Goal: Task Accomplishment & Management: Complete application form

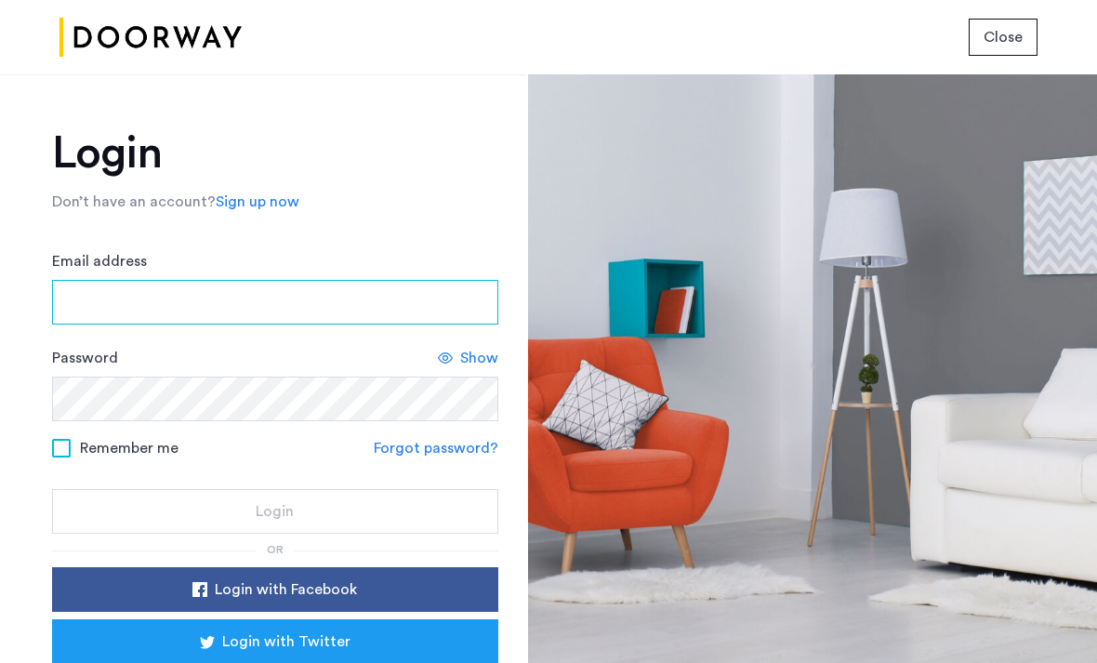
click at [340, 310] on input "Email address" at bounding box center [275, 302] width 446 height 45
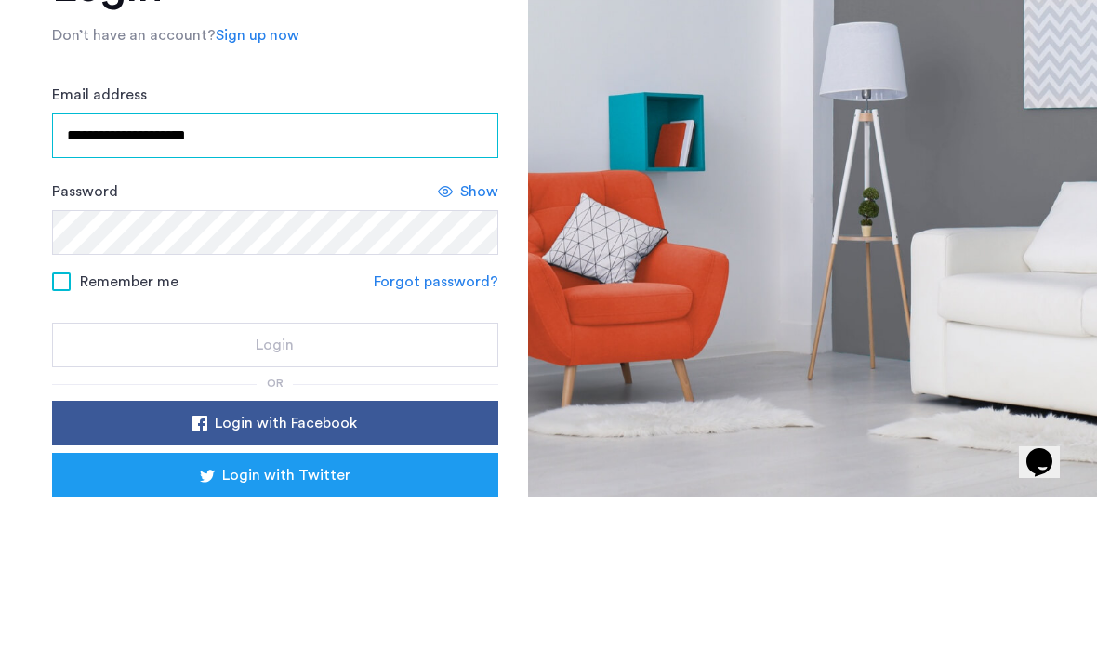
type input "**********"
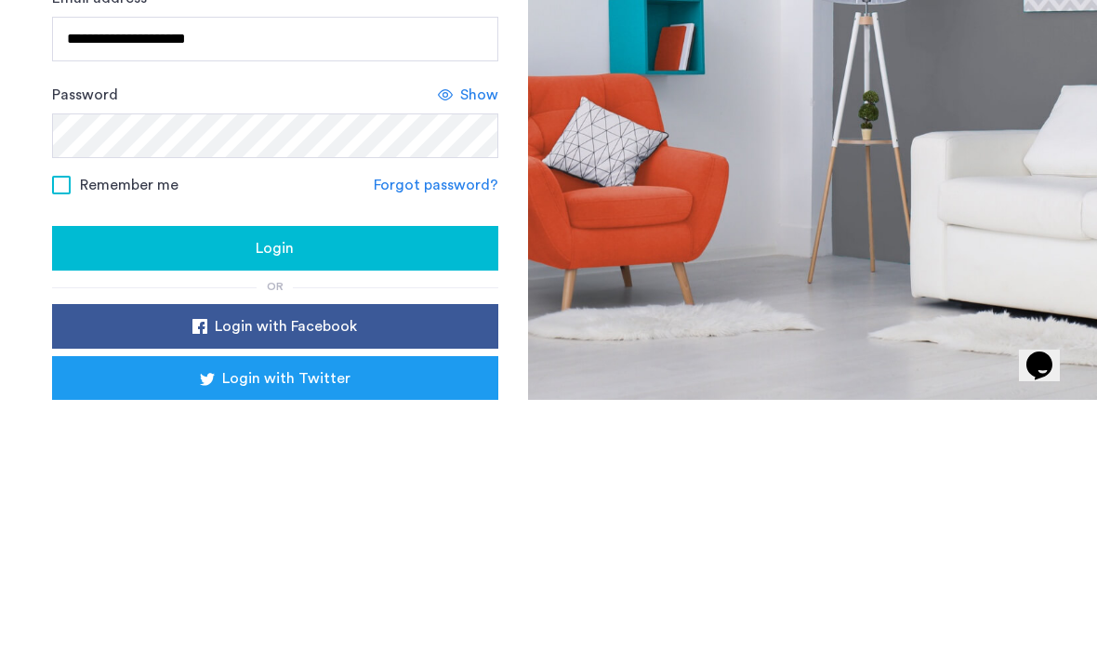
click at [314, 500] on div "Login" at bounding box center [275, 511] width 416 height 22
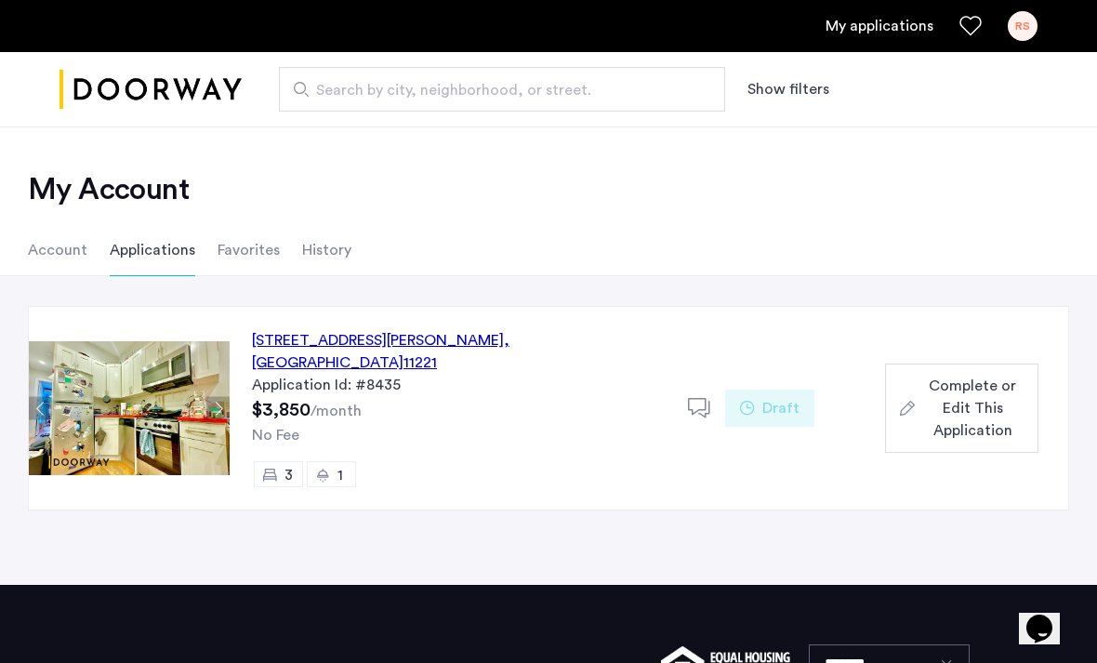
click at [499, 340] on span ", NY" at bounding box center [380, 351] width 257 height 37
click at [970, 401] on span "Complete or Edit This Application" at bounding box center [972, 408] width 101 height 67
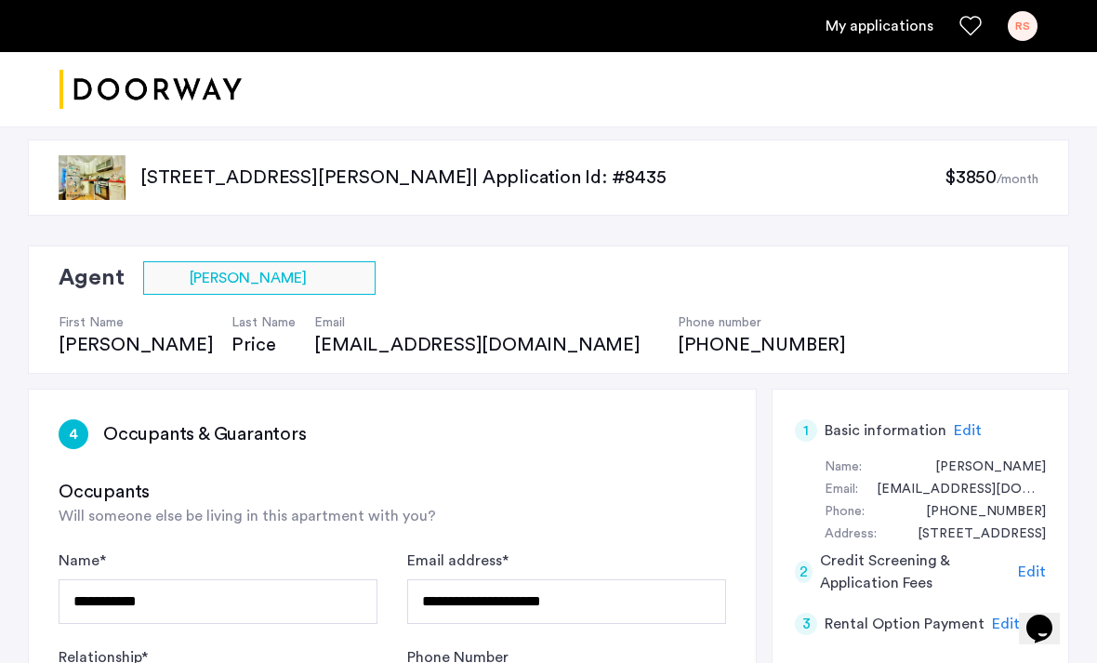
scroll to position [13, 0]
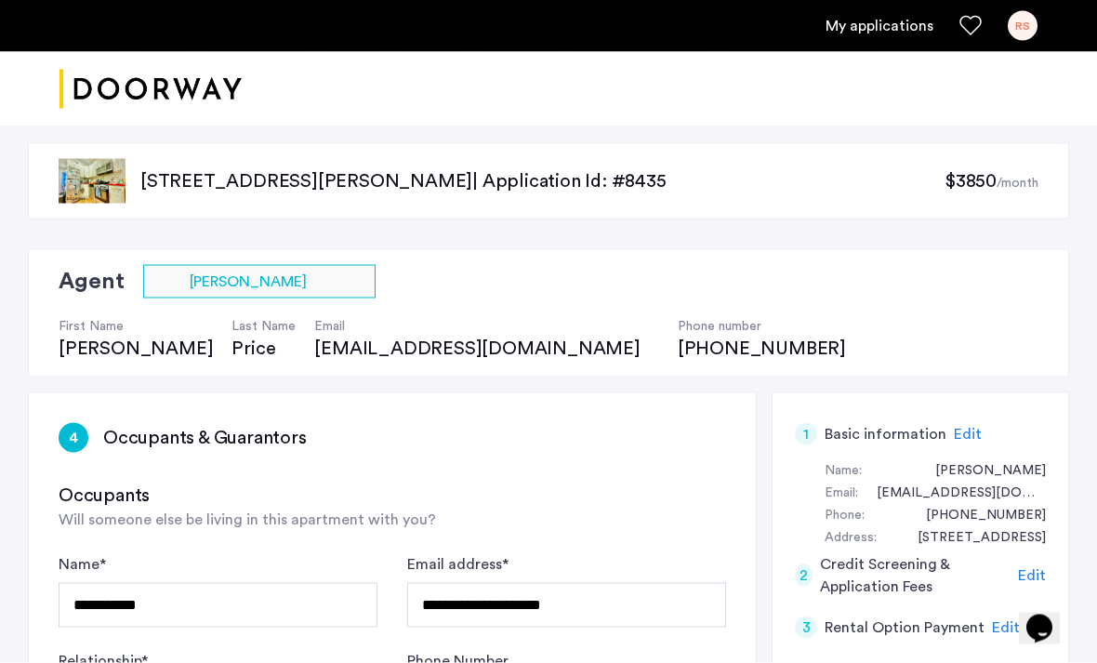
click at [1034, 569] on span "Edit" at bounding box center [1032, 575] width 28 height 15
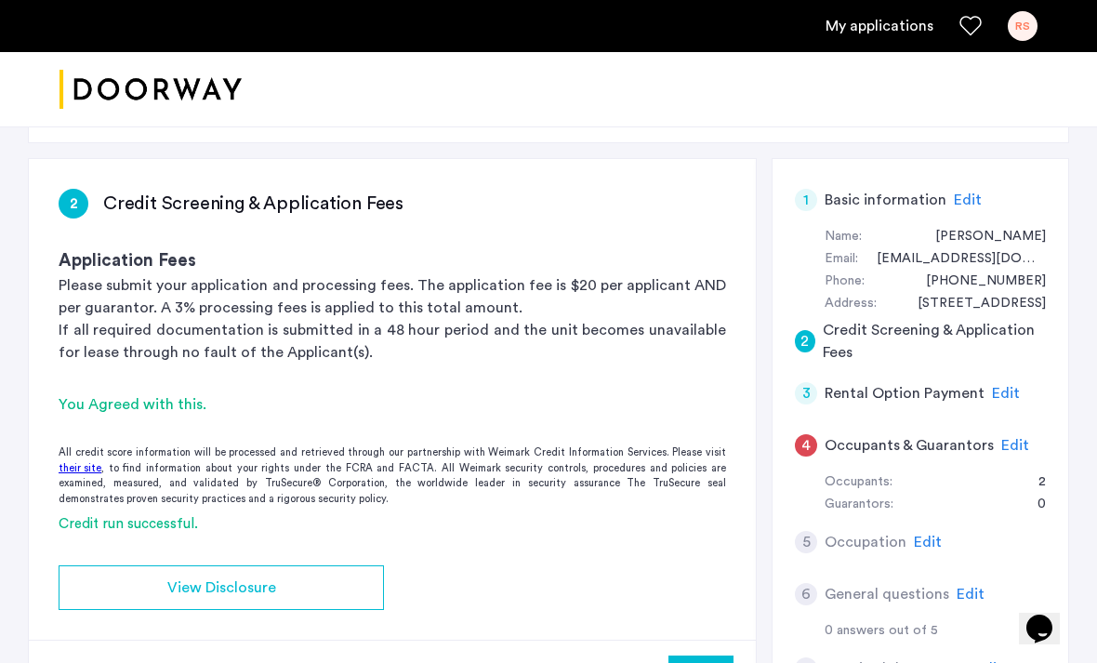
scroll to position [262, 0]
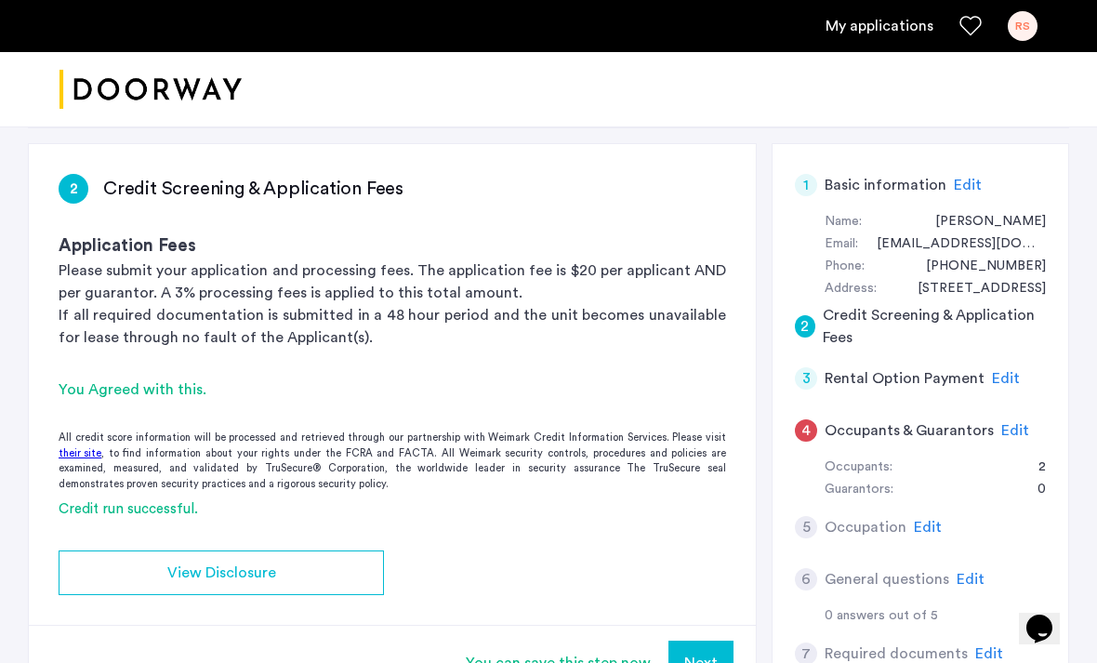
click at [1022, 423] on span "Edit" at bounding box center [1015, 430] width 28 height 15
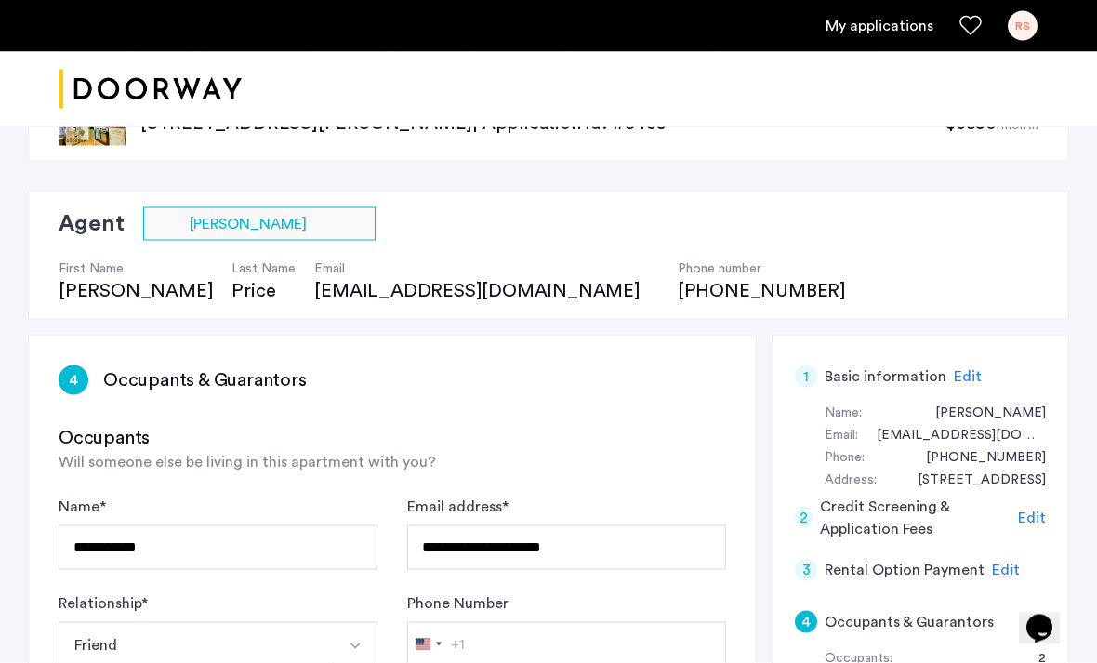
scroll to position [74, 0]
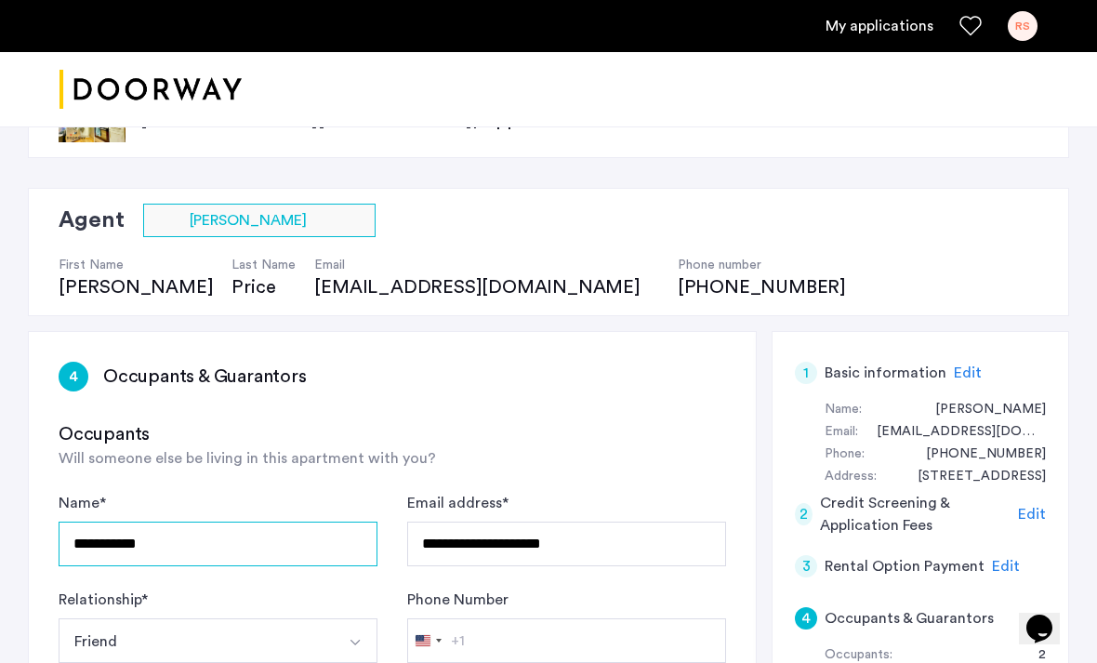
click at [239, 548] on input "**********" at bounding box center [218, 543] width 319 height 45
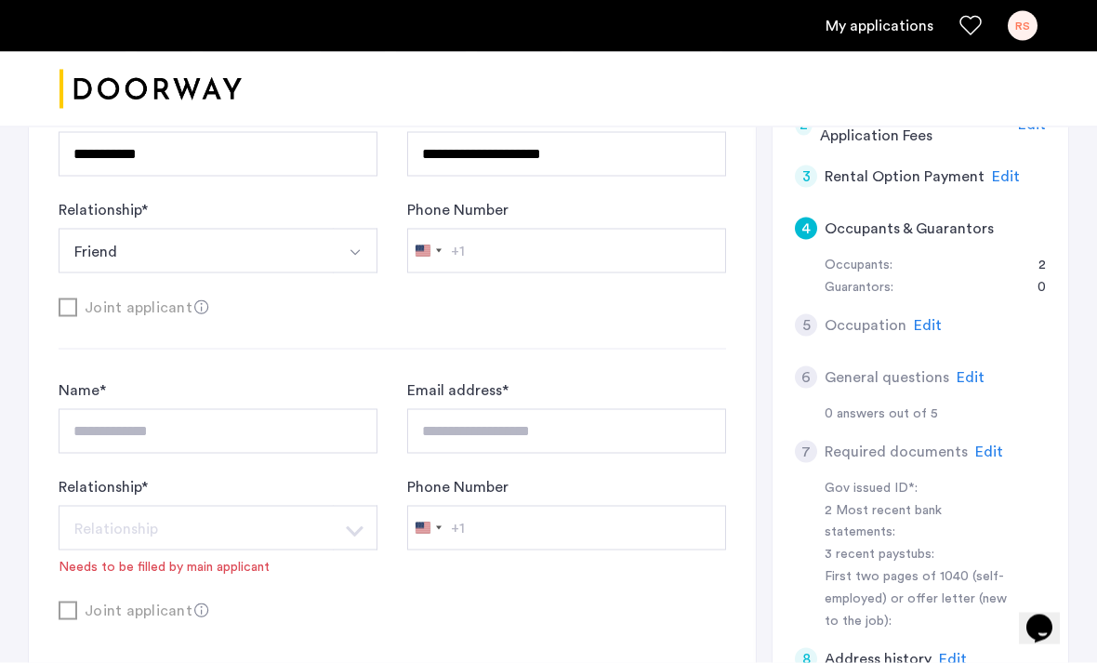
scroll to position [466, 0]
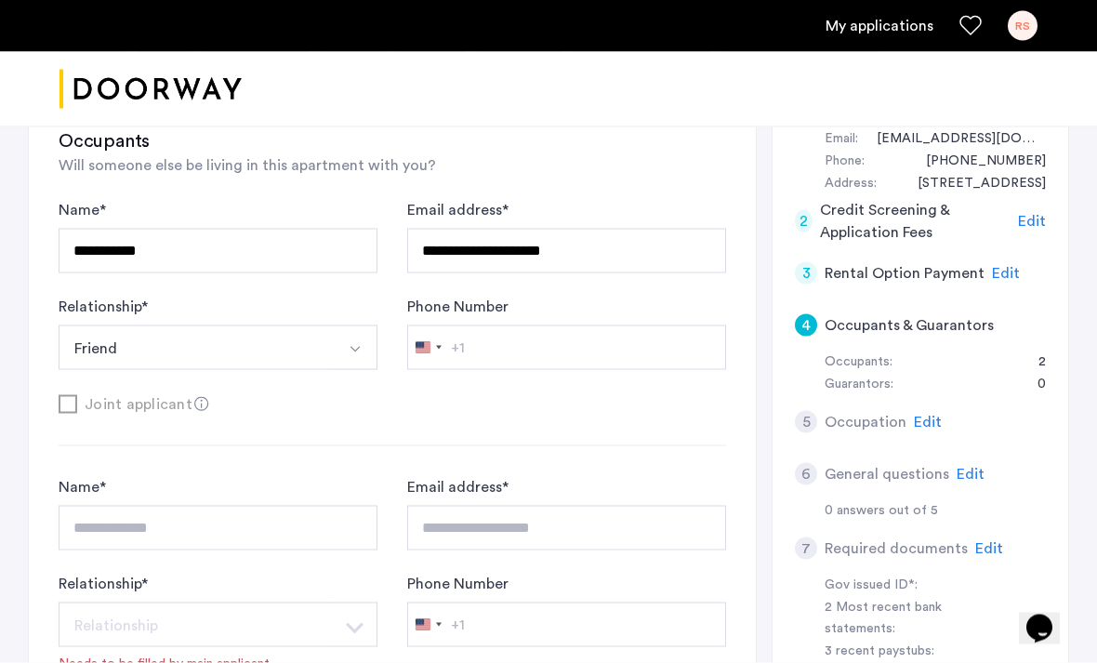
click at [994, 278] on div "Edit" at bounding box center [1006, 273] width 28 height 22
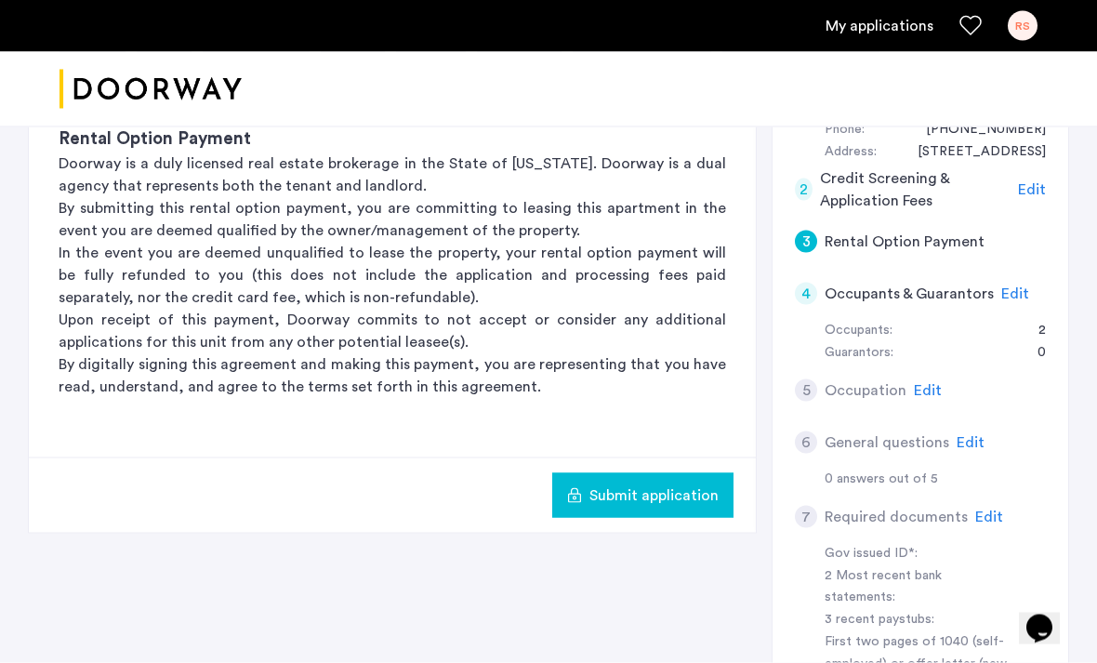
scroll to position [400, 0]
click at [929, 382] on span "Edit" at bounding box center [928, 389] width 28 height 15
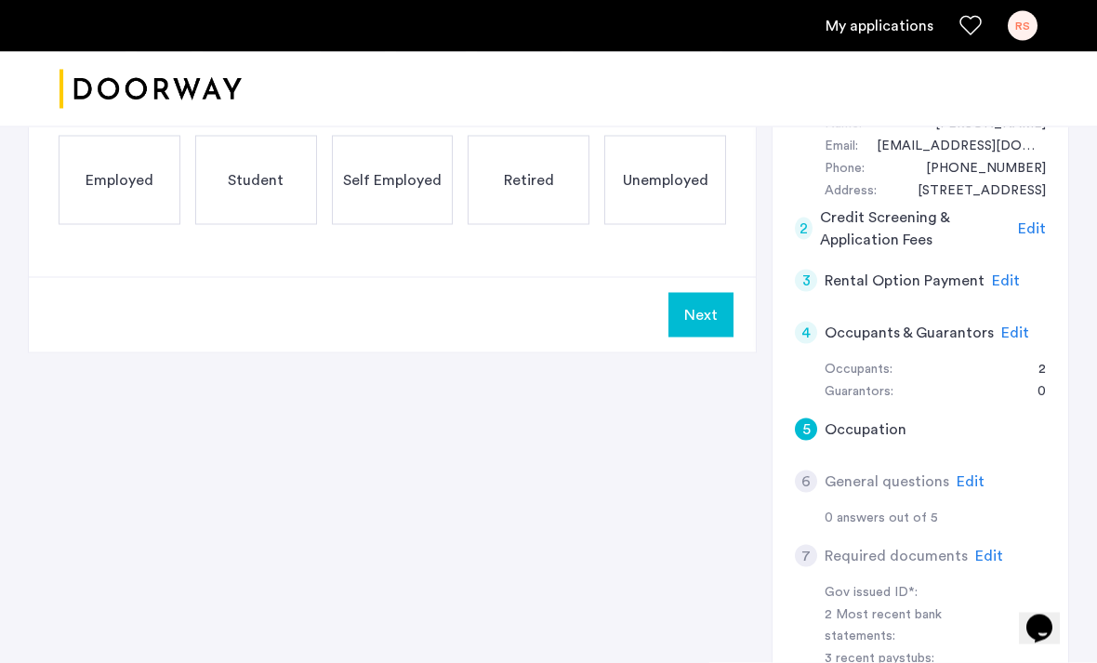
scroll to position [364, 0]
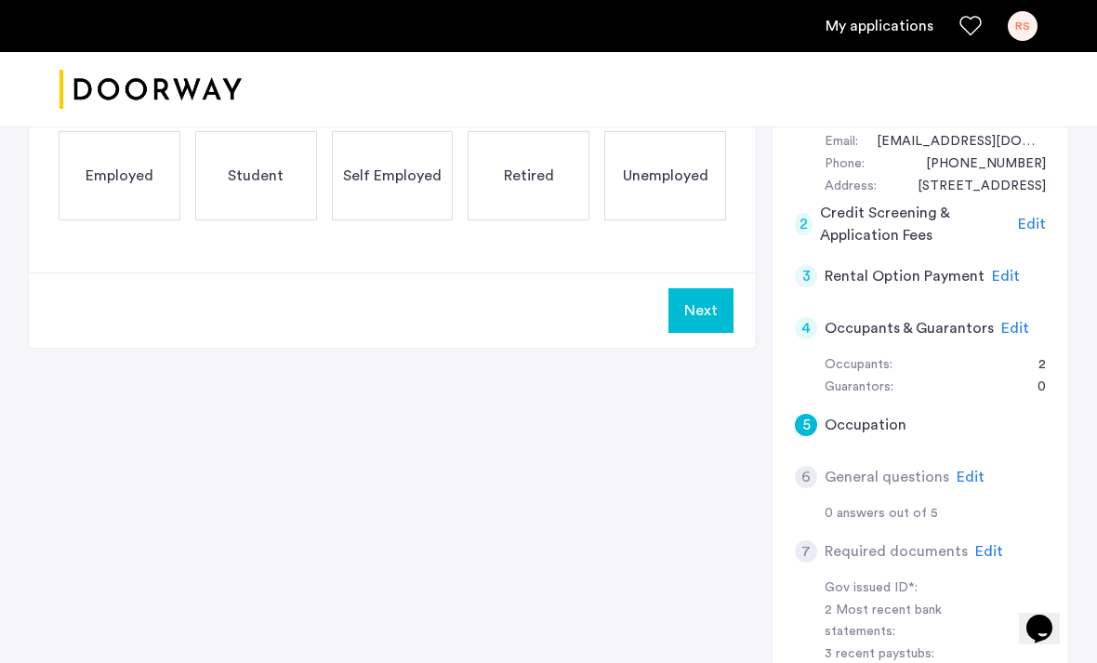
click at [971, 466] on div "Edit" at bounding box center [970, 477] width 28 height 22
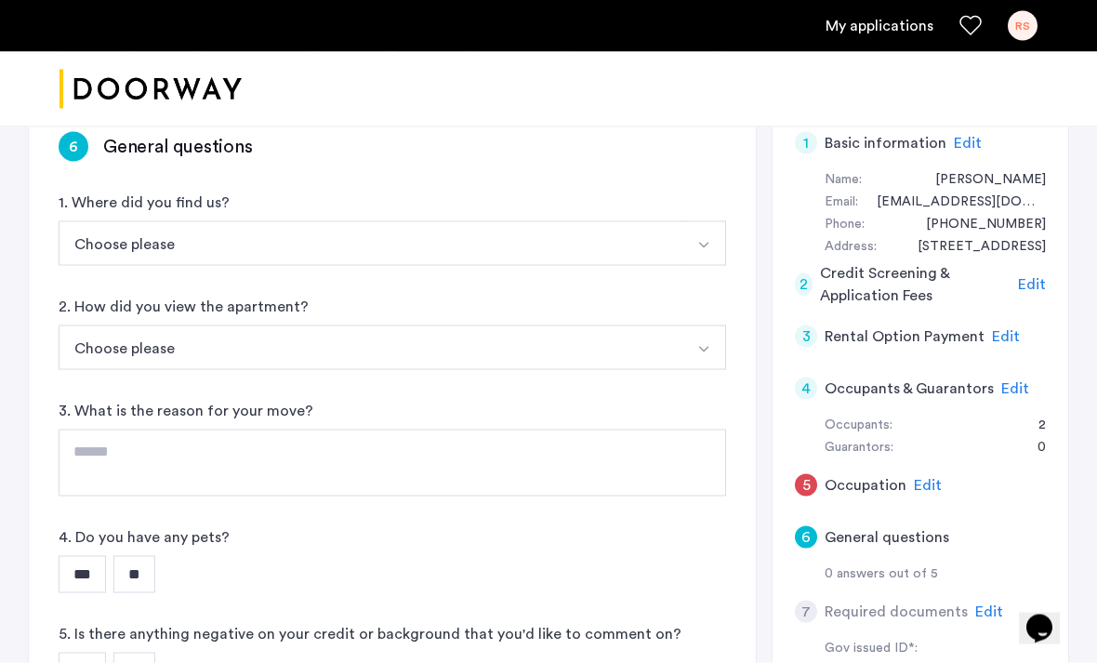
scroll to position [294, 0]
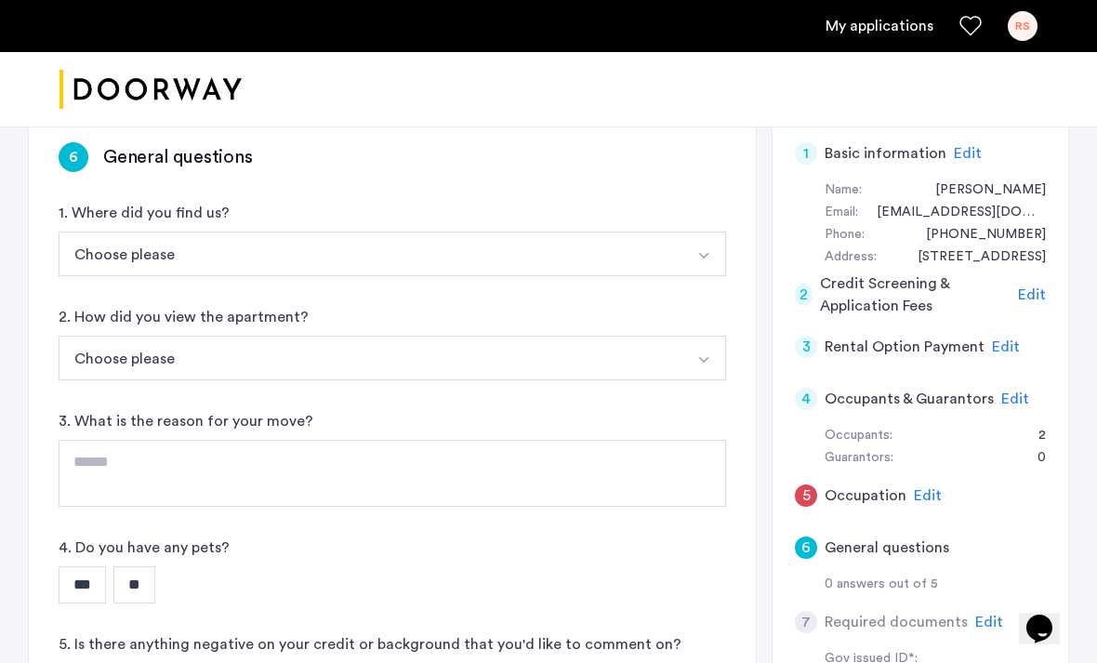
click at [595, 249] on button "Choose please" at bounding box center [371, 253] width 624 height 45
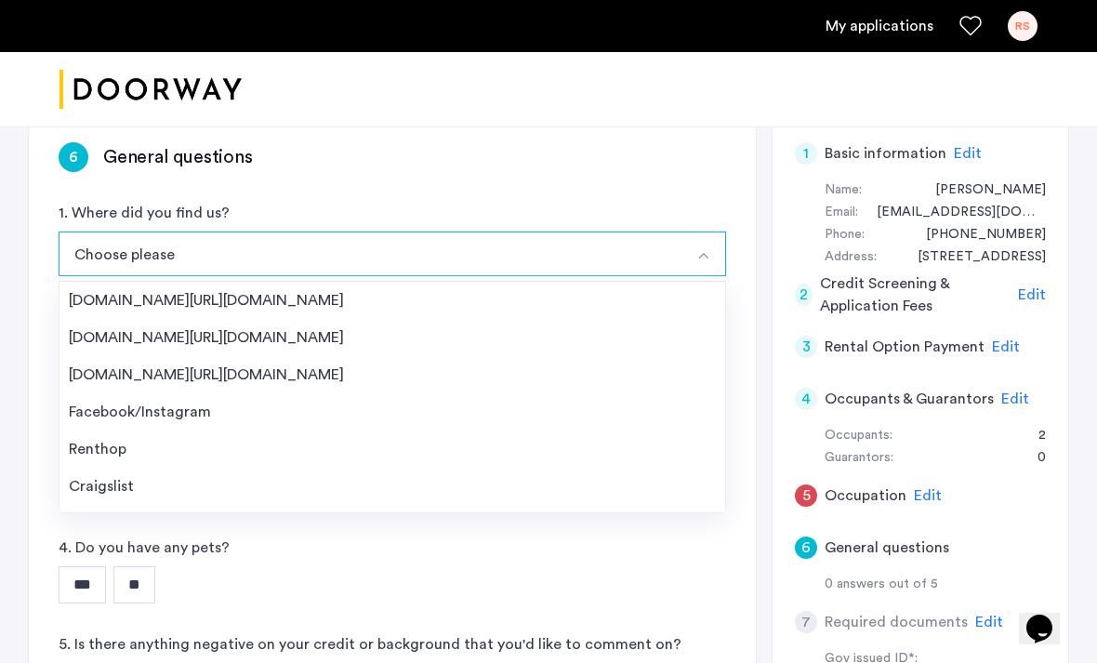
click at [165, 453] on div "Renthop" at bounding box center [392, 449] width 647 height 22
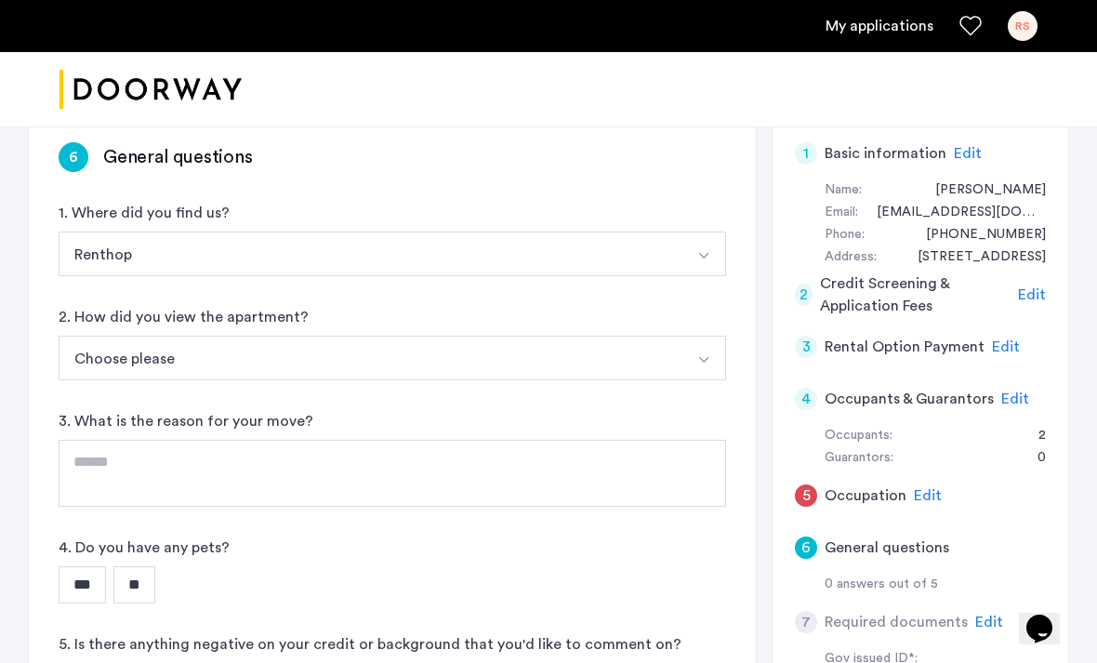
click at [232, 358] on button "Choose please" at bounding box center [371, 358] width 624 height 45
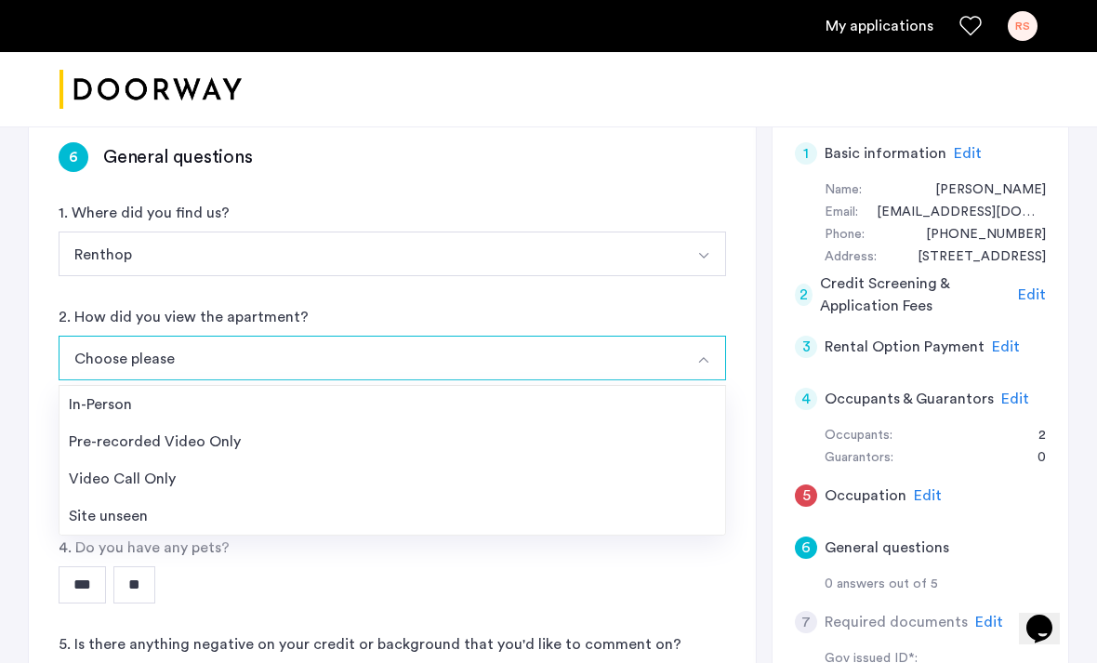
click at [191, 415] on li "In-Person" at bounding box center [391, 404] width 665 height 37
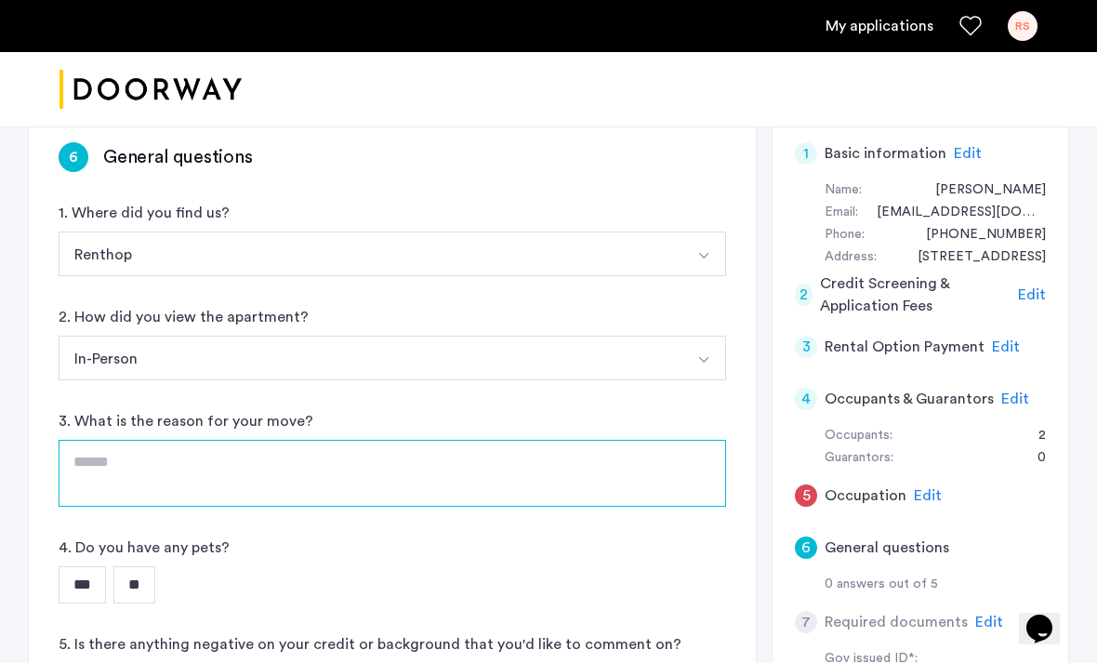
click at [172, 477] on textarea at bounding box center [392, 473] width 667 height 67
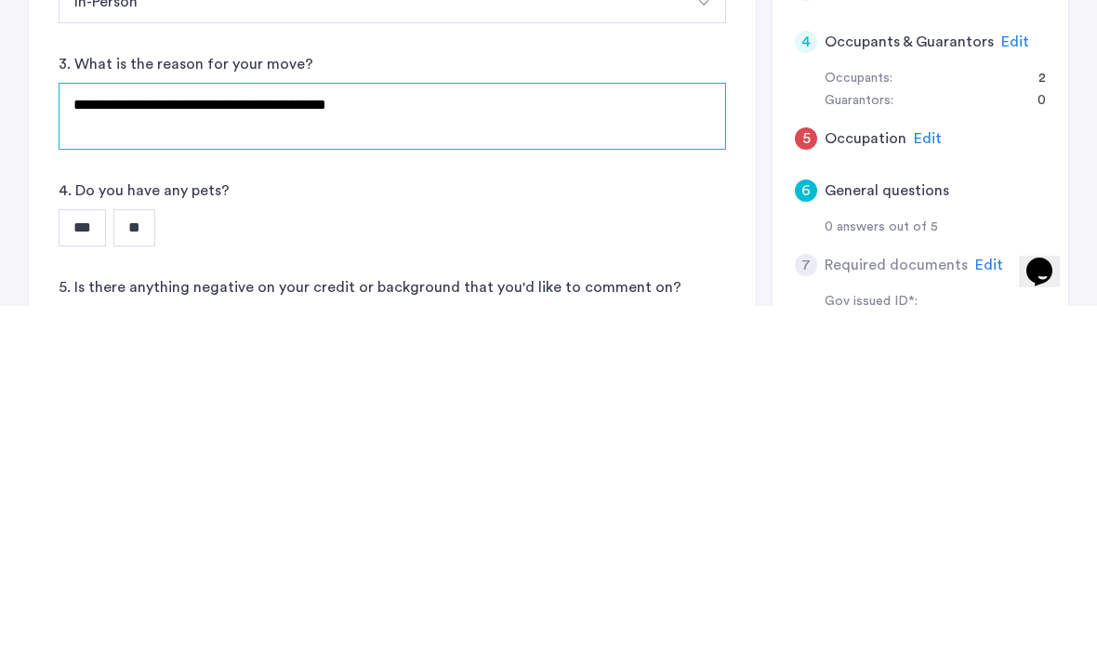
type textarea "**********"
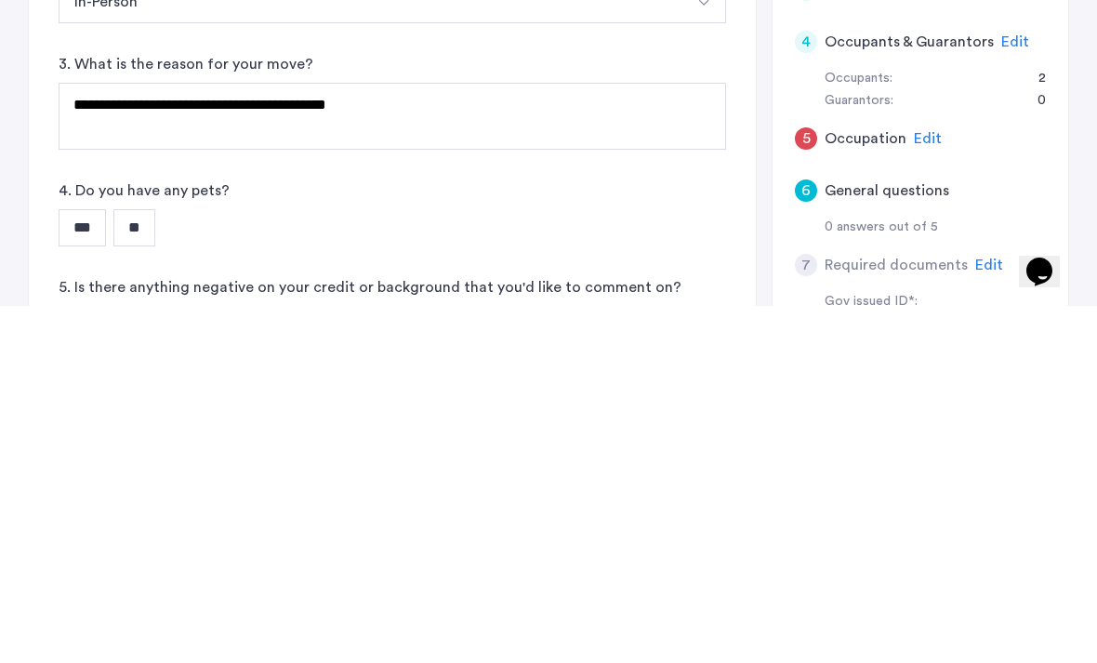
click at [137, 566] on input "**" at bounding box center [134, 584] width 42 height 37
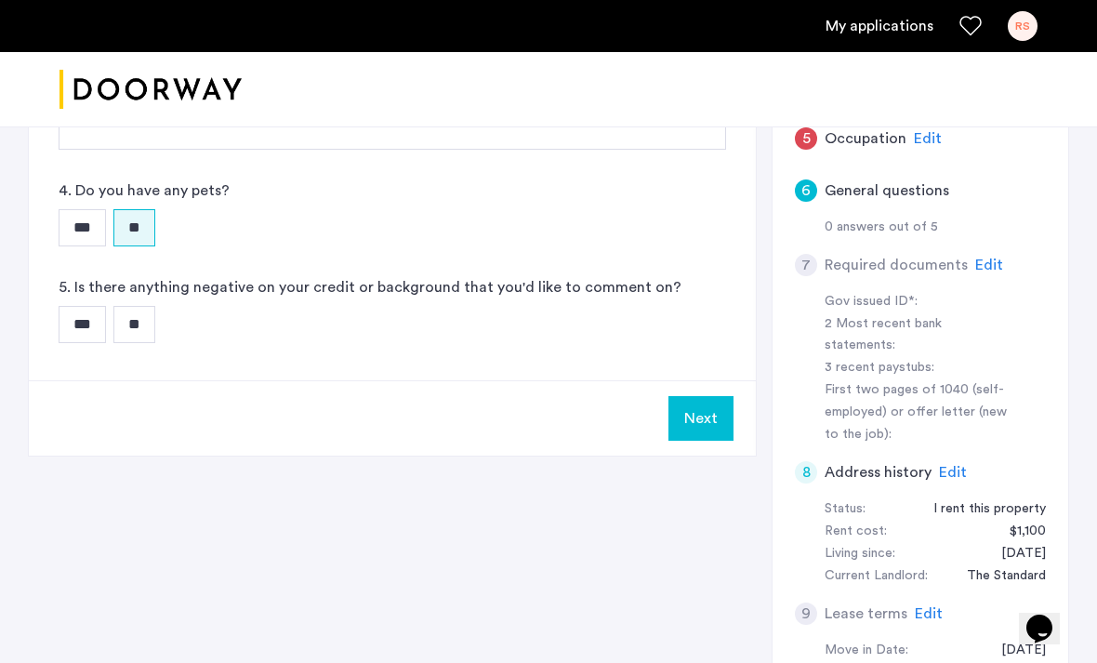
click at [155, 325] on input "**" at bounding box center [134, 324] width 42 height 37
click at [694, 423] on button "Next" at bounding box center [700, 418] width 65 height 45
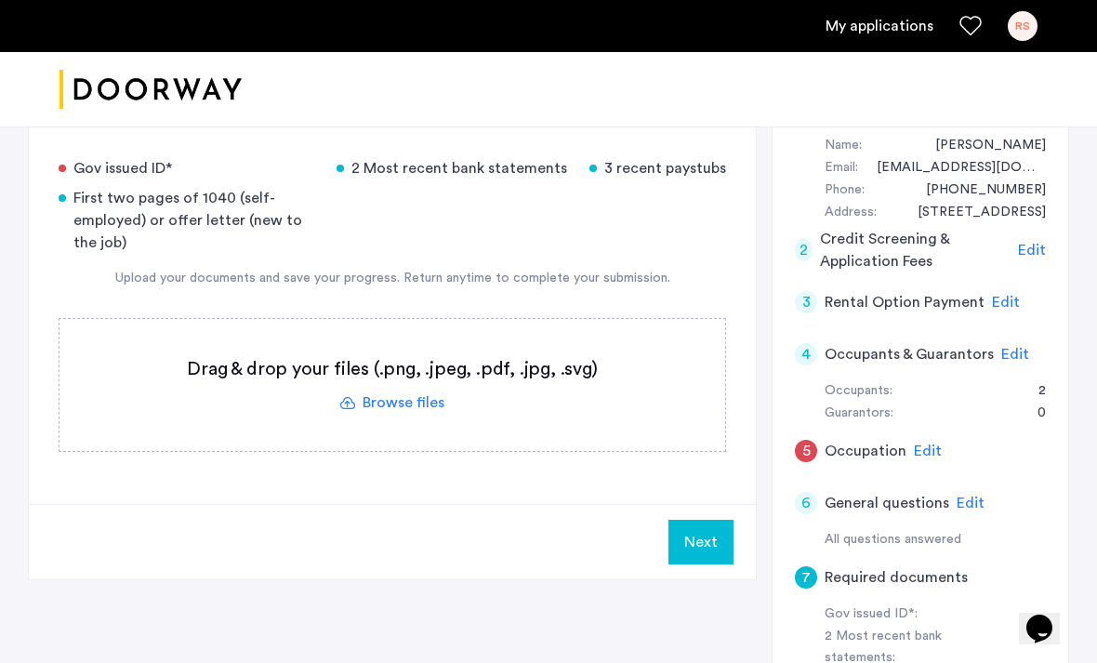
scroll to position [344, 0]
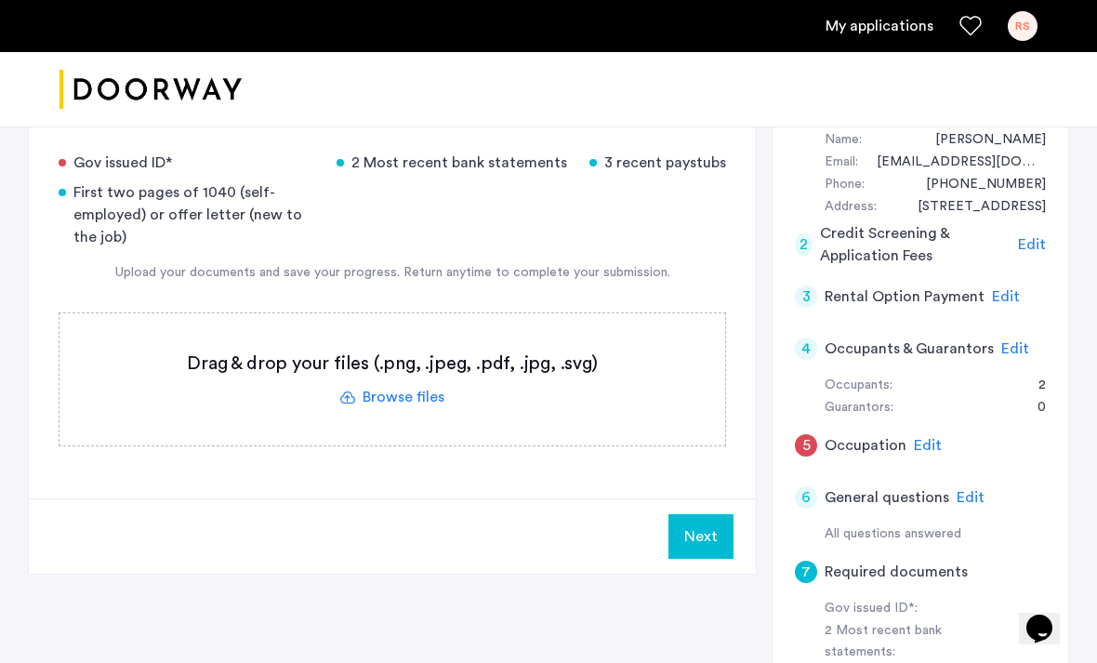
click at [1010, 346] on span "Edit" at bounding box center [1015, 348] width 28 height 15
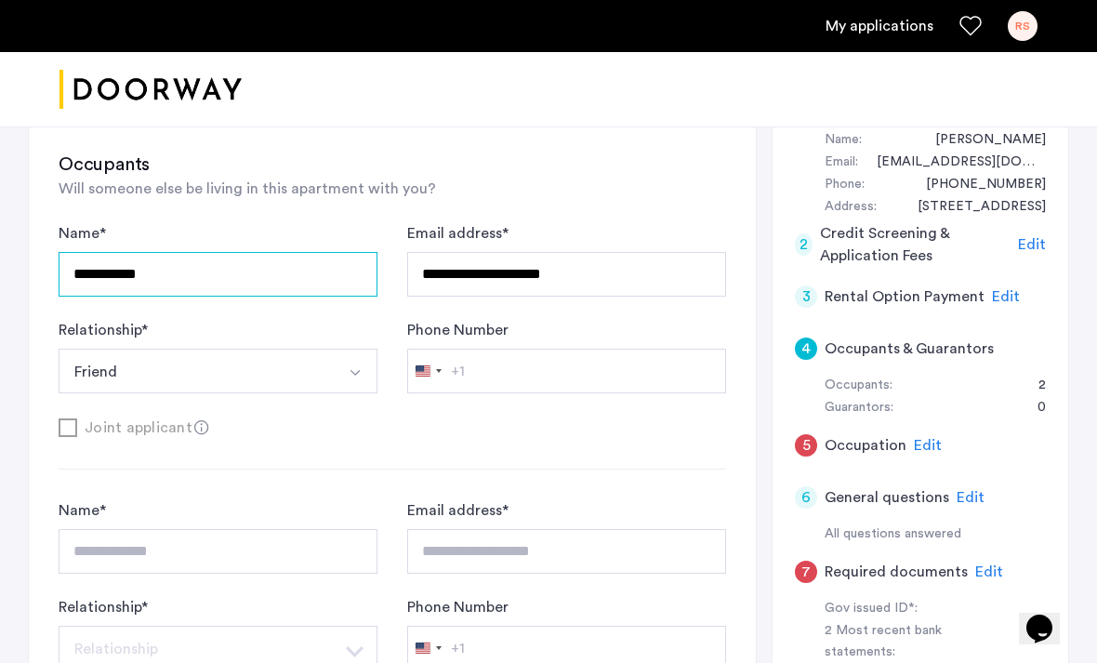
click at [227, 284] on input "**********" at bounding box center [218, 274] width 319 height 45
type input "*"
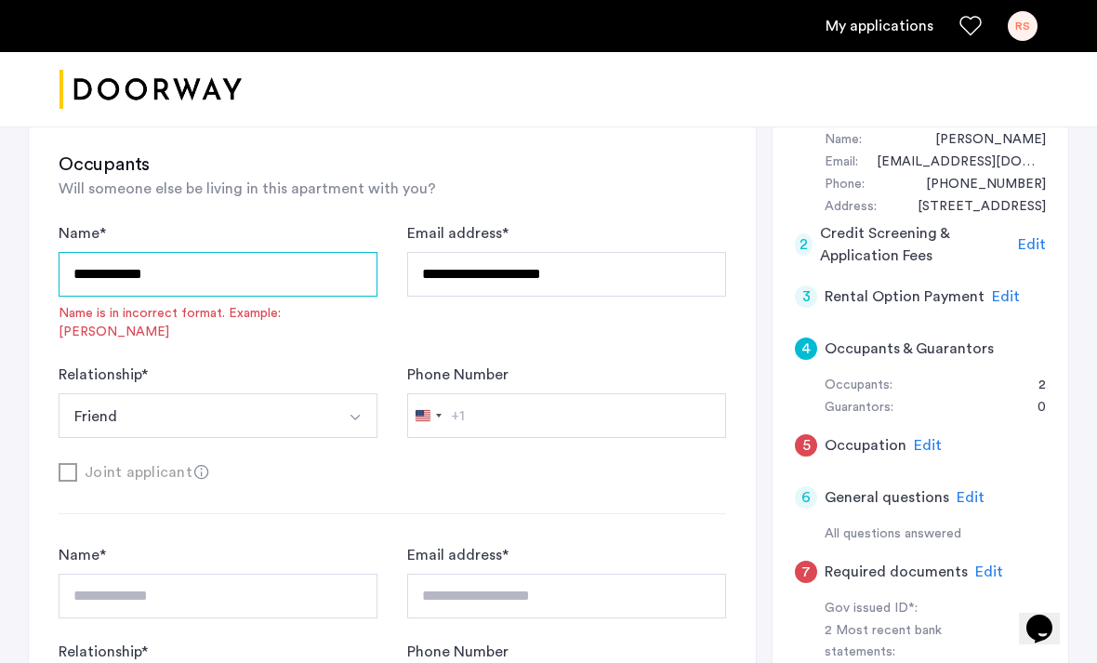
type input "**********"
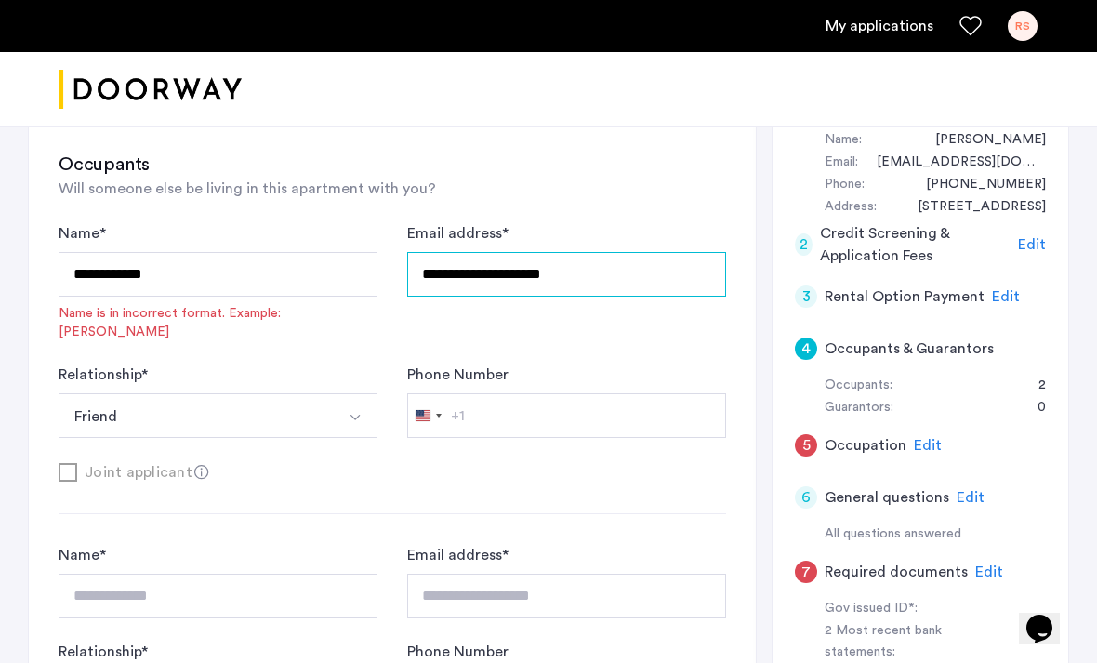
click at [644, 286] on input "**********" at bounding box center [566, 274] width 319 height 45
type input "*"
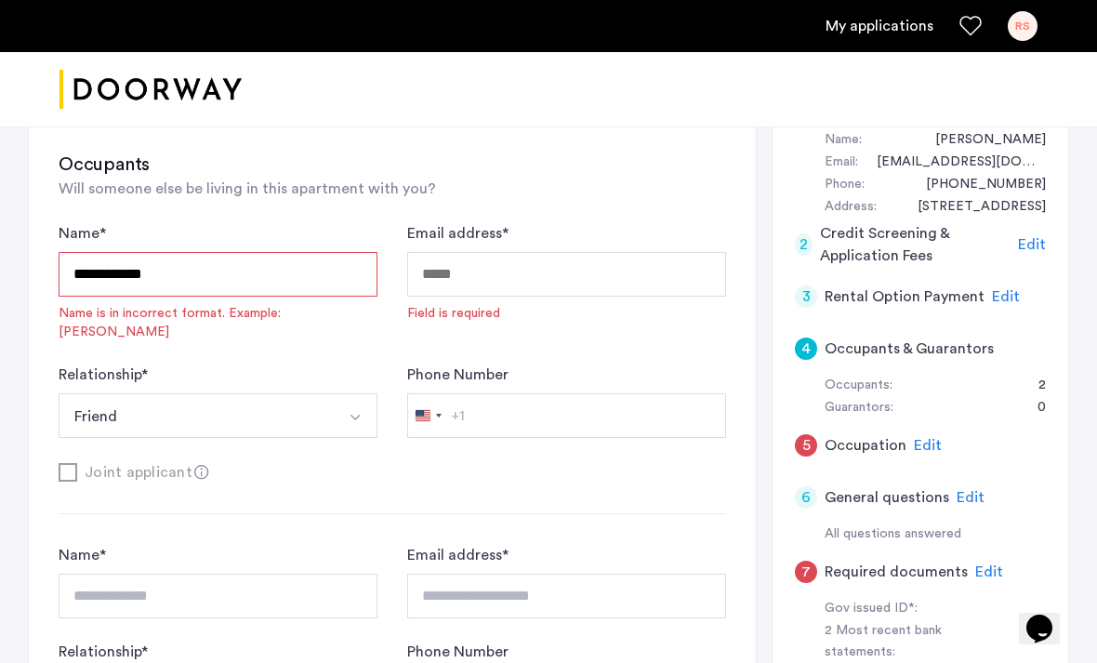
click at [69, 288] on input "**********" at bounding box center [218, 274] width 319 height 45
click at [84, 285] on input "**********" at bounding box center [218, 274] width 319 height 45
click at [59, 277] on input "**********" at bounding box center [218, 274] width 319 height 45
click at [208, 272] on input "**********" at bounding box center [218, 274] width 319 height 45
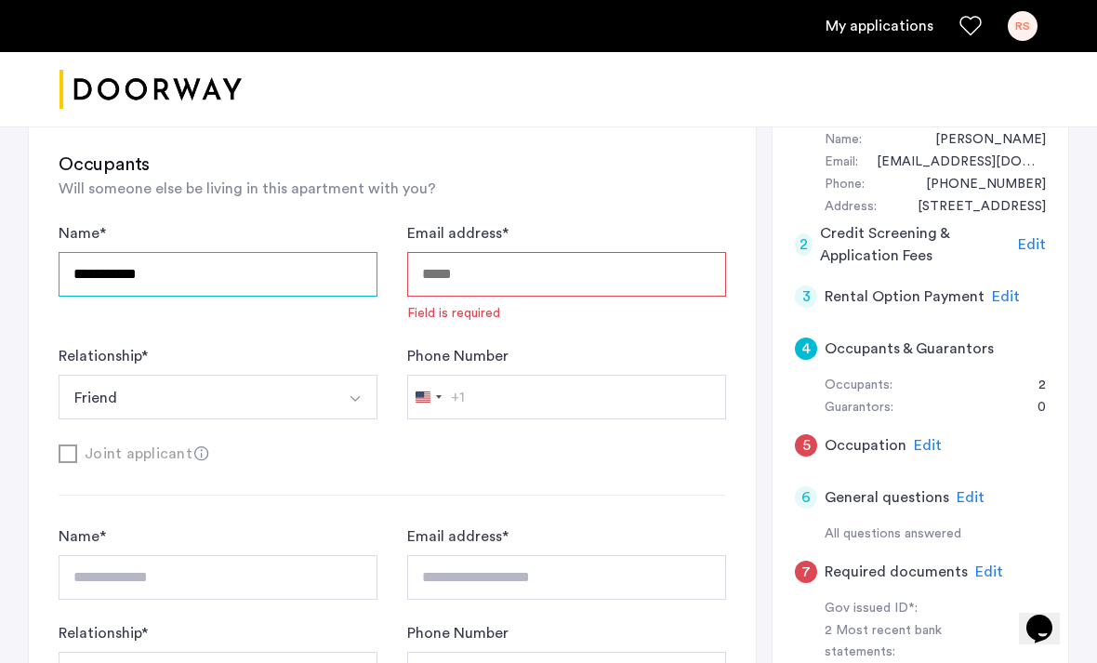
type input "**********"
click at [648, 283] on input "Email address *" at bounding box center [566, 274] width 319 height 45
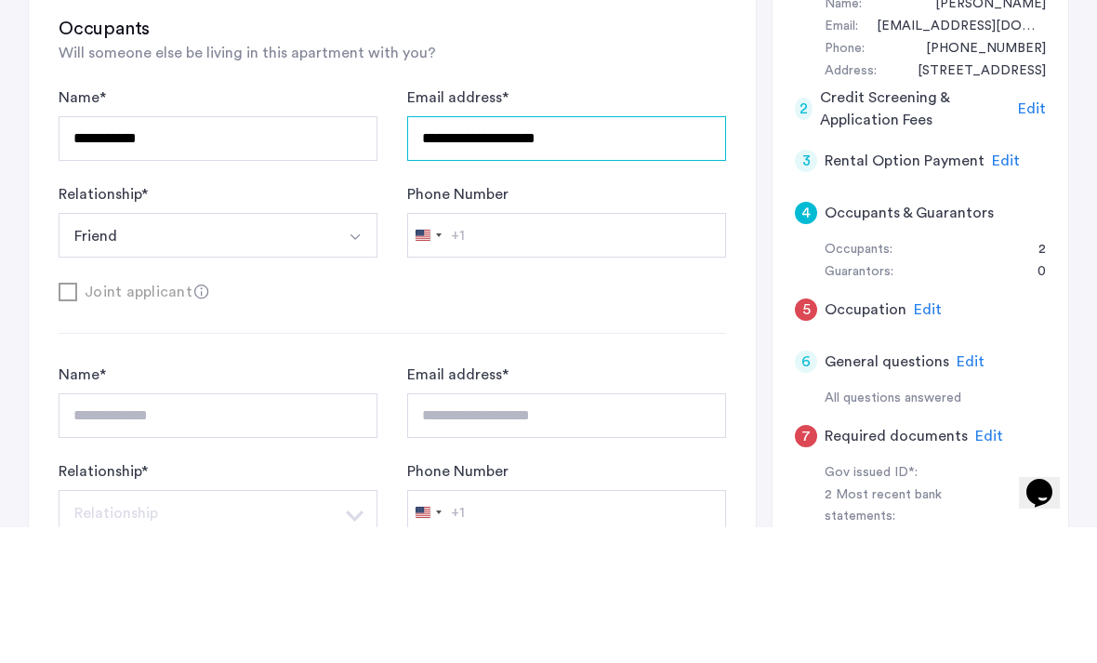
type input "**********"
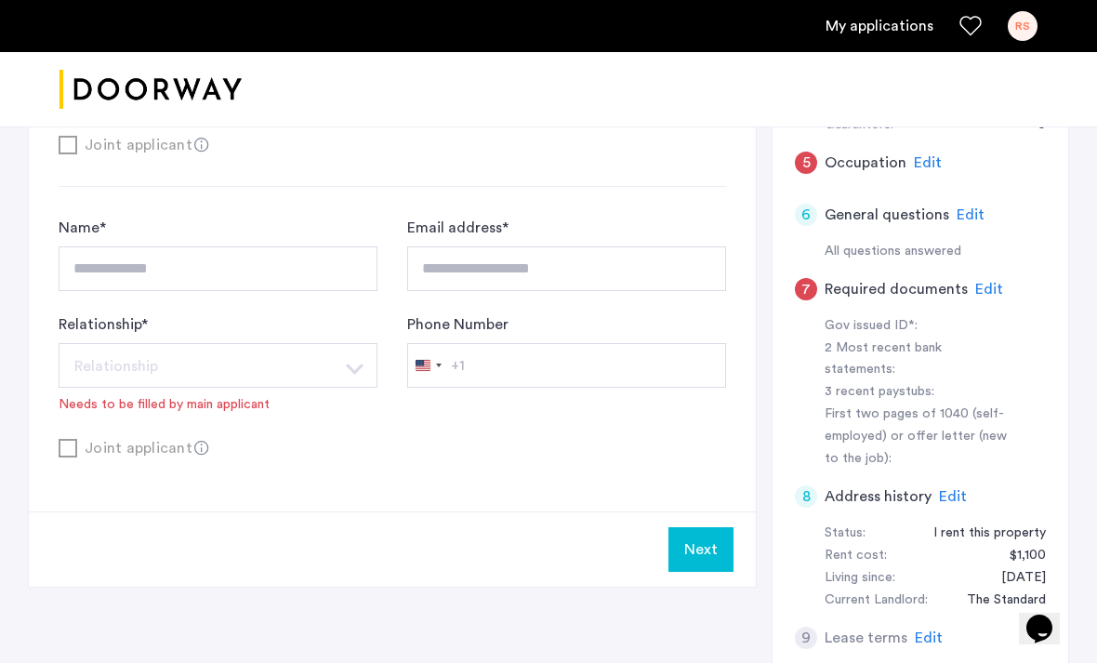
scroll to position [656, 0]
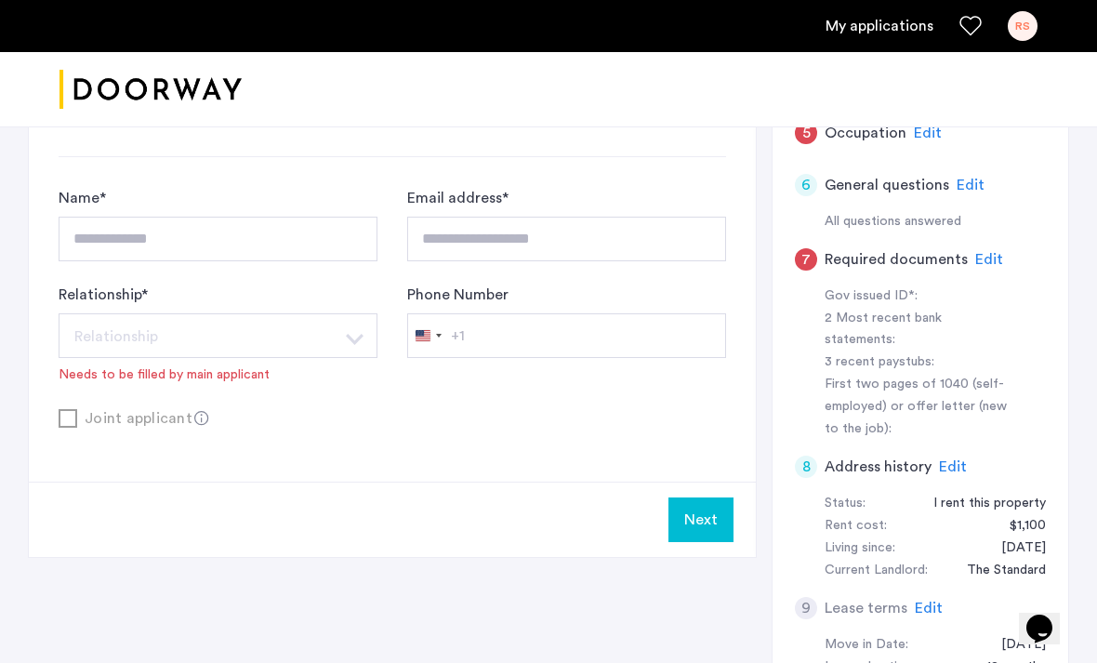
click at [712, 530] on button "Next" at bounding box center [700, 519] width 65 height 45
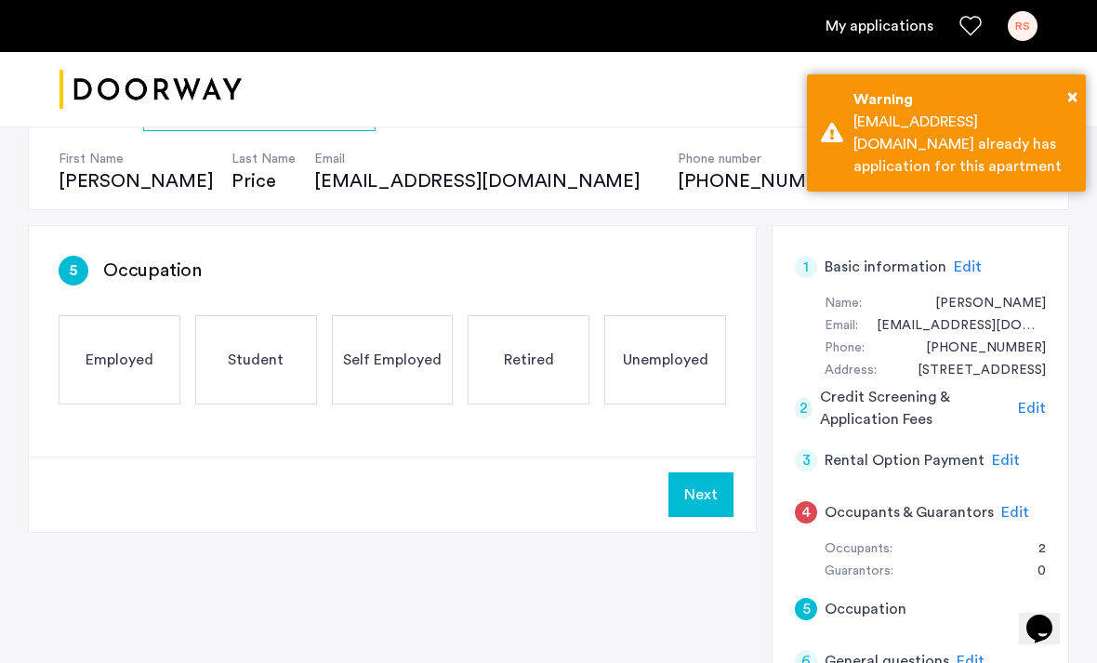
scroll to position [185, 0]
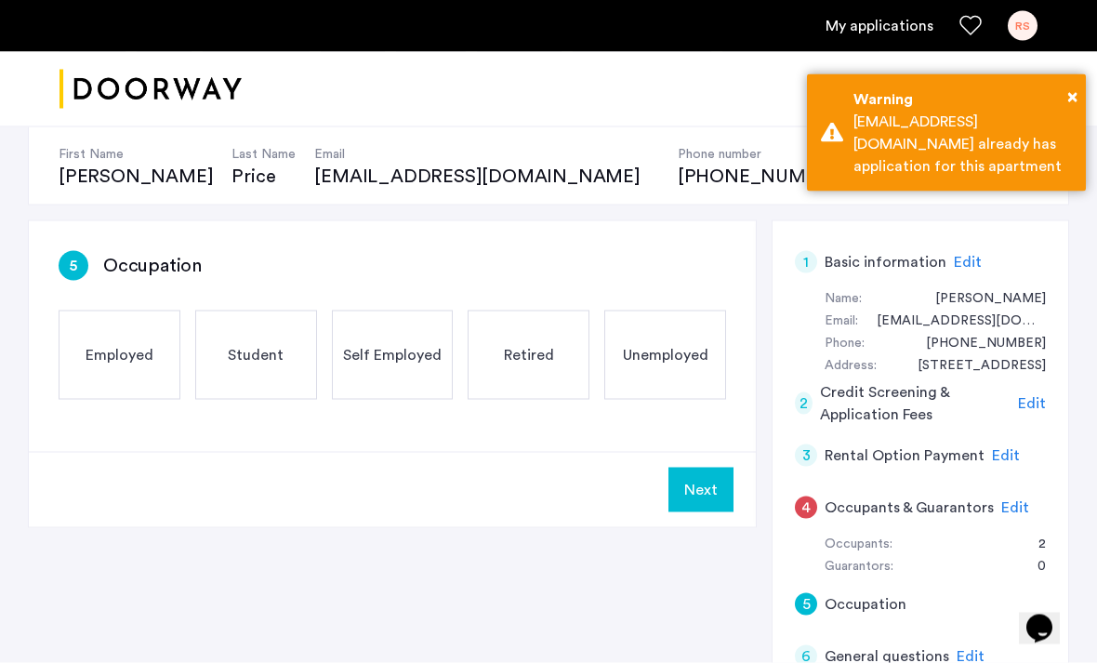
click at [886, 561] on div "Guarantors:" at bounding box center [858, 567] width 69 height 22
click at [1011, 500] on span "Edit" at bounding box center [1015, 507] width 28 height 15
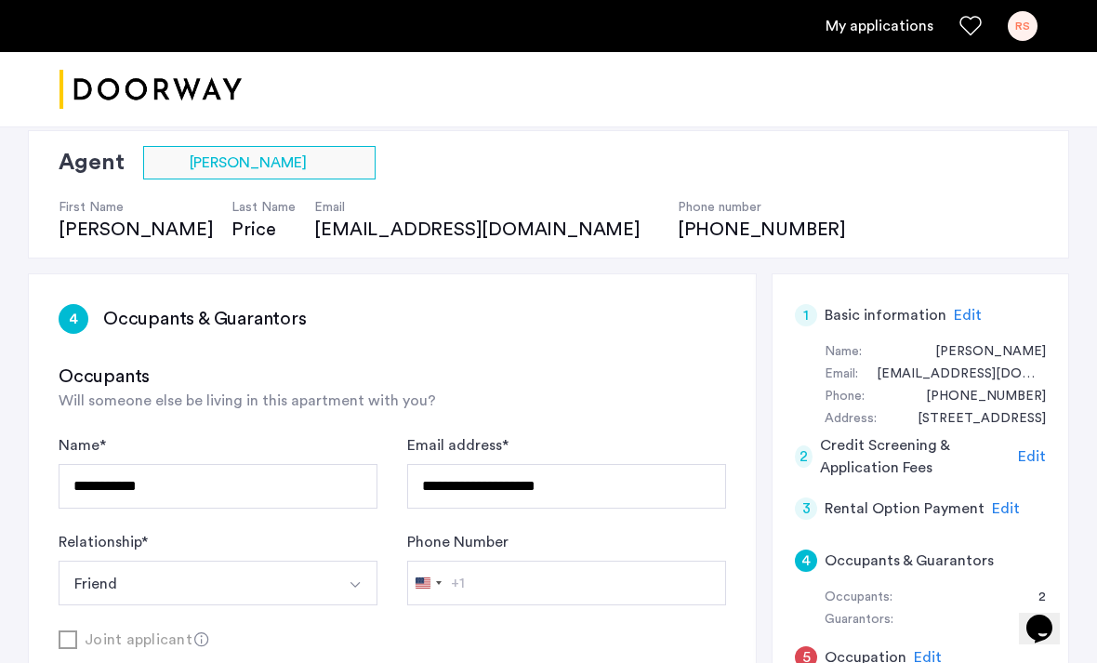
scroll to position [132, 0]
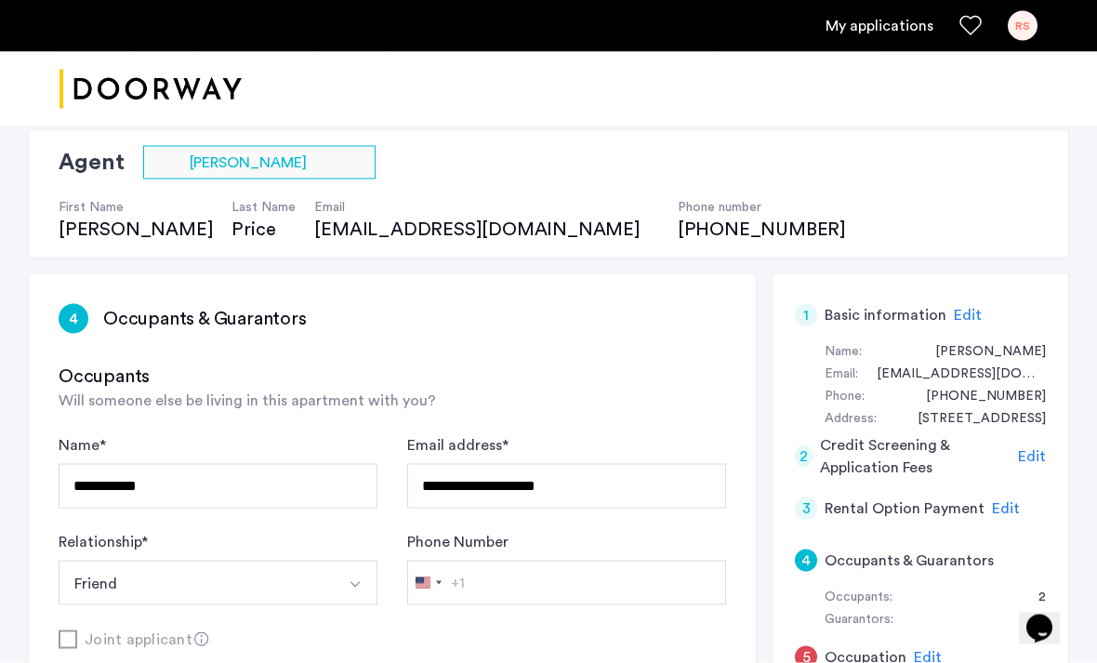
click at [244, 324] on h3 "Occupants & Guarantors" at bounding box center [205, 319] width 204 height 26
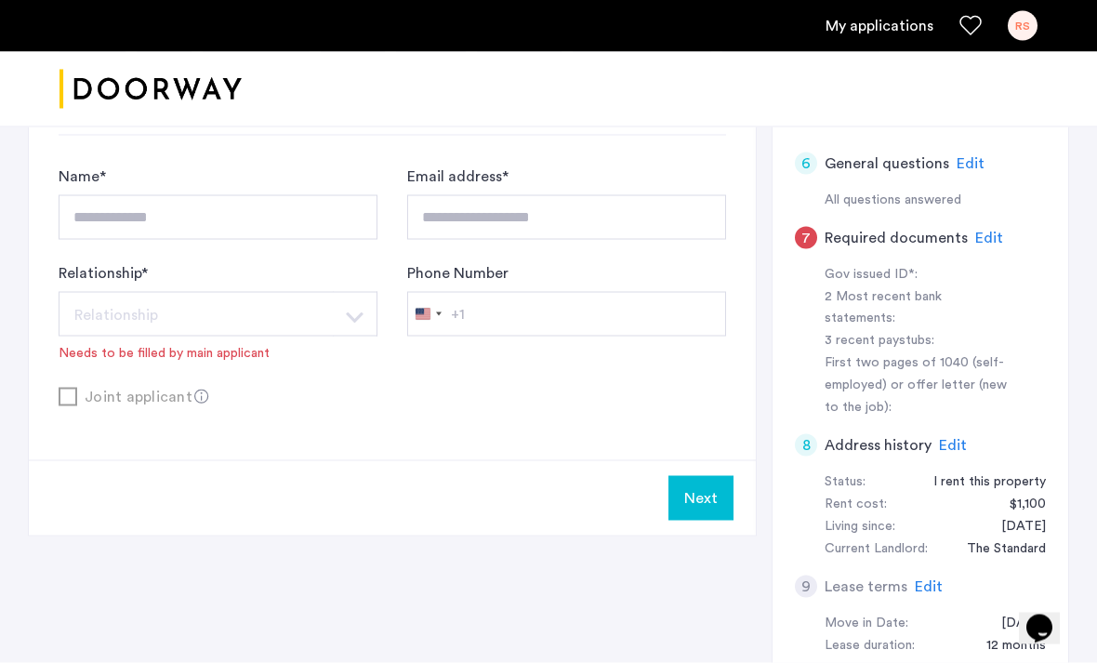
scroll to position [679, 0]
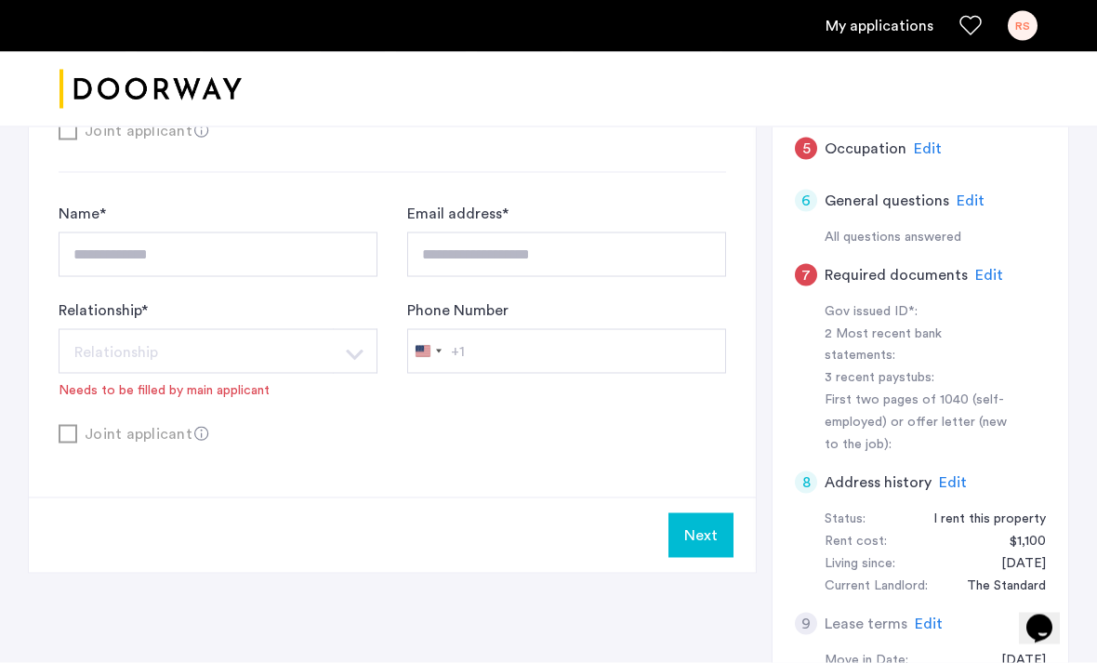
click at [89, 430] on div "Joint applicant" at bounding box center [392, 433] width 667 height 23
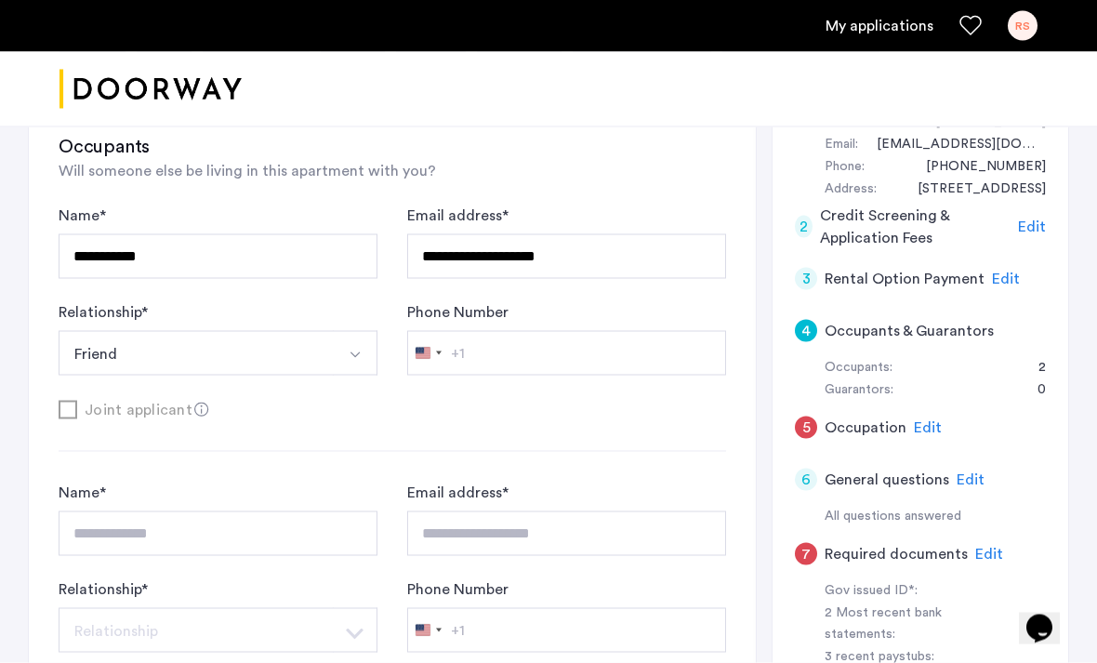
scroll to position [362, 0]
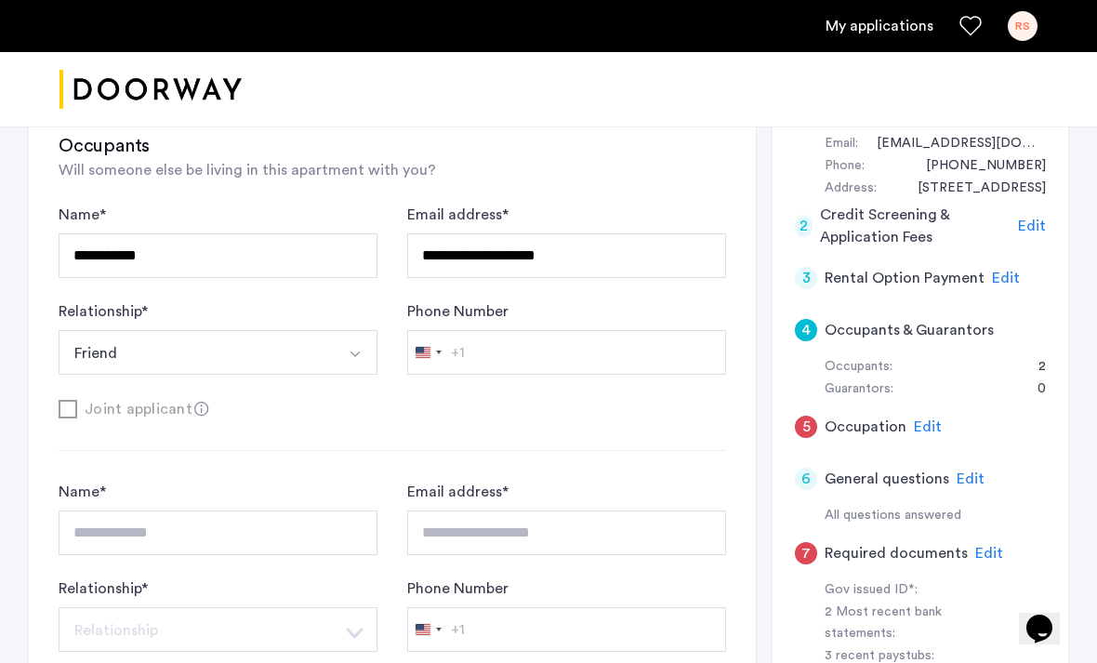
click at [868, 386] on div "Guarantors:" at bounding box center [858, 389] width 69 height 22
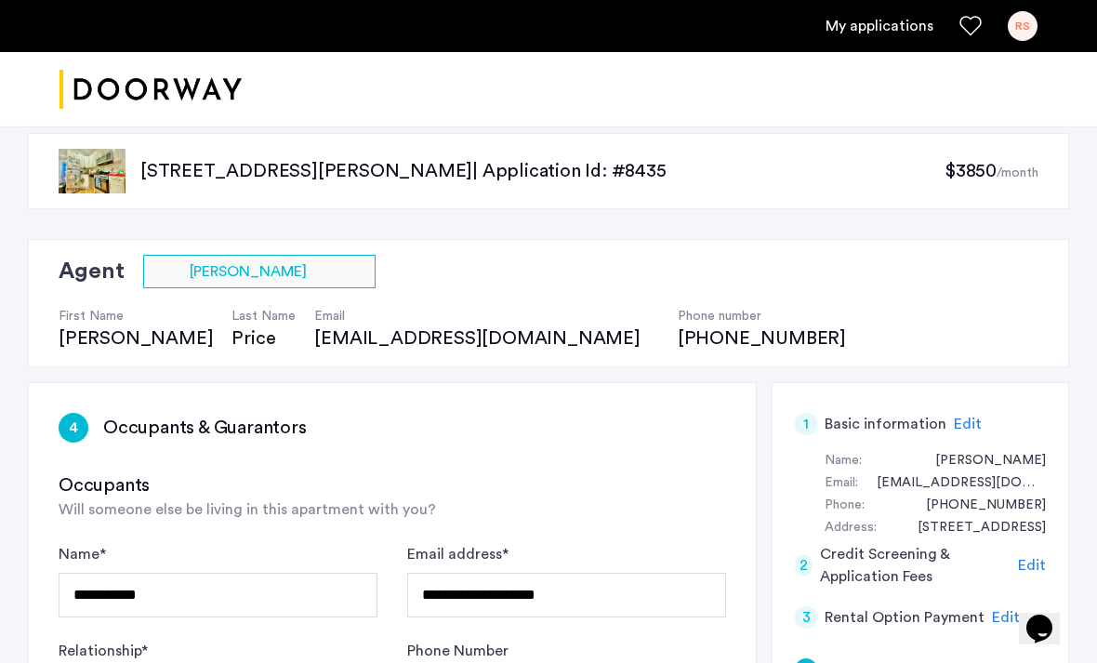
scroll to position [0, 0]
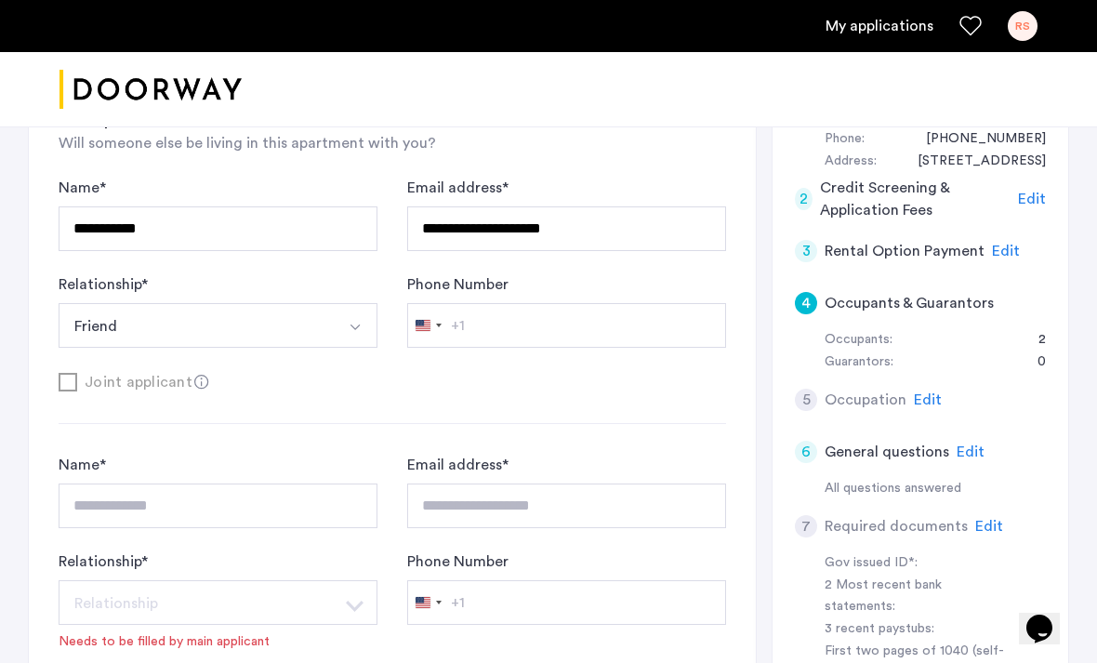
scroll to position [391, 0]
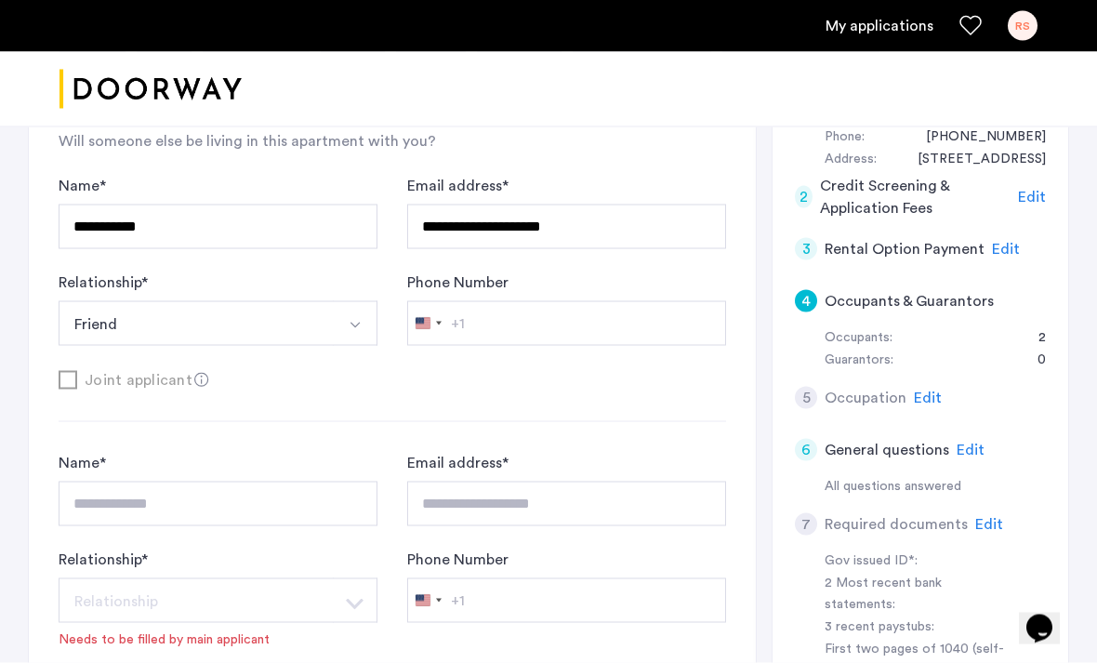
click at [147, 332] on button "Friend" at bounding box center [196, 323] width 275 height 45
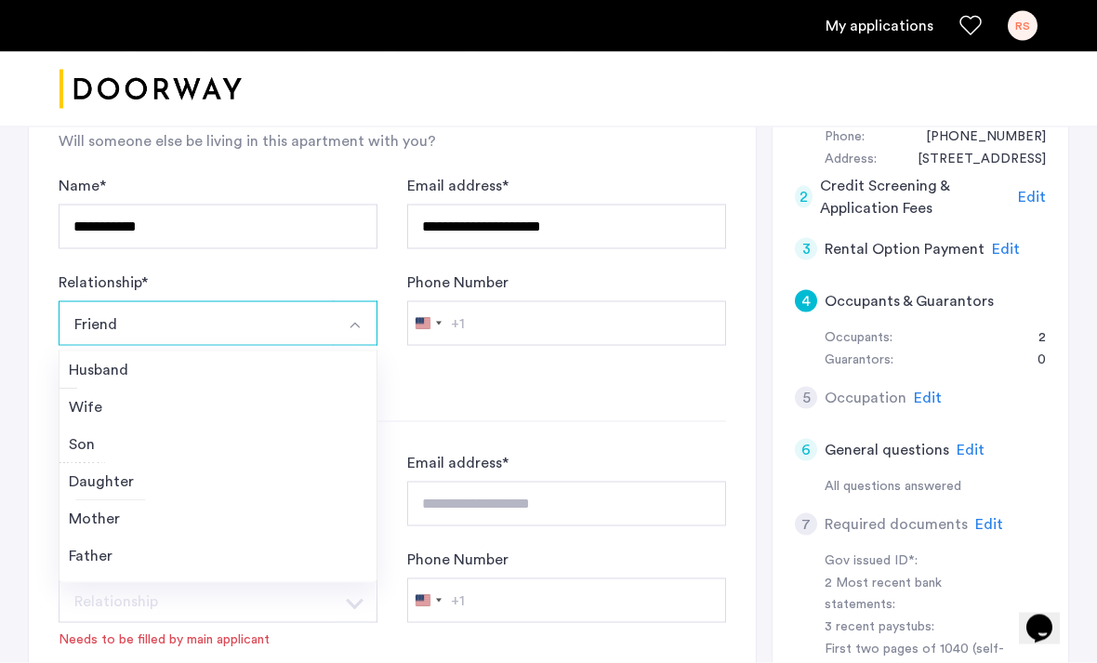
scroll to position [392, 0]
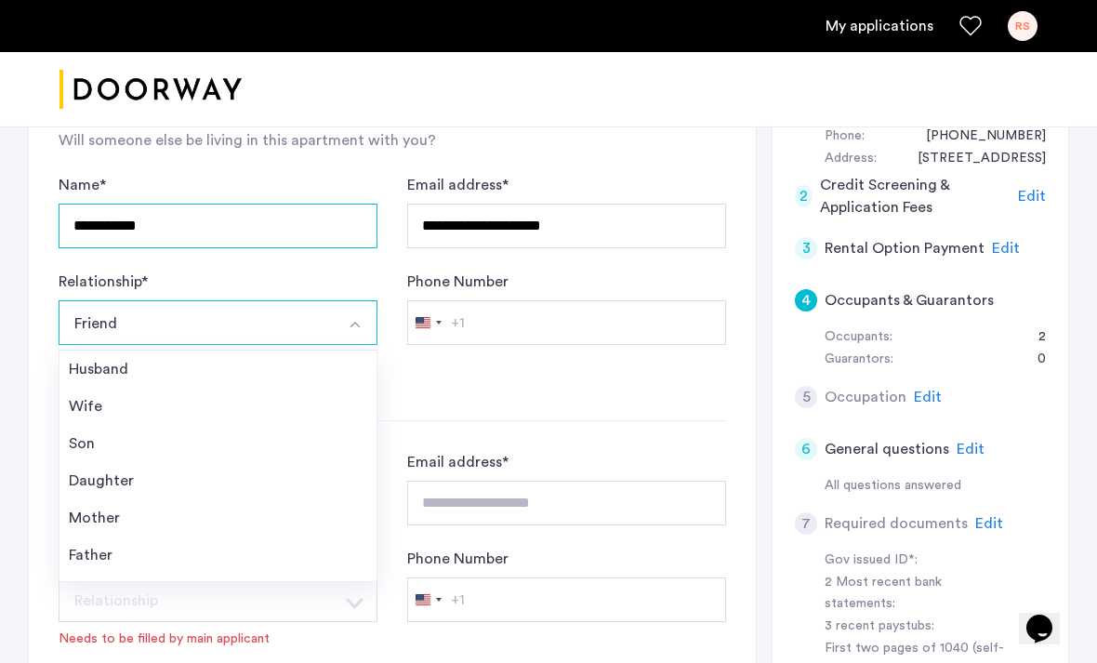
click at [295, 217] on input "**********" at bounding box center [218, 226] width 319 height 45
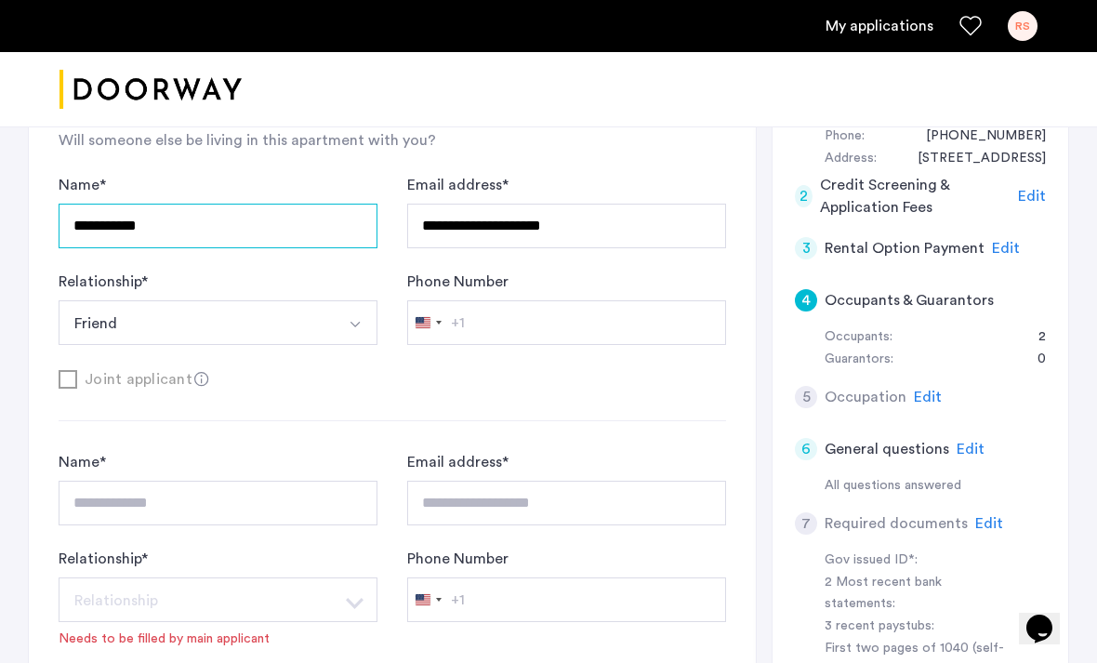
scroll to position [391, 0]
type input "*"
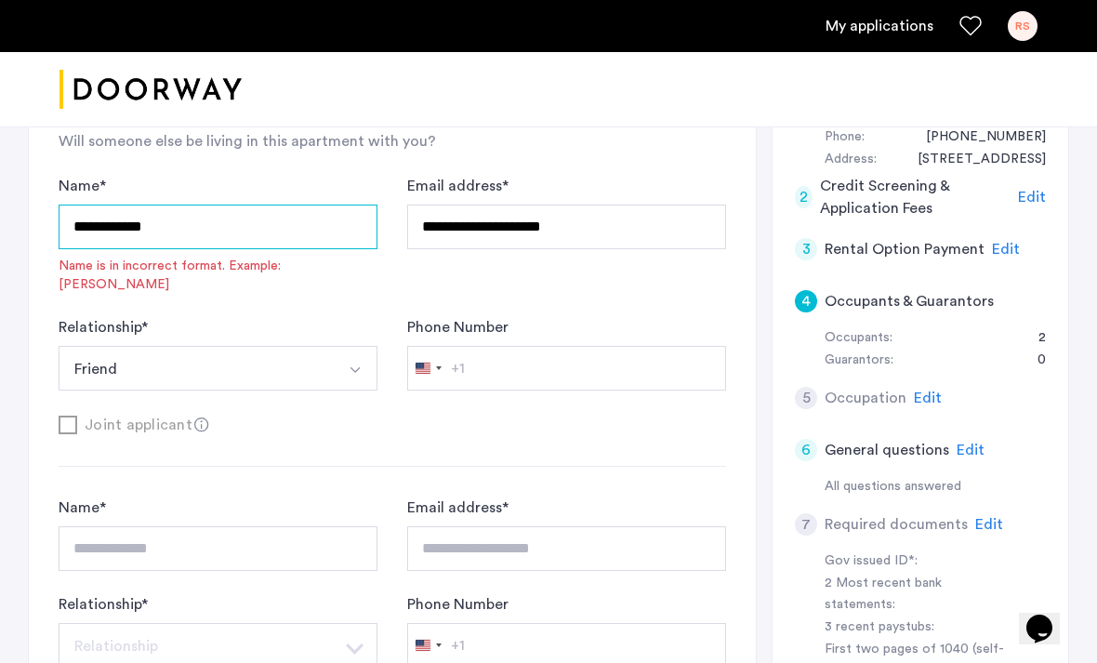
type input "**********"
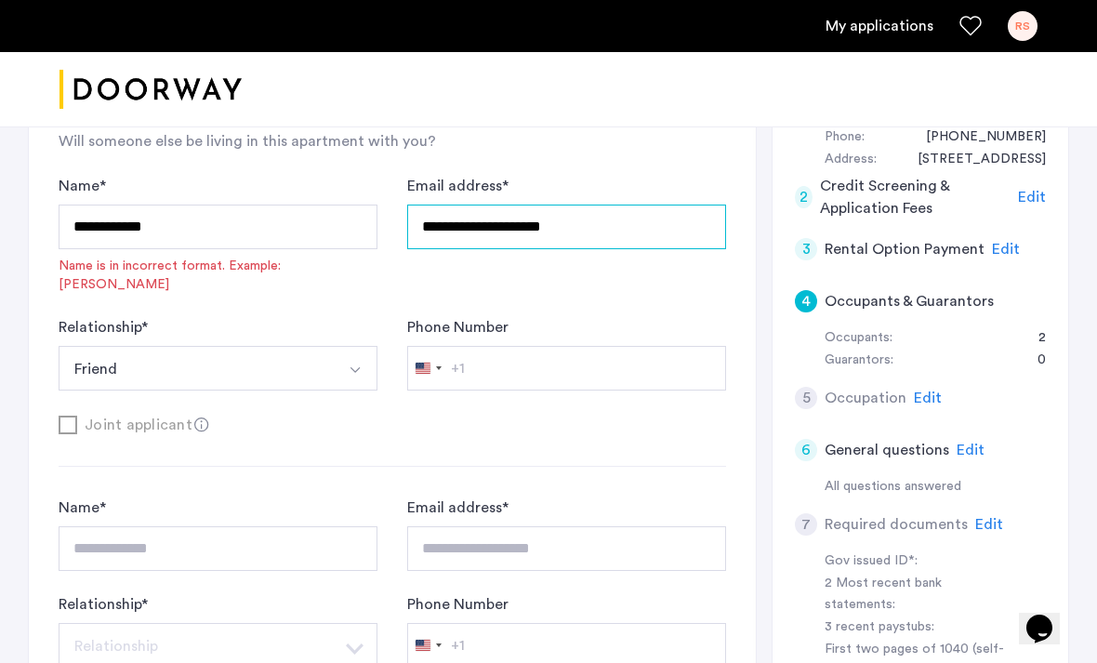
click at [587, 217] on input "**********" at bounding box center [566, 226] width 319 height 45
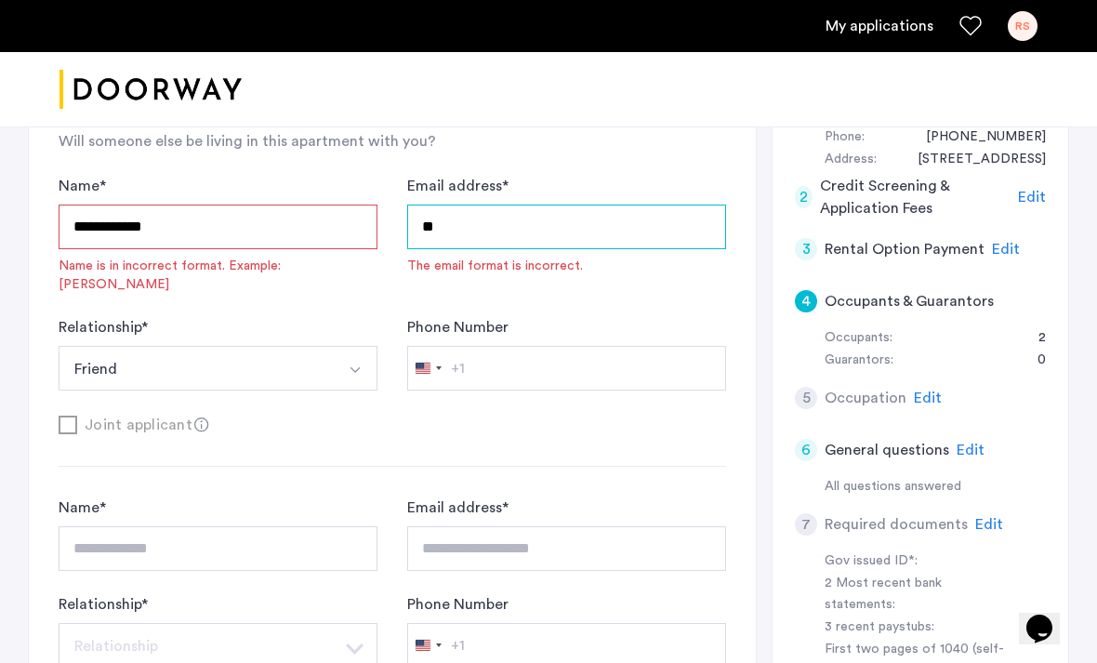
type input "*"
type input "**********"
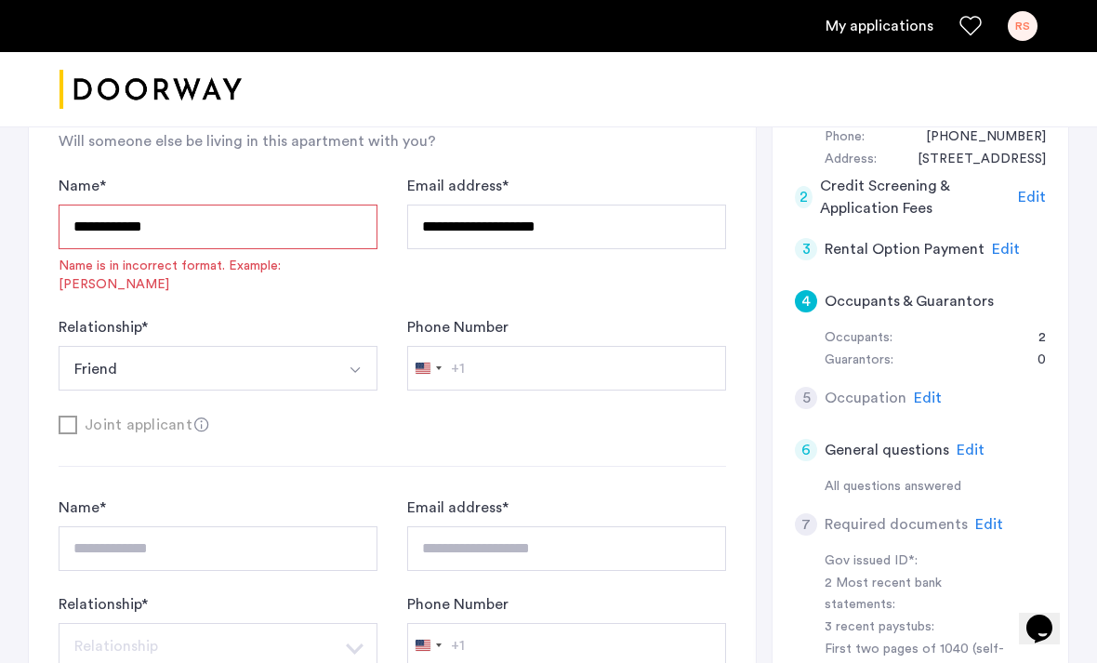
click at [83, 219] on input "**********" at bounding box center [218, 226] width 319 height 45
click at [294, 227] on input "**********" at bounding box center [218, 226] width 319 height 45
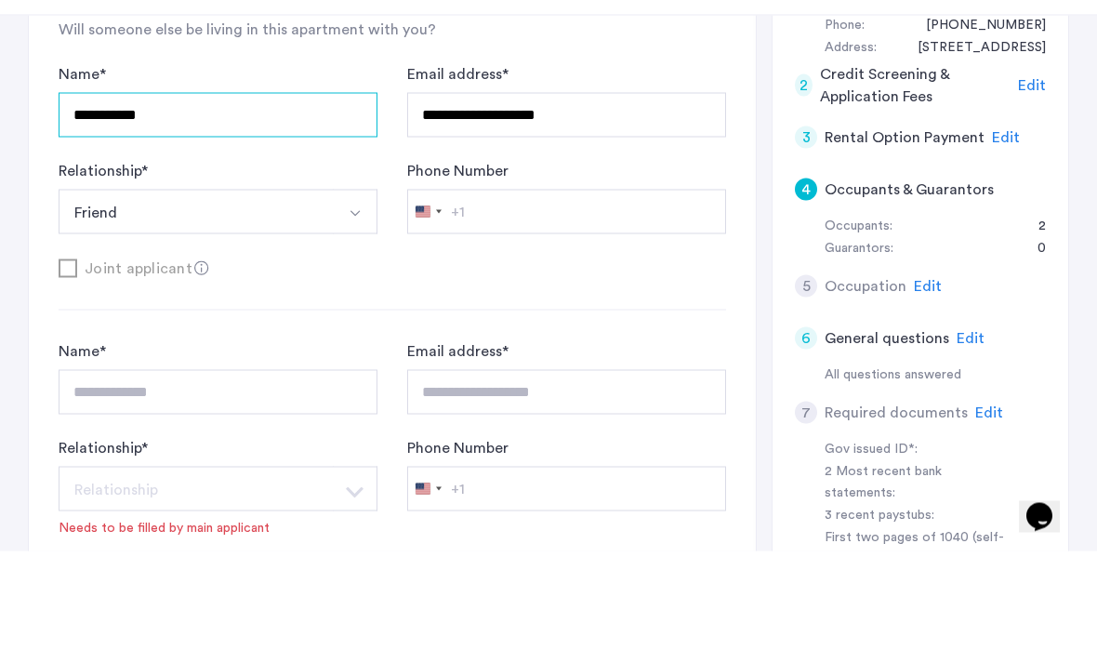
type input "**********"
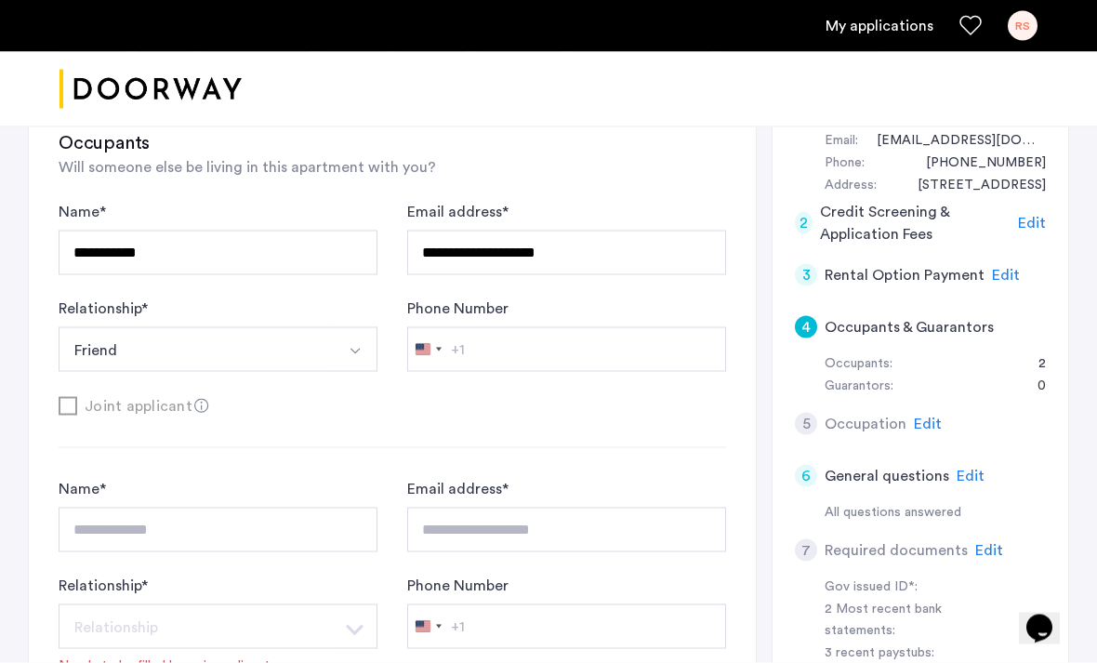
scroll to position [366, 0]
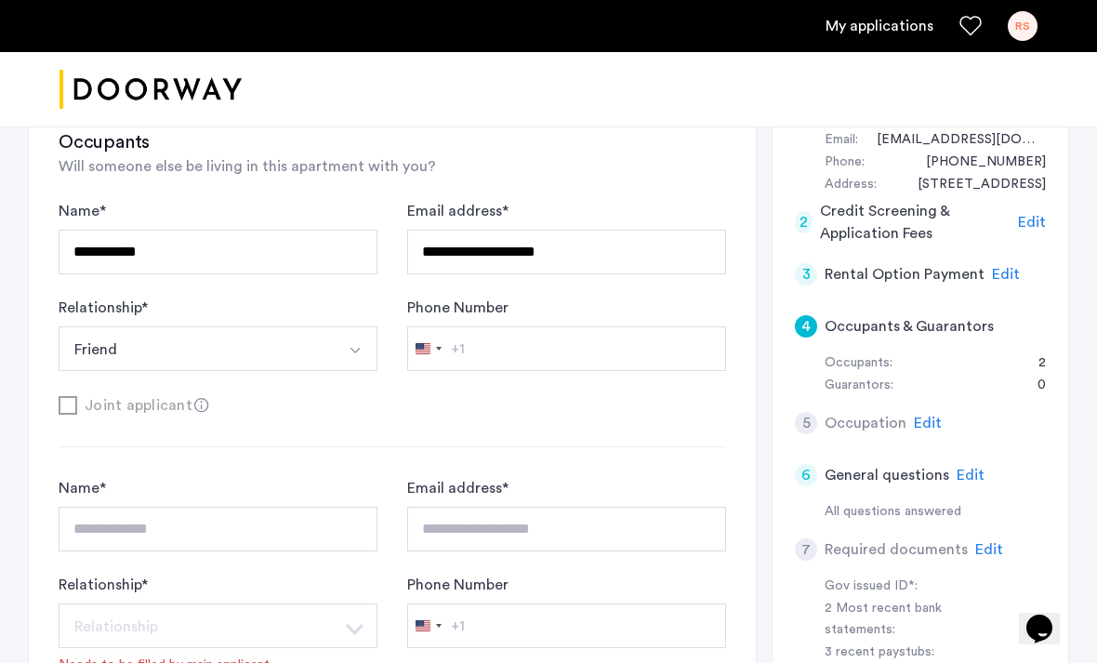
click at [934, 415] on span "Edit" at bounding box center [928, 422] width 28 height 15
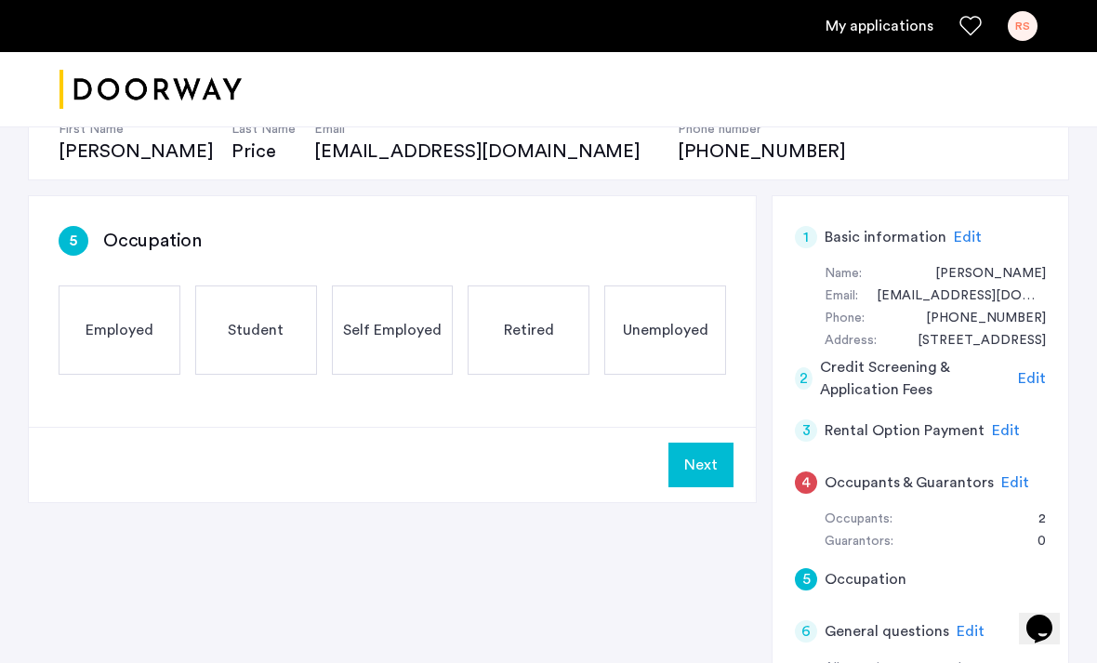
scroll to position [207, 0]
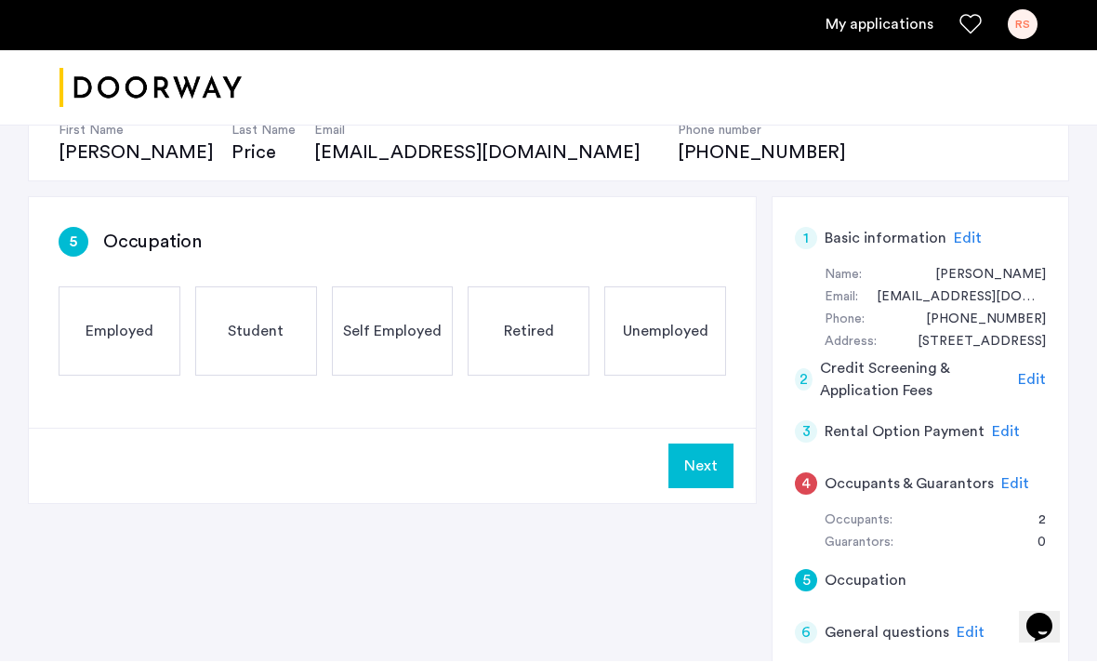
click at [295, 330] on div "Student" at bounding box center [256, 332] width 122 height 89
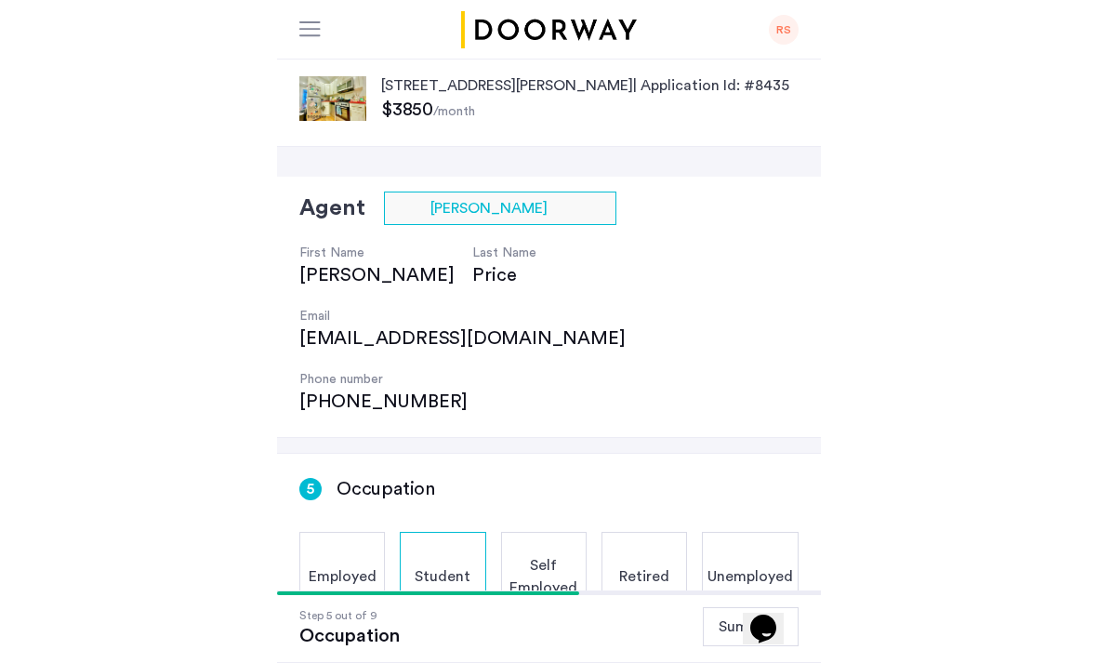
scroll to position [252, 0]
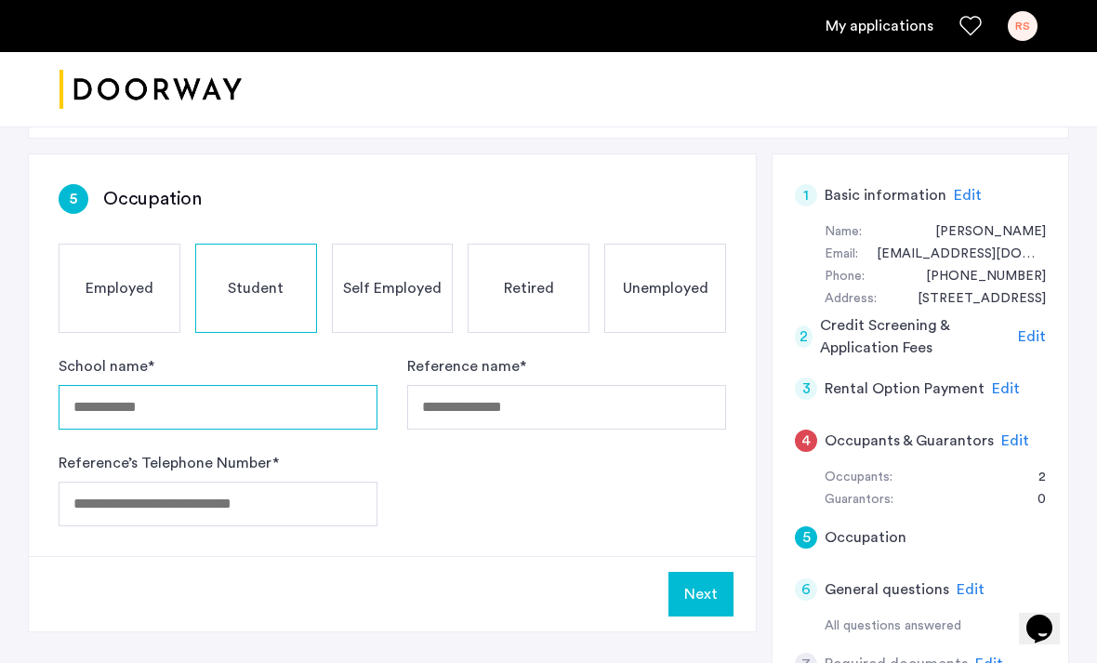
click at [204, 428] on input "School name *" at bounding box center [218, 407] width 319 height 45
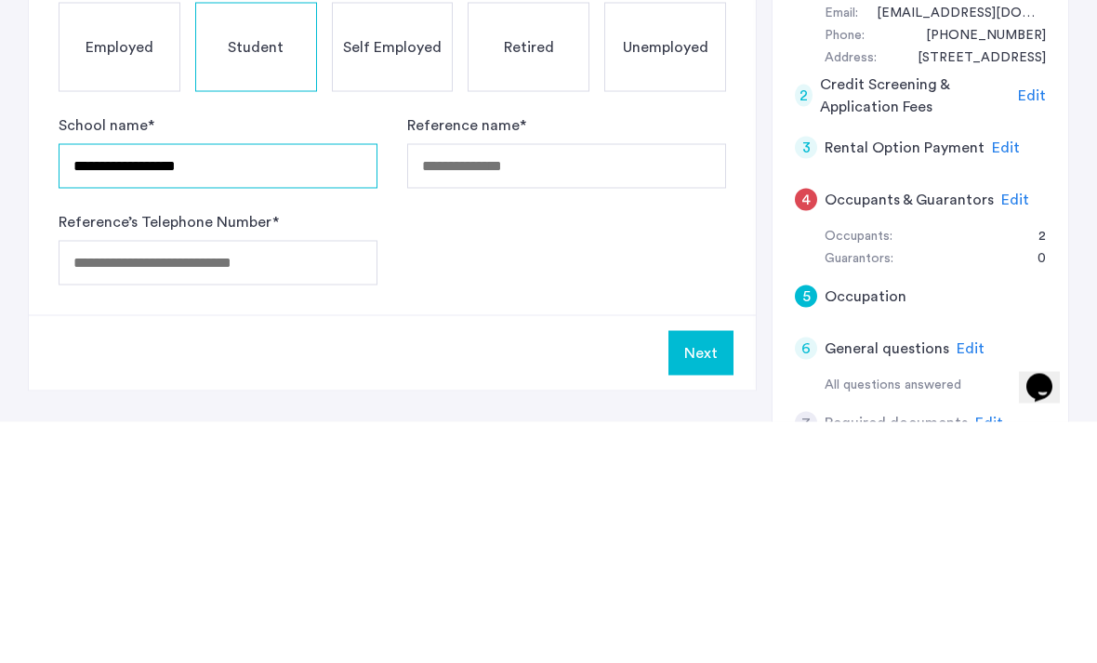
type input "**********"
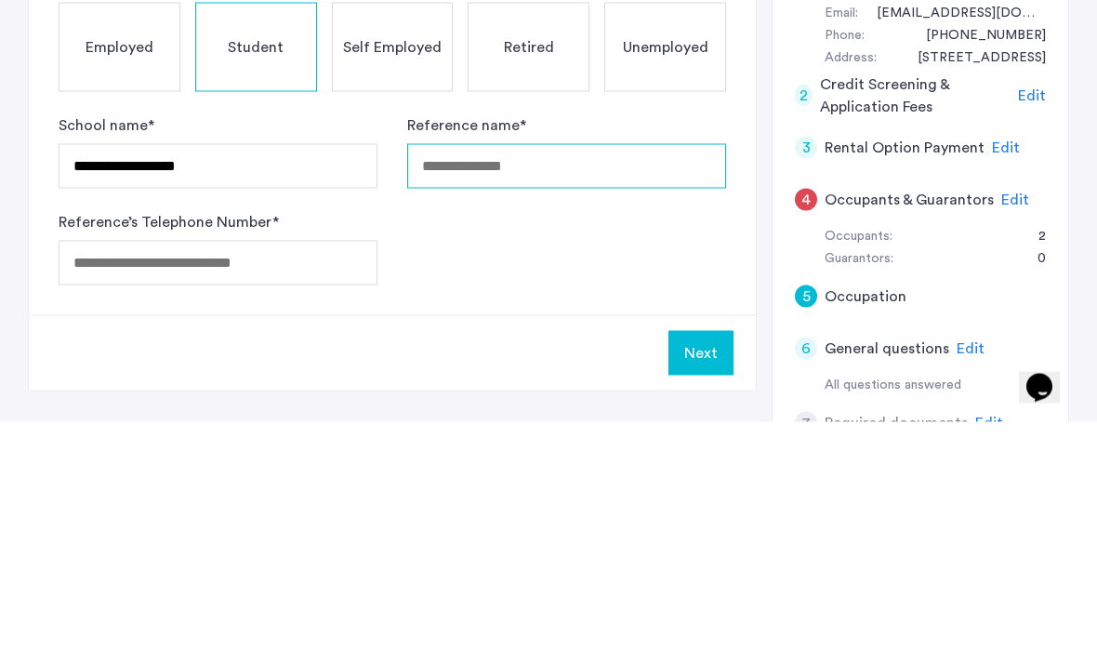
click at [553, 385] on input "Reference name *" at bounding box center [566, 407] width 319 height 45
click at [663, 277] on span "Unemployed" at bounding box center [666, 288] width 86 height 22
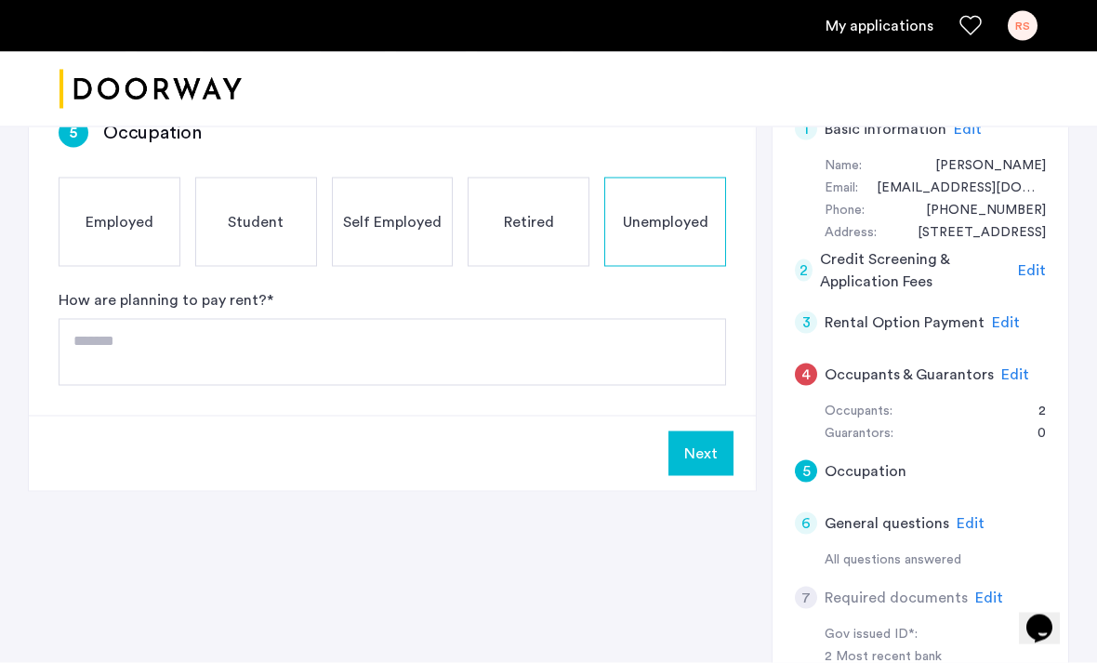
scroll to position [313, 0]
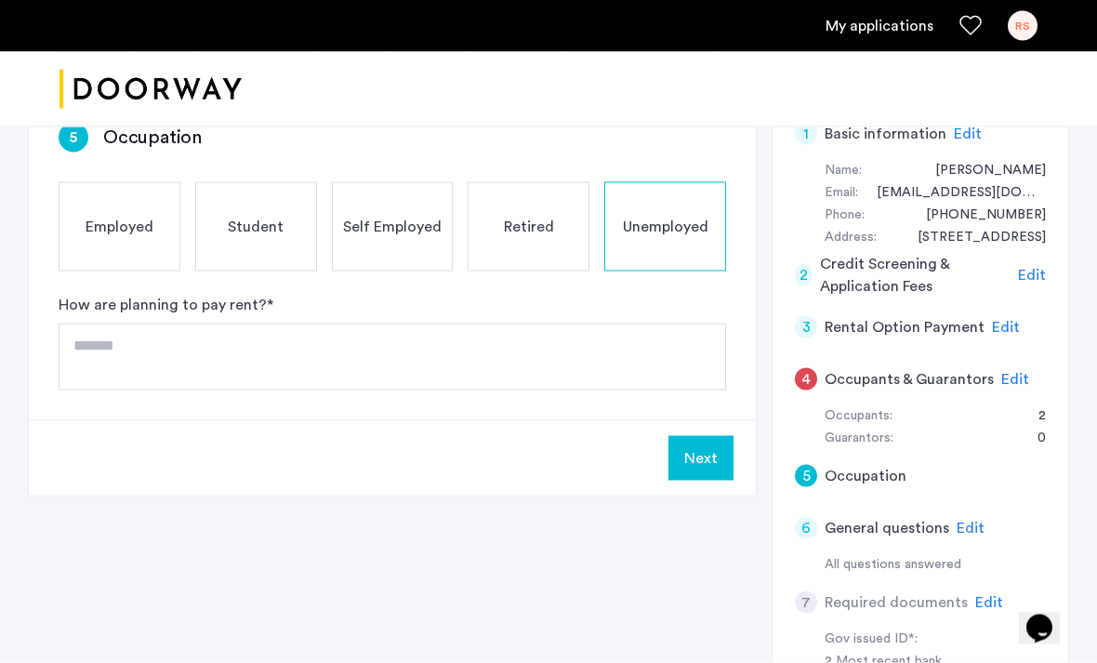
click at [281, 224] on span "Student" at bounding box center [256, 227] width 56 height 22
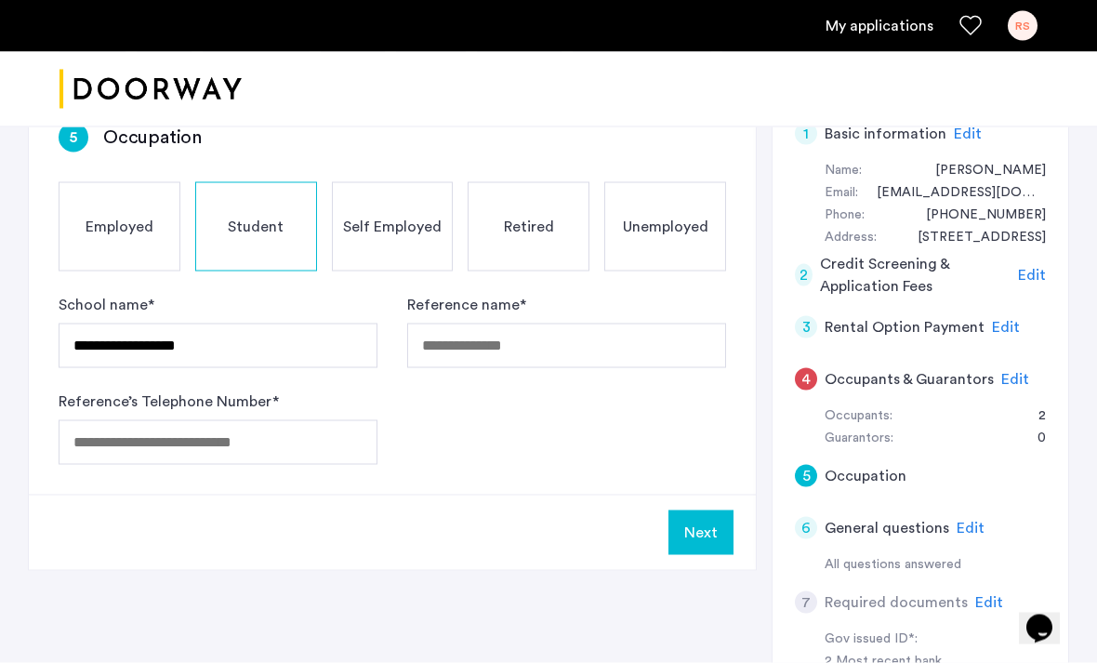
scroll to position [314, 0]
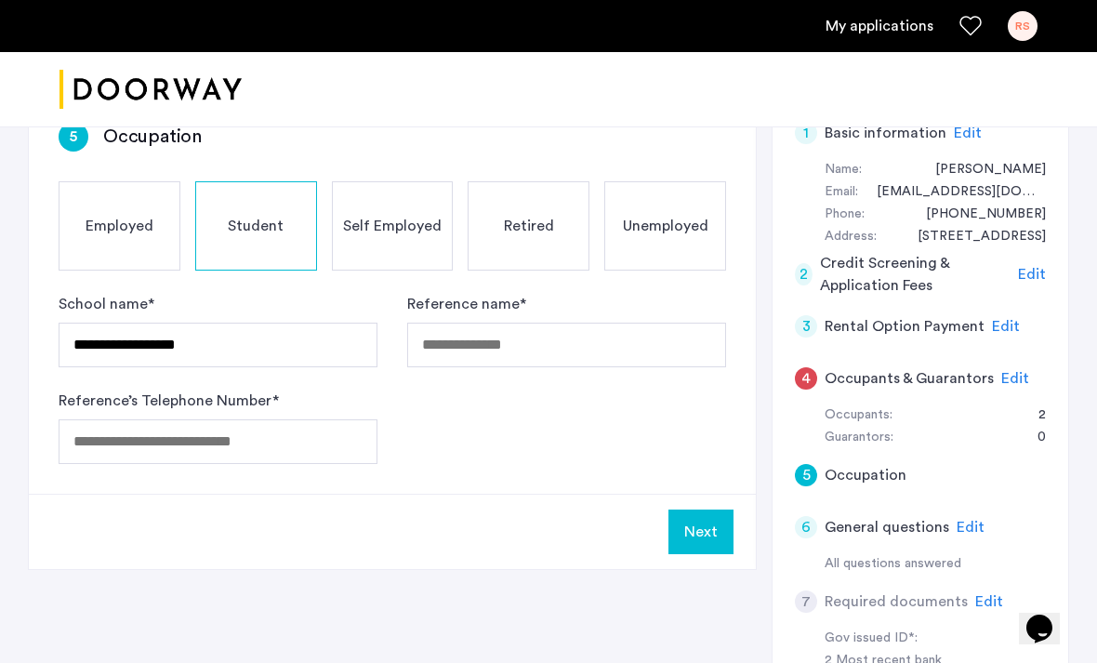
click at [651, 215] on span "Unemployed" at bounding box center [666, 226] width 86 height 22
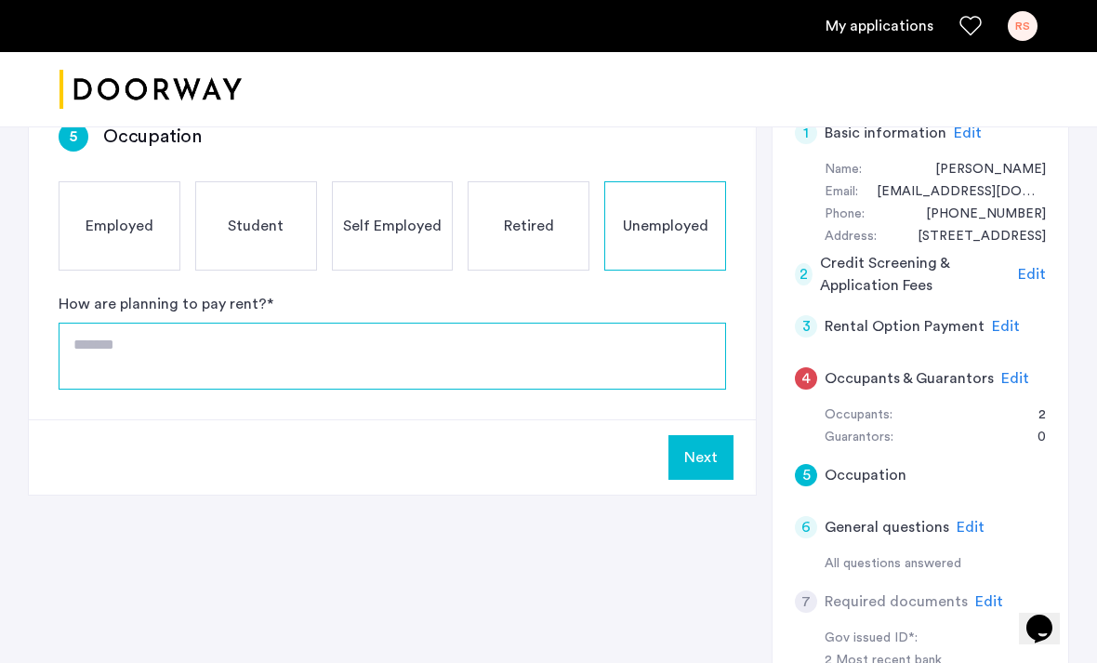
click at [485, 370] on textarea at bounding box center [392, 356] width 667 height 67
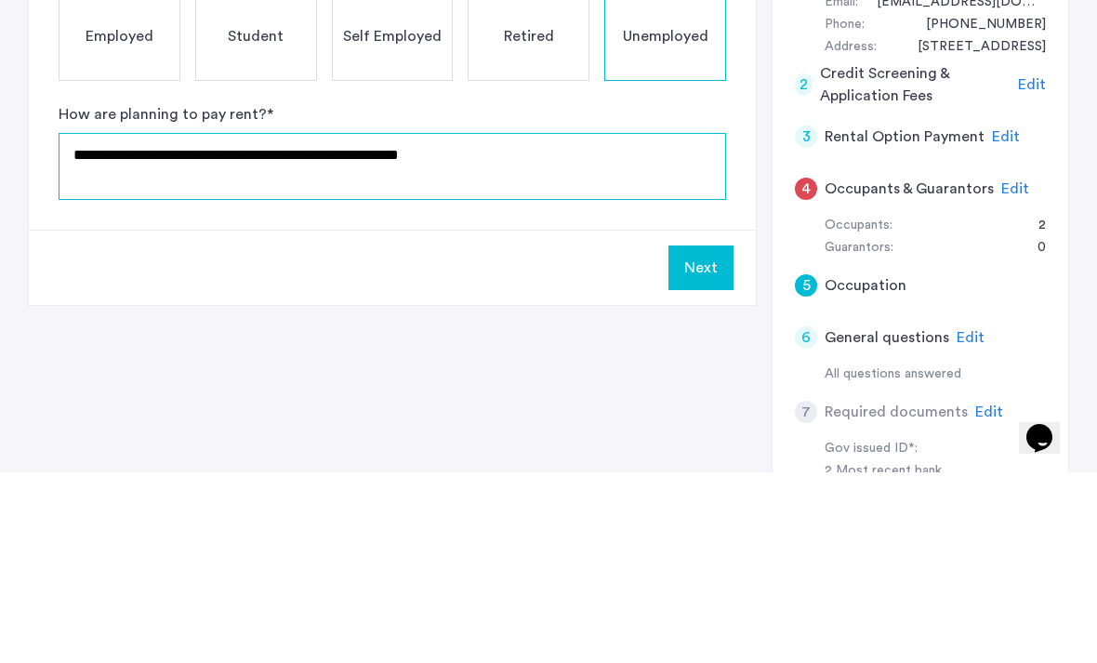
click at [403, 323] on textarea "**********" at bounding box center [392, 356] width 667 height 67
click at [493, 323] on textarea "**********" at bounding box center [392, 356] width 667 height 67
type textarea "**********"
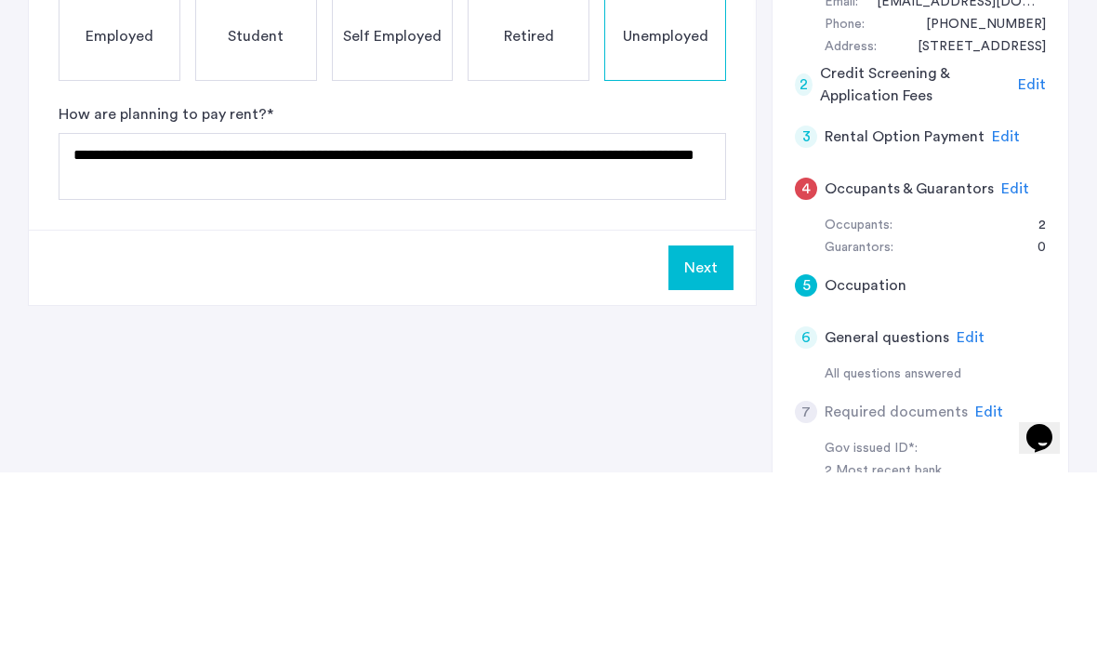
click at [717, 436] on button "Next" at bounding box center [700, 458] width 65 height 45
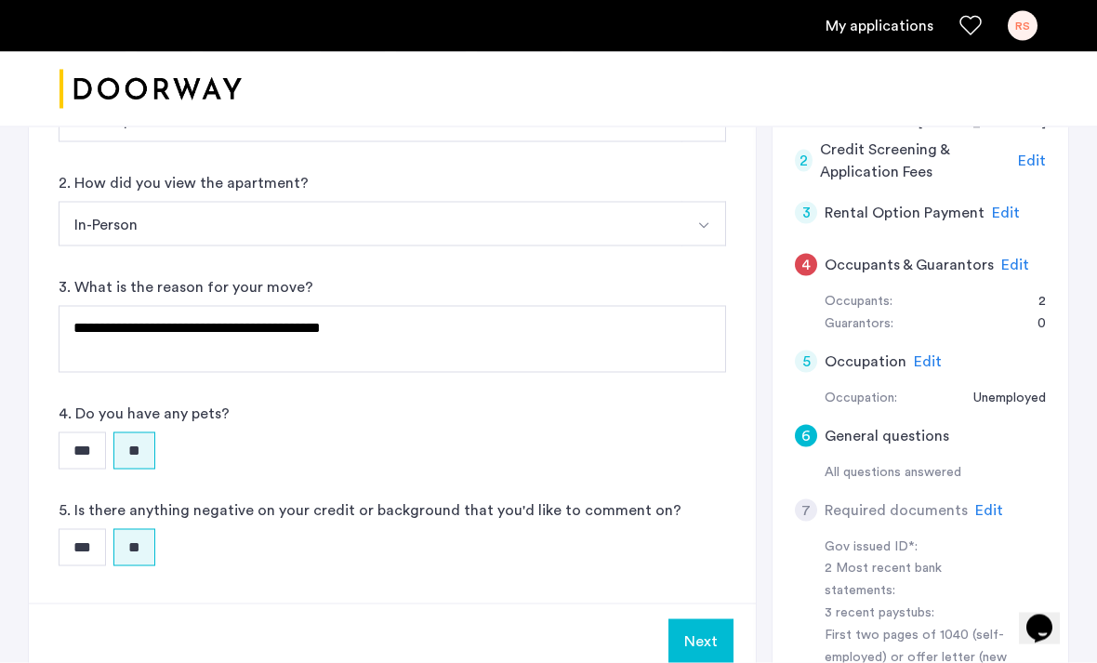
scroll to position [435, 0]
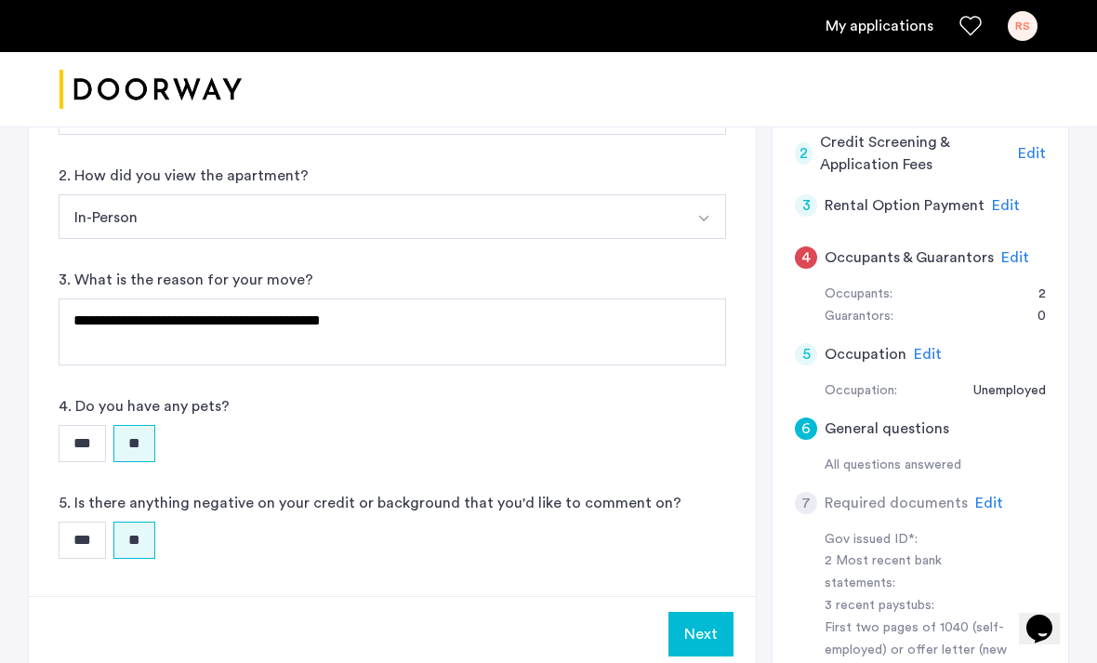
click at [704, 638] on button "Next" at bounding box center [700, 634] width 65 height 45
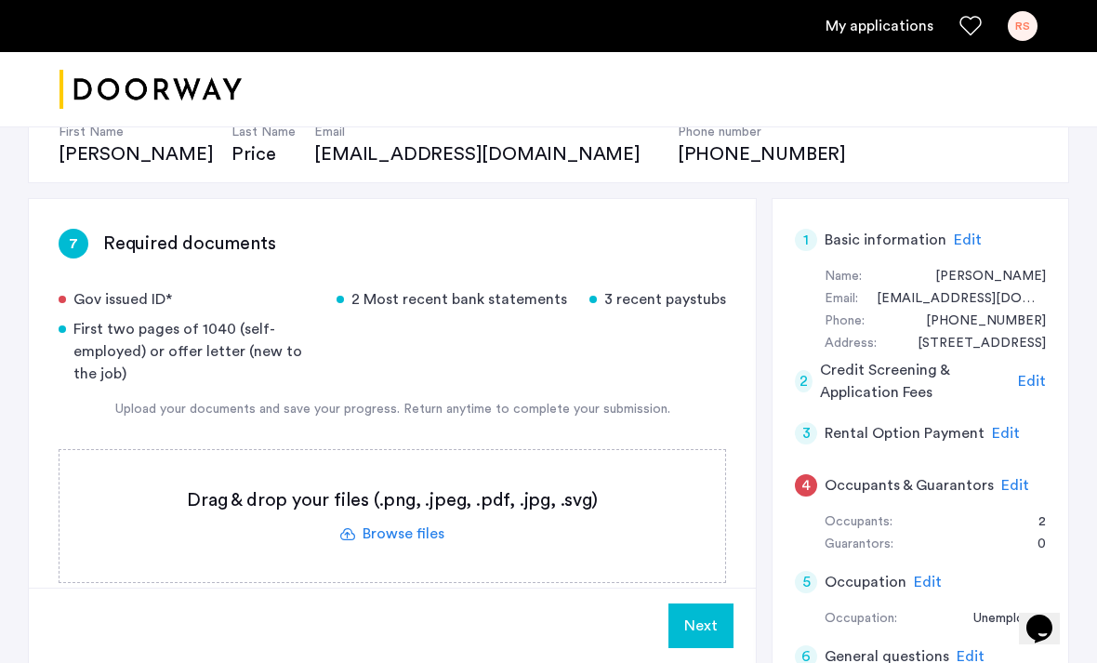
scroll to position [206, 0]
click at [427, 540] on label at bounding box center [391, 517] width 665 height 132
click at [0, 0] on input "file" at bounding box center [0, 0] width 0 height 0
click at [389, 541] on label at bounding box center [391, 517] width 665 height 132
click at [0, 0] on input "file" at bounding box center [0, 0] width 0 height 0
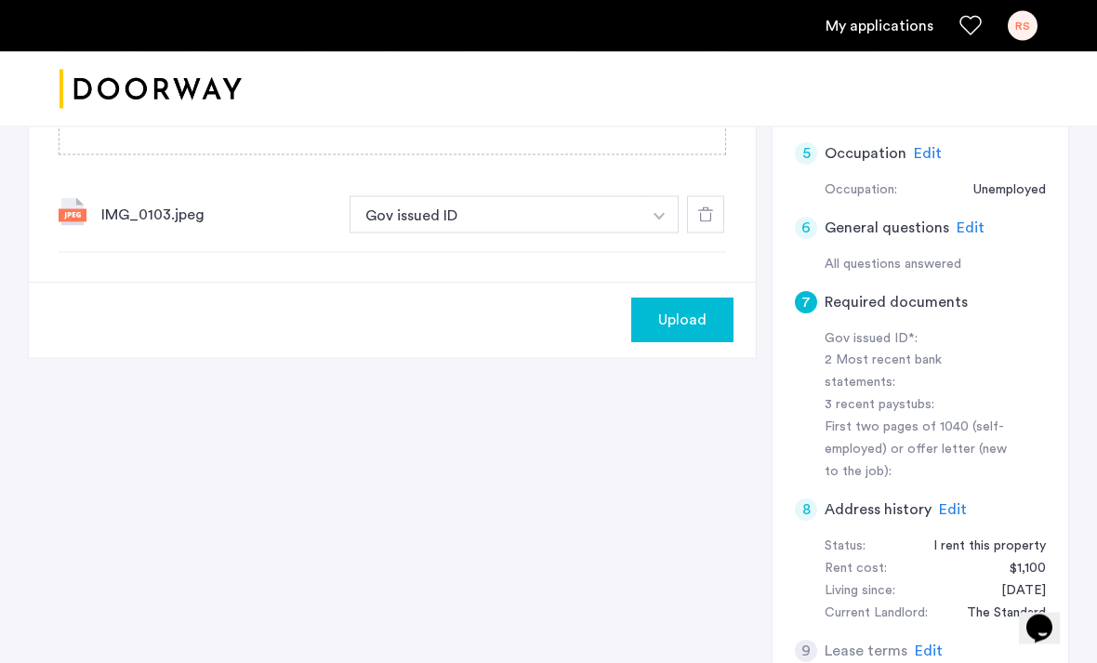
scroll to position [636, 0]
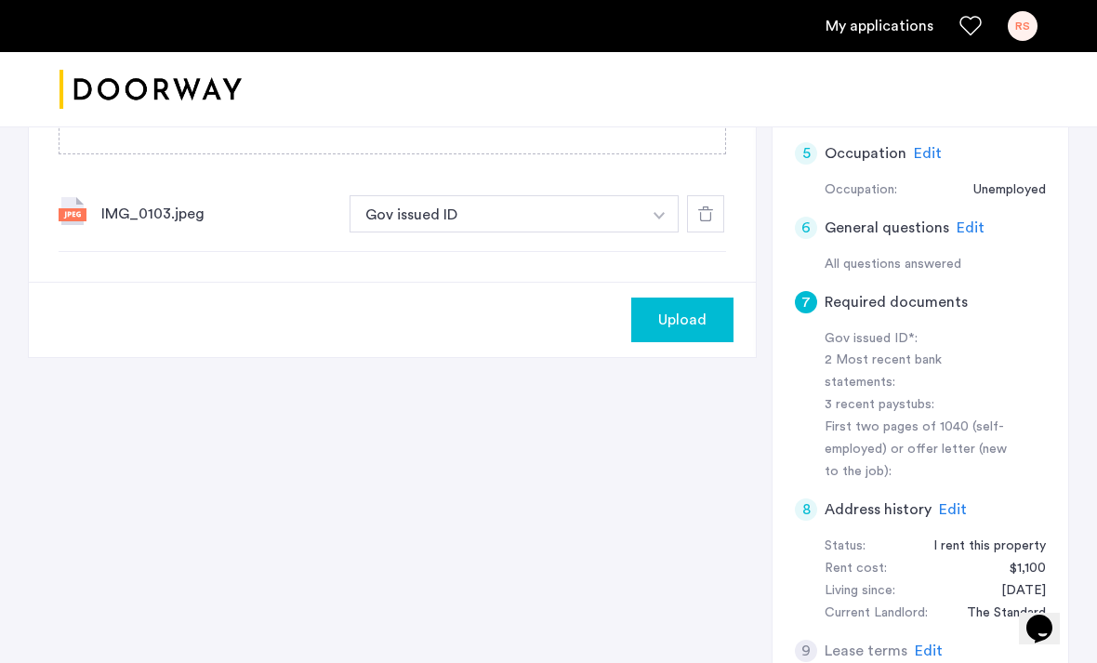
click at [920, 643] on span "Edit" at bounding box center [929, 650] width 28 height 15
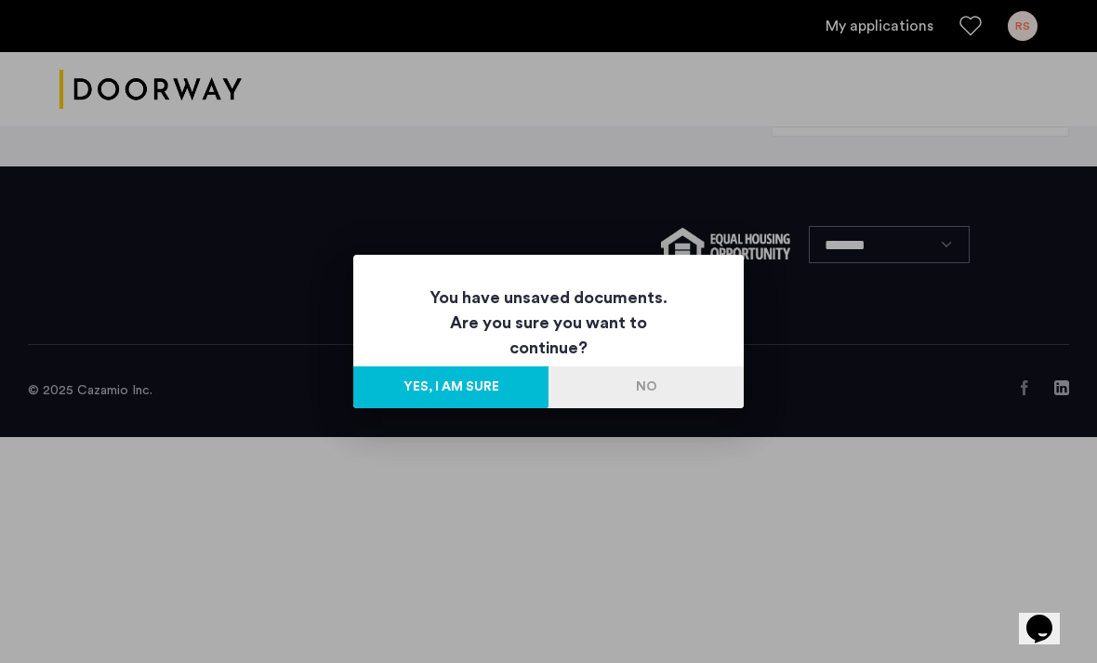
click at [647, 381] on button "No" at bounding box center [645, 387] width 195 height 42
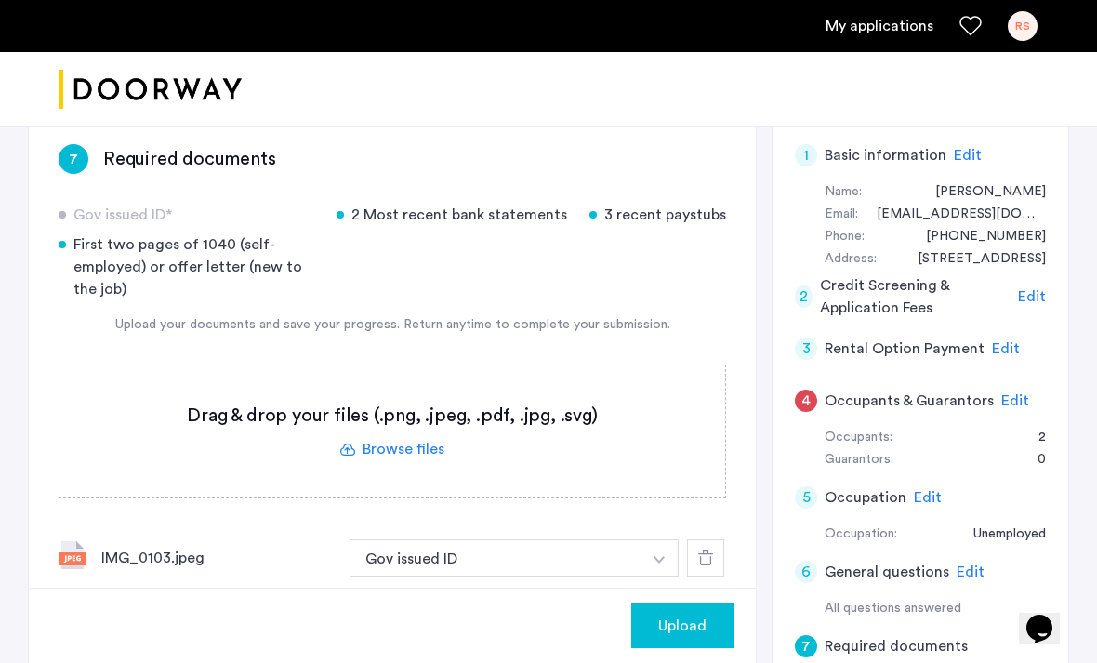
scroll to position [279, 0]
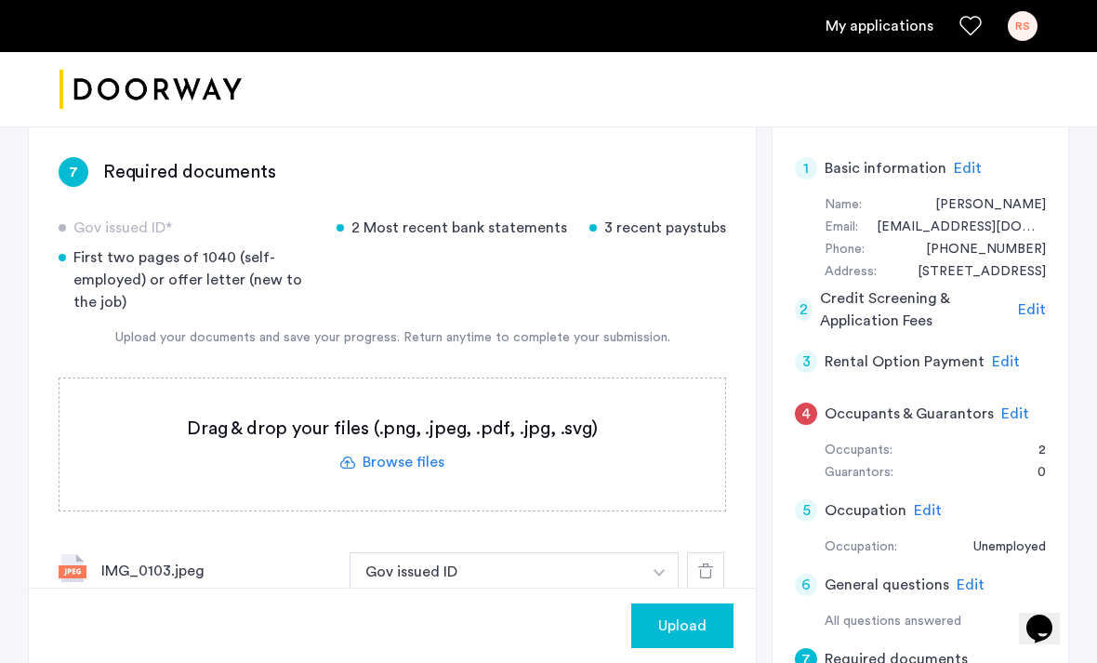
click at [1010, 414] on span "Edit" at bounding box center [1015, 413] width 28 height 15
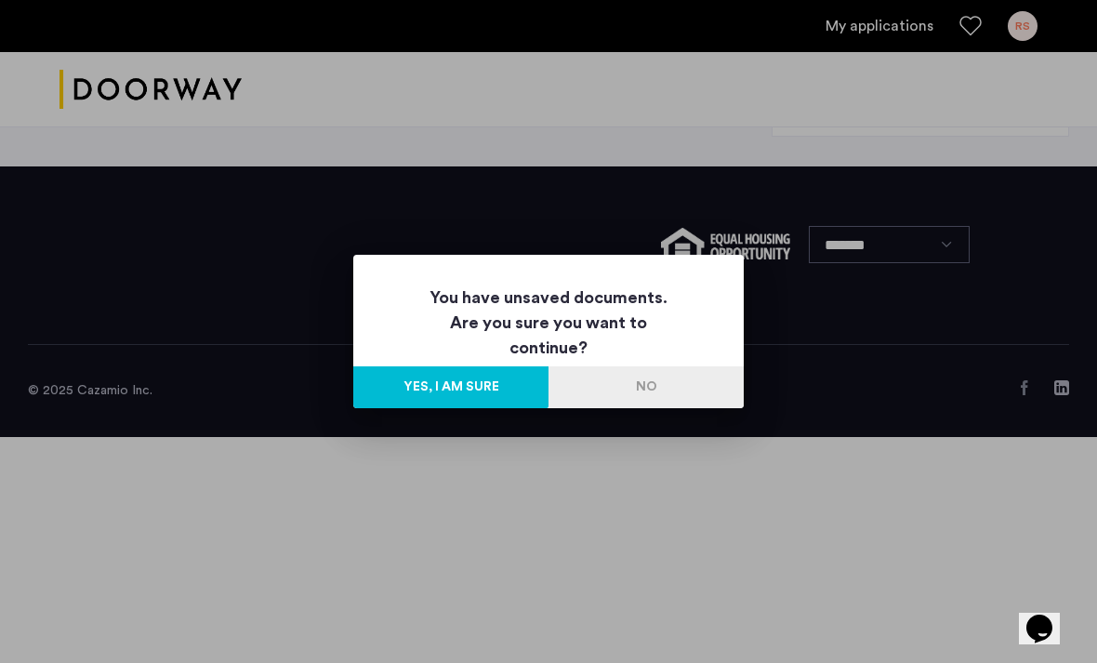
click at [701, 373] on button "No" at bounding box center [645, 387] width 195 height 42
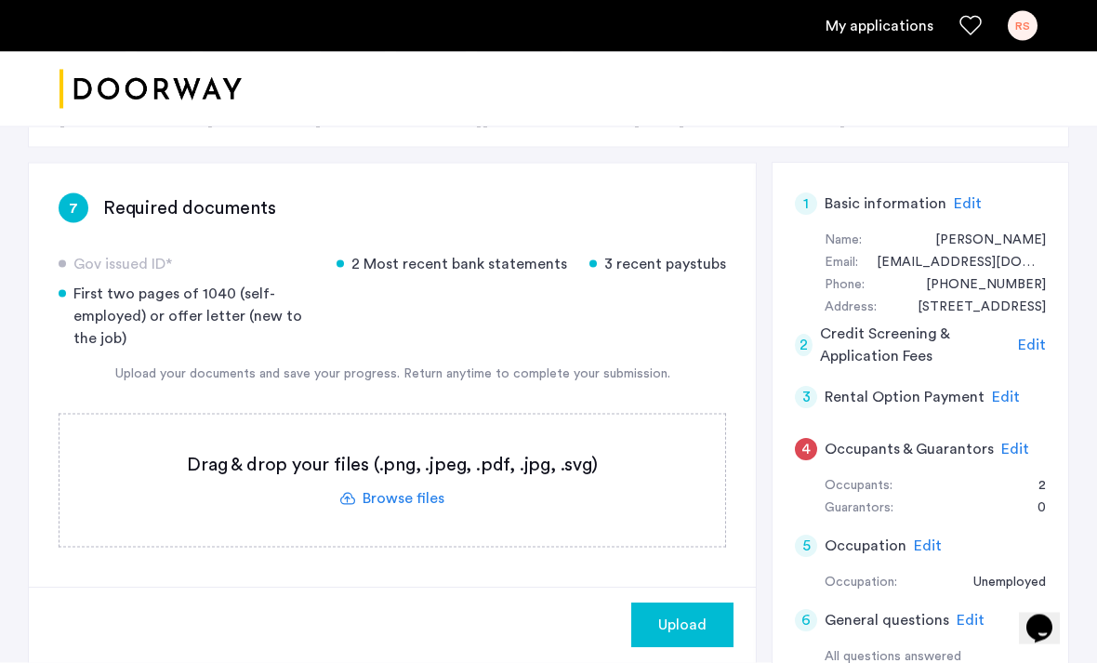
scroll to position [244, 0]
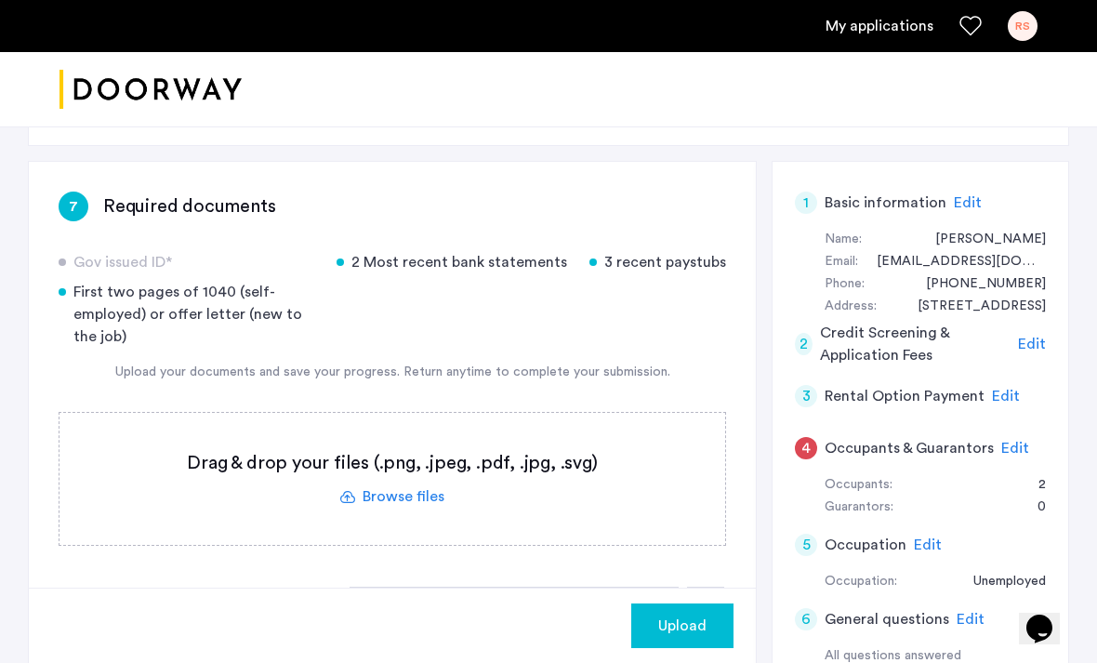
click at [1009, 452] on span "Edit" at bounding box center [1015, 448] width 28 height 15
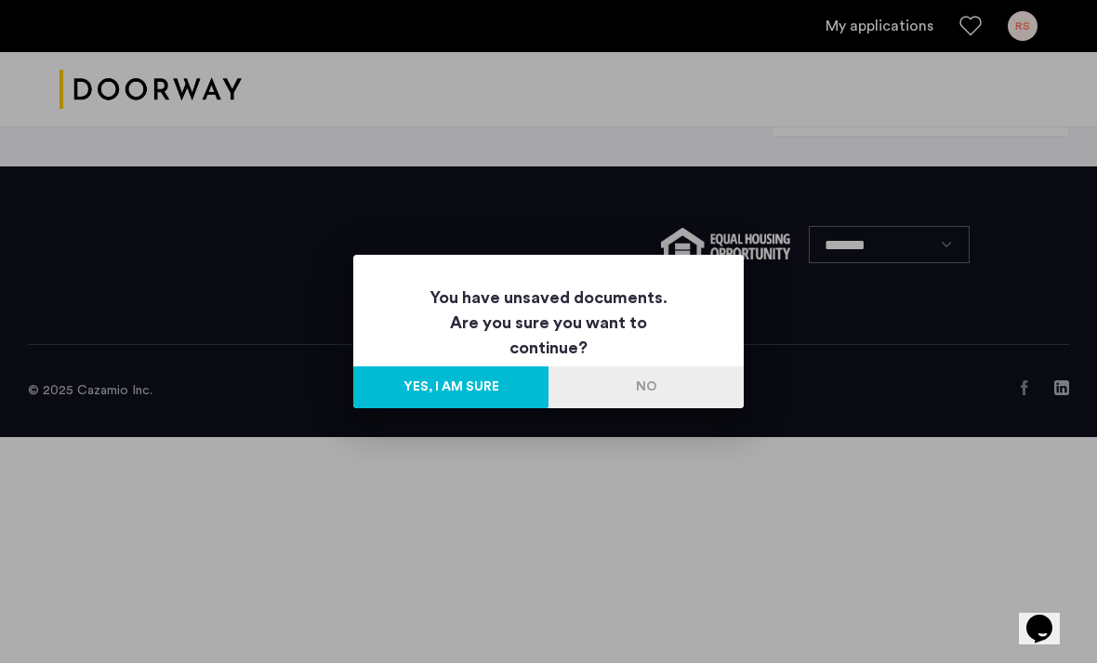
click at [481, 396] on button "Yes, I am sure" at bounding box center [450, 387] width 195 height 42
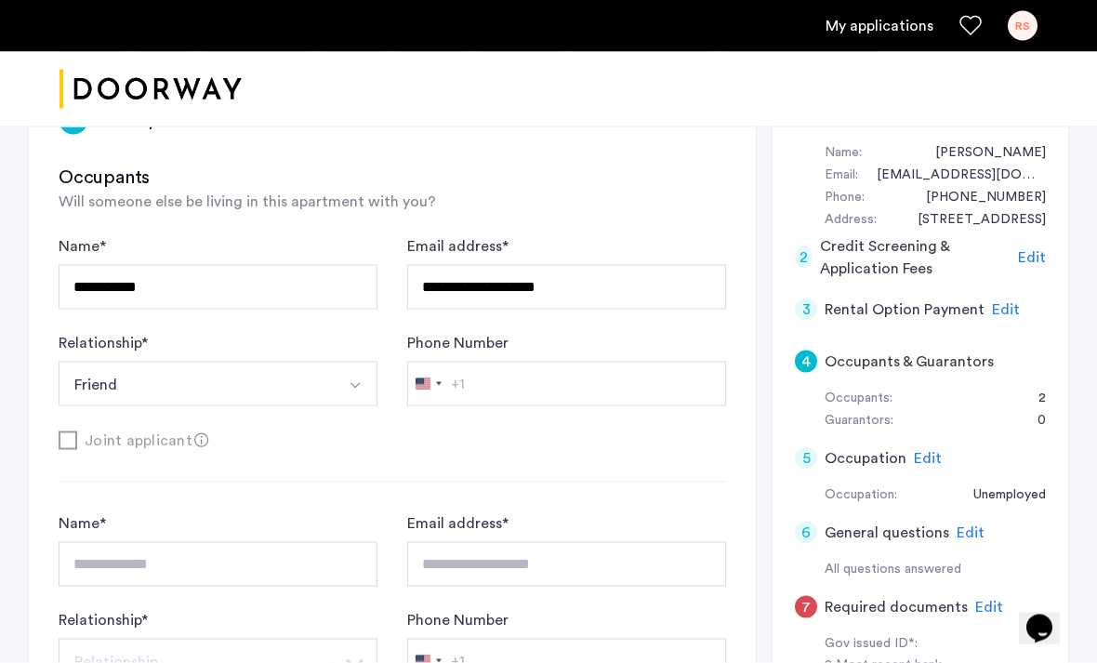
scroll to position [325, 0]
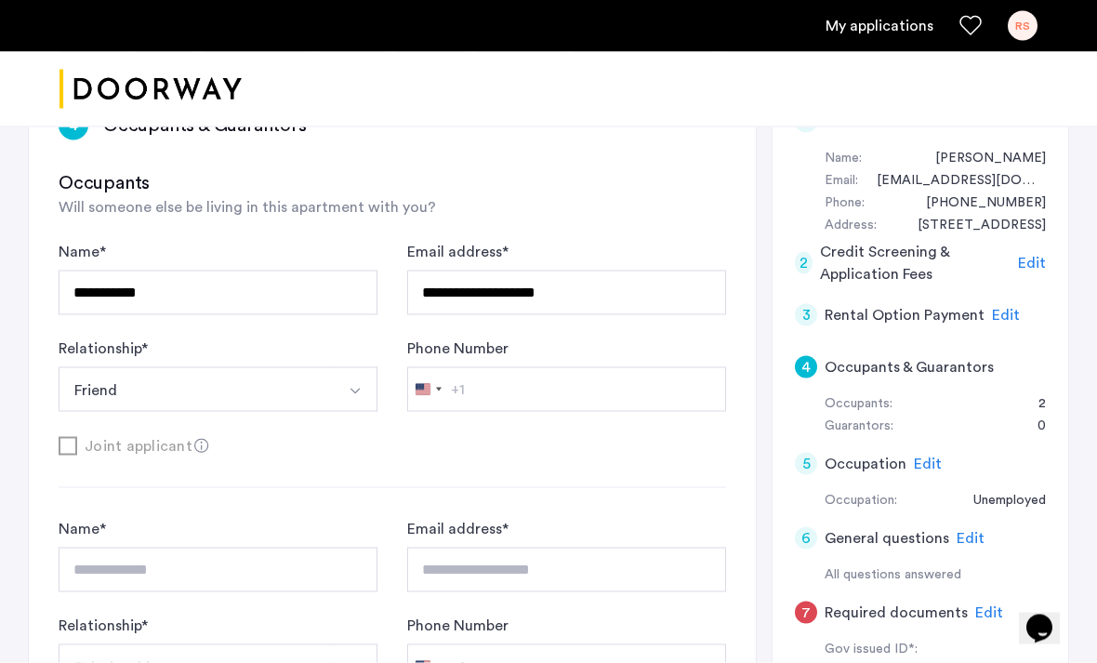
click at [244, 598] on div "**********" at bounding box center [392, 616] width 667 height 197
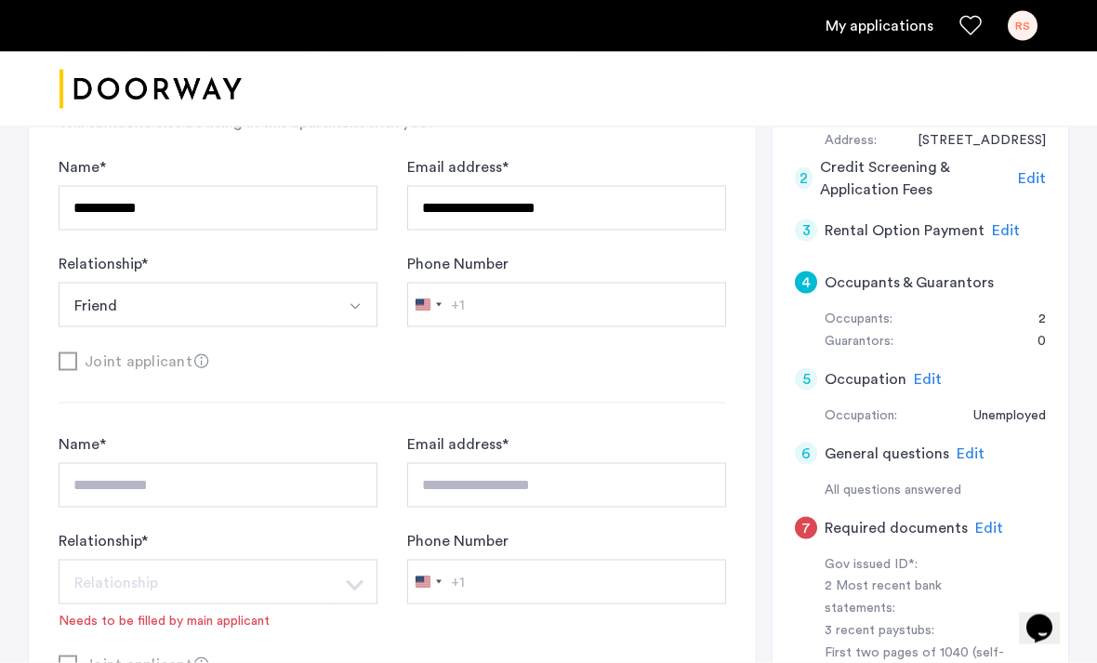
scroll to position [412, 0]
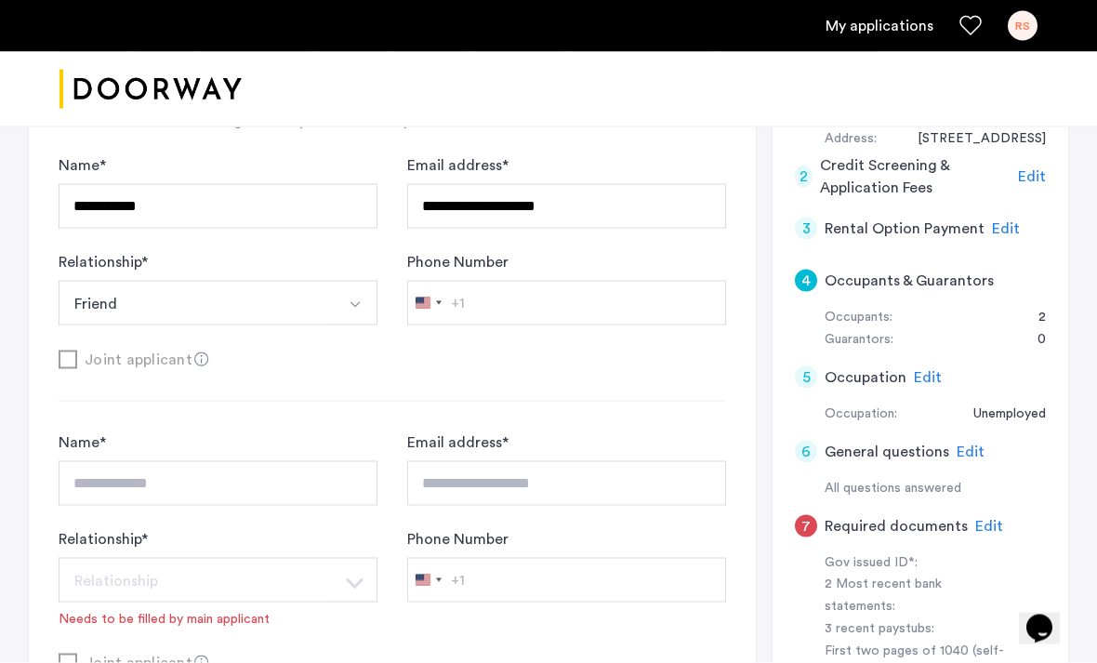
click at [979, 521] on span "Edit" at bounding box center [989, 526] width 28 height 15
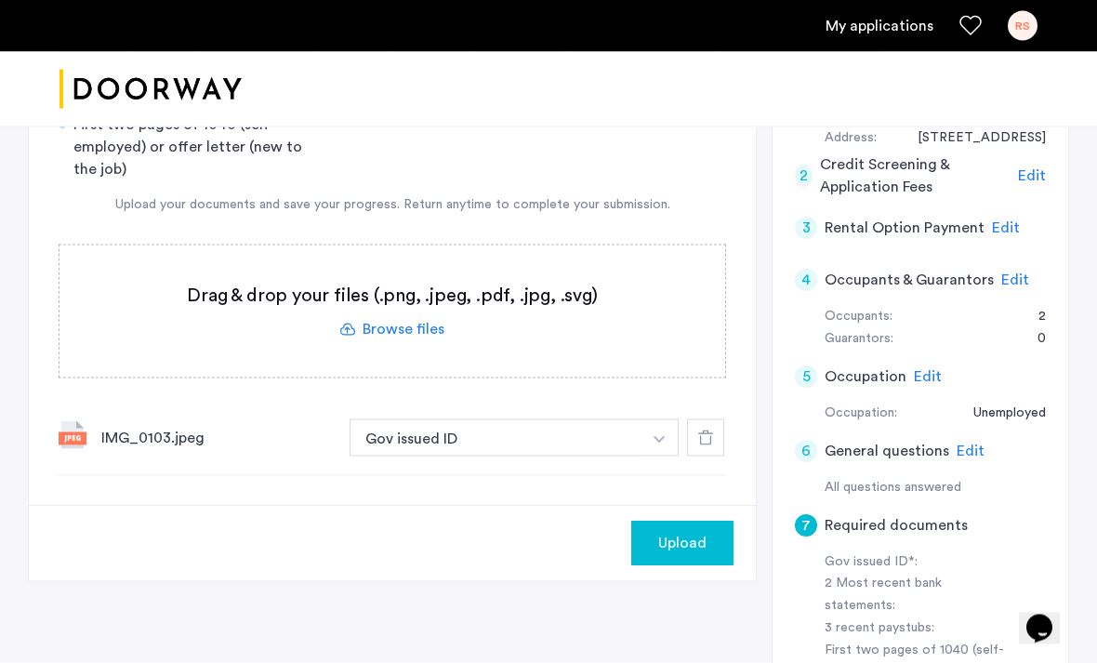
scroll to position [413, 0]
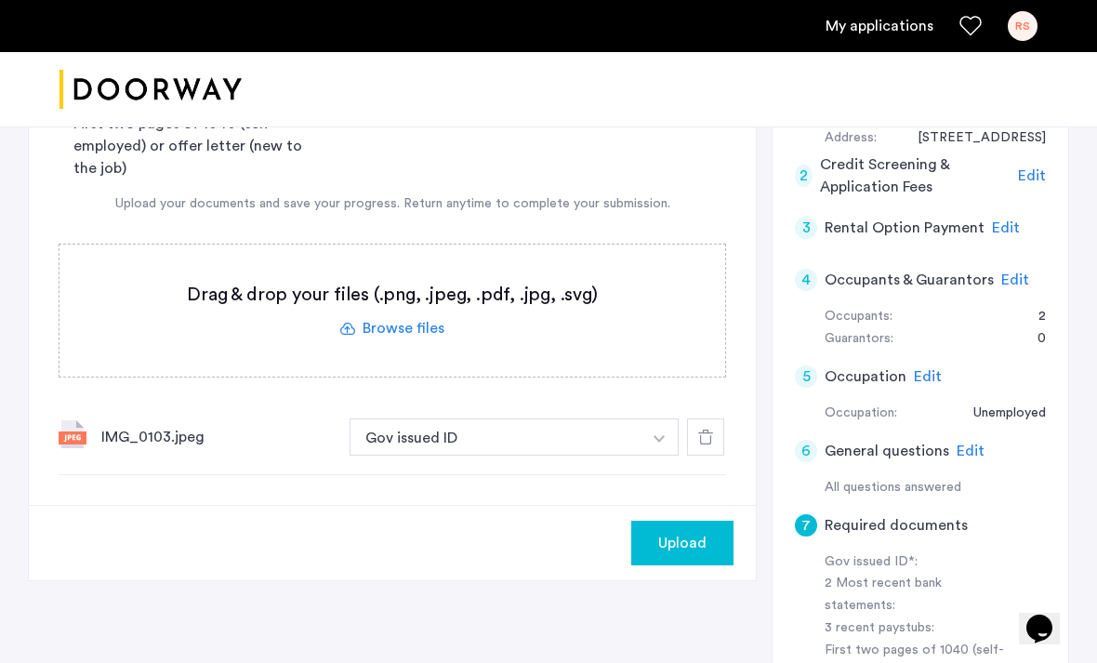
click at [641, 428] on button "button" at bounding box center [659, 436] width 38 height 37
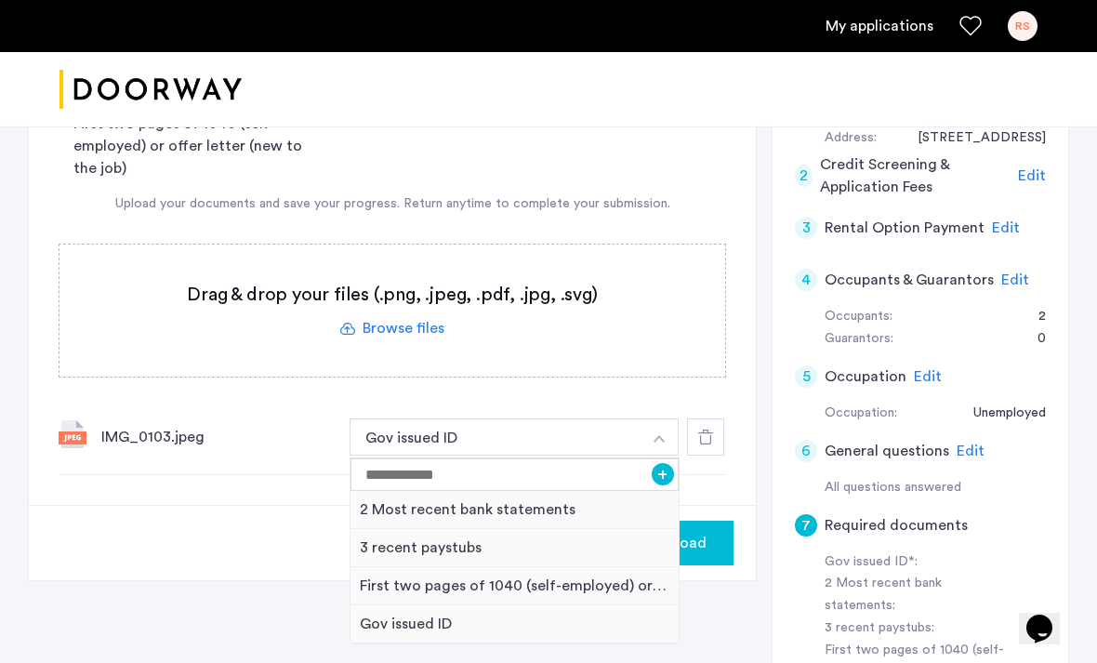
click at [472, 453] on button "Gov issued ID" at bounding box center [495, 436] width 292 height 37
click at [460, 627] on div "Gov issued ID" at bounding box center [514, 624] width 328 height 38
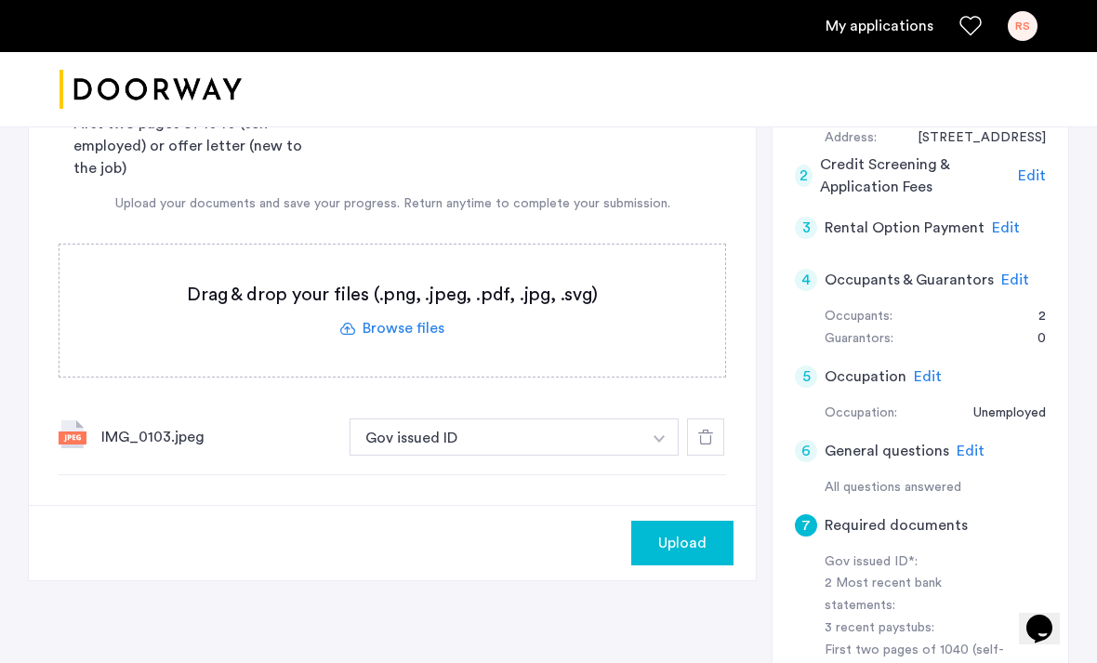
click at [710, 549] on div "Upload" at bounding box center [682, 543] width 72 height 22
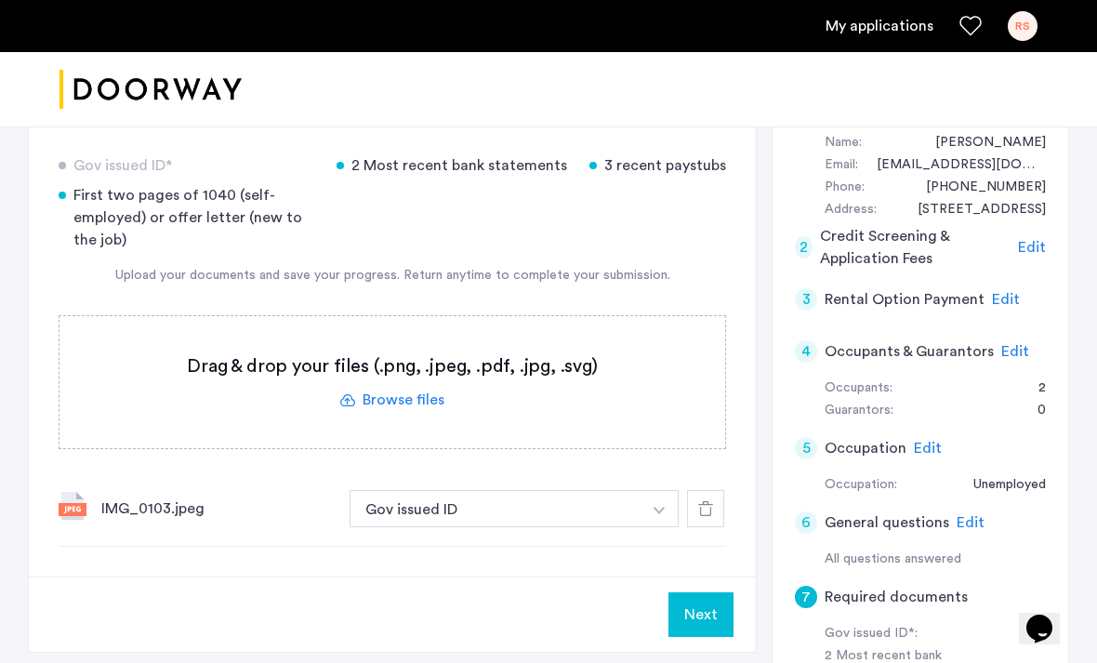
scroll to position [339, 0]
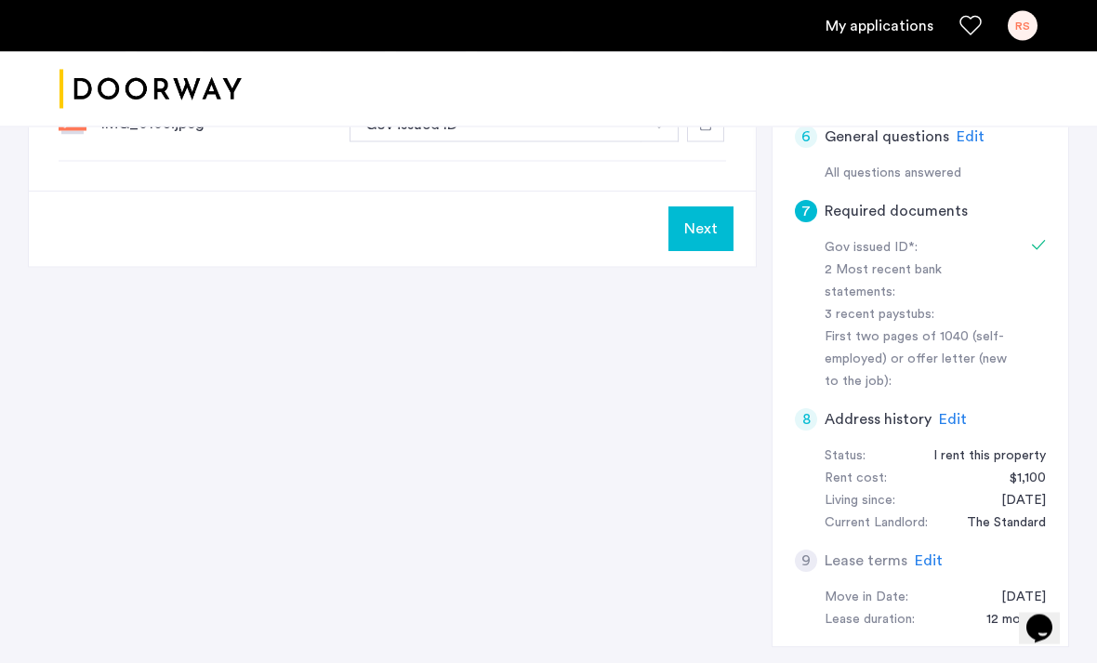
click at [920, 554] on span "Edit" at bounding box center [929, 561] width 28 height 15
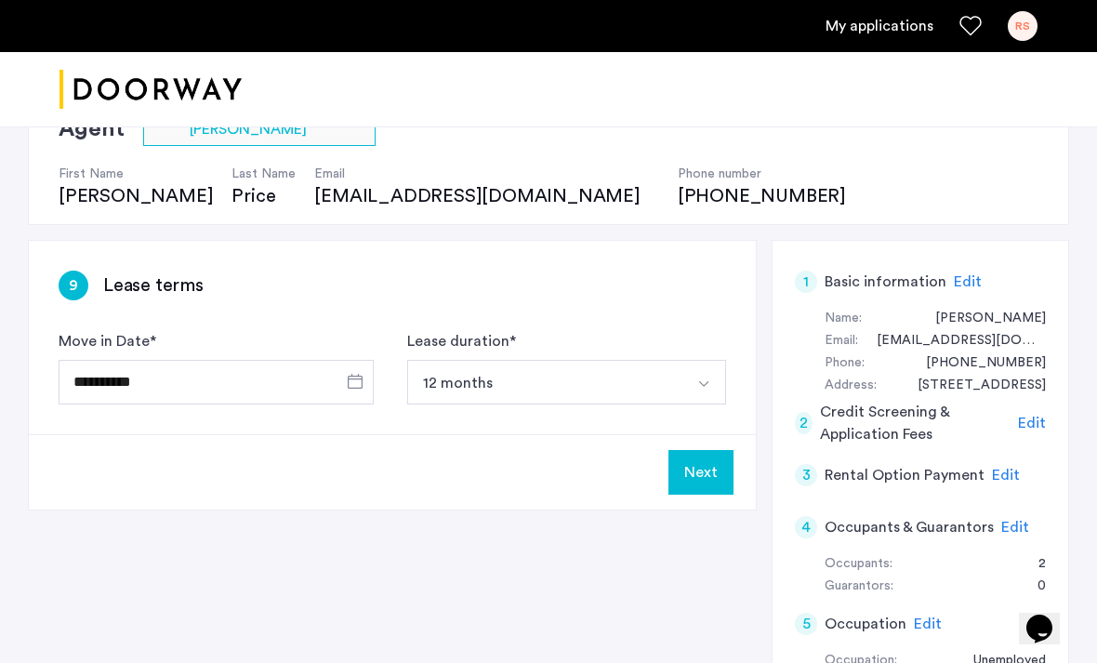
scroll to position [166, 0]
click at [709, 479] on button "Next" at bounding box center [700, 471] width 65 height 45
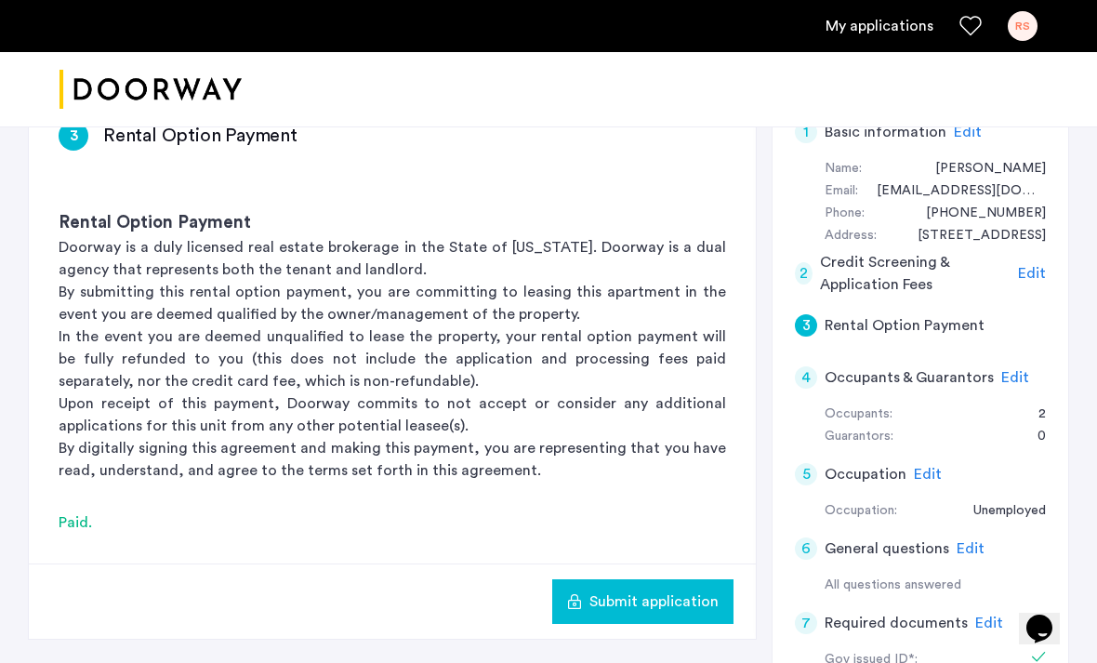
scroll to position [291, 0]
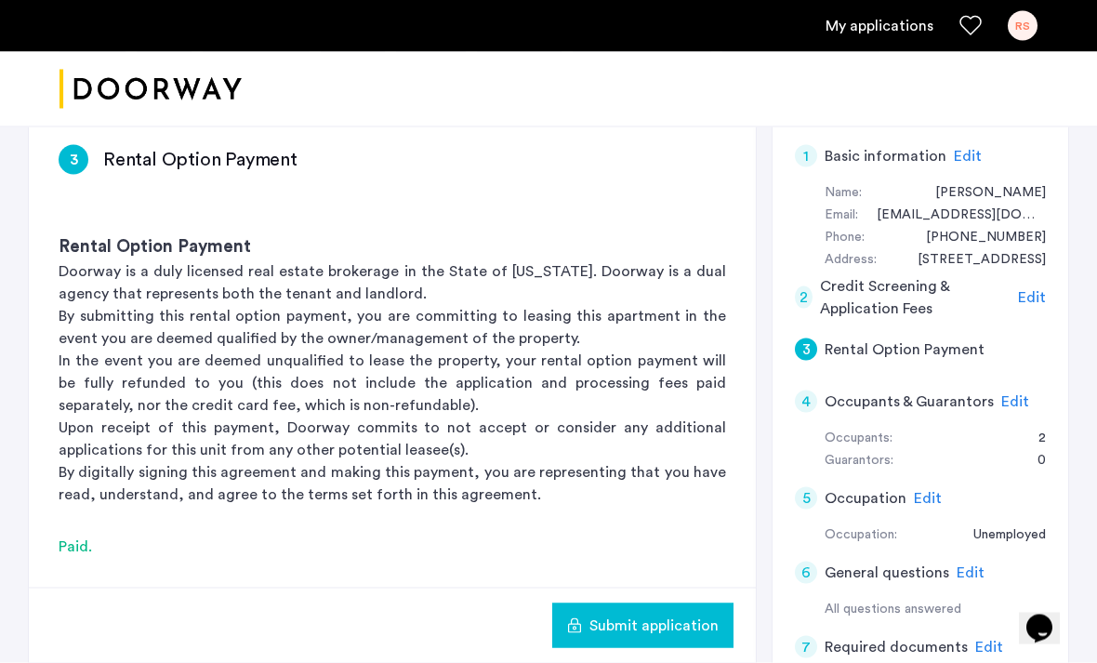
click at [1010, 394] on span "Edit" at bounding box center [1015, 401] width 28 height 15
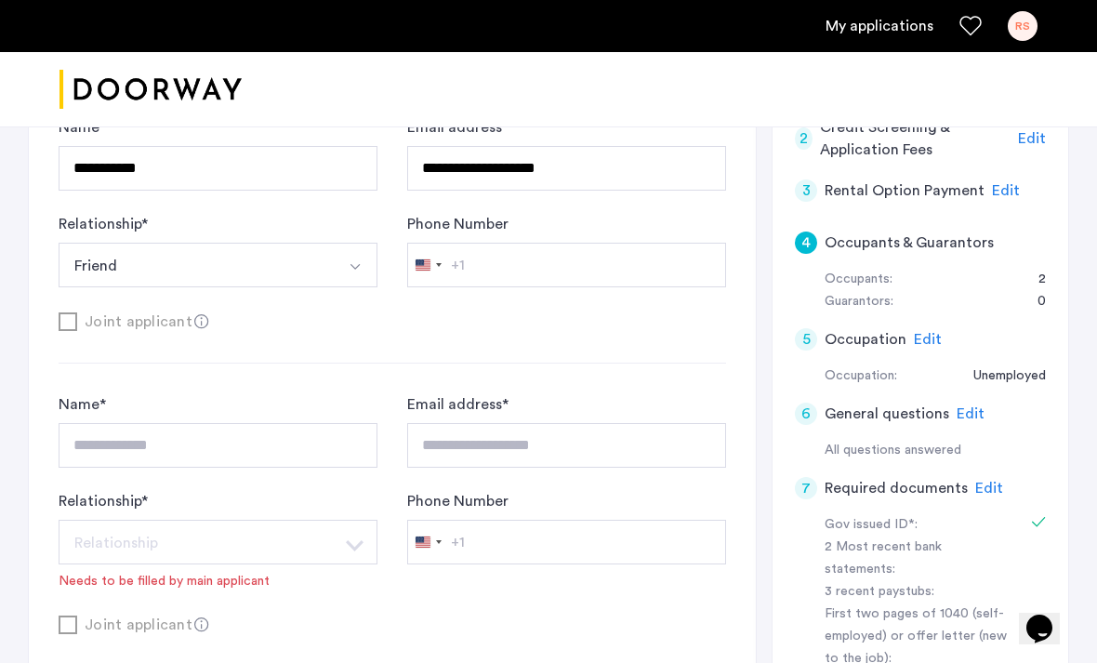
scroll to position [451, 0]
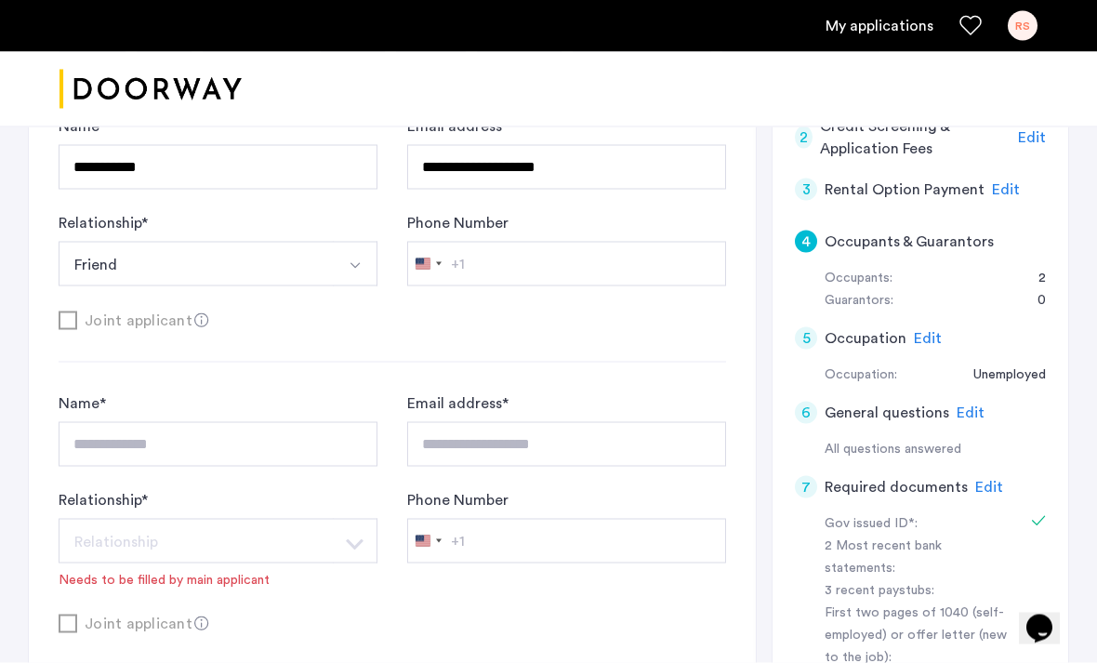
click at [986, 402] on div "6 General questions Edit" at bounding box center [920, 413] width 251 height 52
click at [974, 405] on span "Edit" at bounding box center [970, 412] width 28 height 15
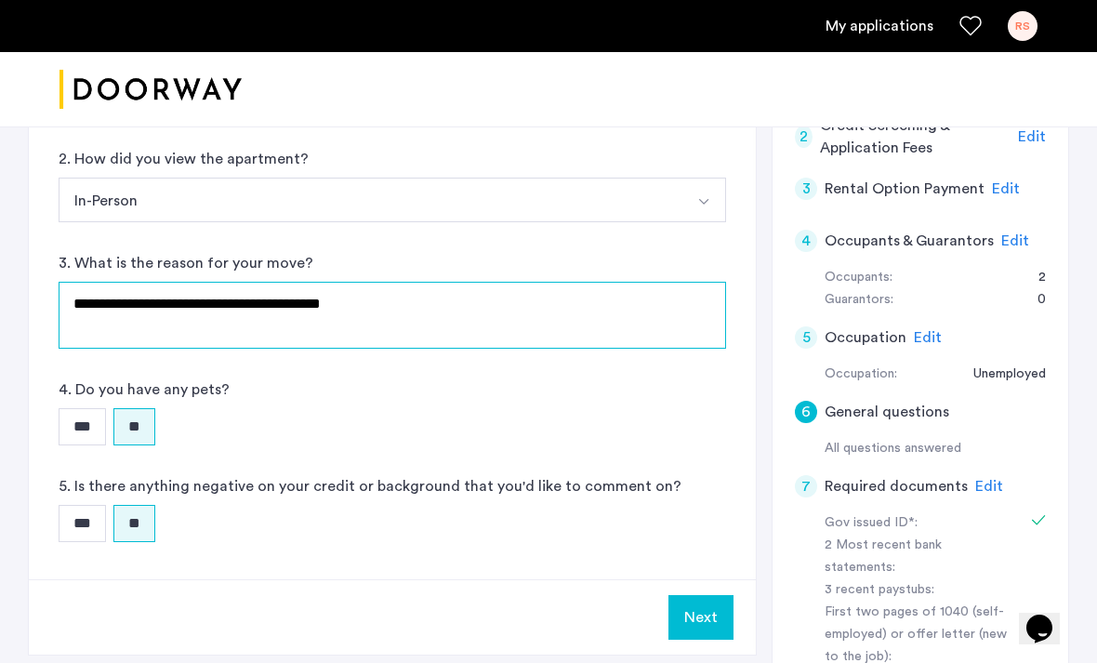
click at [542, 332] on textarea "**********" at bounding box center [392, 315] width 667 height 67
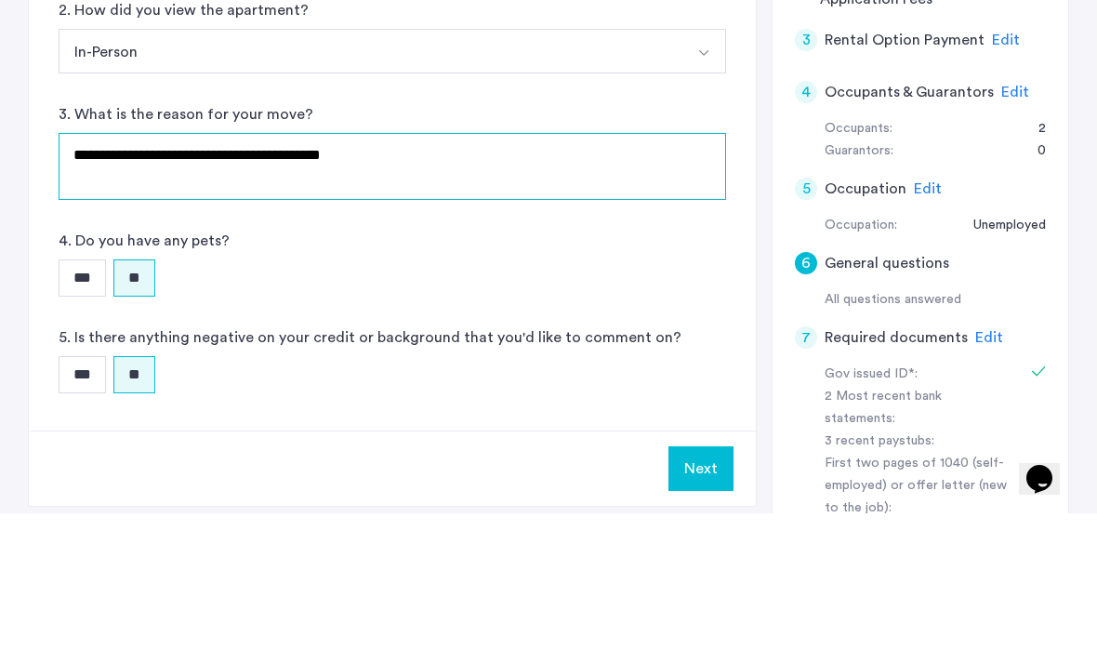
click at [72, 283] on textarea "**********" at bounding box center [392, 316] width 667 height 67
click at [246, 283] on textarea "**********" at bounding box center [392, 316] width 667 height 67
type textarea "**********"
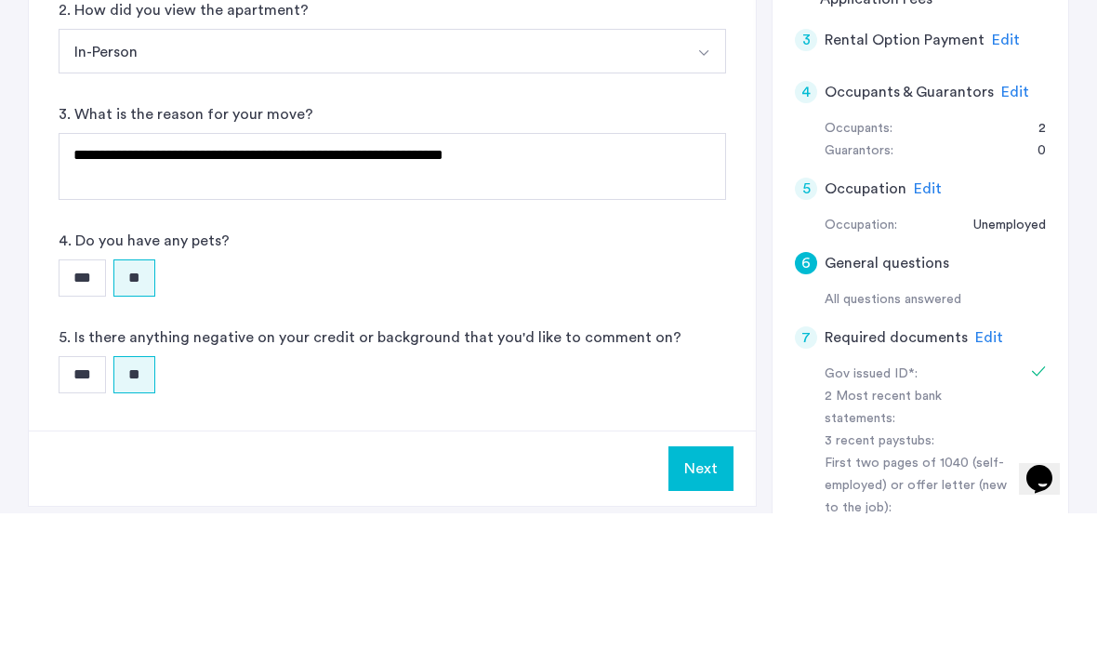
click at [618, 409] on div "*** **" at bounding box center [392, 427] width 667 height 37
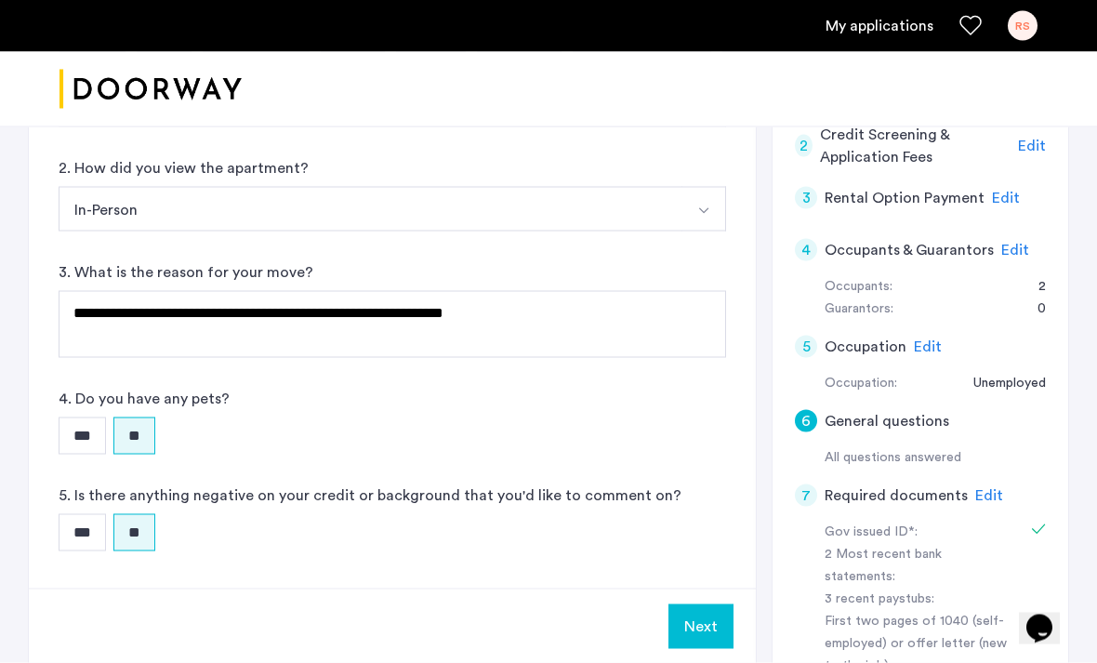
scroll to position [441, 0]
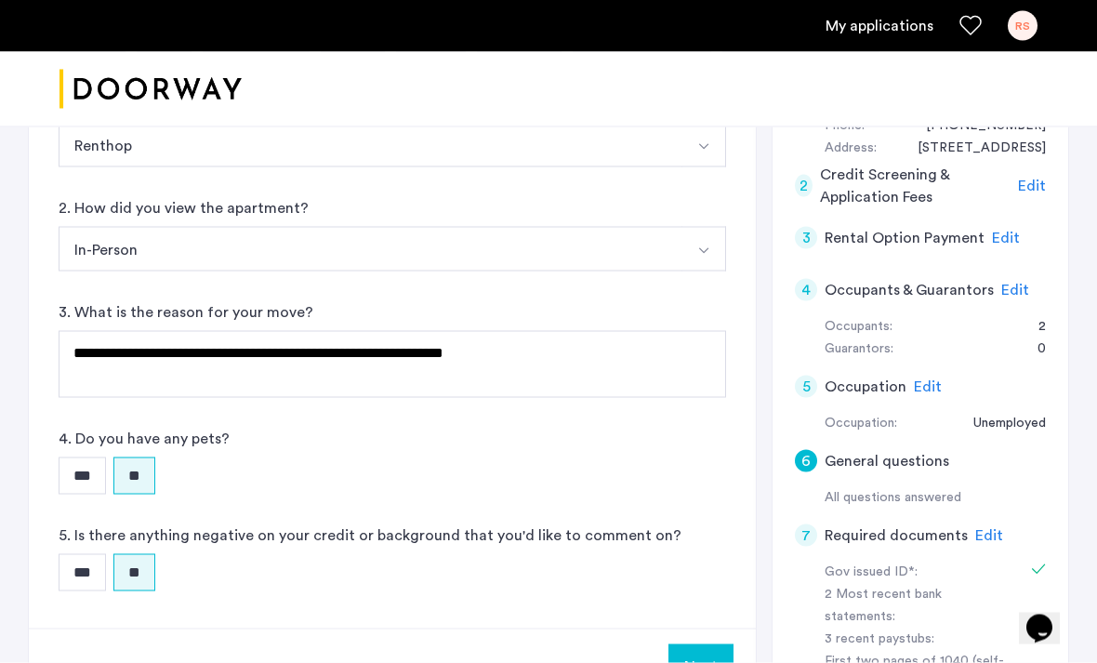
click at [924, 389] on span "Edit" at bounding box center [928, 386] width 28 height 15
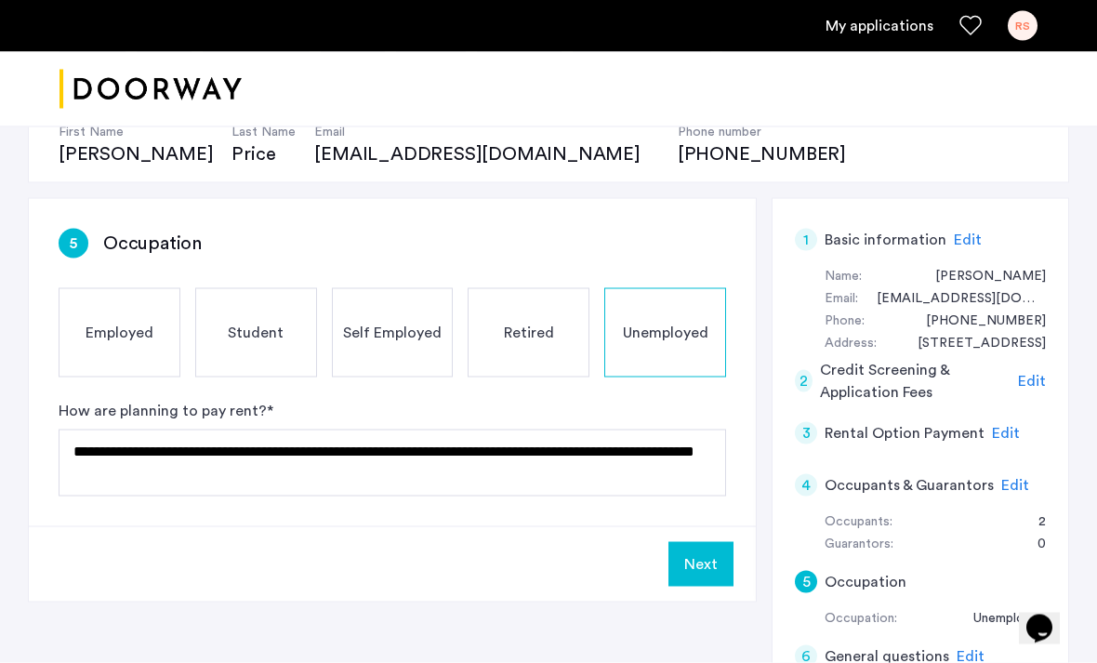
scroll to position [211, 0]
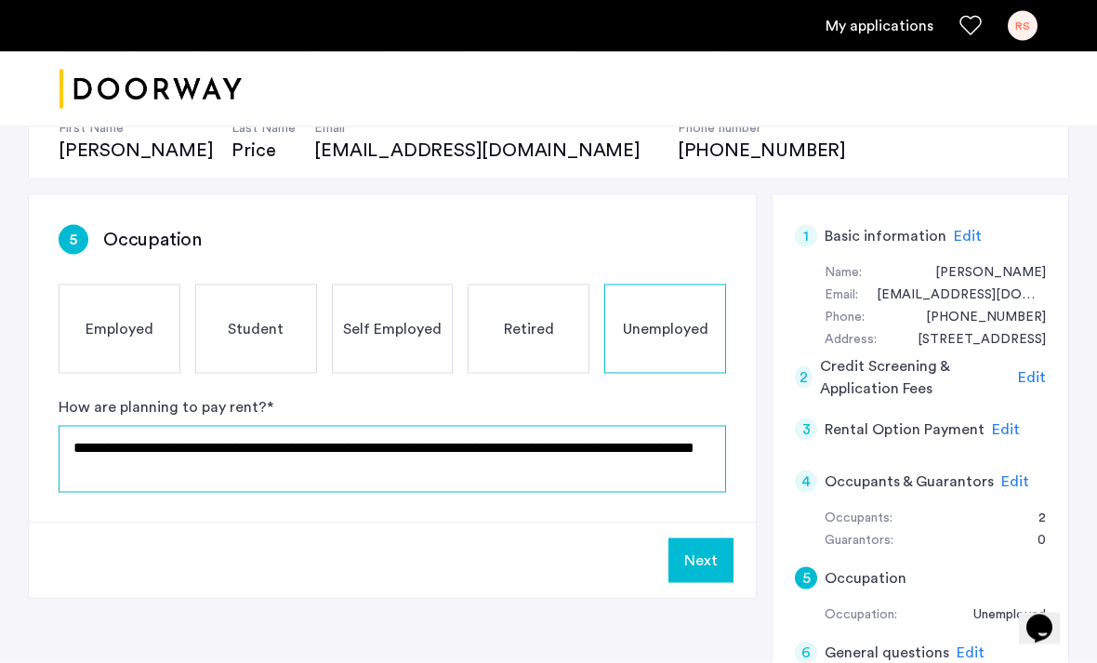
click at [275, 462] on textarea "**********" at bounding box center [392, 459] width 667 height 67
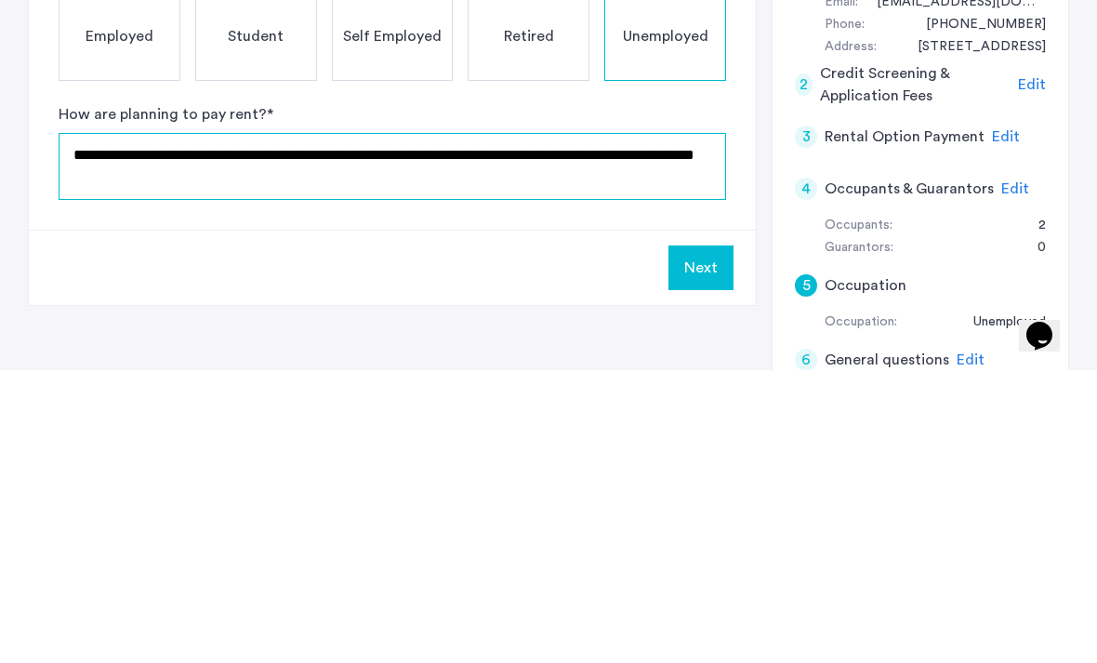
click at [266, 426] on textarea "**********" at bounding box center [392, 459] width 667 height 67
click at [270, 426] on textarea "**********" at bounding box center [392, 459] width 667 height 67
click at [286, 426] on textarea "**********" at bounding box center [392, 459] width 667 height 67
type textarea "**********"
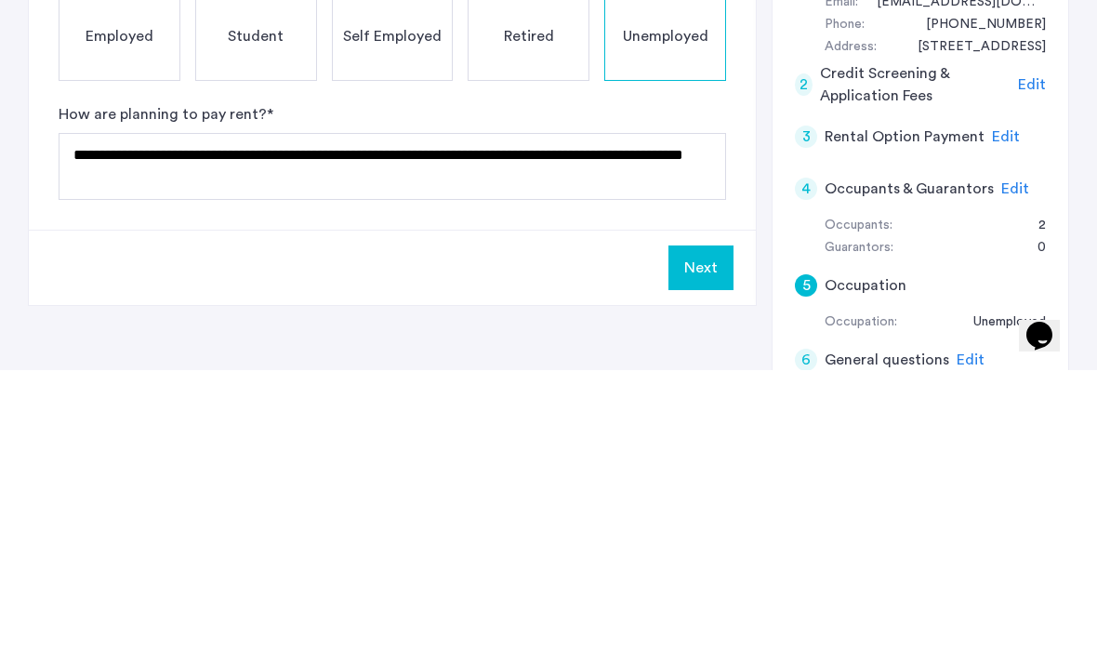
click at [692, 538] on button "Next" at bounding box center [700, 560] width 65 height 45
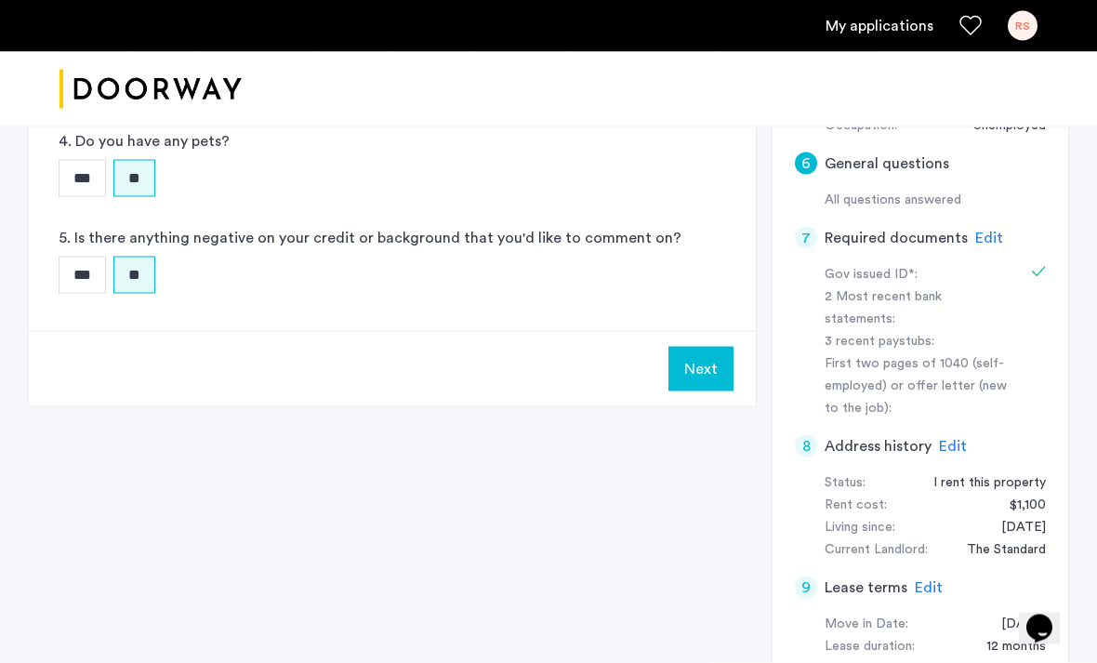
scroll to position [701, 0]
click at [950, 438] on span "Edit" at bounding box center [953, 445] width 28 height 15
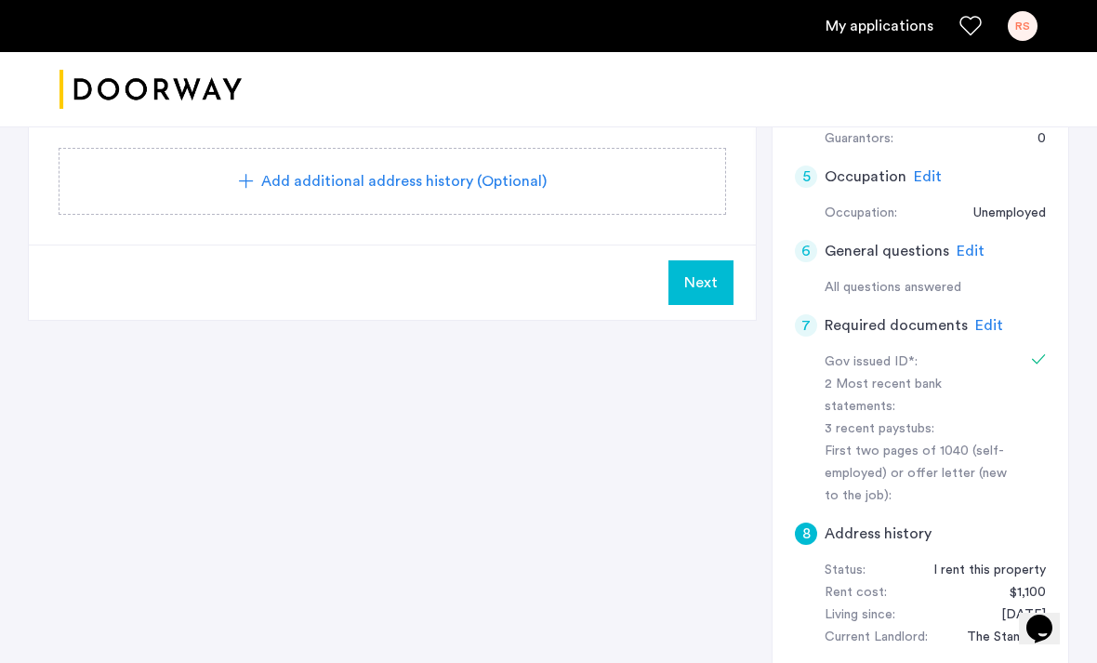
scroll to position [602, 0]
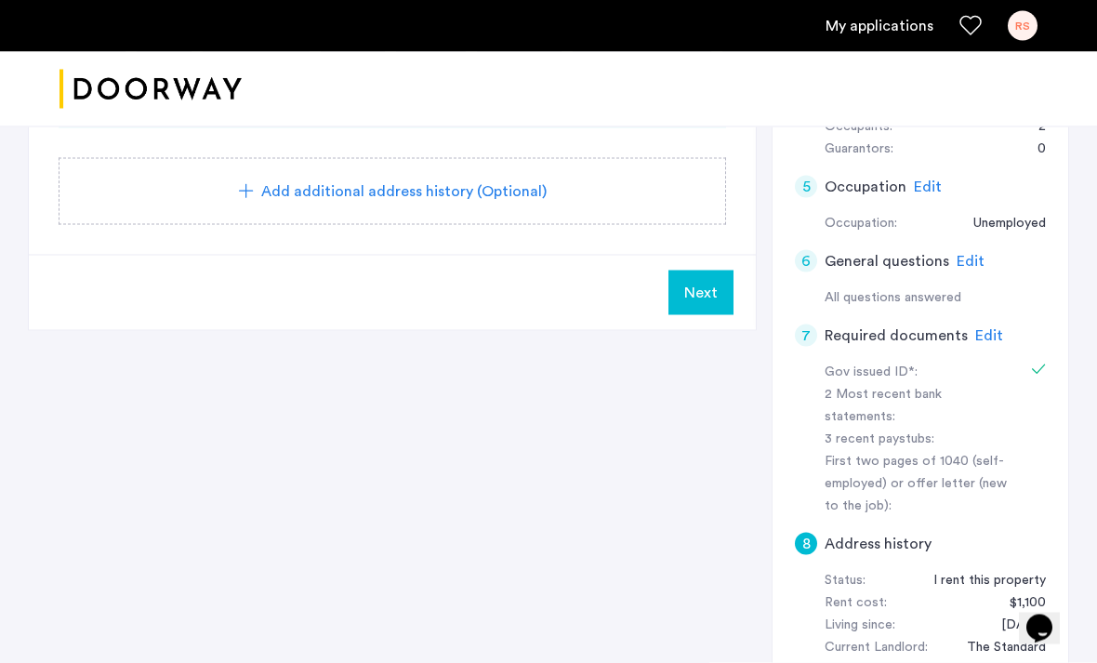
click at [696, 282] on span "Next" at bounding box center [700, 293] width 33 height 22
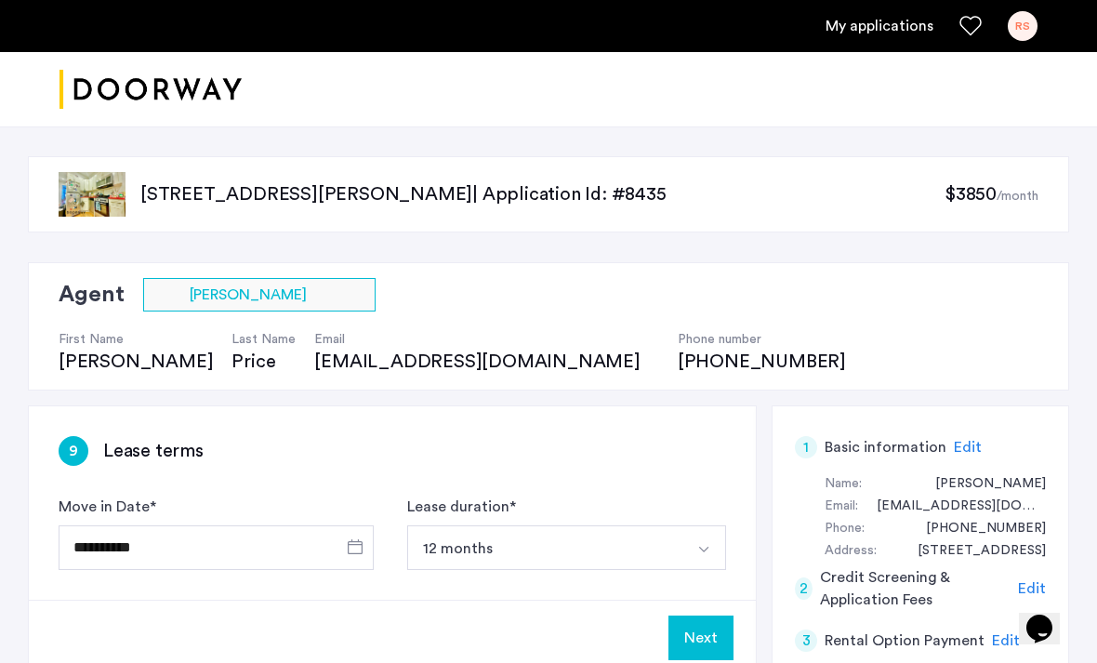
click at [691, 627] on button "Next" at bounding box center [700, 637] width 65 height 45
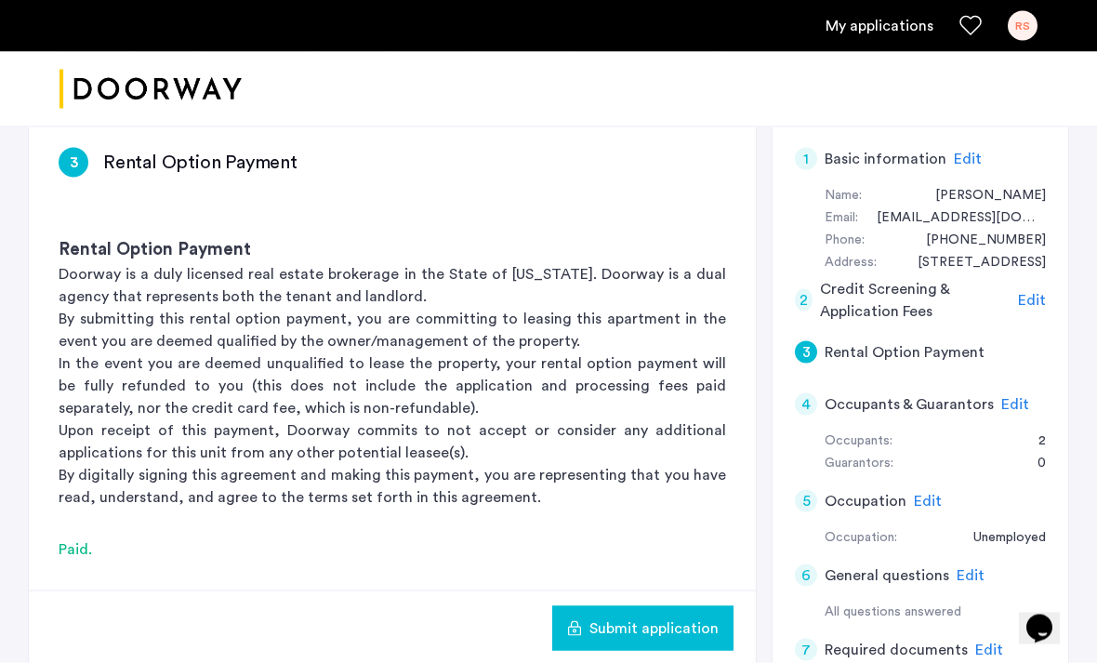
scroll to position [305, 0]
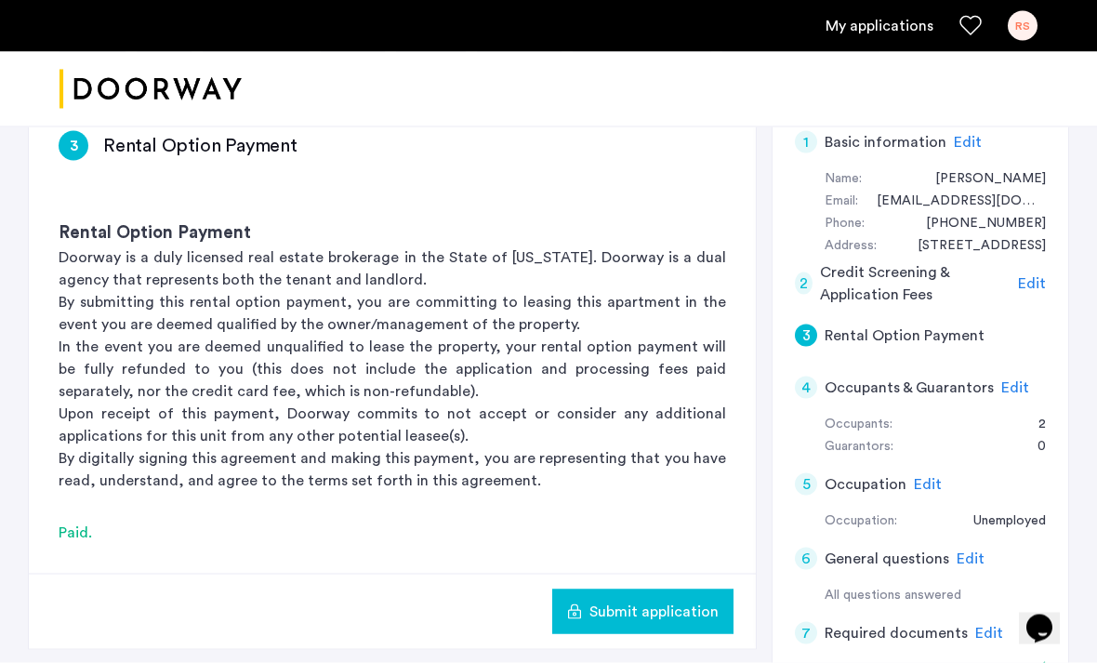
click at [669, 605] on span "Submit application" at bounding box center [653, 611] width 129 height 22
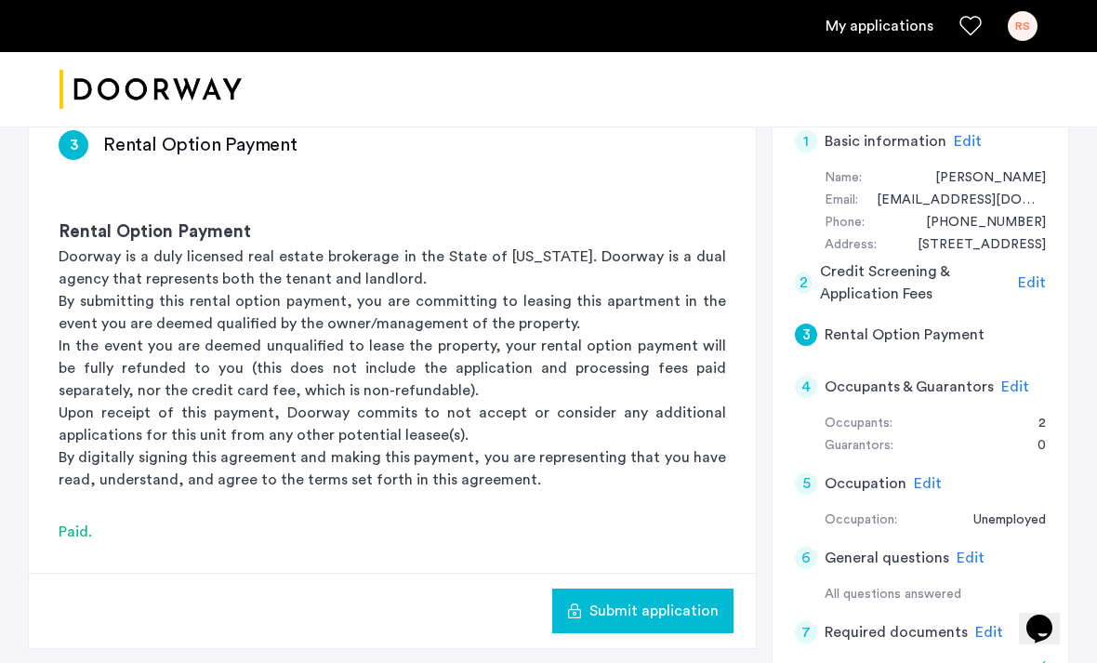
click at [1039, 279] on span "Edit" at bounding box center [1032, 282] width 28 height 15
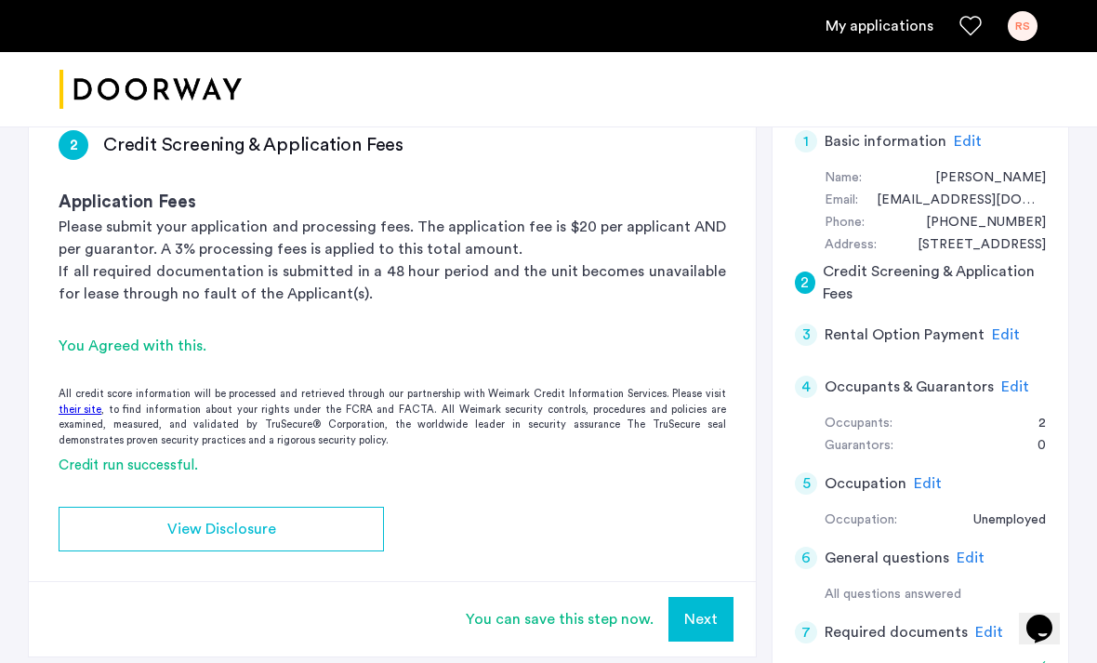
click at [626, 627] on div "You can save this step now. Next" at bounding box center [392, 618] width 727 height 75
click at [685, 625] on button "Next" at bounding box center [700, 619] width 65 height 45
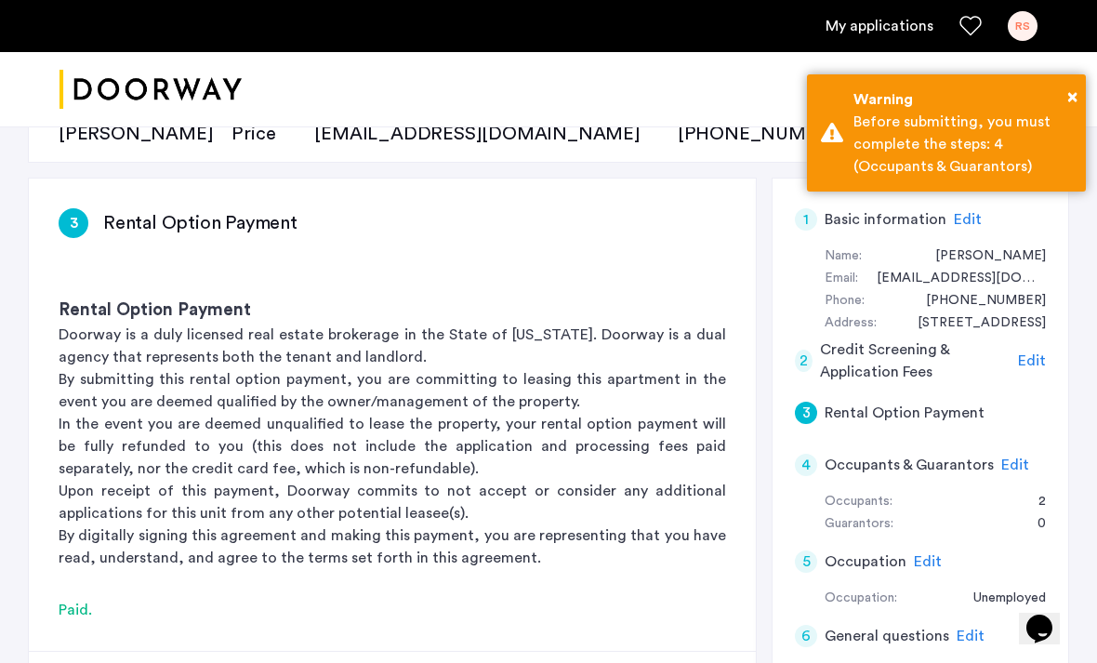
scroll to position [231, 0]
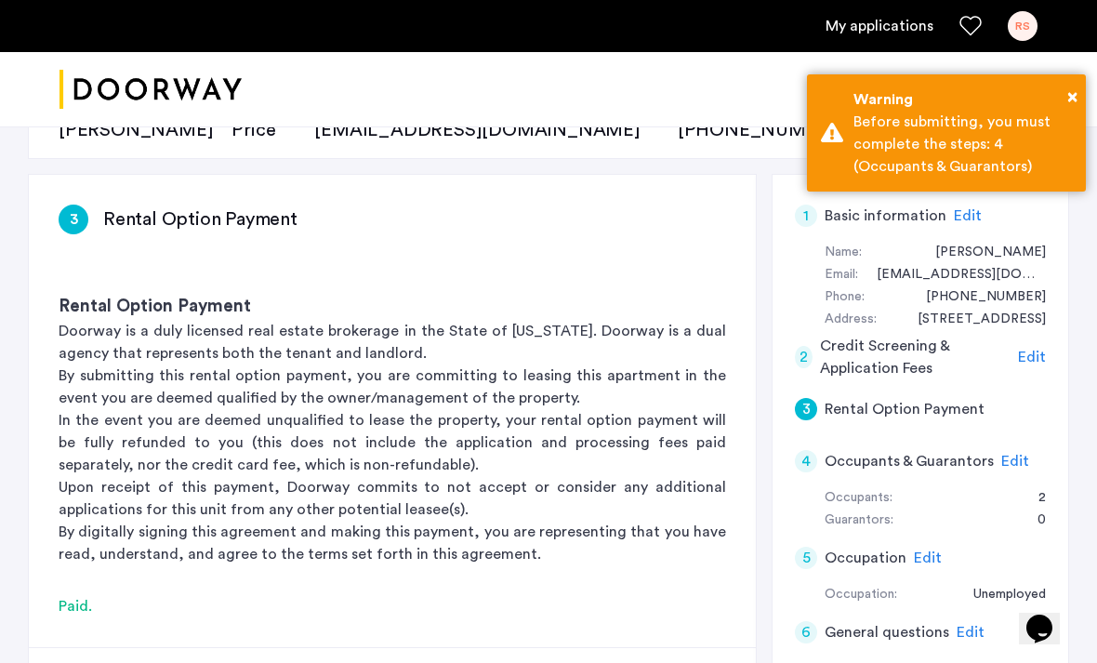
click at [1008, 454] on span "Edit" at bounding box center [1015, 461] width 28 height 15
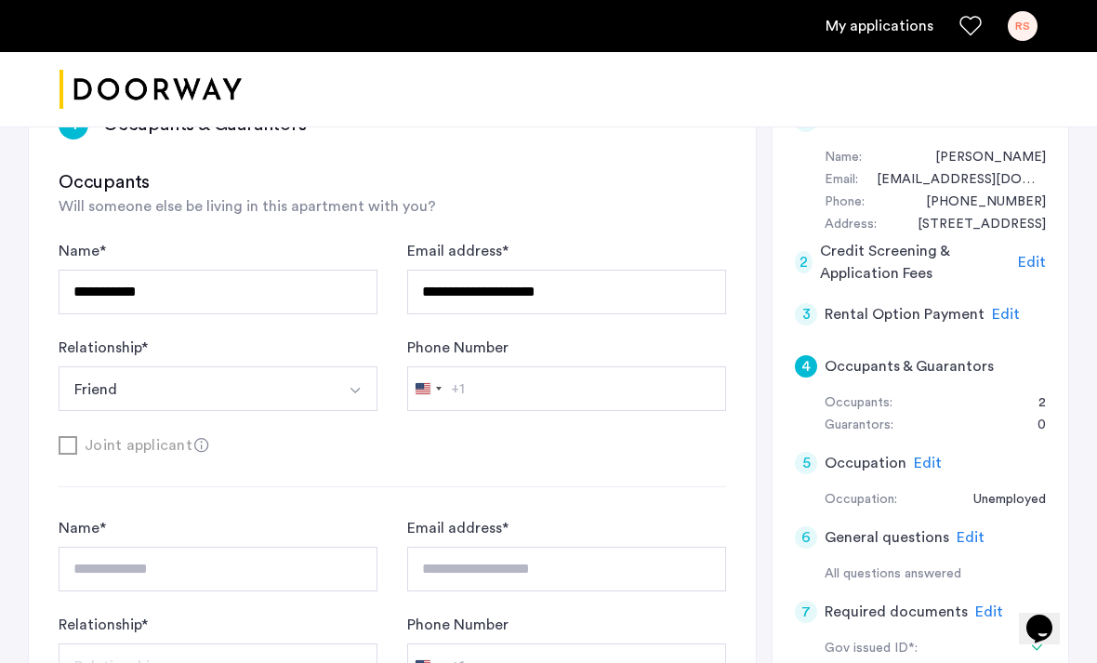
scroll to position [325, 0]
click at [632, 360] on div "Phone Number United States +1 +1 244 results found Afghanistan +93 Åland Island…" at bounding box center [566, 374] width 319 height 74
click at [662, 290] on input "**********" at bounding box center [566, 292] width 319 height 45
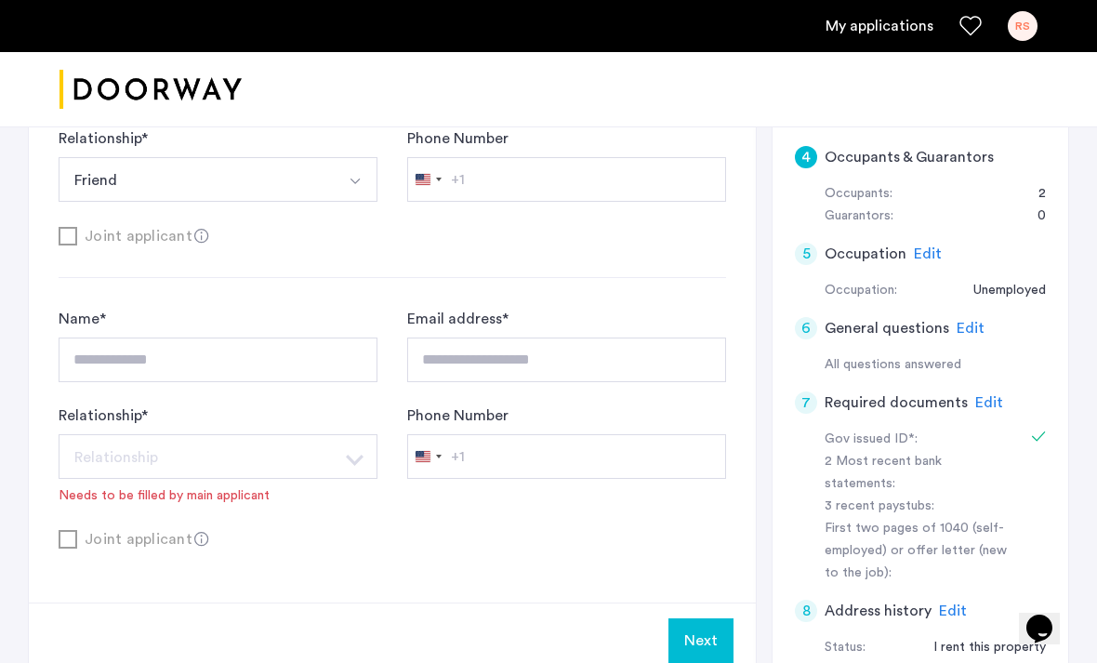
scroll to position [608, 0]
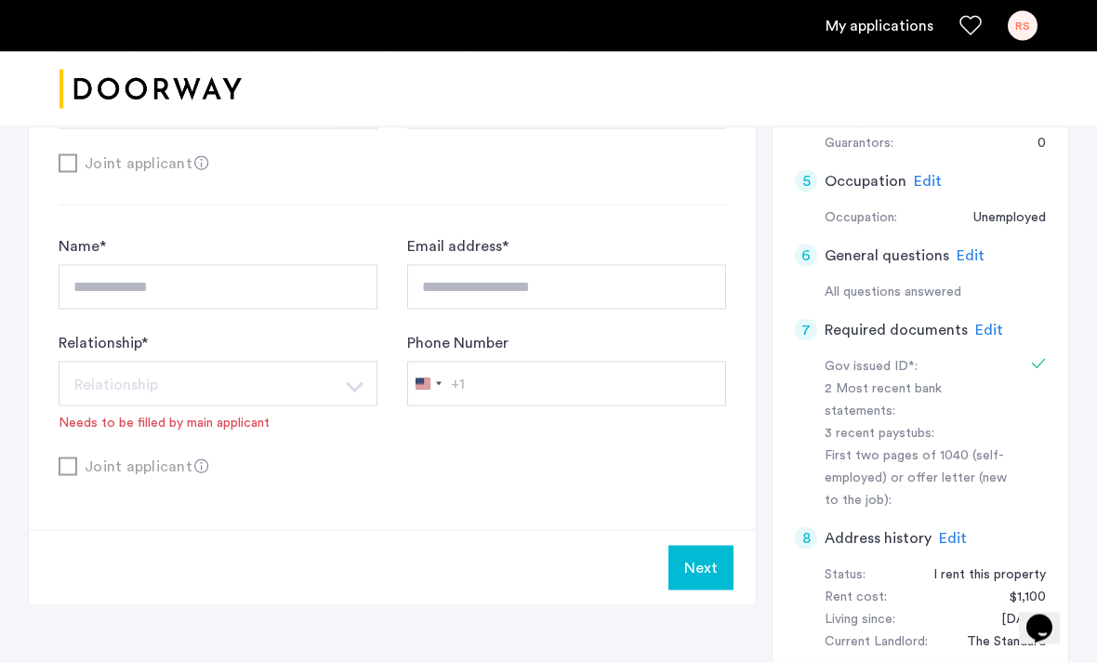
click at [708, 572] on button "Next" at bounding box center [700, 568] width 65 height 45
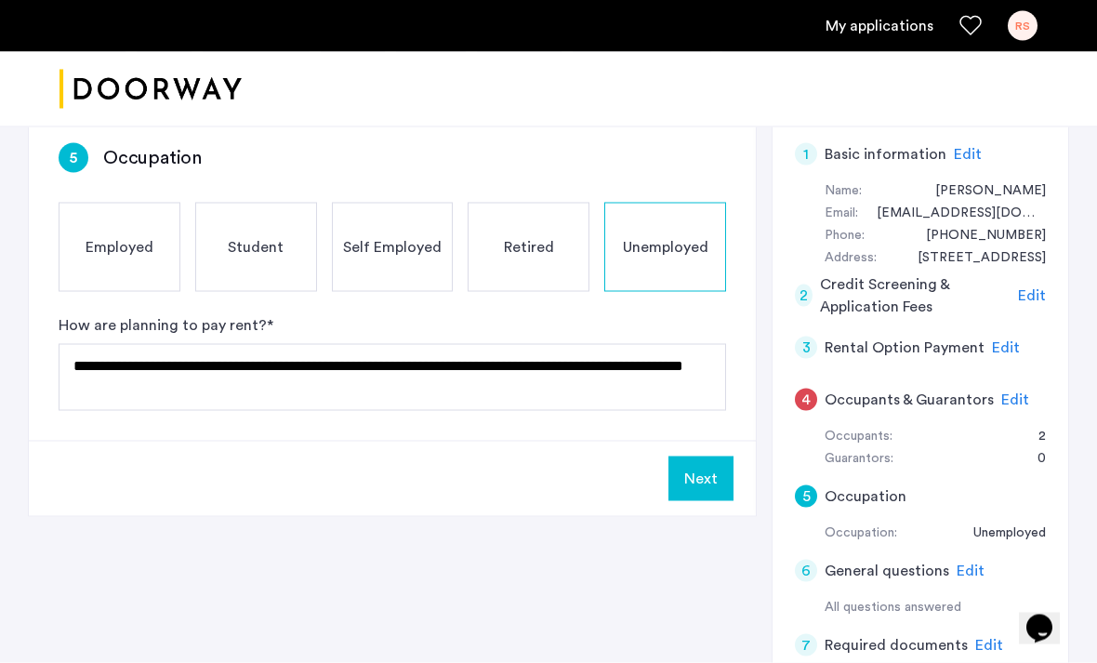
click at [1001, 405] on div "Edit" at bounding box center [1015, 400] width 28 height 22
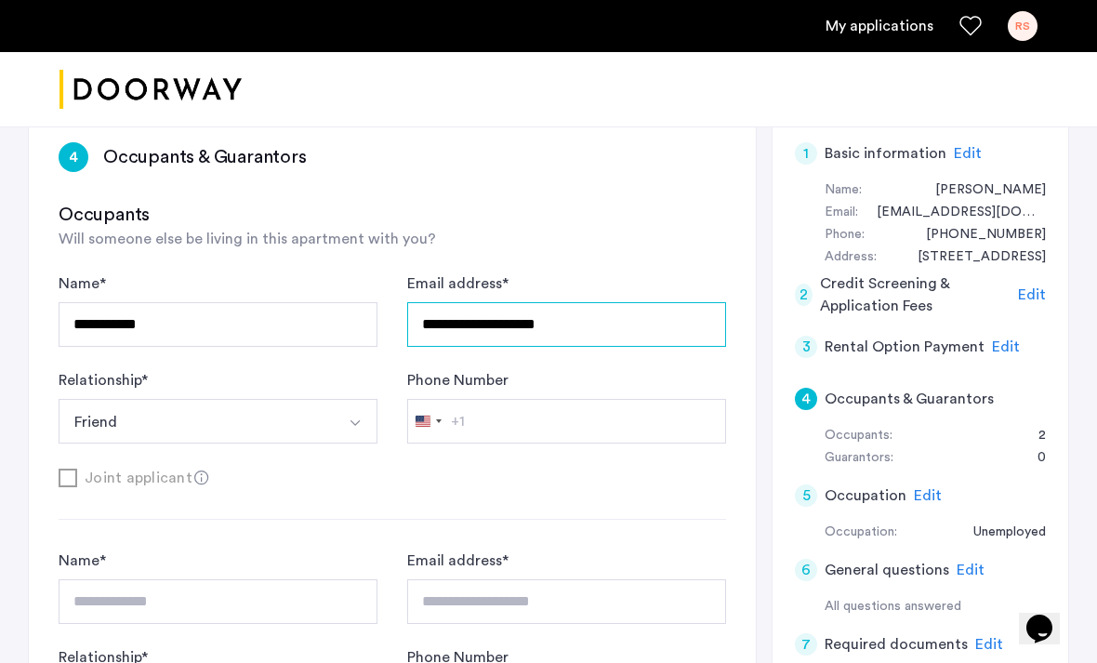
click at [645, 331] on input "**********" at bounding box center [566, 324] width 319 height 45
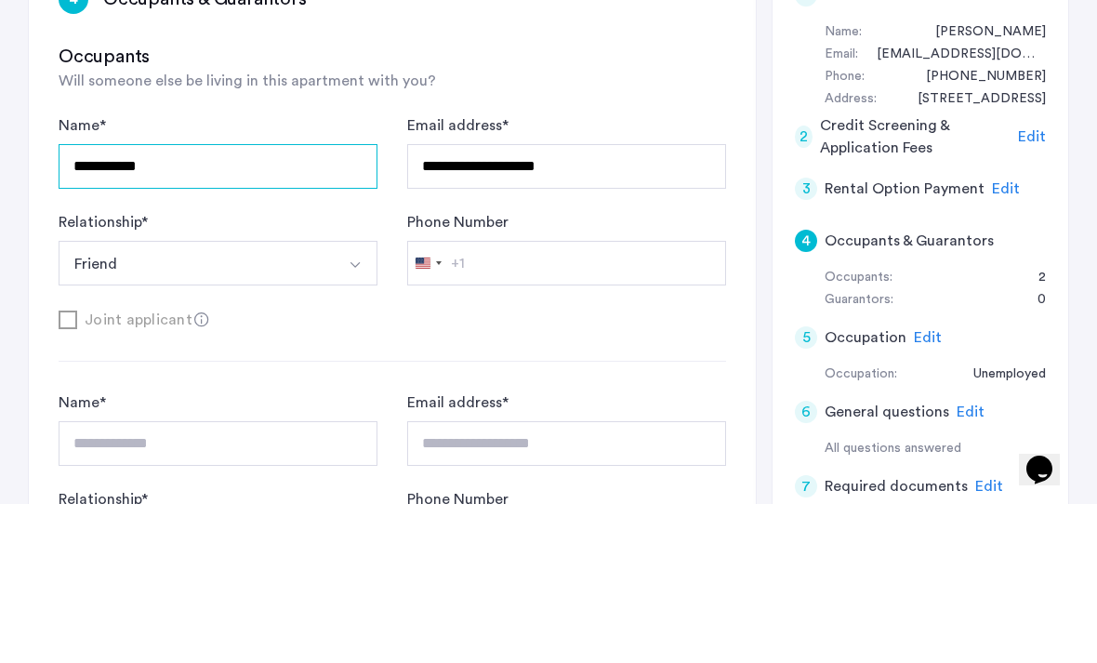
click at [267, 303] on input "**********" at bounding box center [218, 325] width 319 height 45
type input "*"
type input "**********"
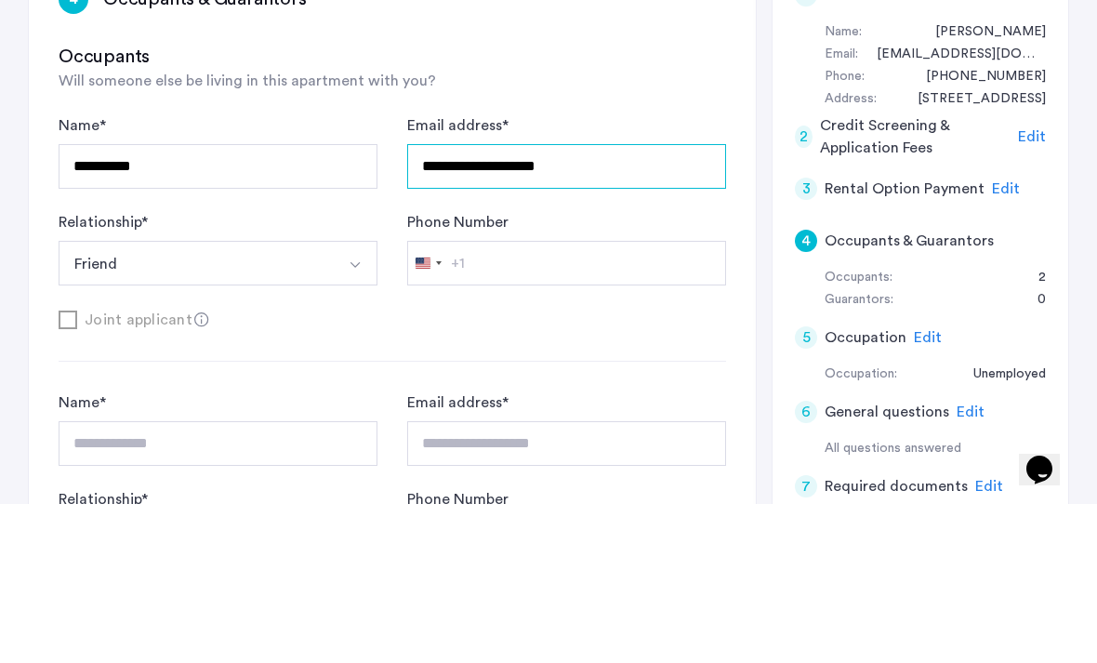
click at [614, 303] on input "**********" at bounding box center [566, 325] width 319 height 45
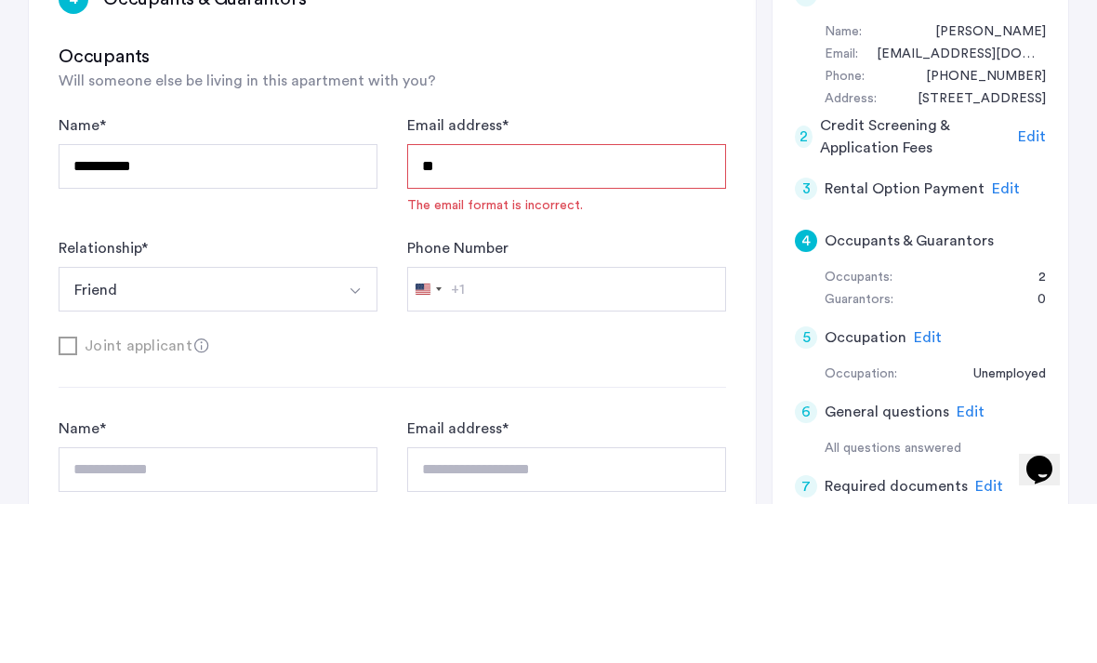
type input "*"
type input "**********"
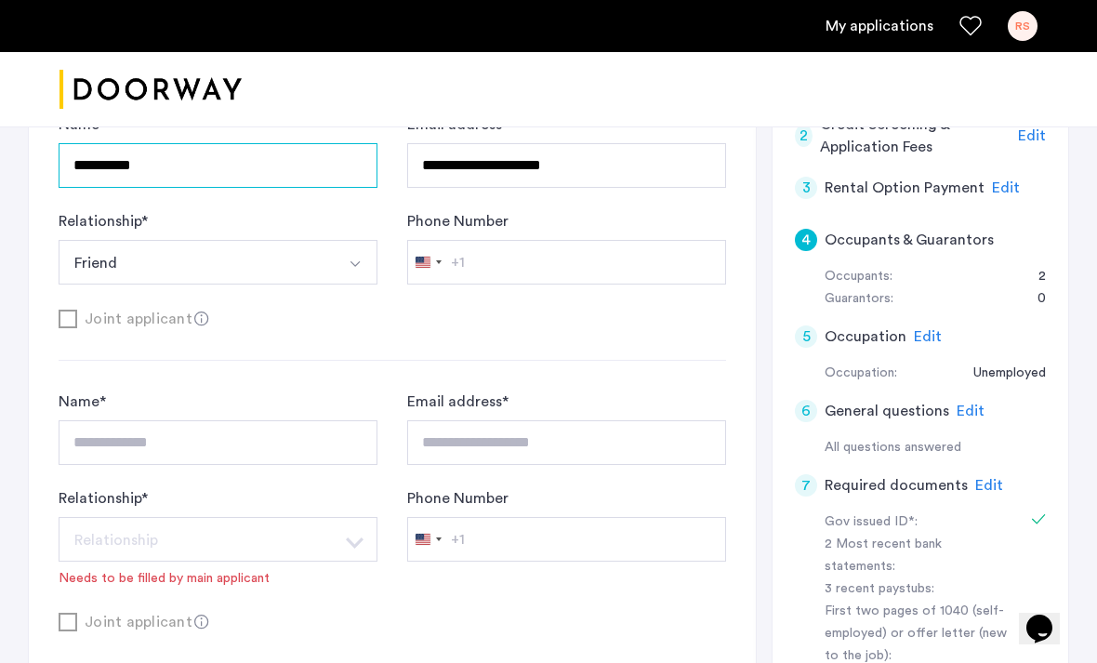
click at [240, 170] on input "**********" at bounding box center [218, 165] width 319 height 45
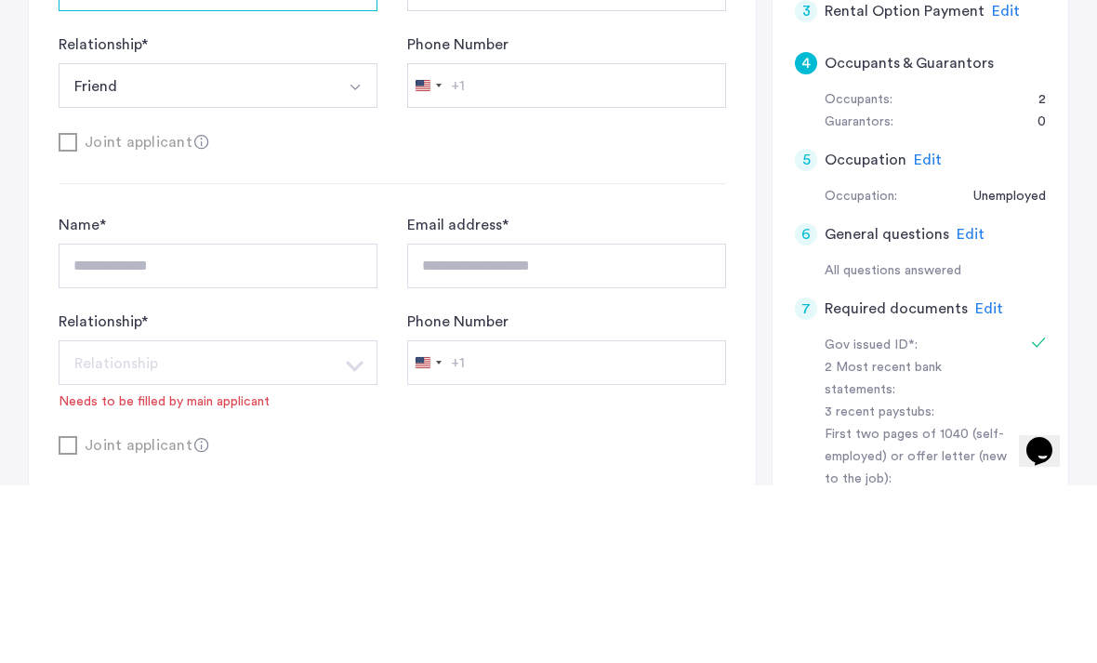
type input "**********"
click at [669, 178] on div "**********" at bounding box center [392, 237] width 667 height 247
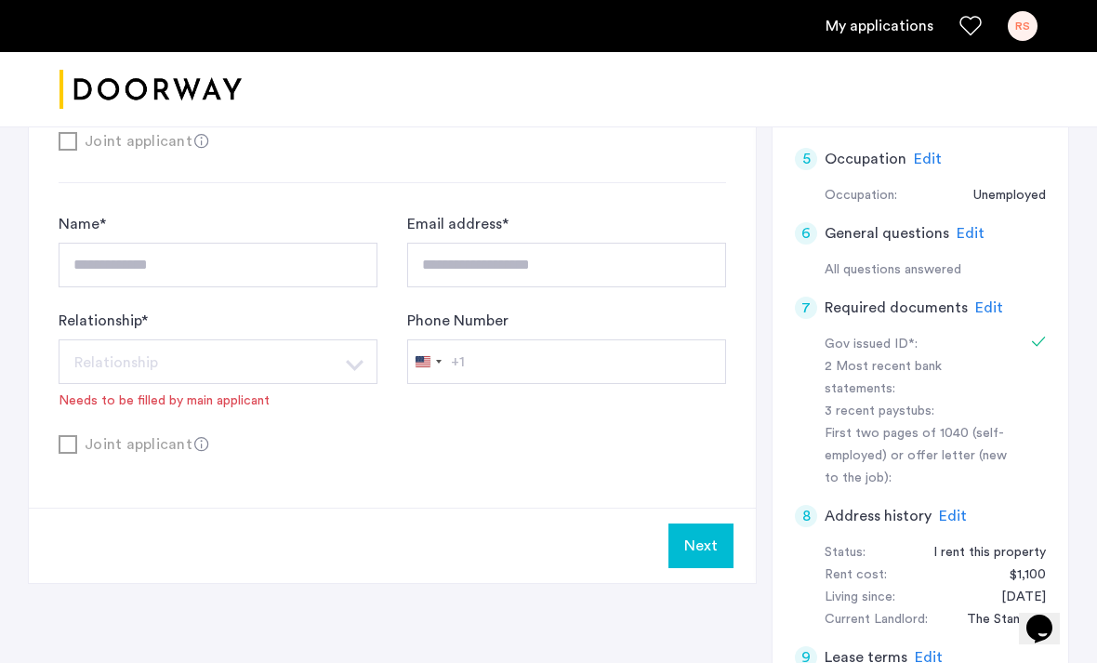
click at [702, 534] on button "Next" at bounding box center [700, 545] width 65 height 45
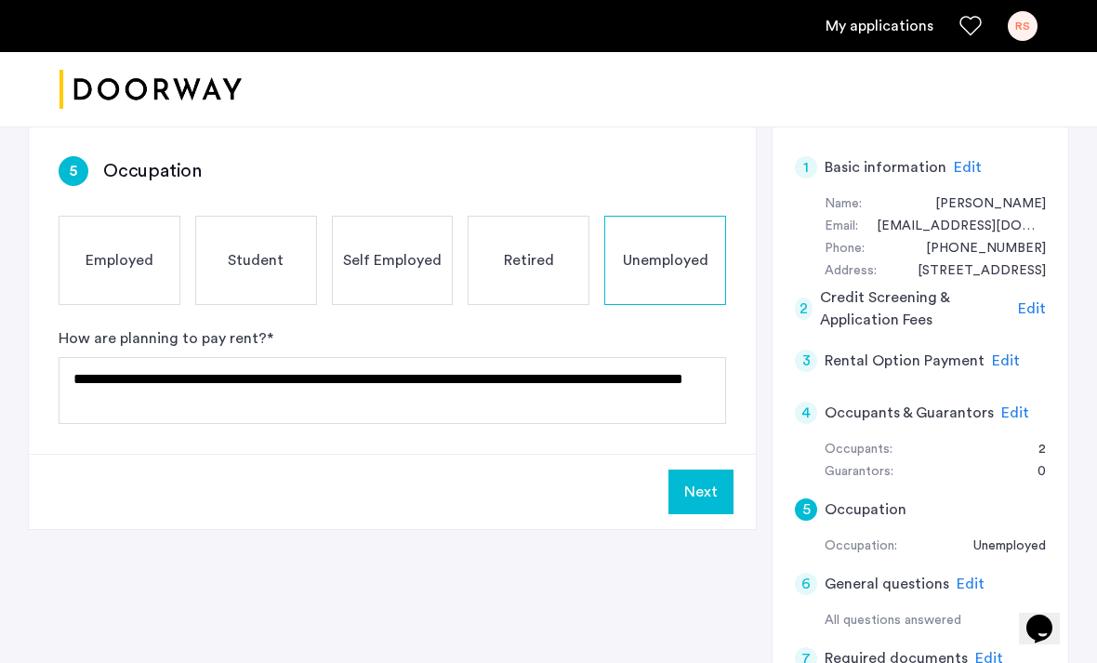
scroll to position [282, 0]
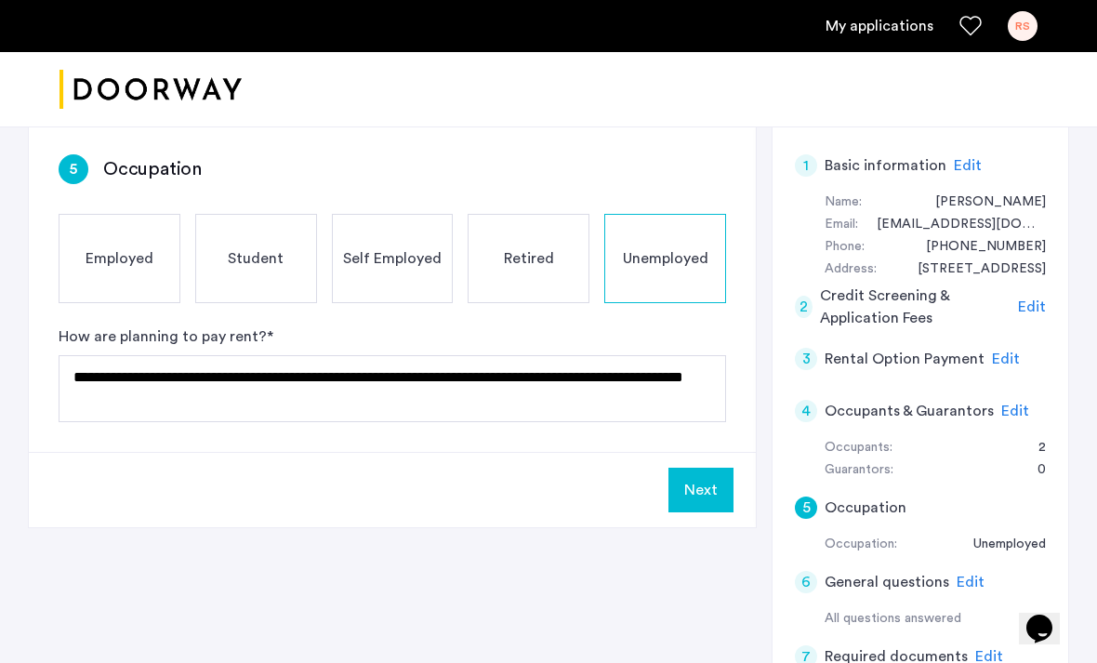
click at [714, 499] on button "Next" at bounding box center [700, 490] width 65 height 45
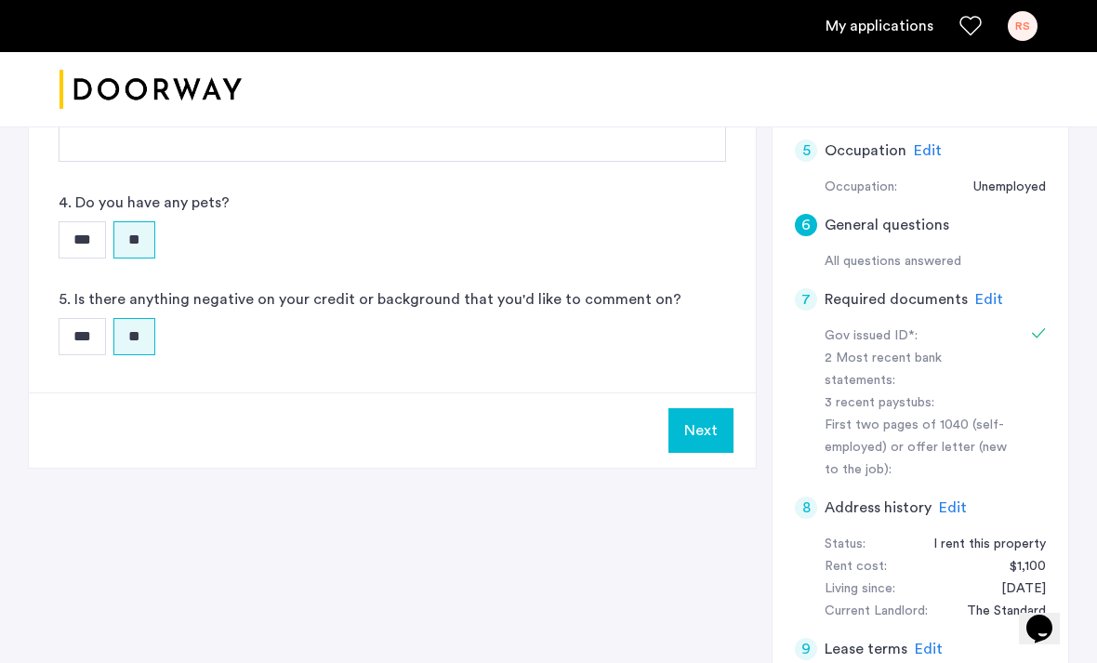
scroll to position [765, 0]
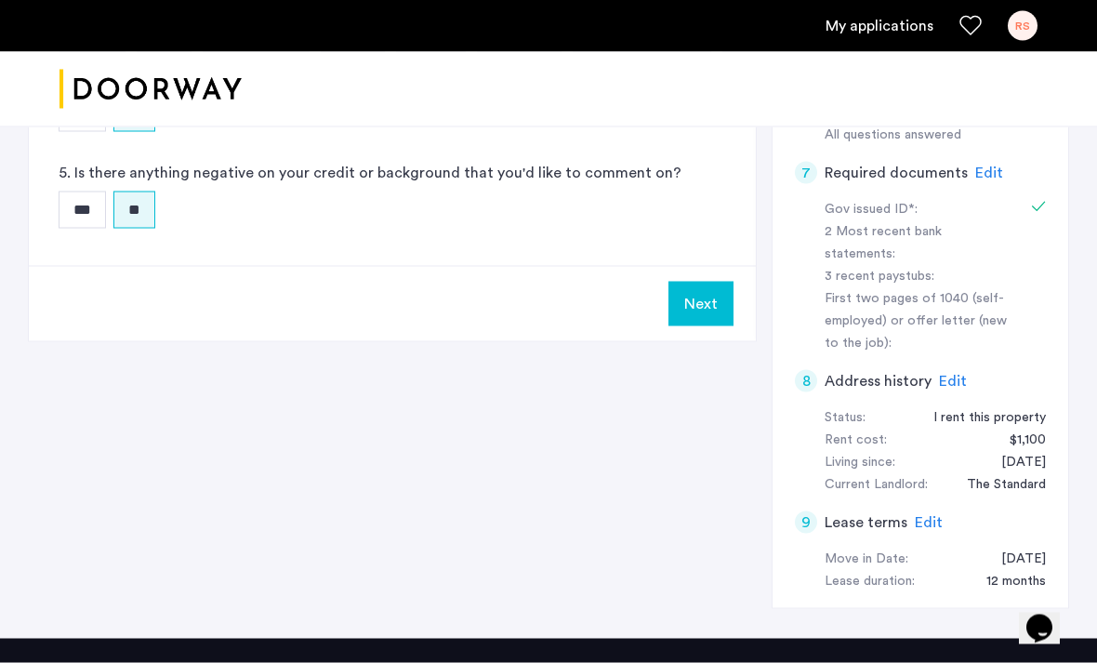
click at [713, 311] on button "Next" at bounding box center [700, 304] width 65 height 45
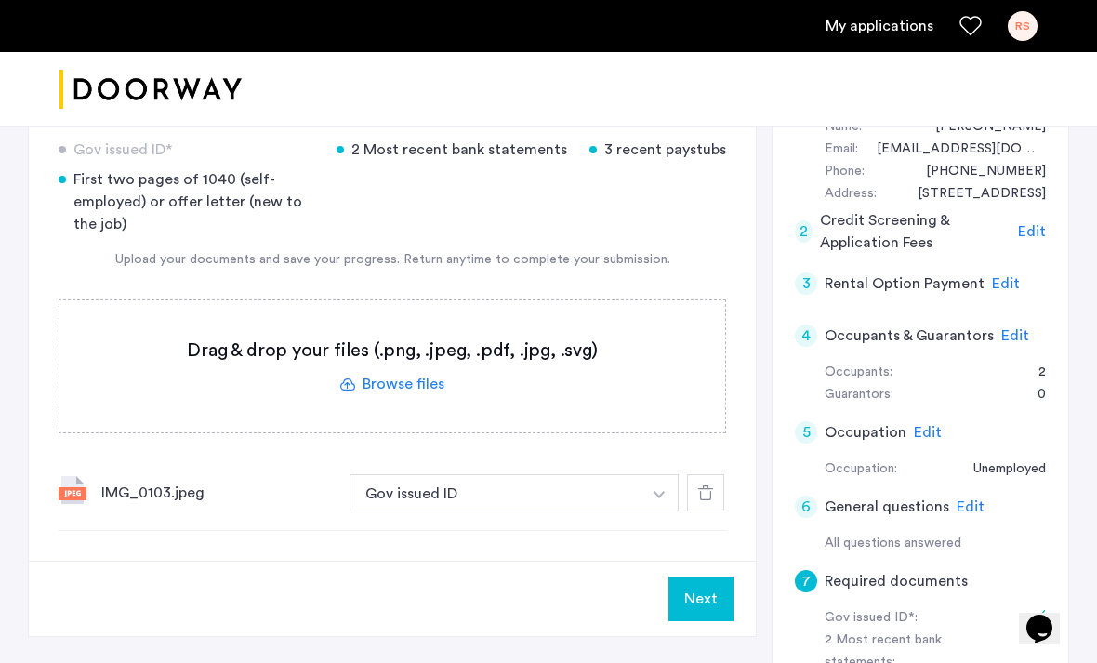
scroll to position [356, 0]
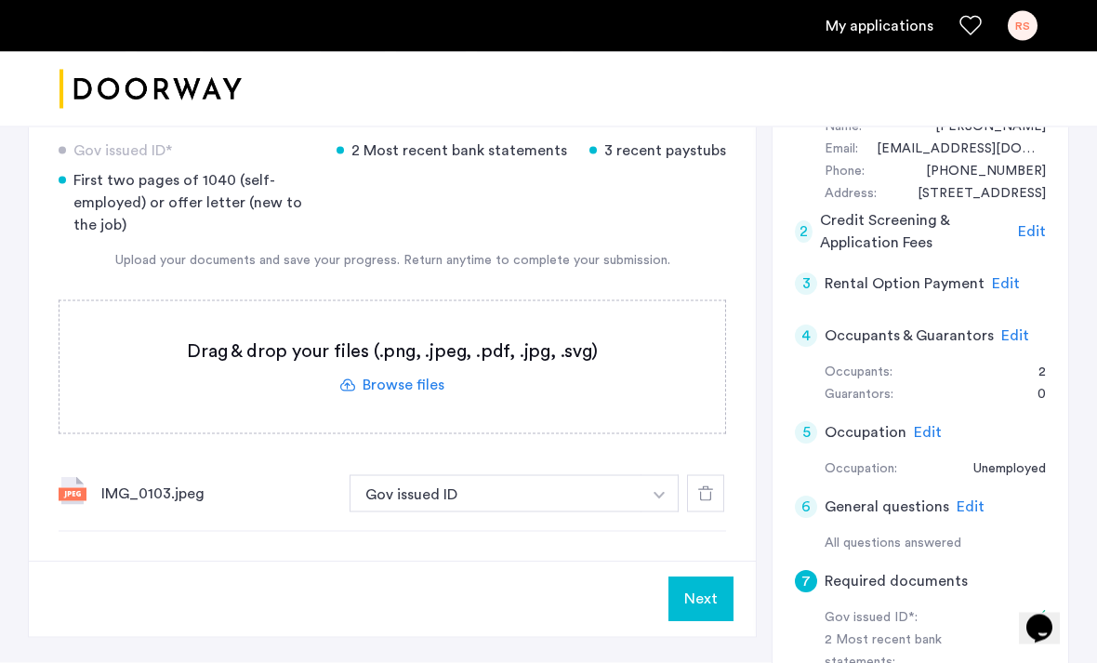
click at [701, 593] on button "Next" at bounding box center [700, 599] width 65 height 45
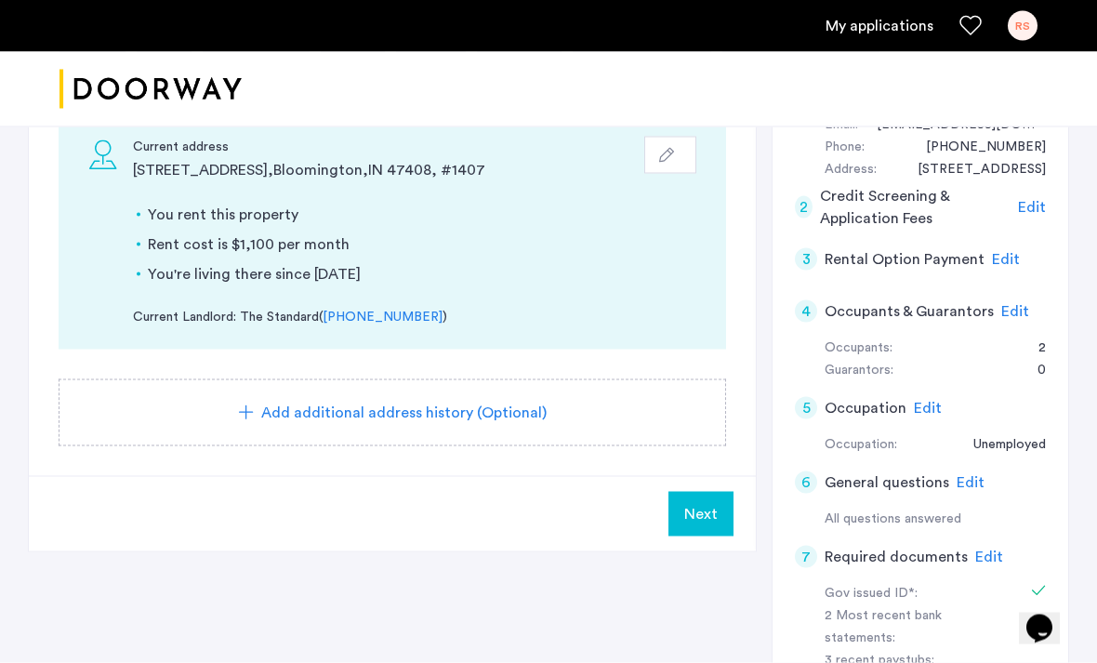
scroll to position [381, 0]
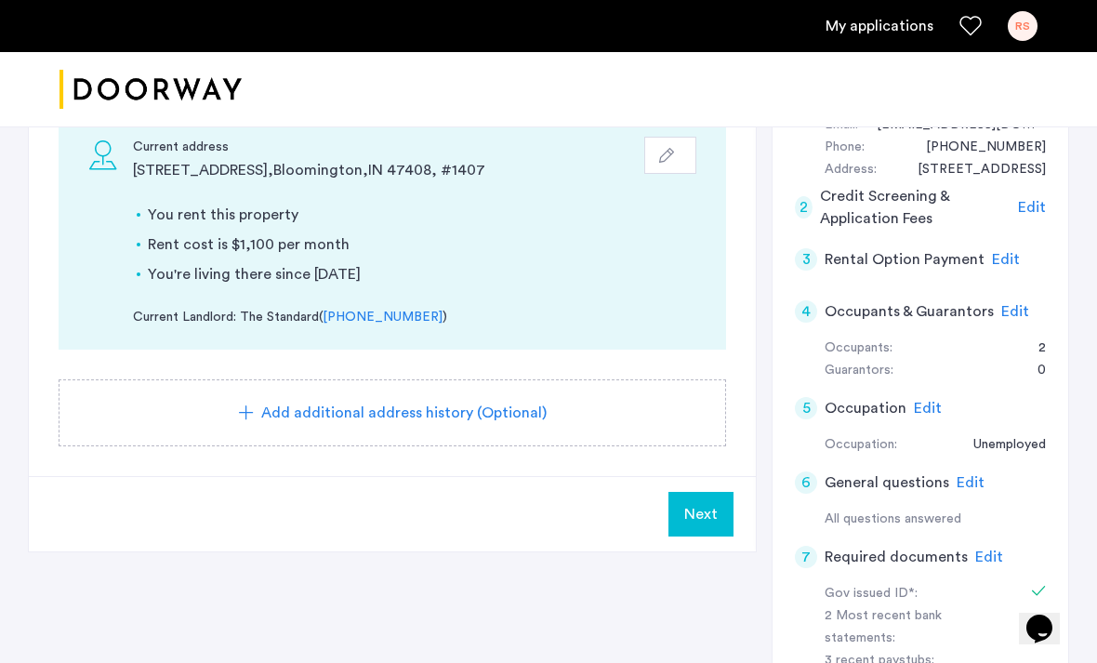
click at [702, 513] on span "Next" at bounding box center [700, 514] width 33 height 22
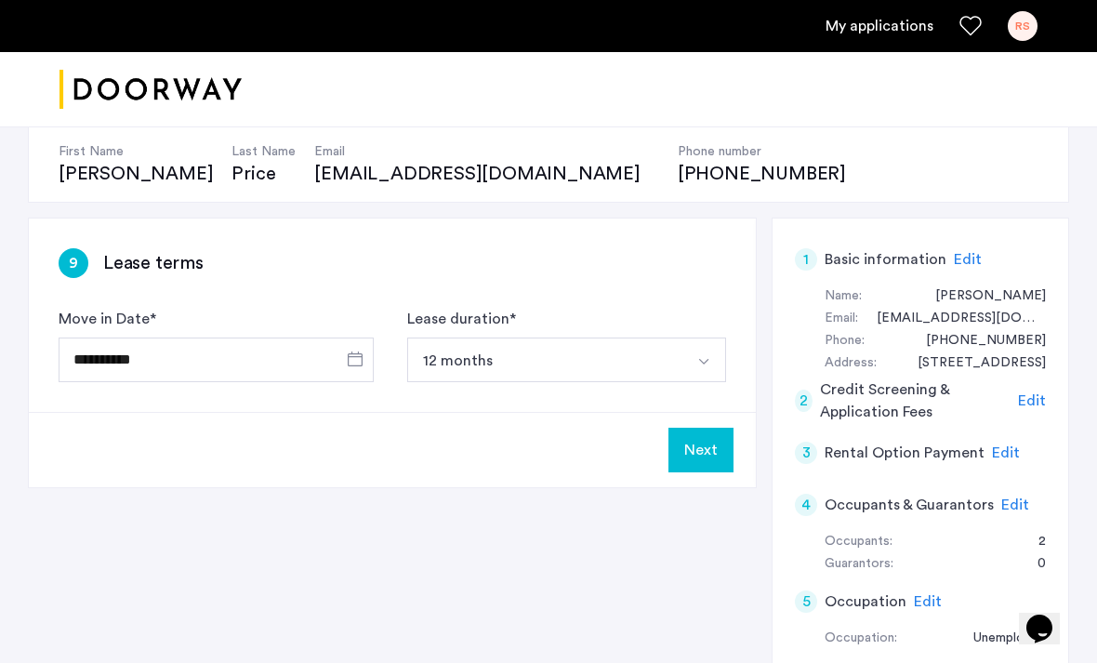
scroll to position [191, 0]
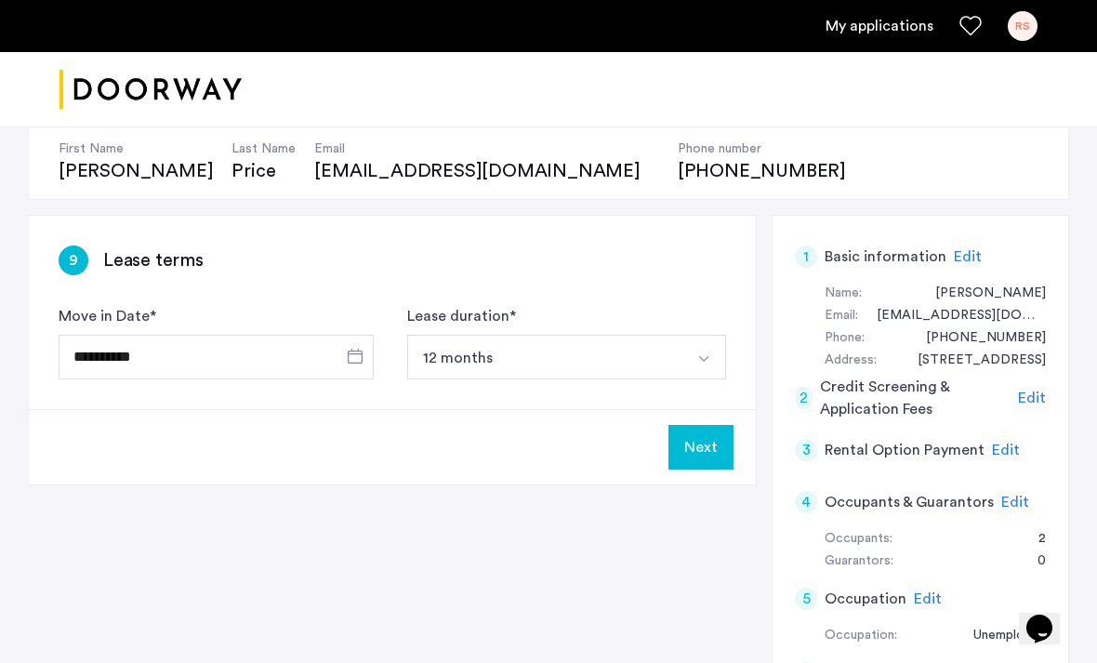
click at [698, 447] on button "Next" at bounding box center [700, 447] width 65 height 45
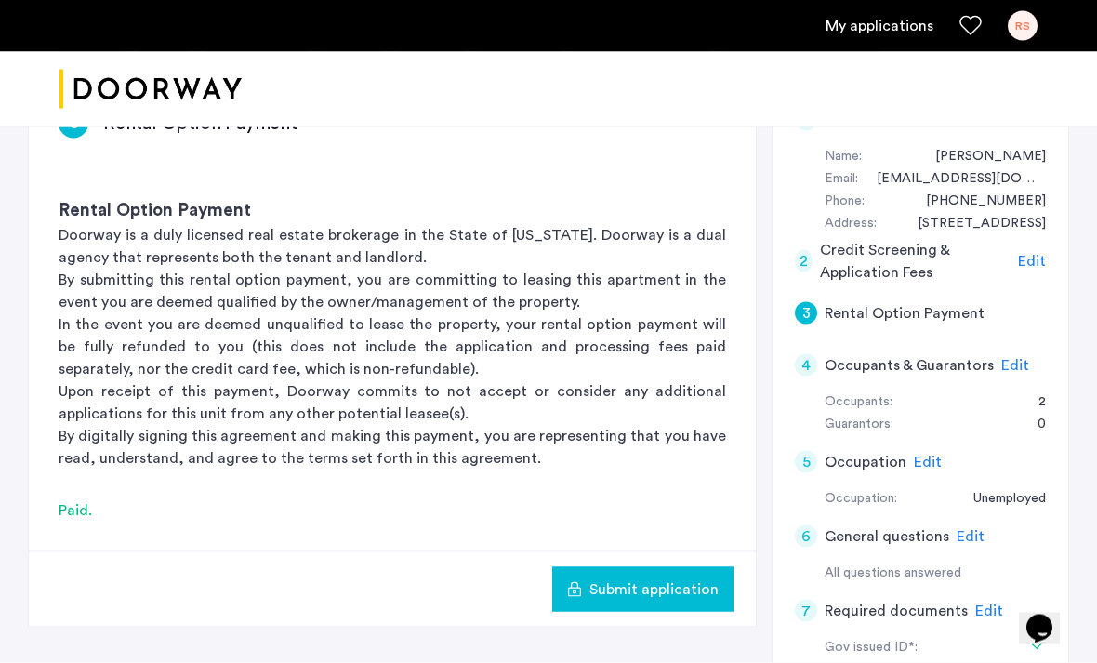
scroll to position [334, 0]
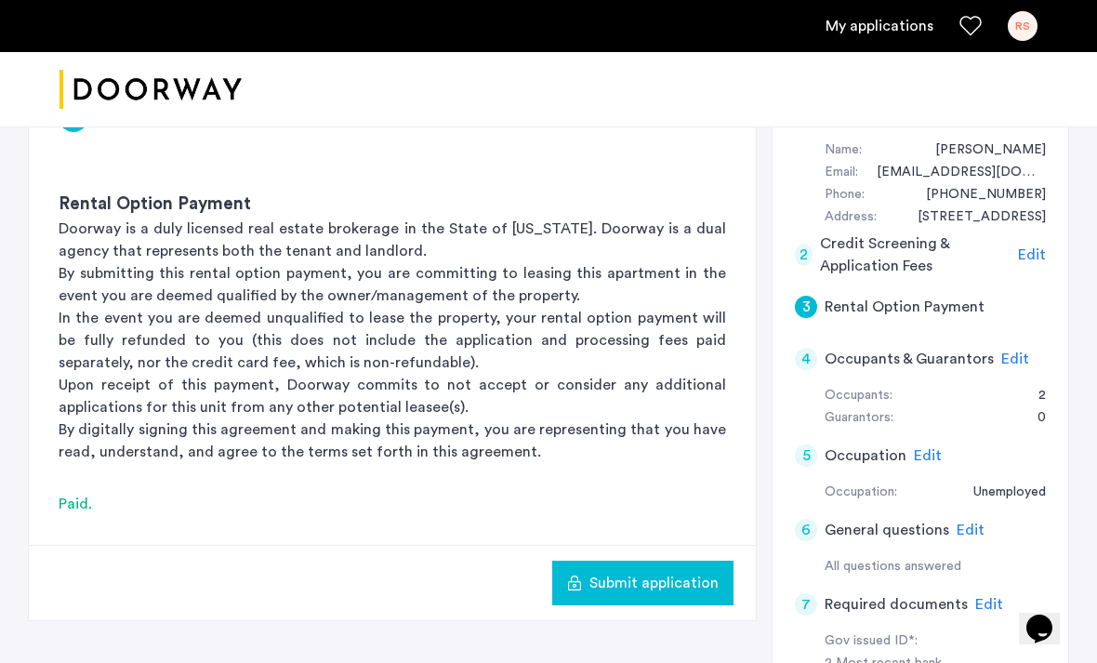
click at [669, 597] on button "Submit application" at bounding box center [642, 582] width 181 height 45
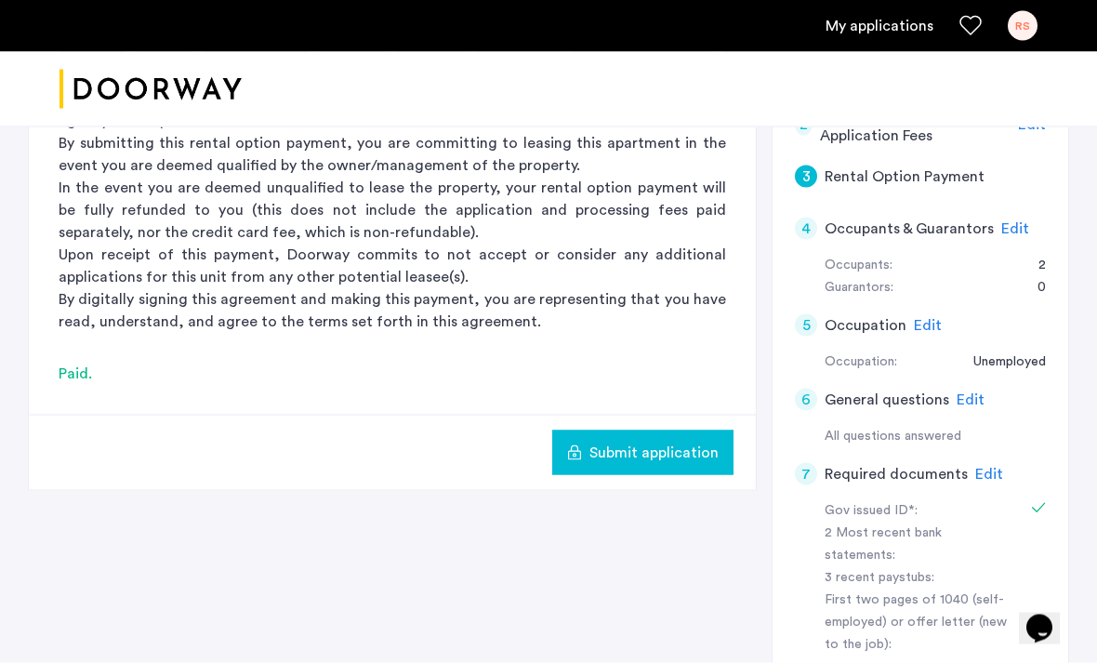
click at [1018, 226] on span "Edit" at bounding box center [1015, 228] width 28 height 15
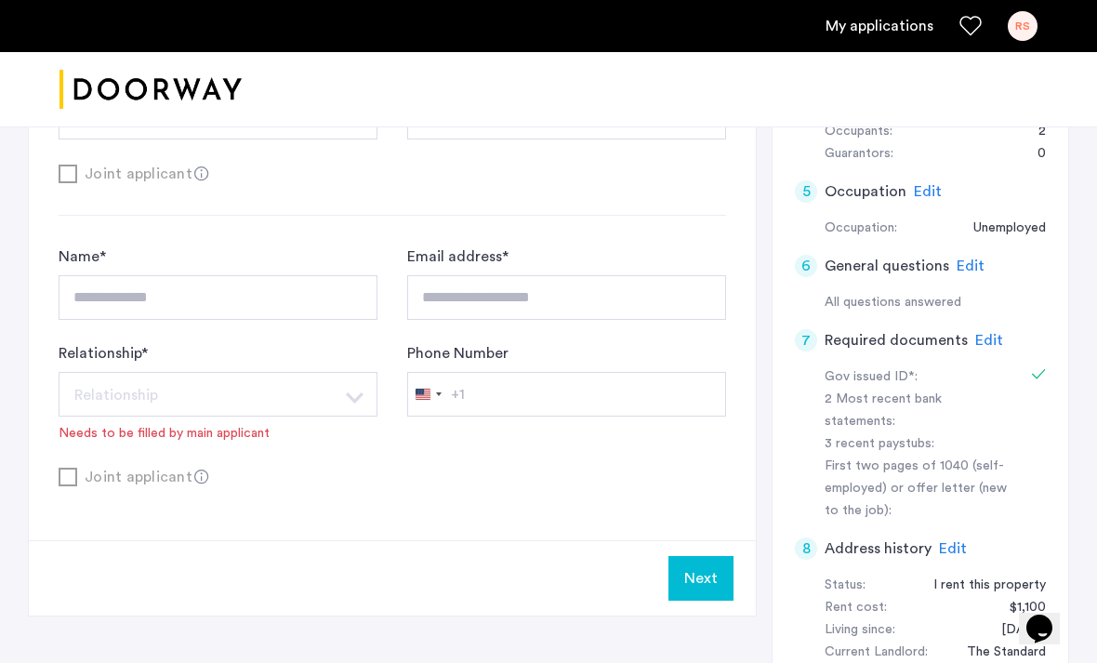
scroll to position [605, 0]
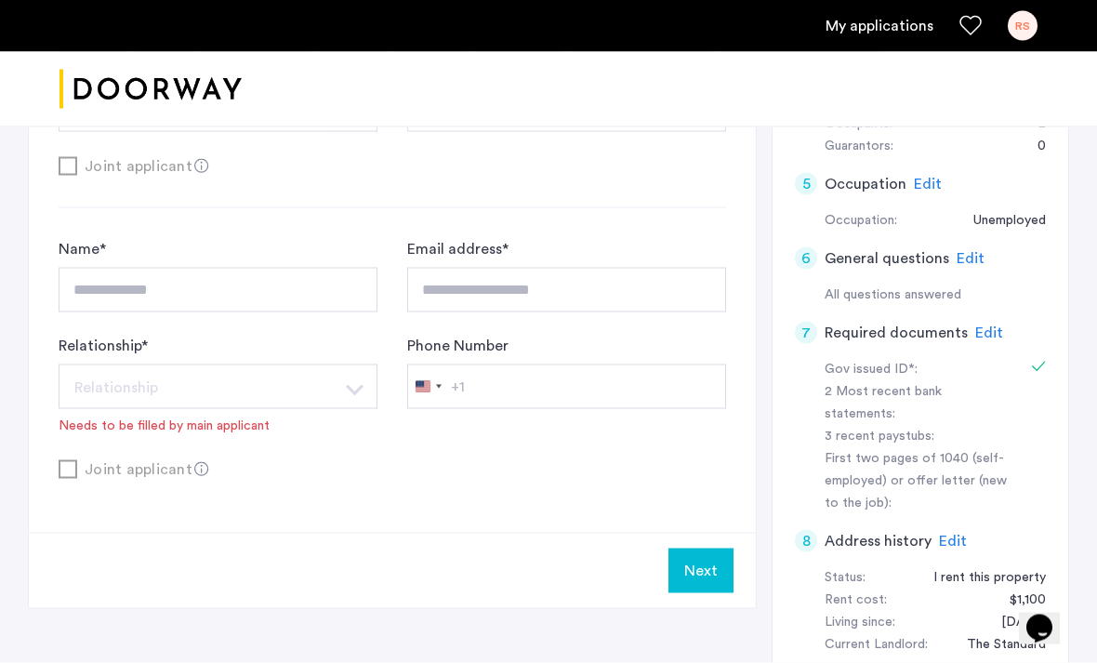
click at [723, 566] on button "Next" at bounding box center [700, 570] width 65 height 45
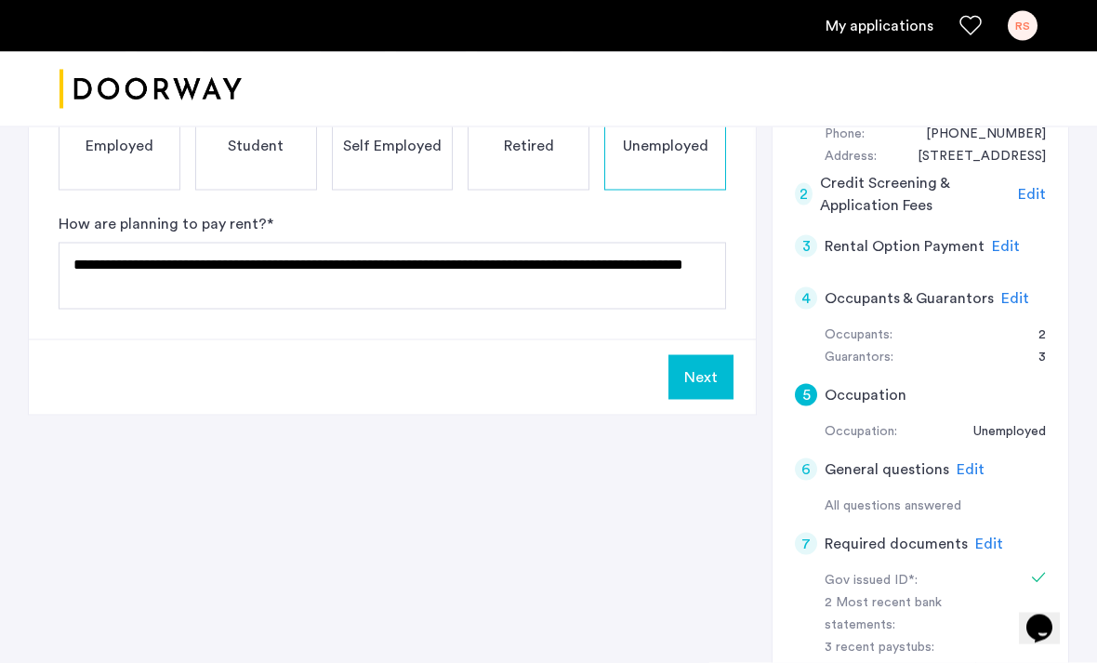
scroll to position [394, 0]
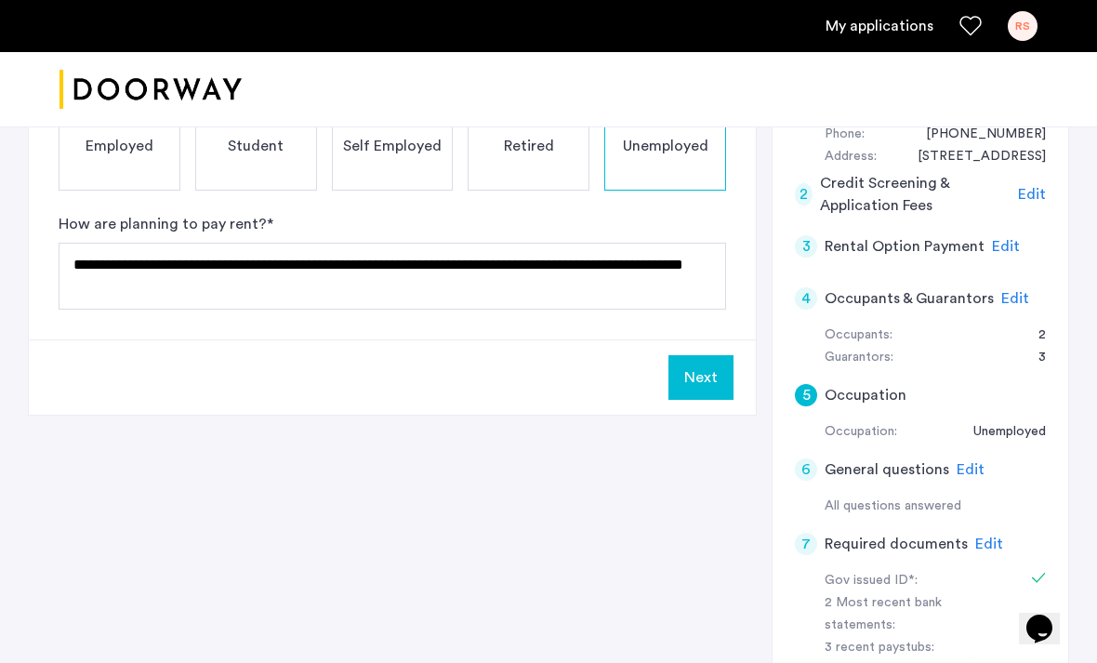
click at [720, 379] on button "Next" at bounding box center [700, 377] width 65 height 45
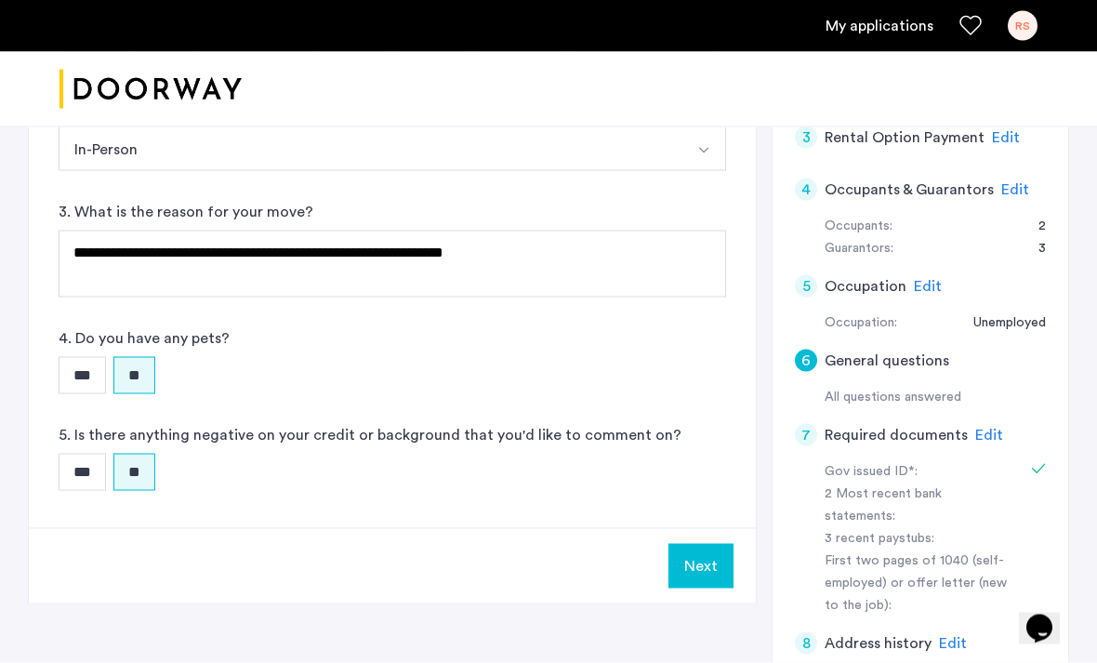
scroll to position [501, 0]
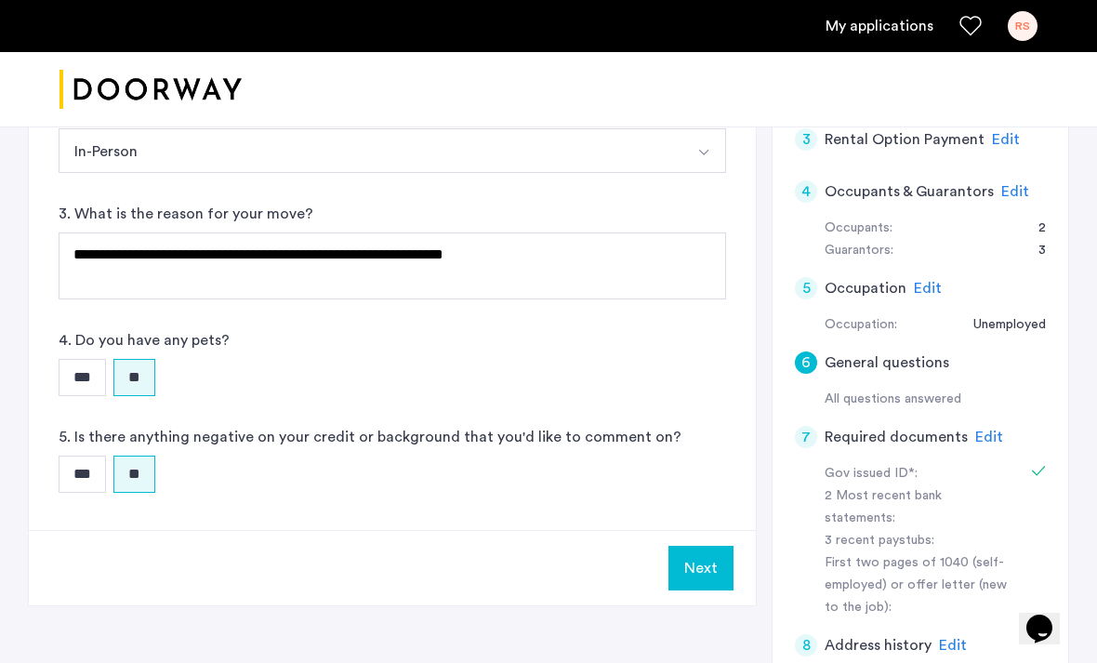
click at [712, 574] on button "Next" at bounding box center [700, 568] width 65 height 45
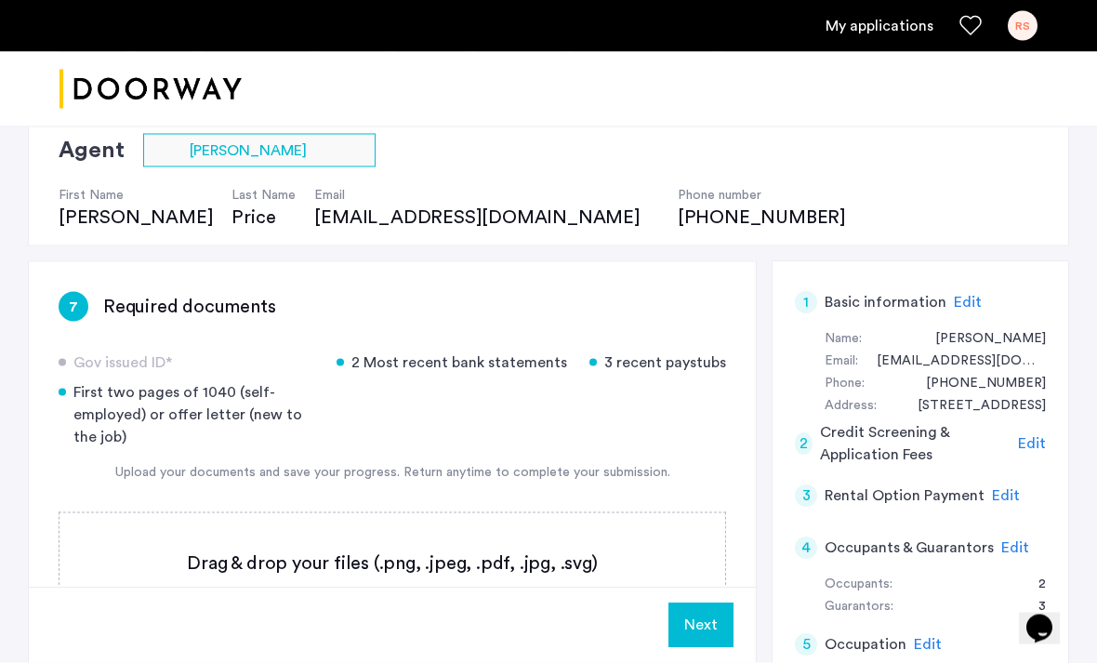
scroll to position [573, 0]
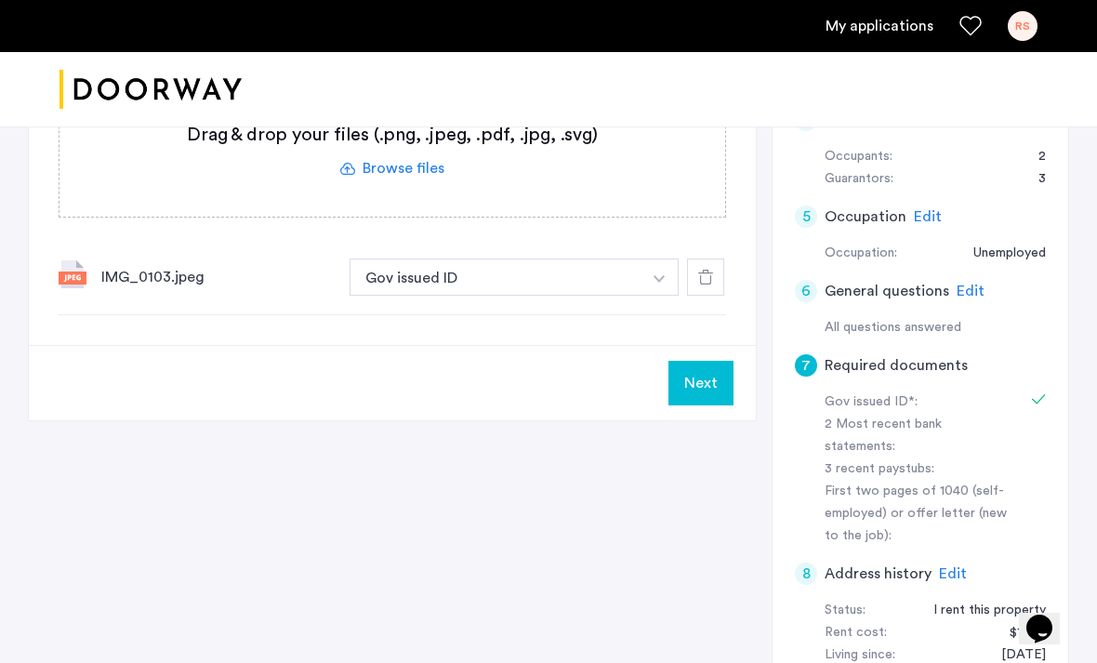
click at [711, 393] on button "Next" at bounding box center [700, 383] width 65 height 45
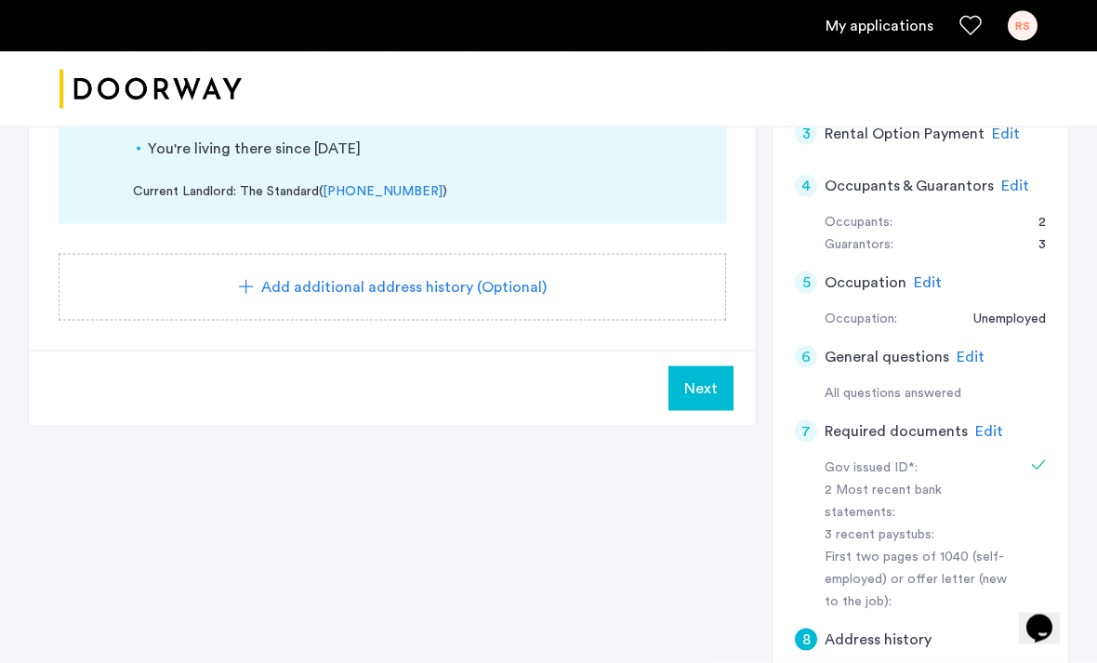
scroll to position [562, 0]
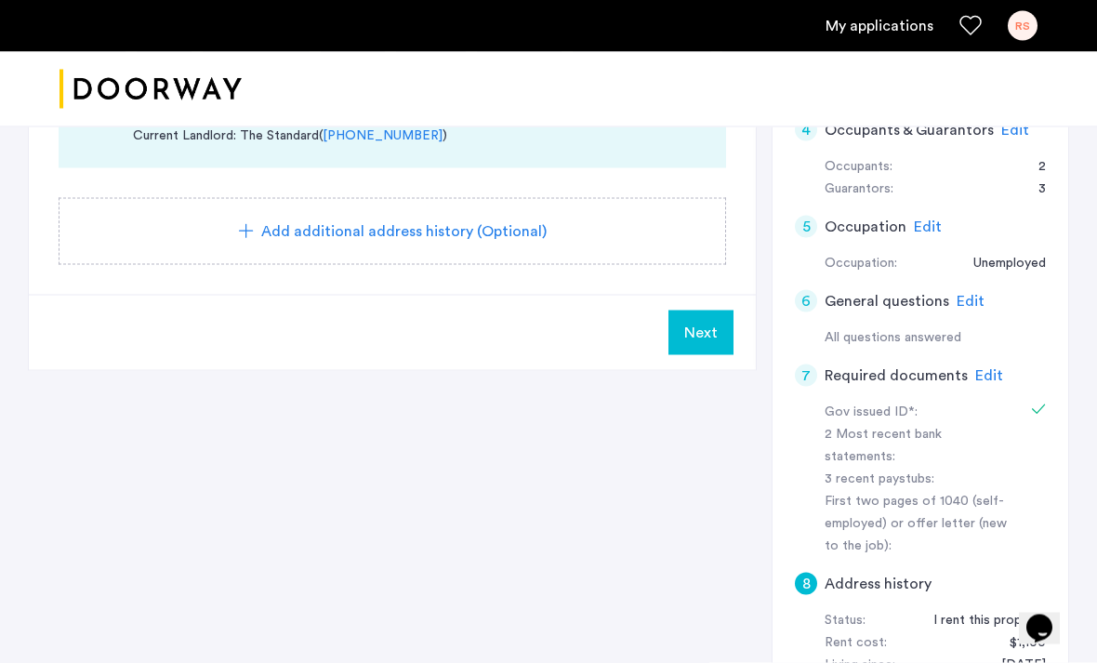
click at [732, 311] on button "Next" at bounding box center [700, 332] width 65 height 45
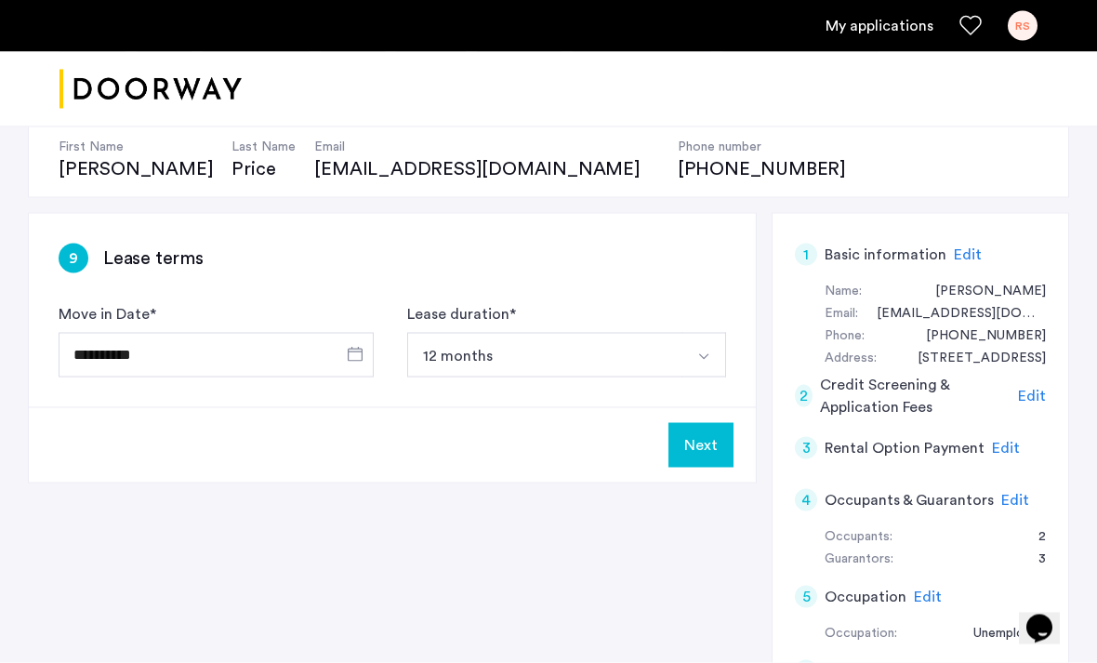
scroll to position [193, 0]
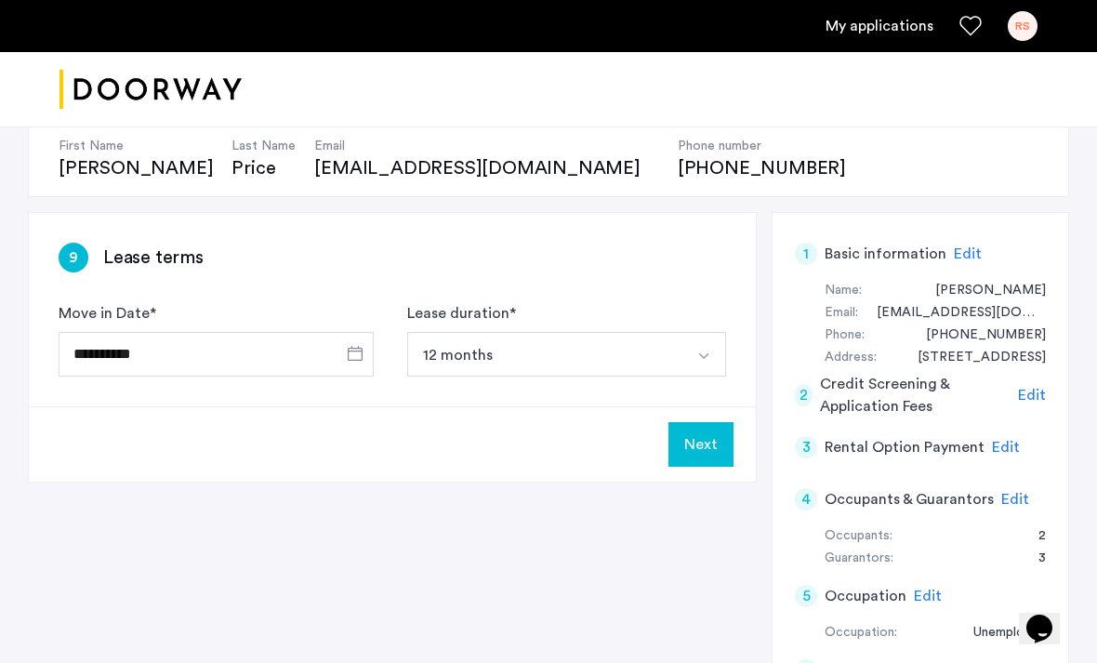
click at [704, 425] on button "Next" at bounding box center [700, 444] width 65 height 45
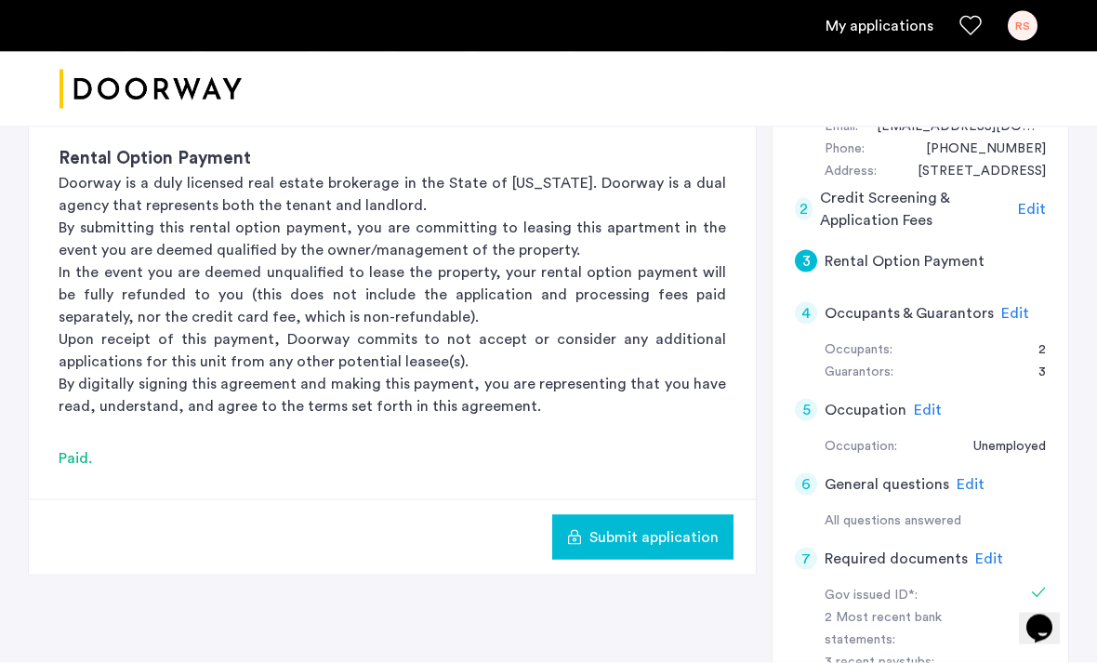
scroll to position [379, 0]
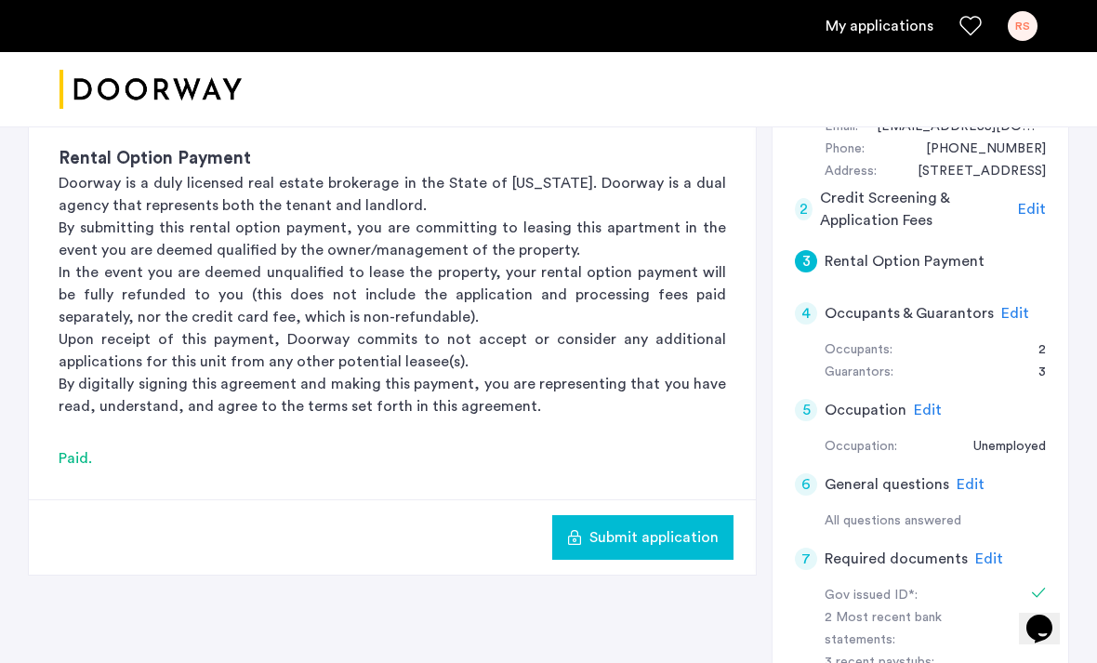
click at [678, 534] on span "Submit application" at bounding box center [653, 537] width 129 height 22
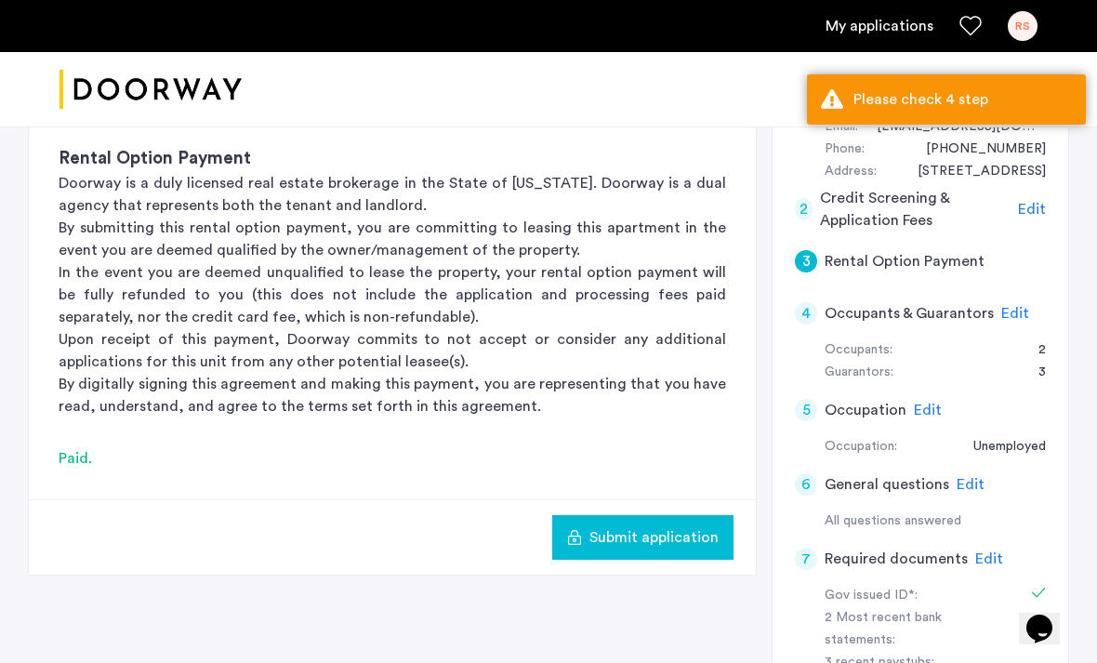
click at [1002, 306] on span "Edit" at bounding box center [1015, 313] width 28 height 15
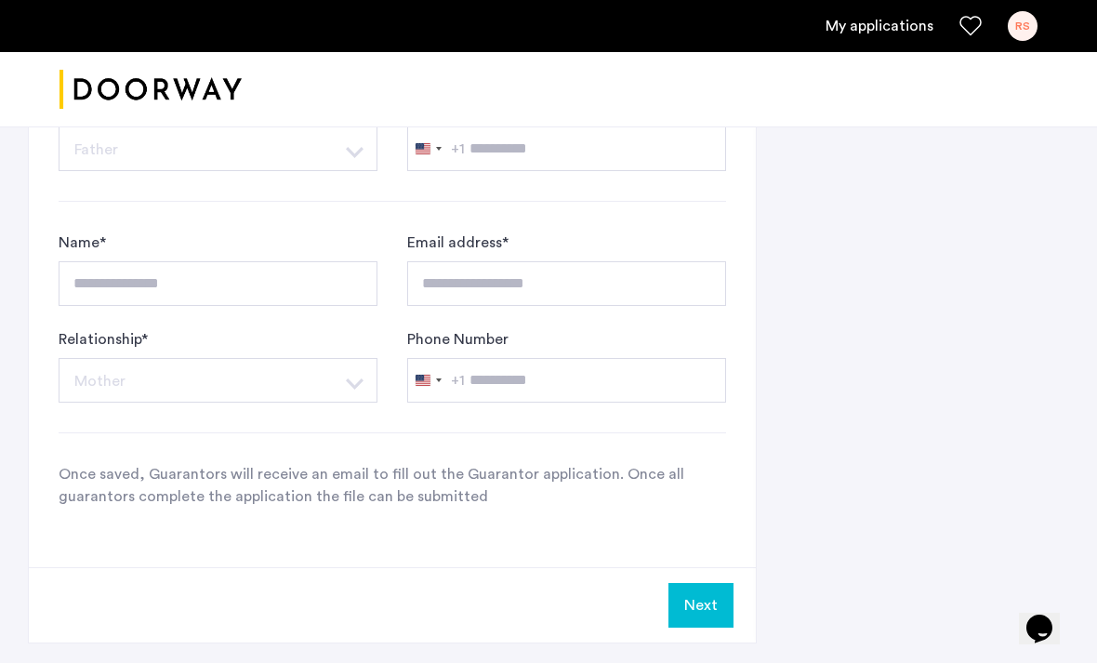
scroll to position [1609, 0]
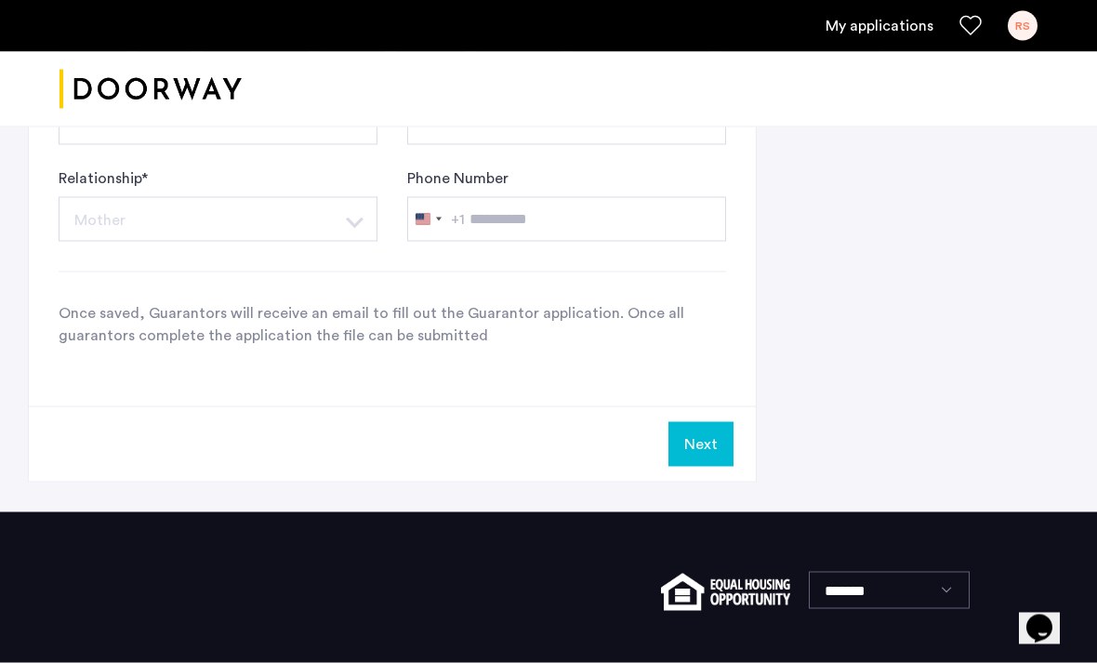
click at [710, 449] on button "Next" at bounding box center [700, 444] width 65 height 45
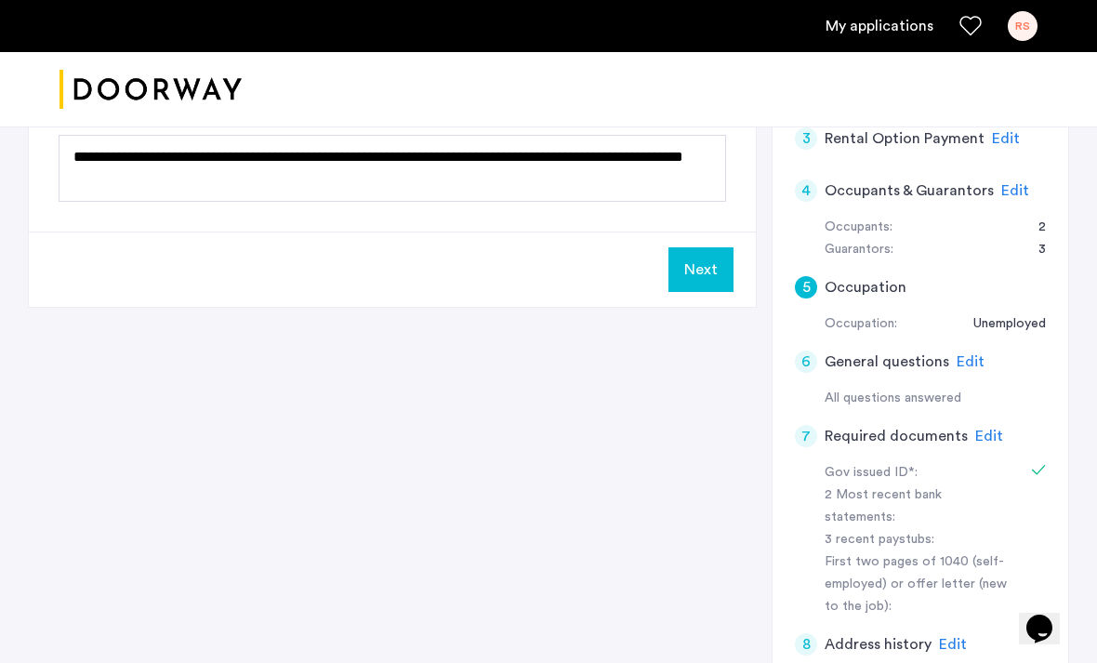
scroll to position [497, 0]
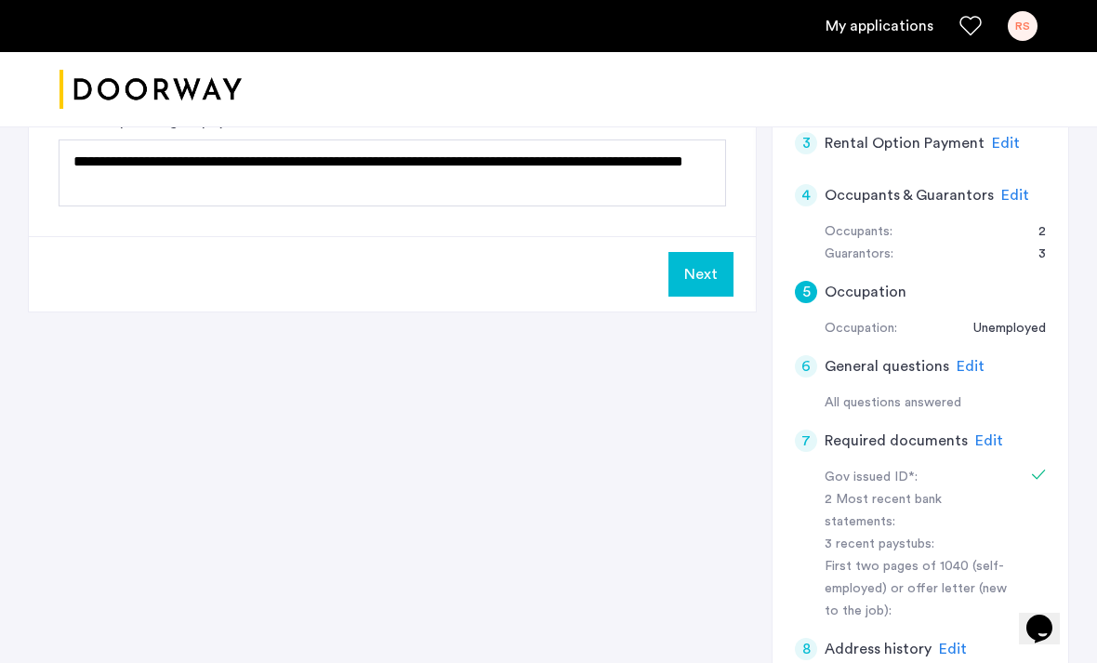
click at [712, 267] on button "Next" at bounding box center [700, 274] width 65 height 45
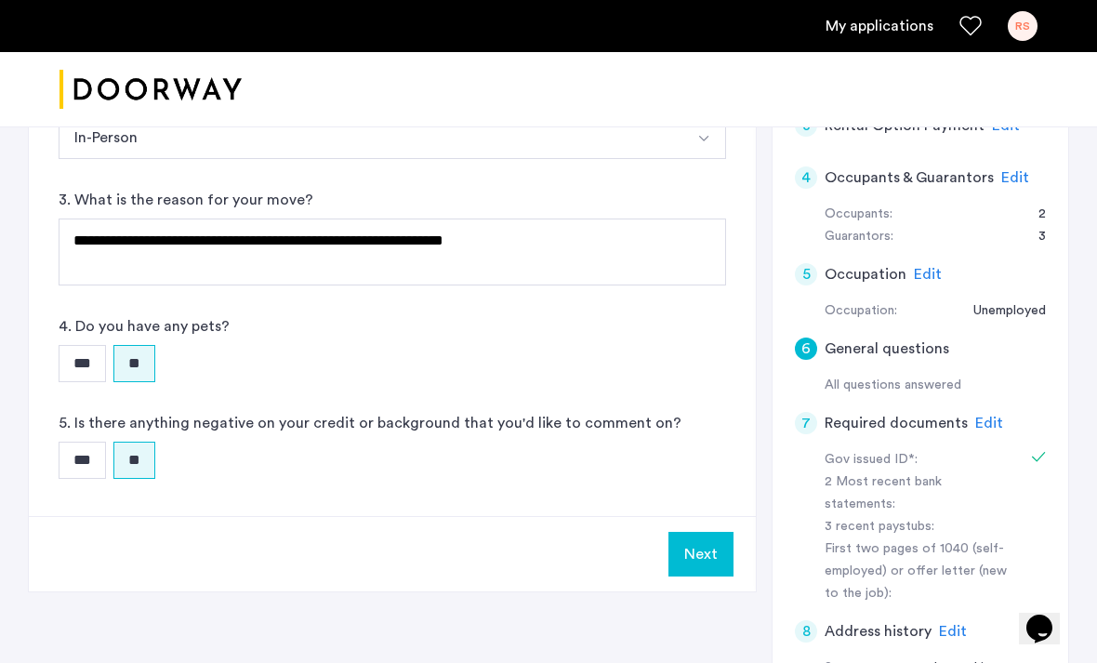
scroll to position [676, 0]
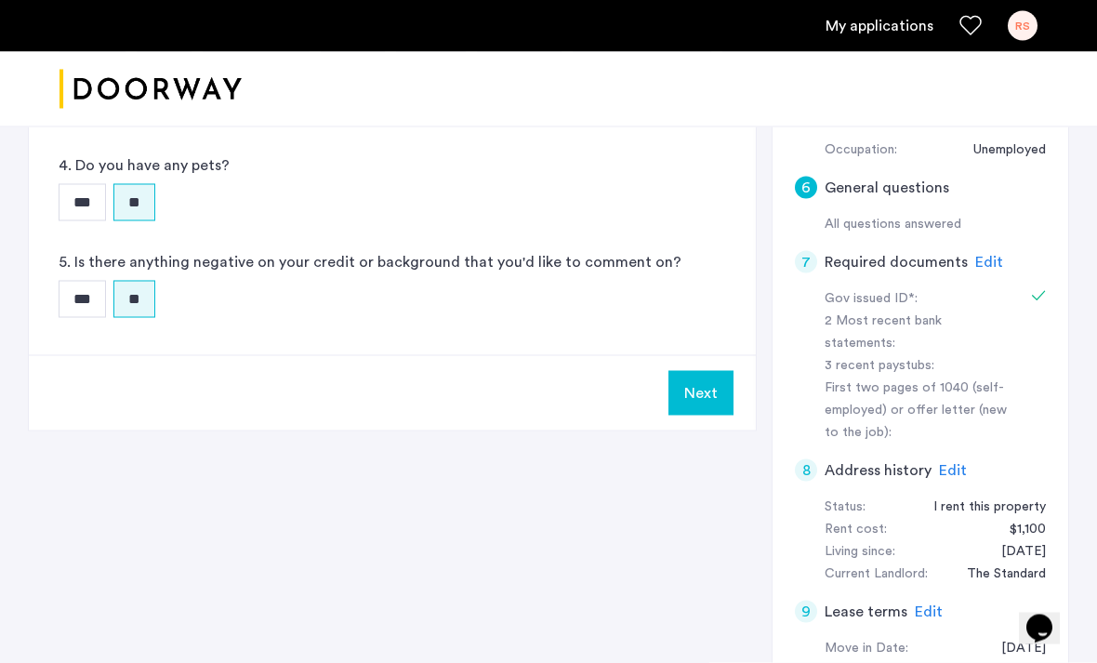
click at [703, 408] on button "Next" at bounding box center [700, 393] width 65 height 45
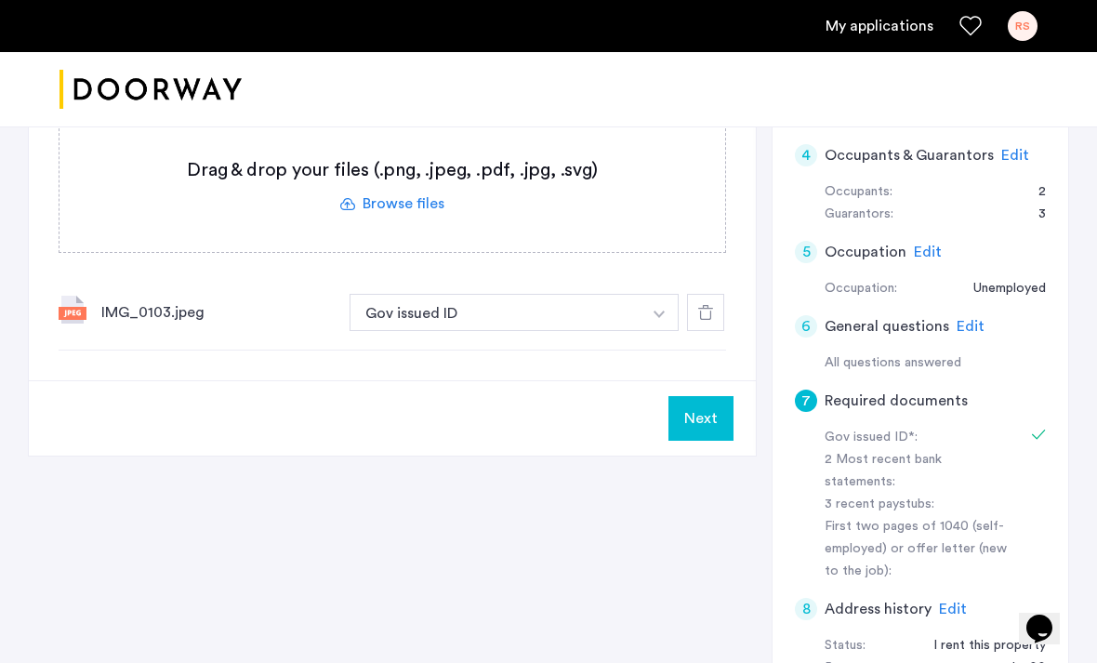
scroll to position [537, 0]
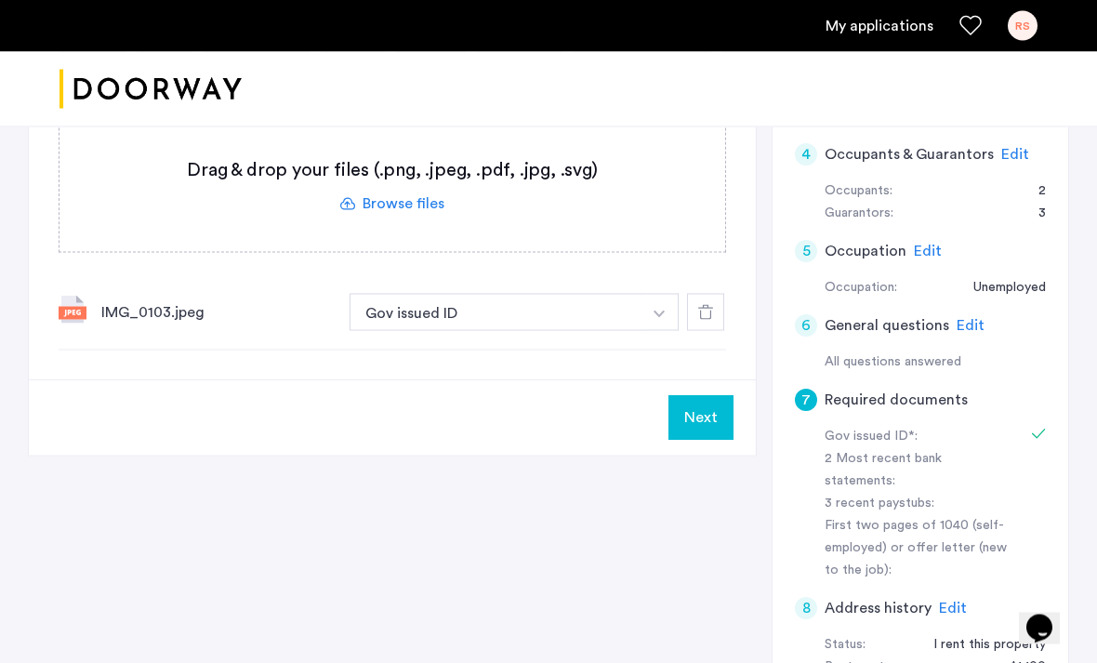
click at [699, 415] on button "Next" at bounding box center [700, 418] width 65 height 45
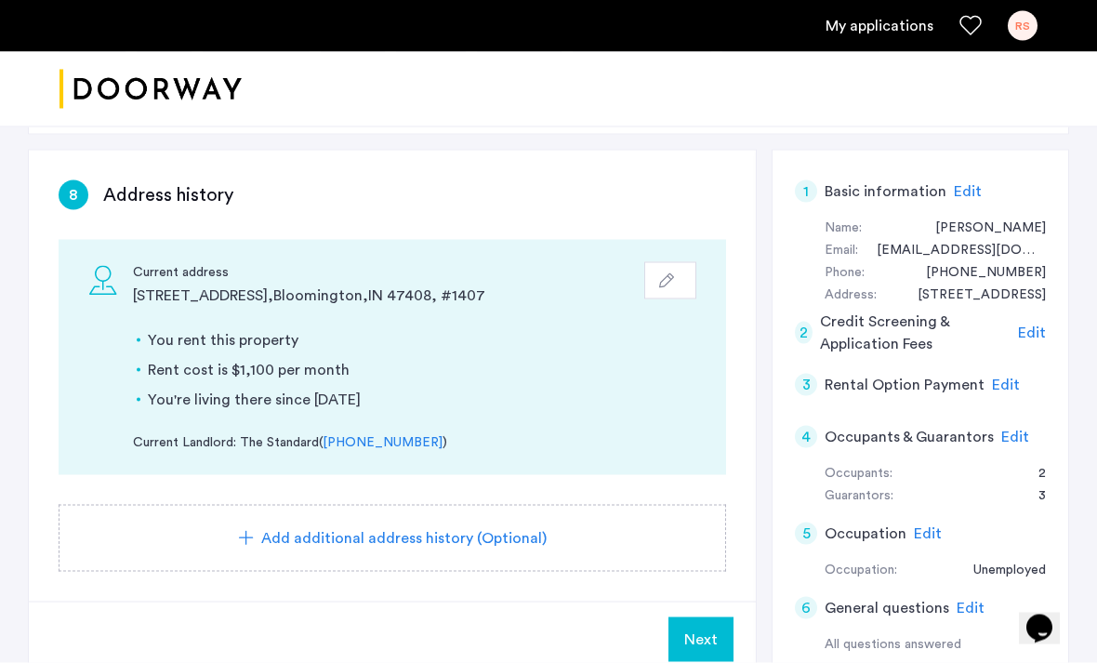
scroll to position [386, 0]
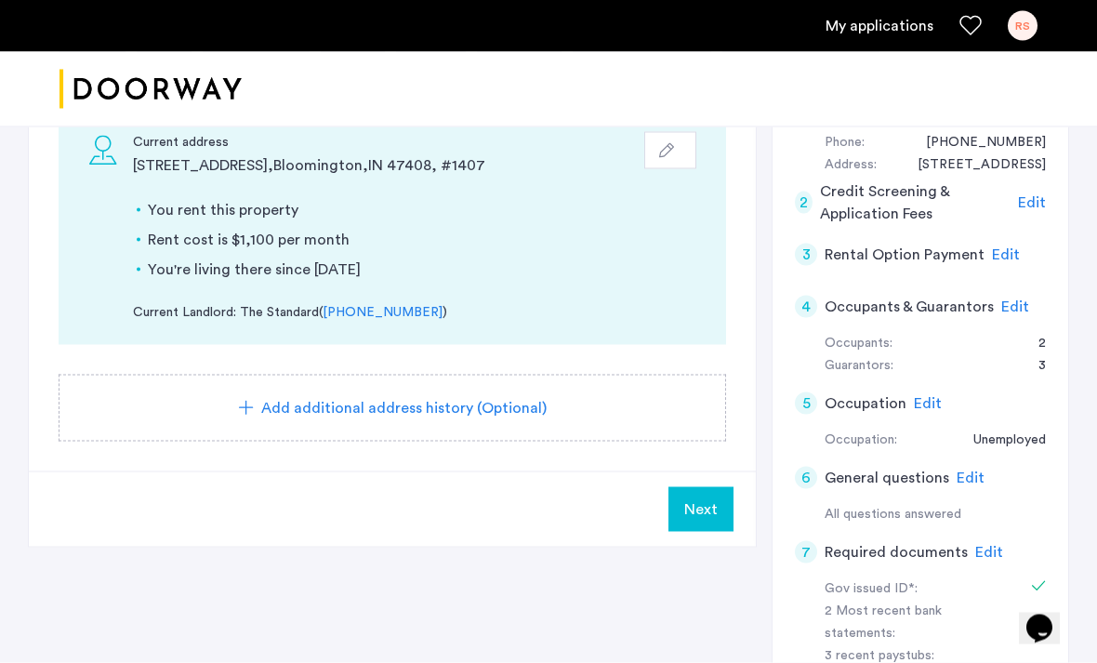
click at [707, 514] on span "Next" at bounding box center [700, 509] width 33 height 22
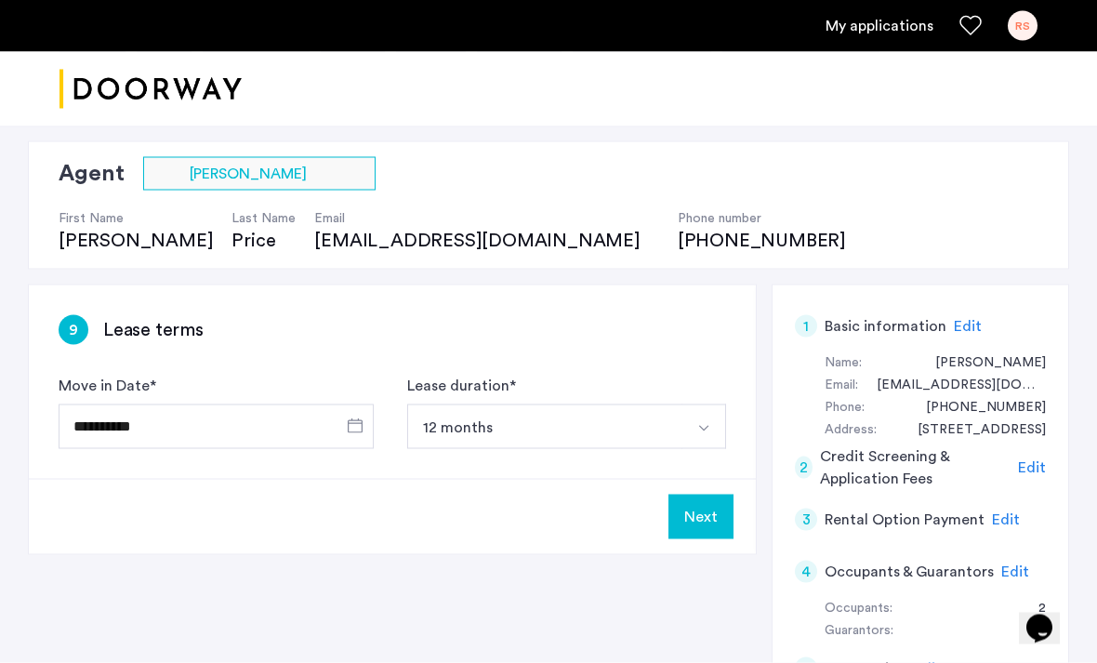
scroll to position [122, 0]
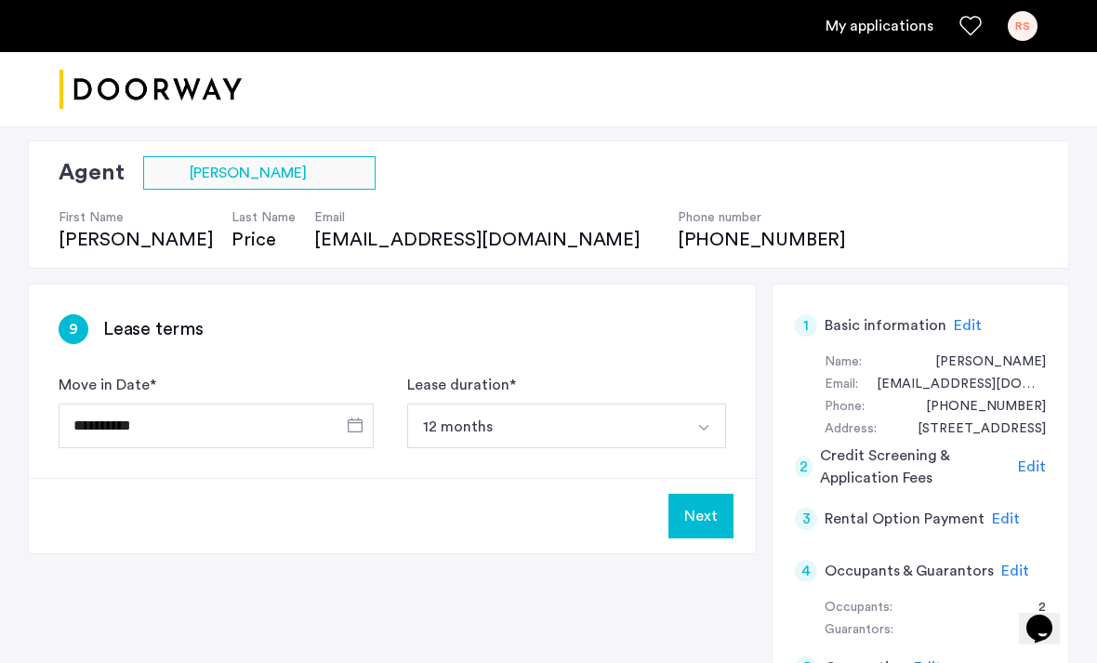
click at [725, 524] on button "Next" at bounding box center [700, 516] width 65 height 45
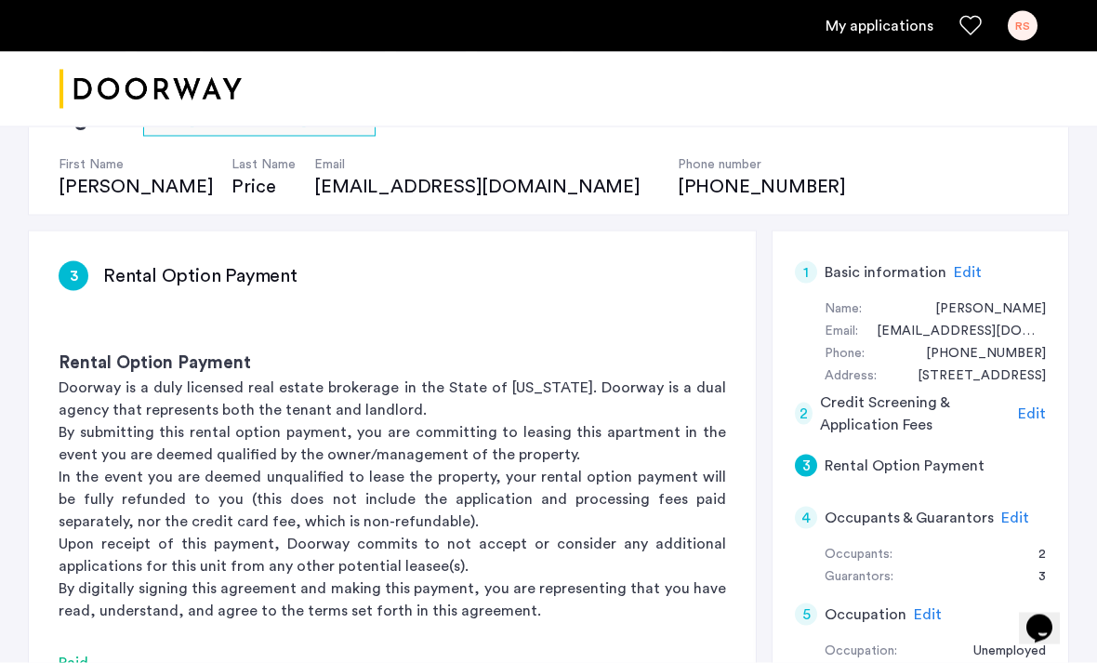
scroll to position [239, 0]
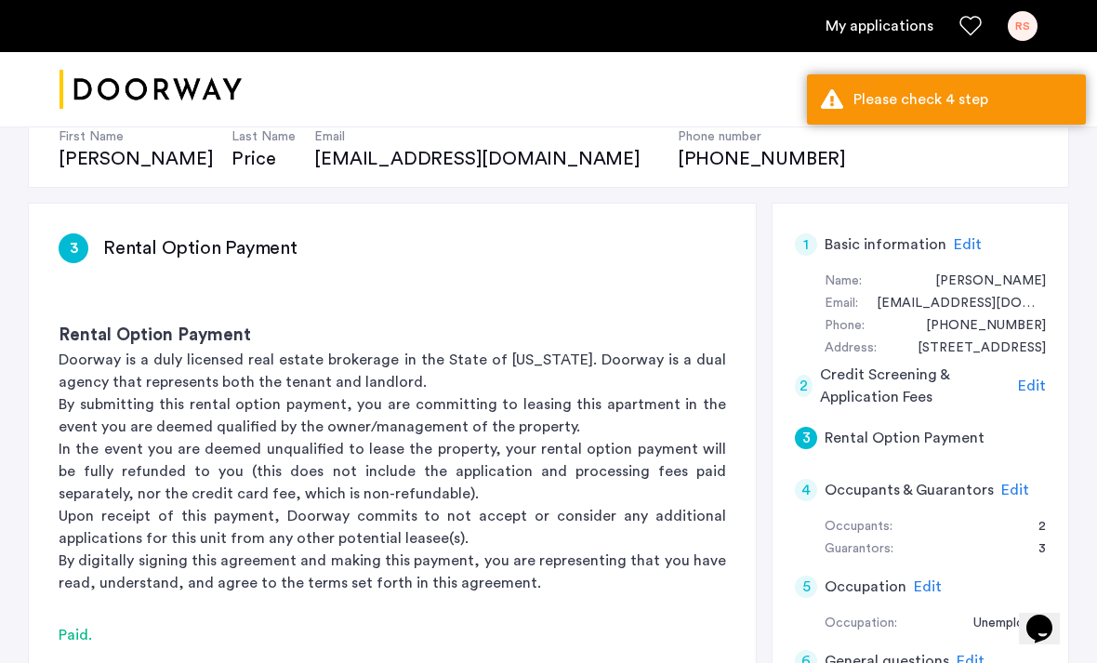
scroll to position [204, 0]
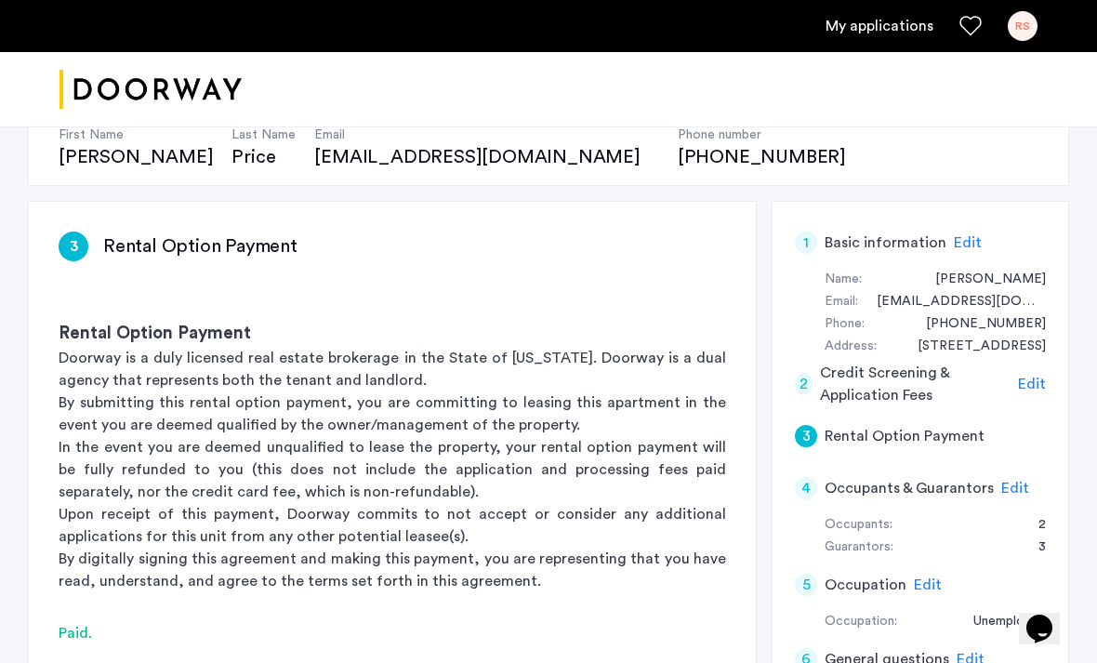
click at [1001, 483] on span "Edit" at bounding box center [1015, 488] width 28 height 15
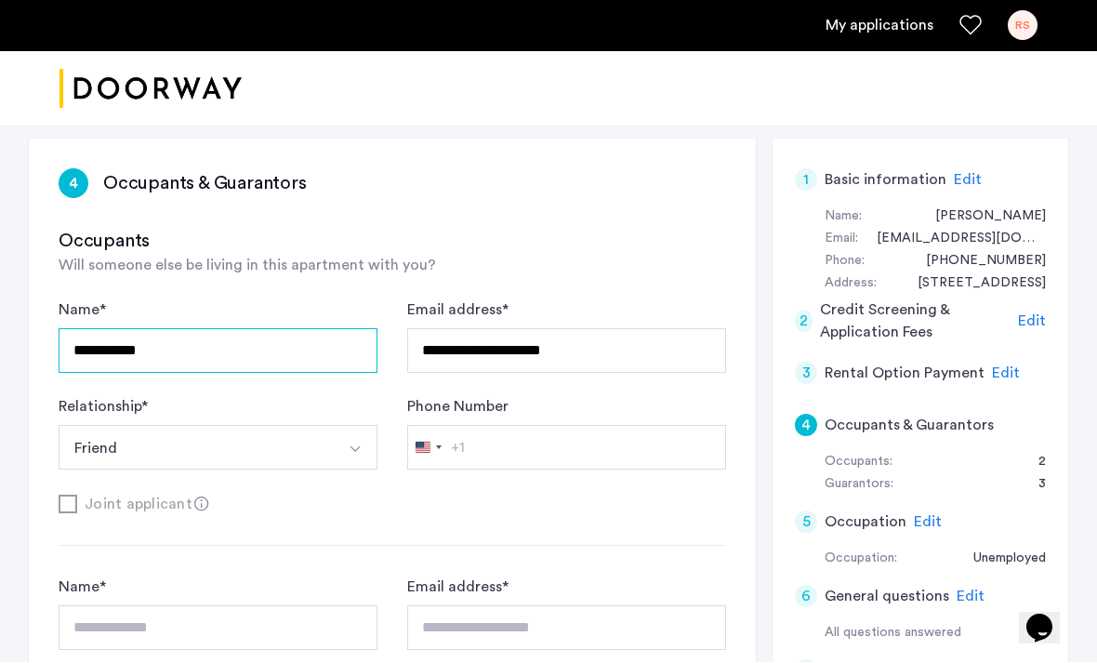
click at [263, 350] on input "**********" at bounding box center [218, 351] width 319 height 45
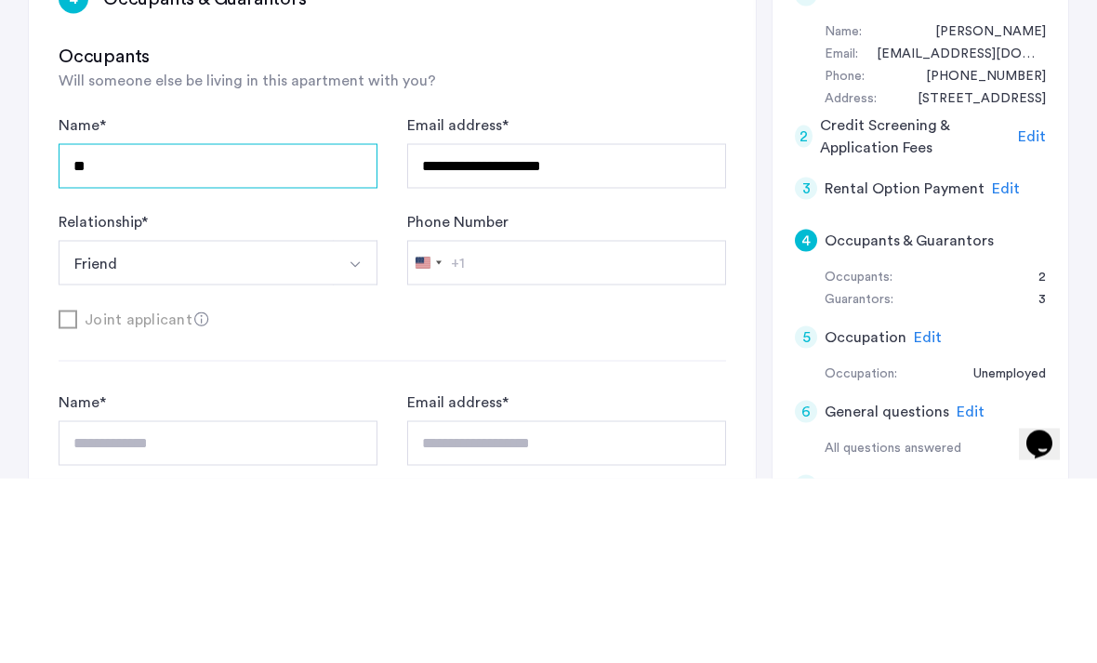
type input "*"
type input "**********"
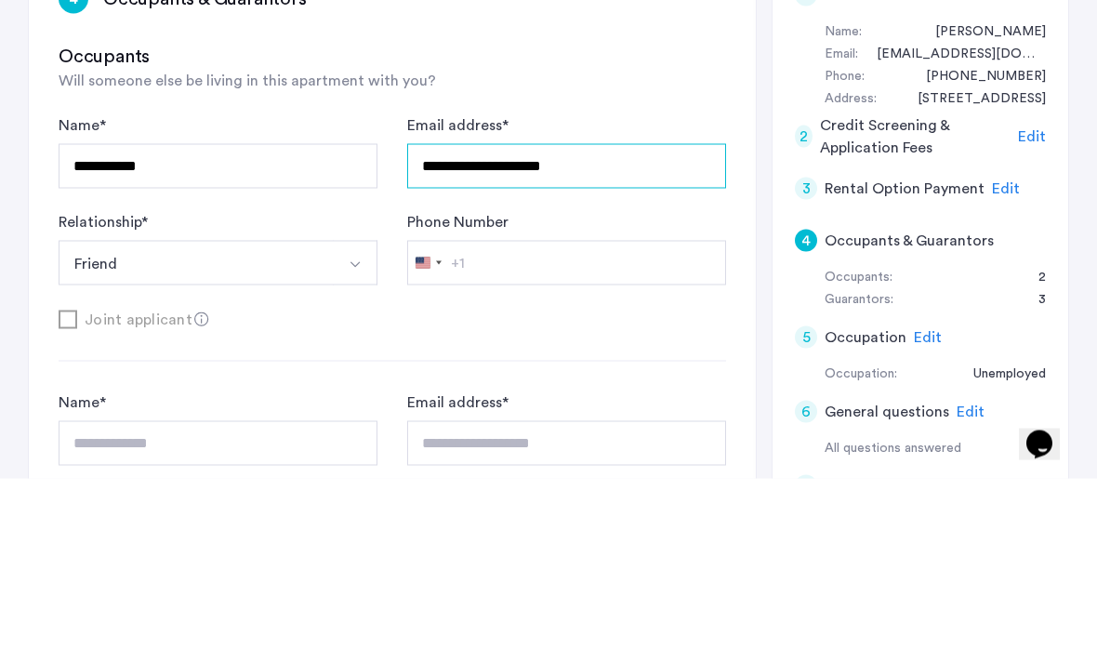
click at [571, 328] on input "**********" at bounding box center [566, 350] width 319 height 45
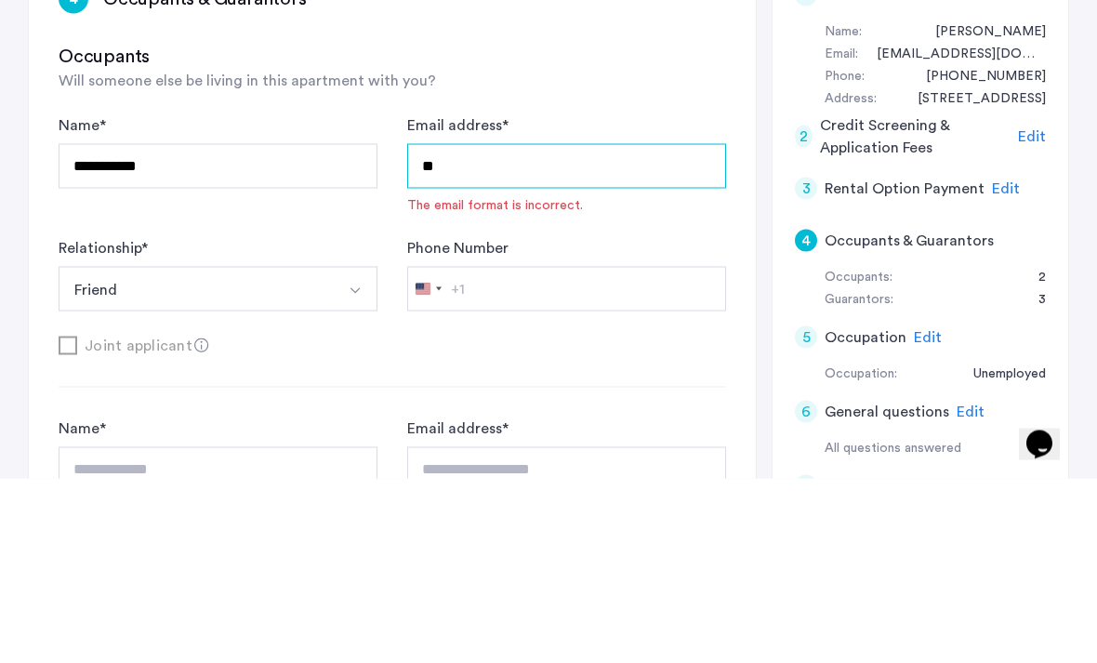
type input "*"
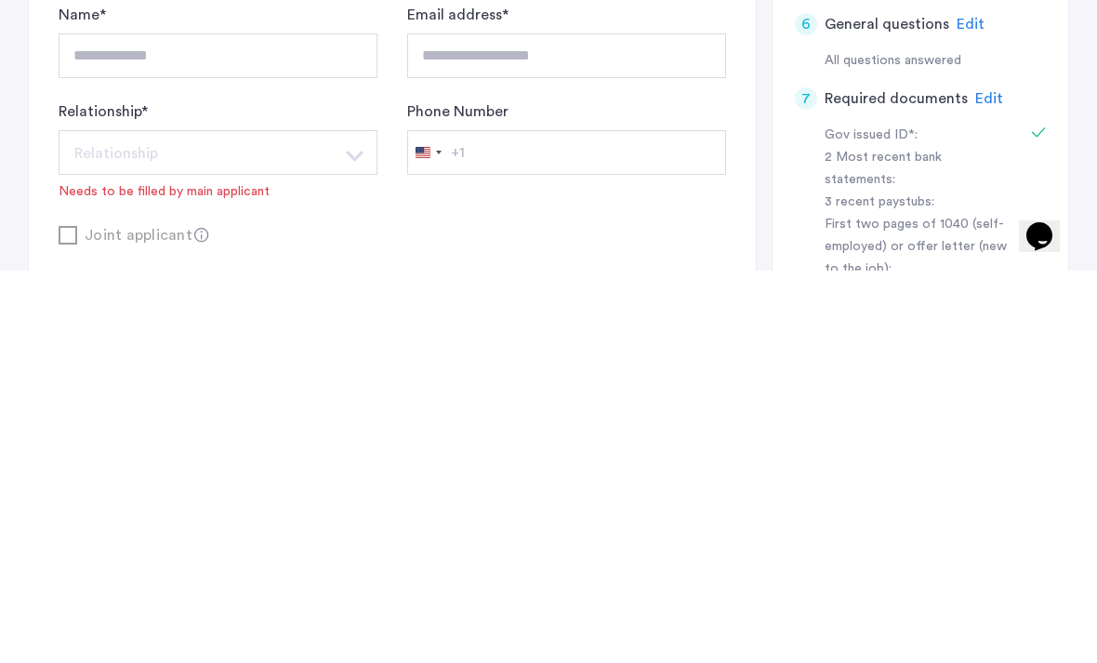
scroll to position [475, 0]
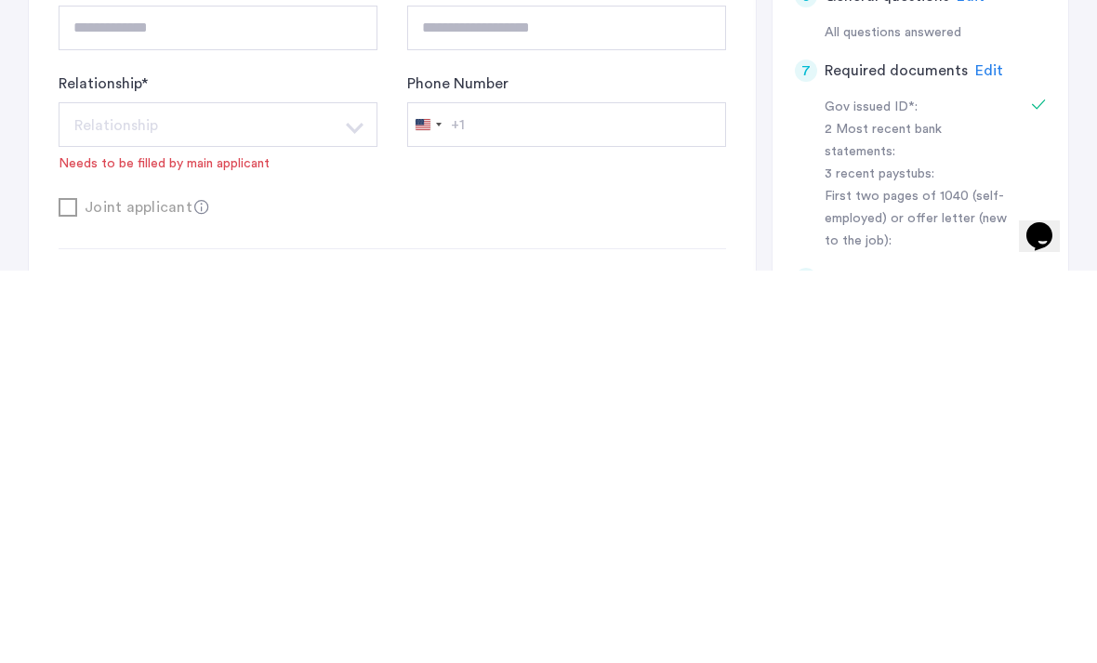
type input "**********"
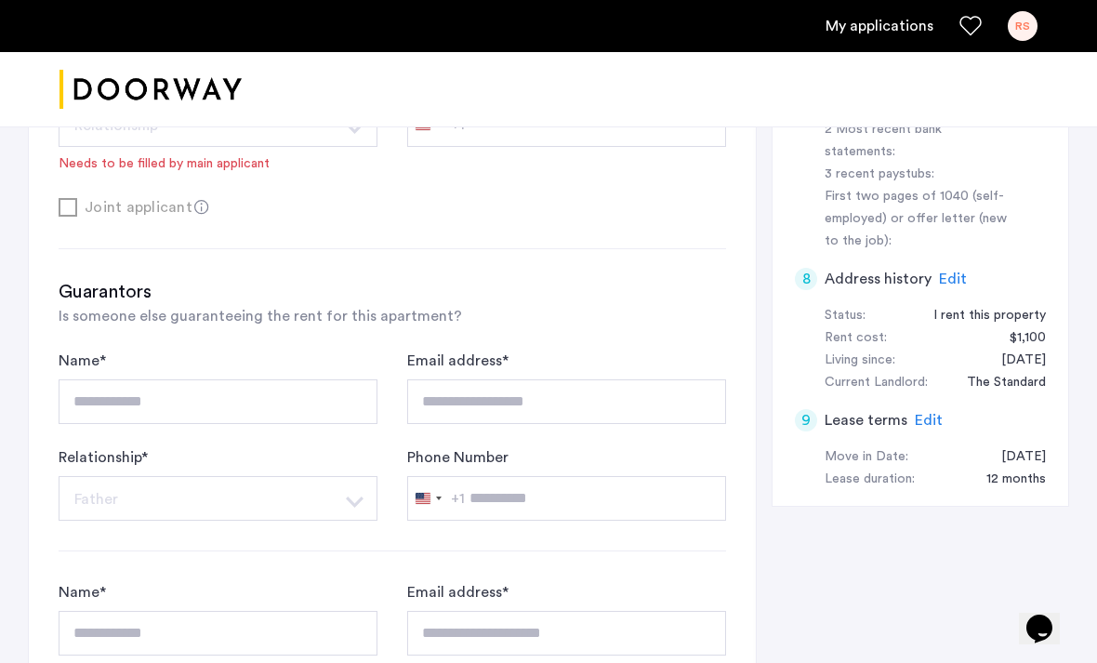
click at [296, 160] on div "Relationship * Relationship Husband Wife Son Daughter Mother Father Friend Othe…" at bounding box center [218, 122] width 319 height 100
click at [216, 188] on form "**********" at bounding box center [392, 97] width 667 height 243
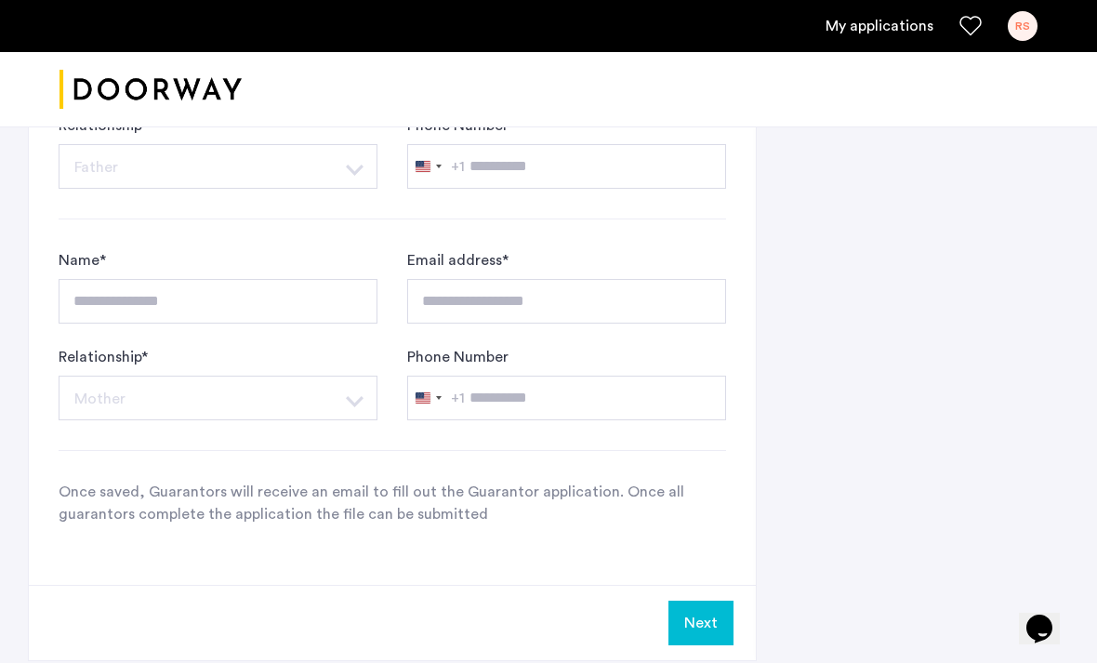
scroll to position [1667, 0]
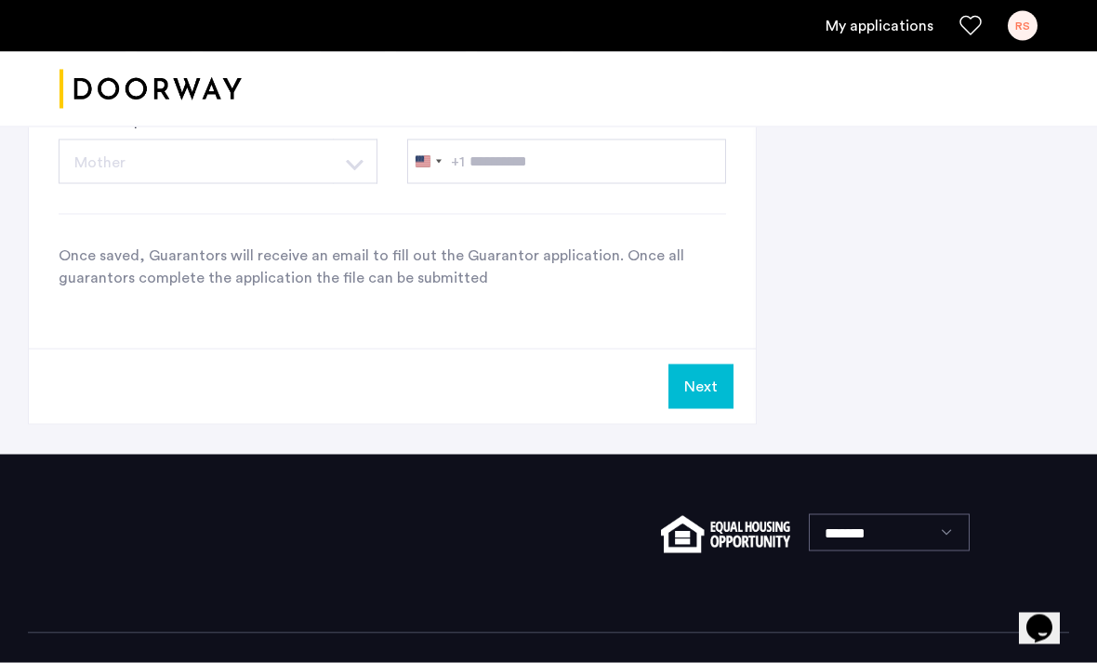
click at [726, 384] on button "Next" at bounding box center [700, 386] width 65 height 45
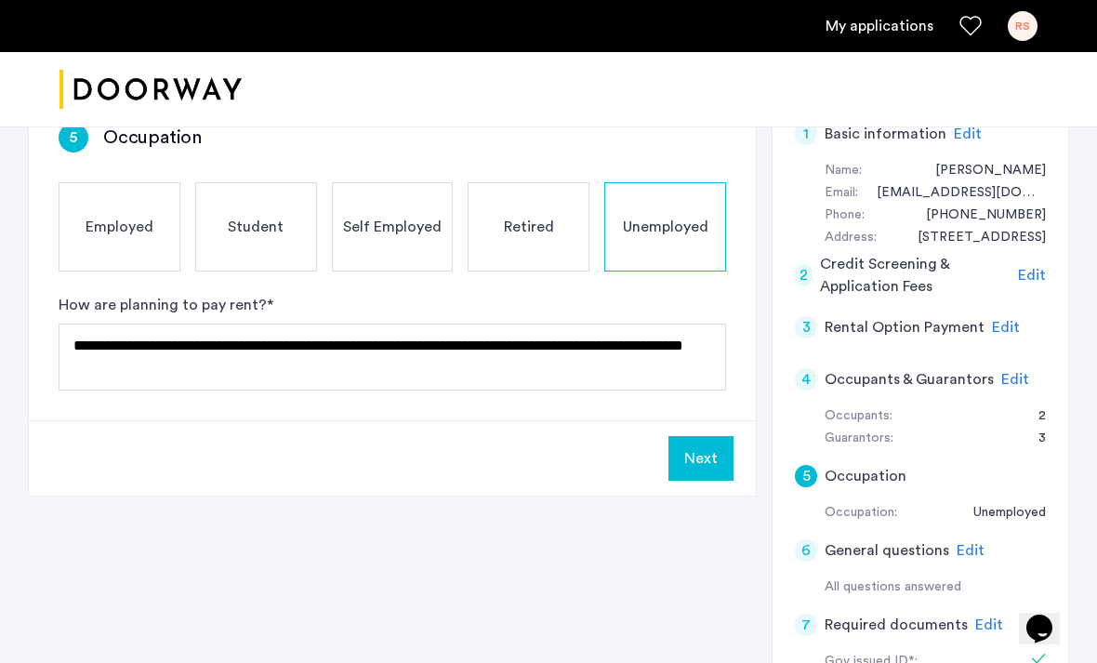
scroll to position [385, 0]
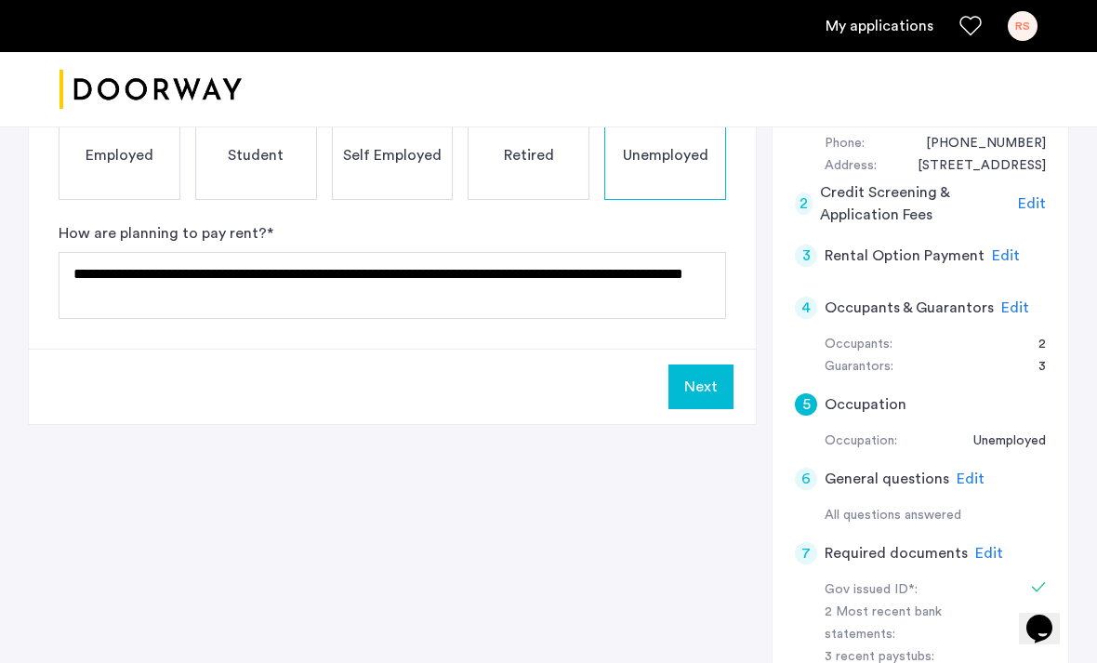
click at [708, 388] on button "Next" at bounding box center [700, 386] width 65 height 45
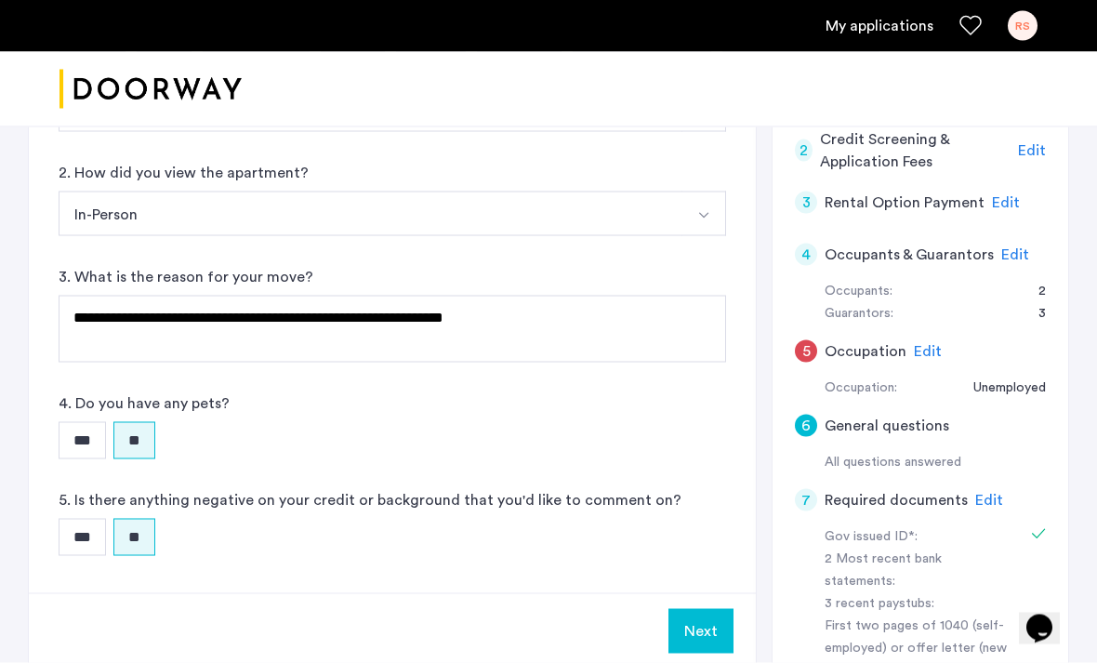
scroll to position [438, 0]
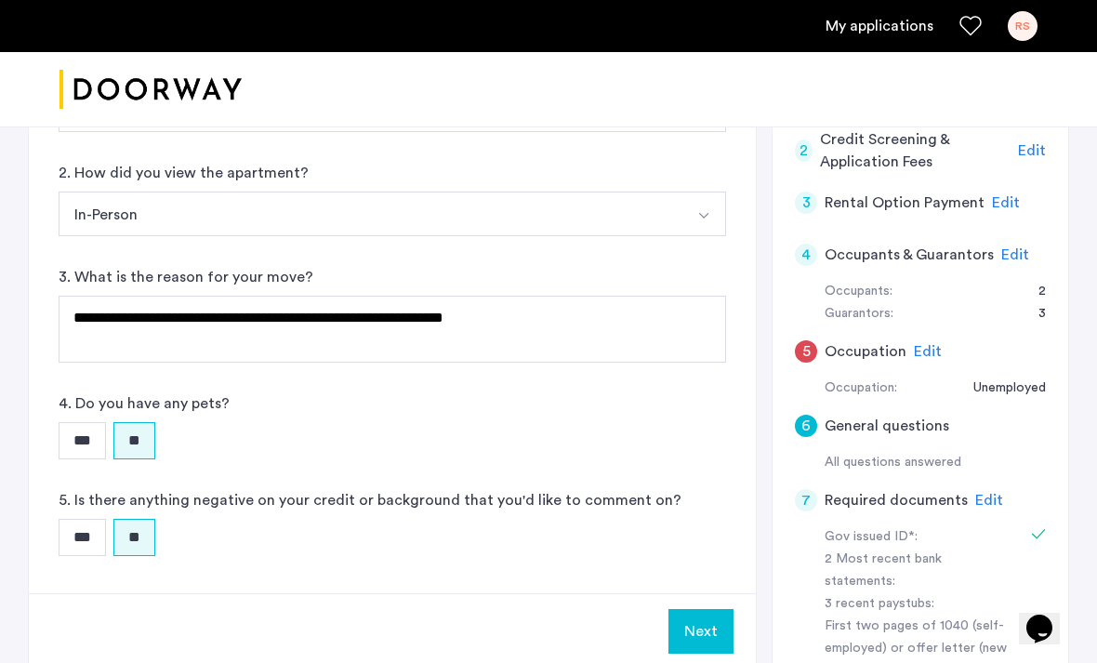
click at [722, 643] on button "Next" at bounding box center [700, 631] width 65 height 45
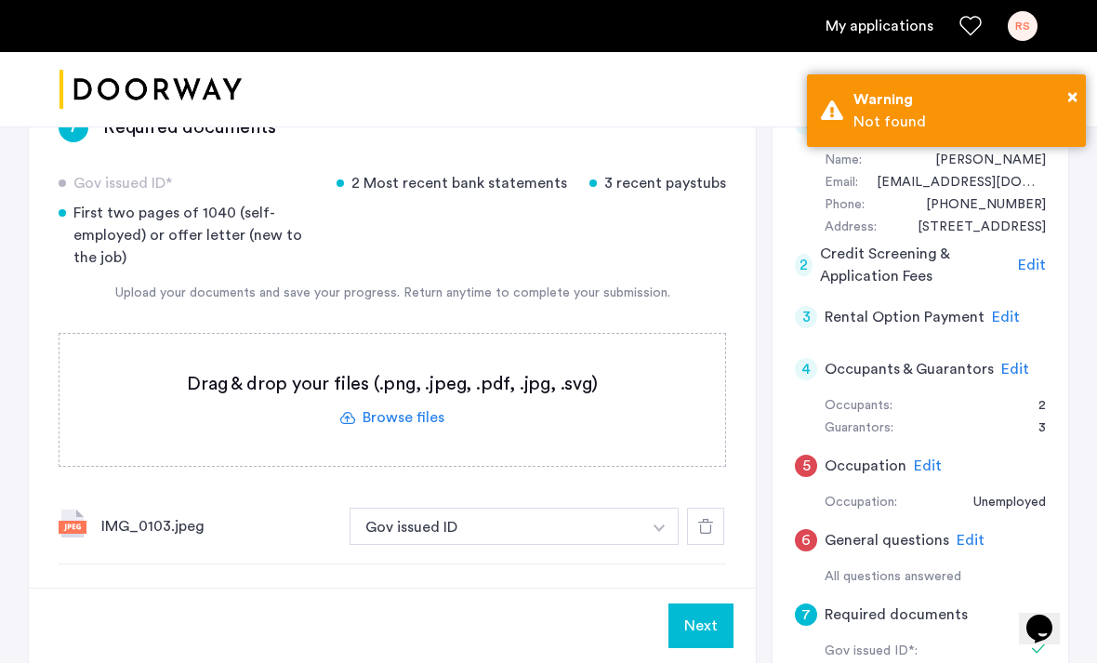
scroll to position [332, 0]
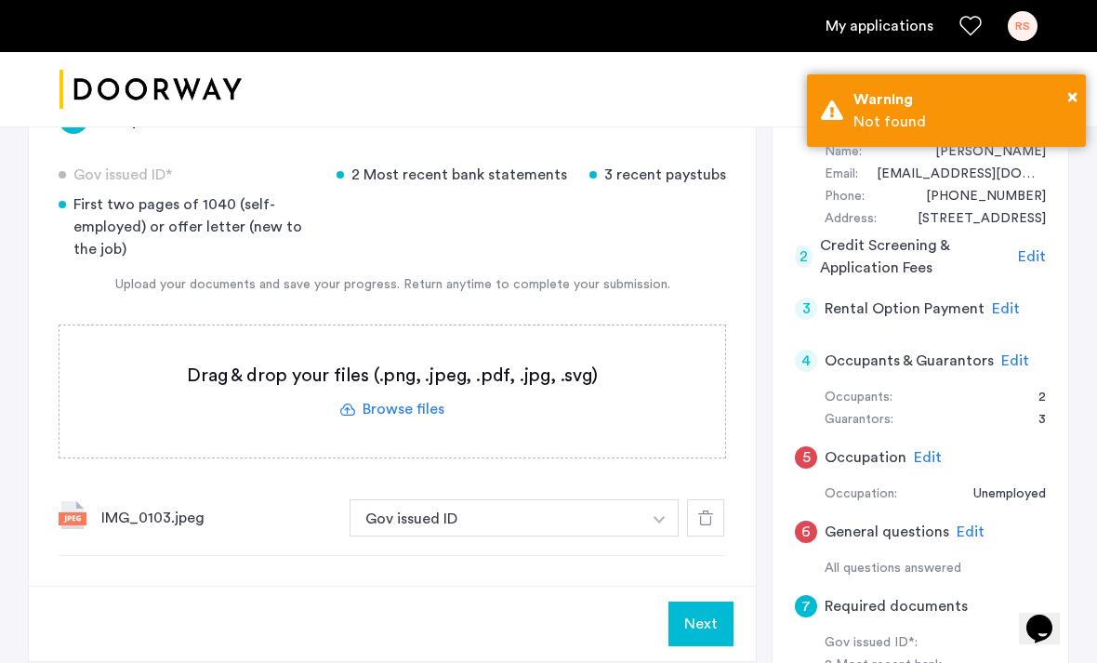
click at [717, 634] on button "Next" at bounding box center [700, 623] width 65 height 45
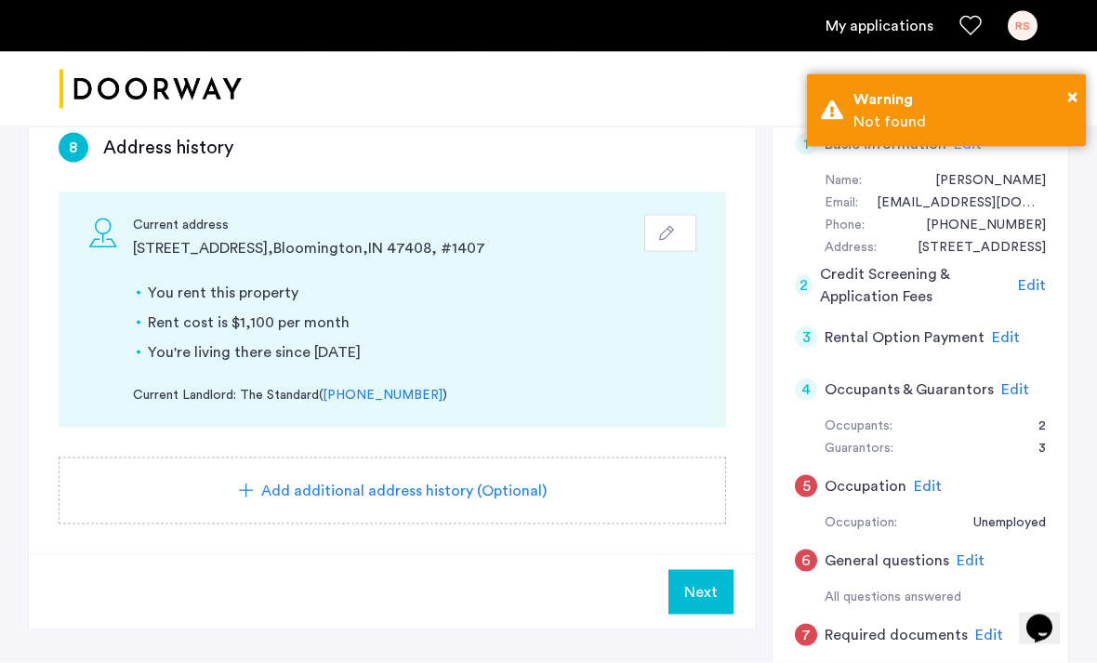
scroll to position [310, 0]
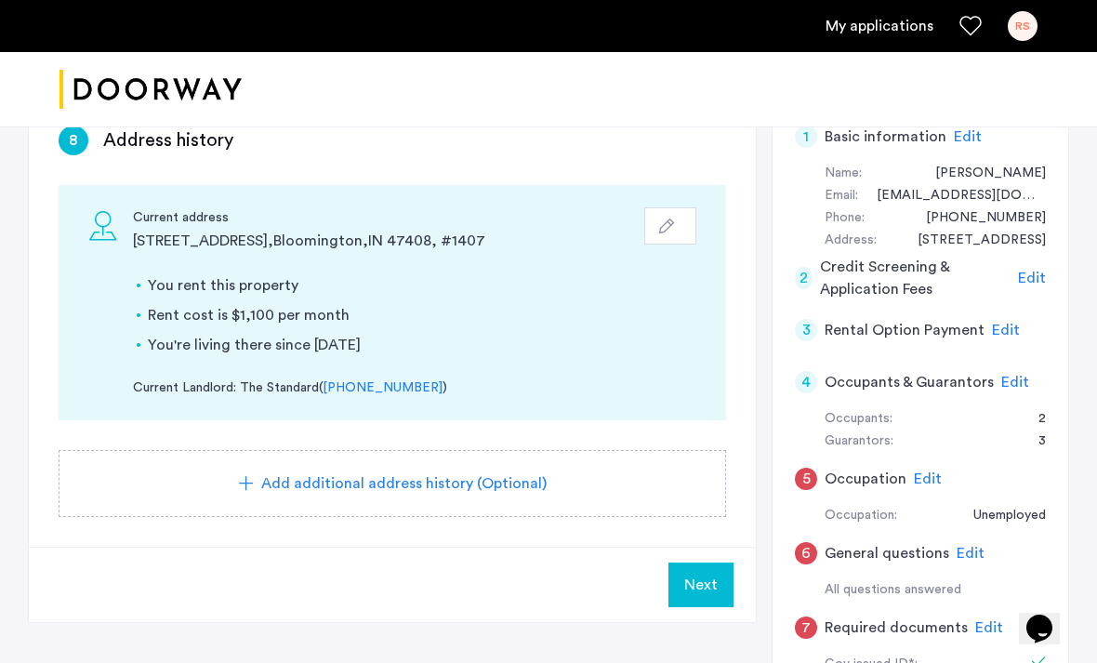
click at [717, 595] on button "Next" at bounding box center [700, 584] width 65 height 45
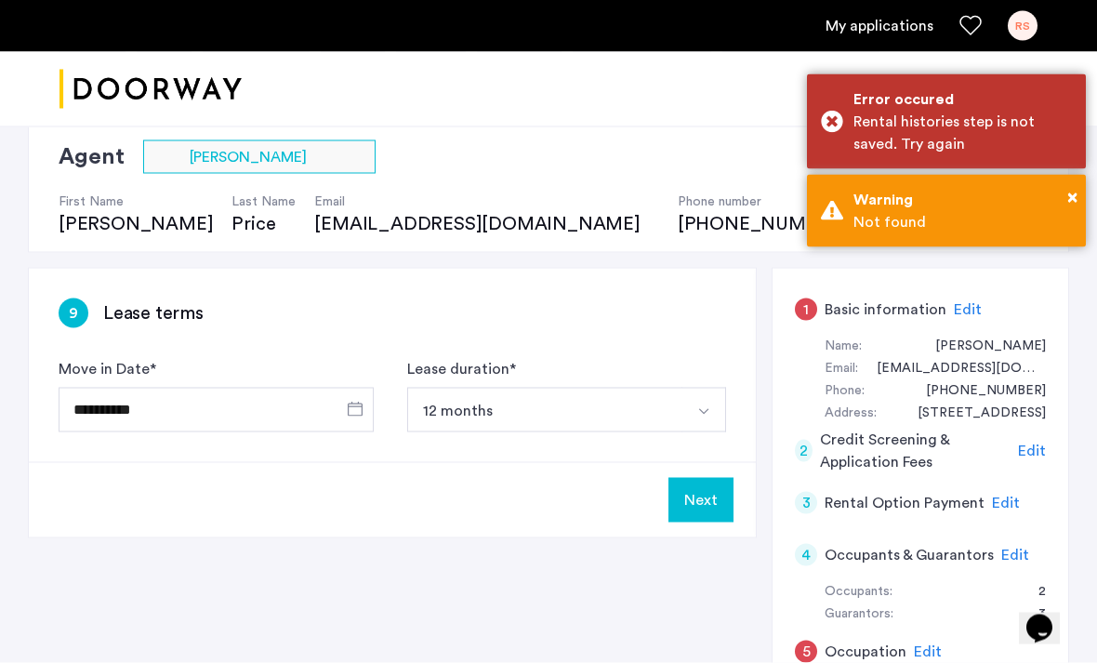
scroll to position [138, 0]
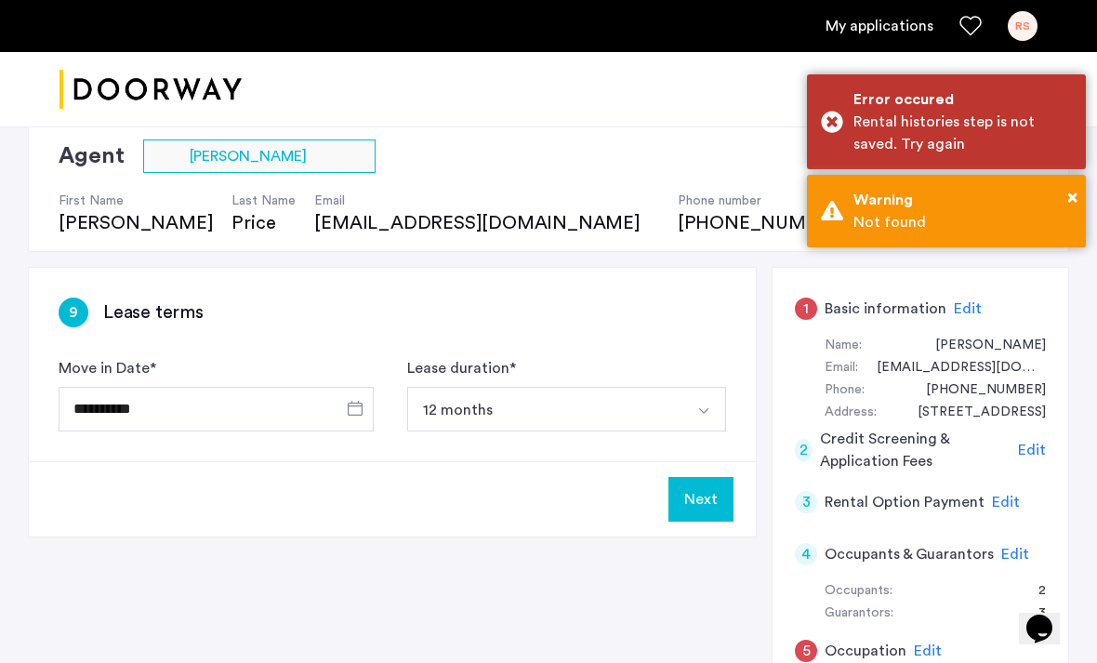
click at [955, 301] on span "Edit" at bounding box center [968, 308] width 28 height 15
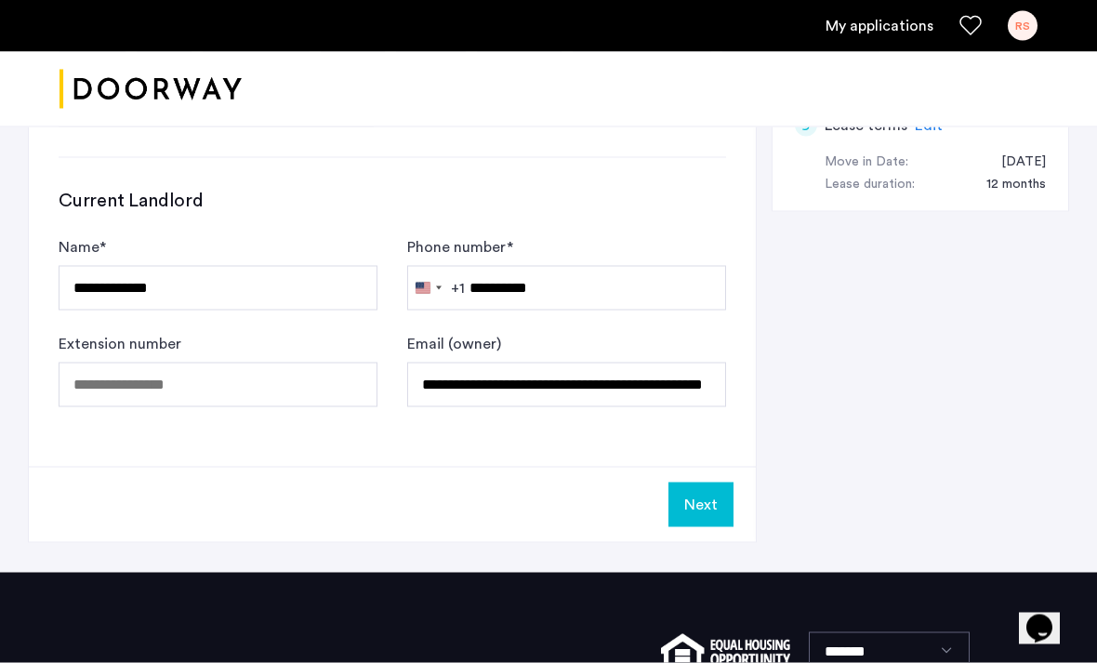
scroll to position [1161, 0]
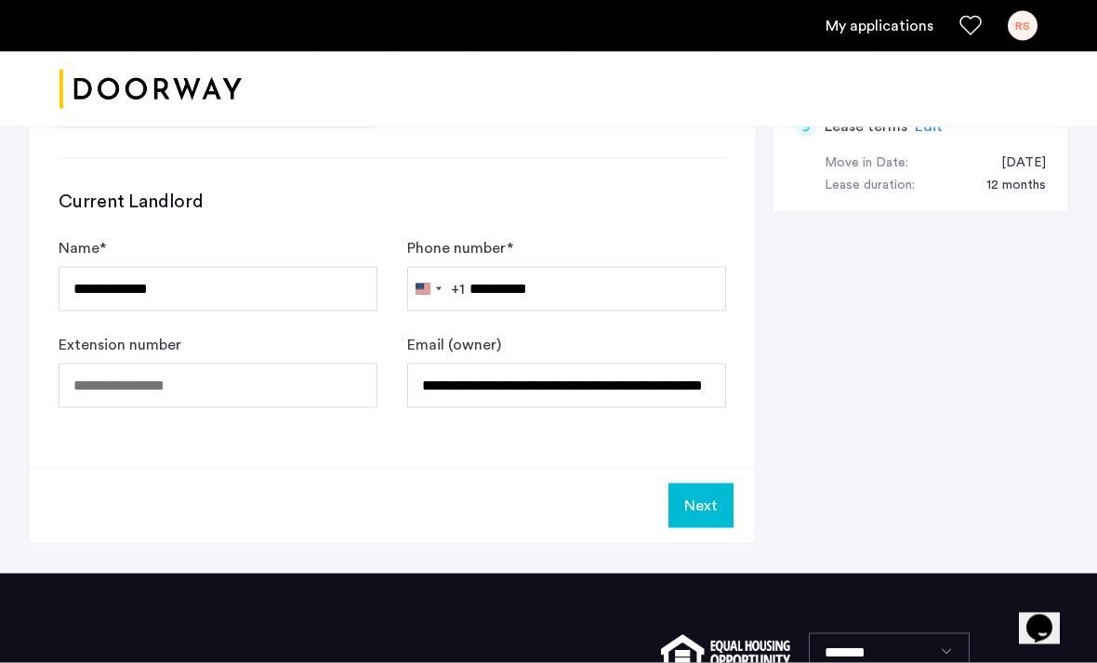
click at [705, 501] on button "Next" at bounding box center [700, 505] width 65 height 45
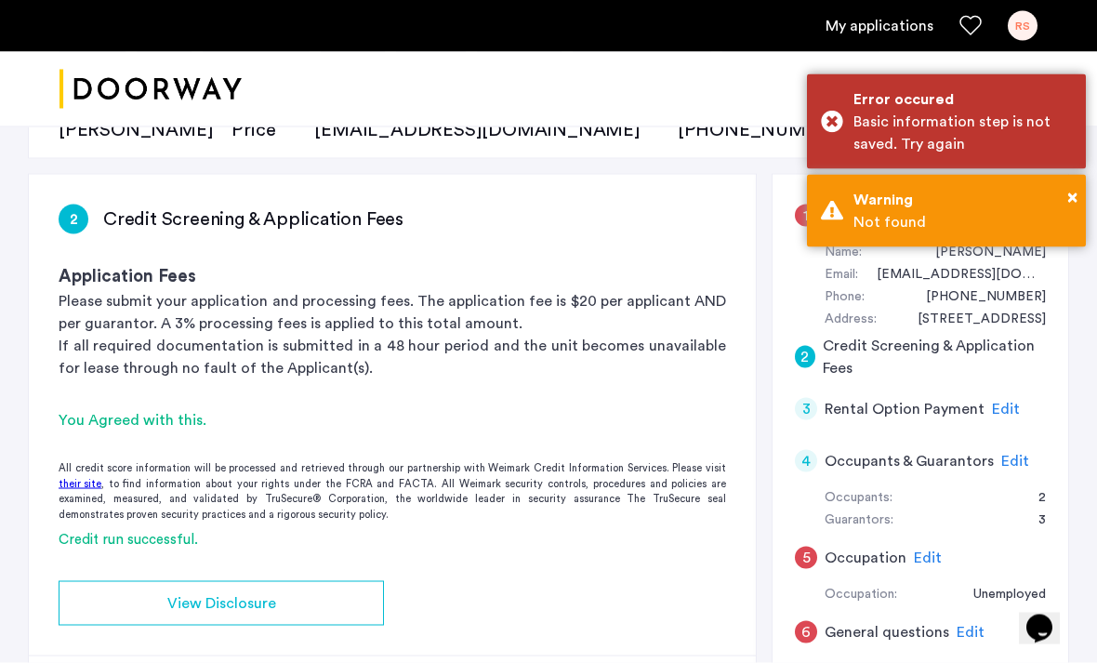
scroll to position [224, 0]
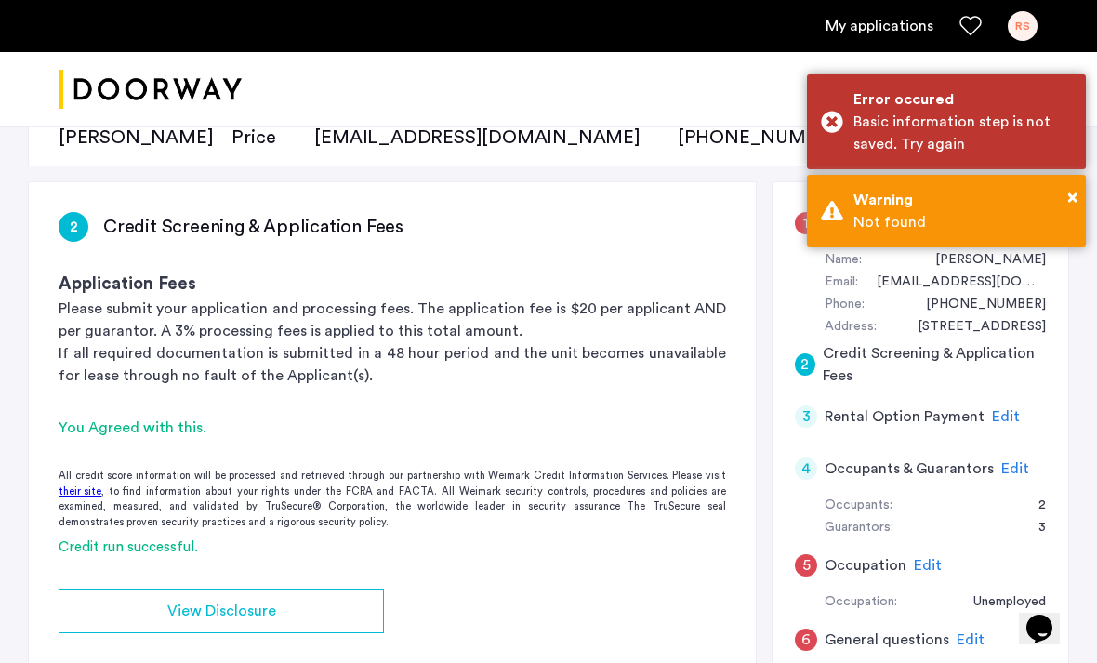
click at [341, 613] on div "View Disclosure" at bounding box center [221, 611] width 296 height 22
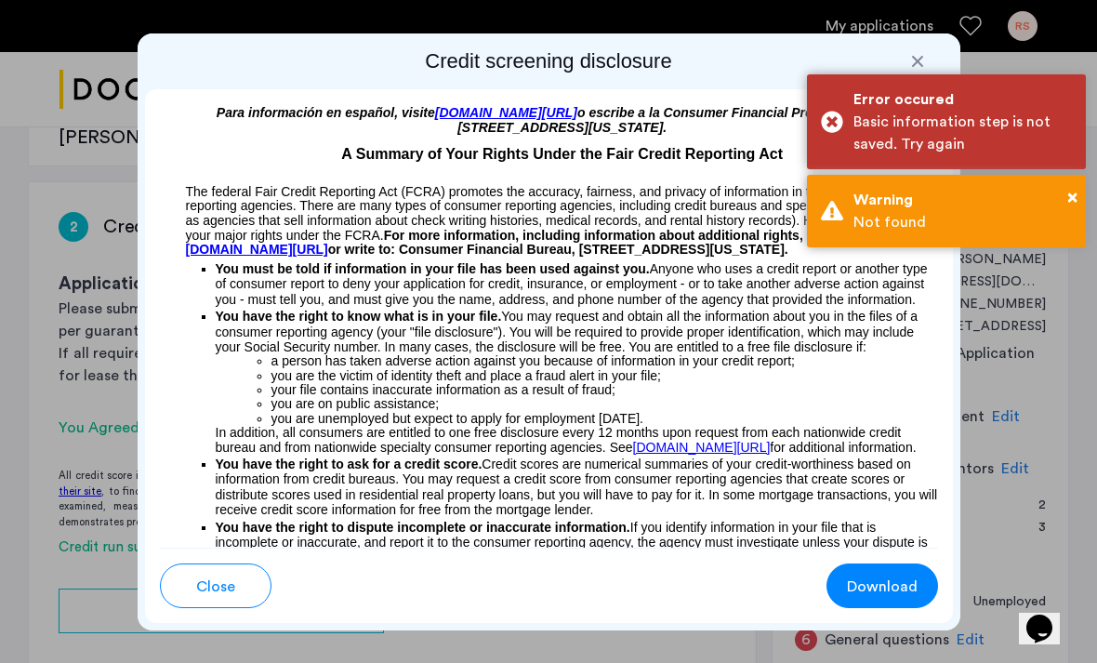
scroll to position [0, 0]
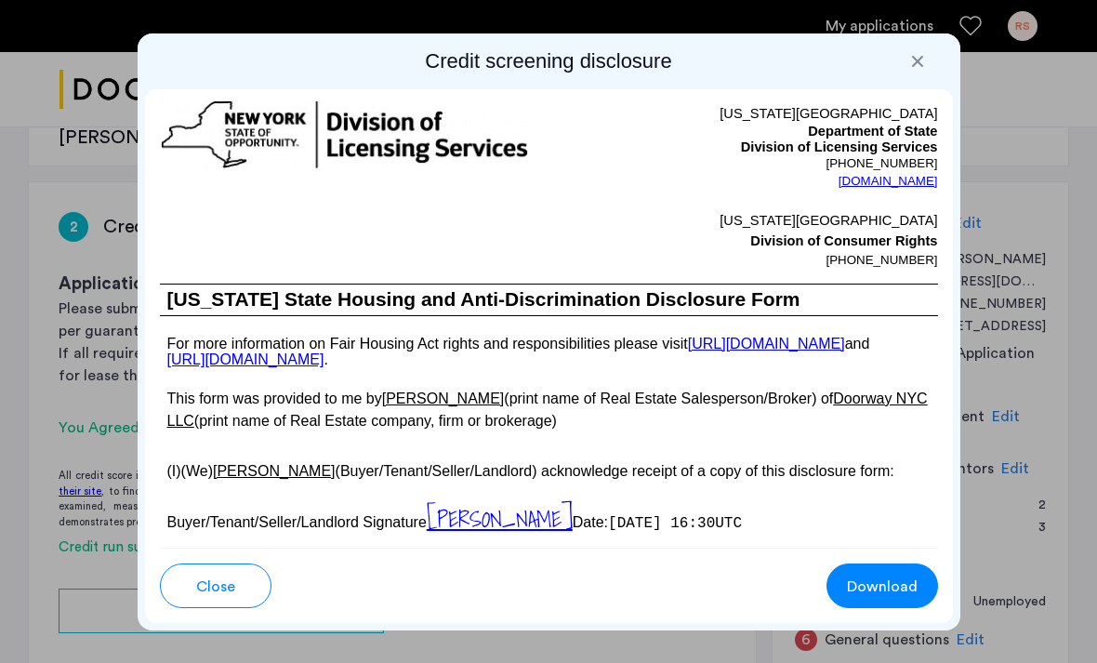
click at [235, 605] on button "Close" at bounding box center [216, 585] width 112 height 45
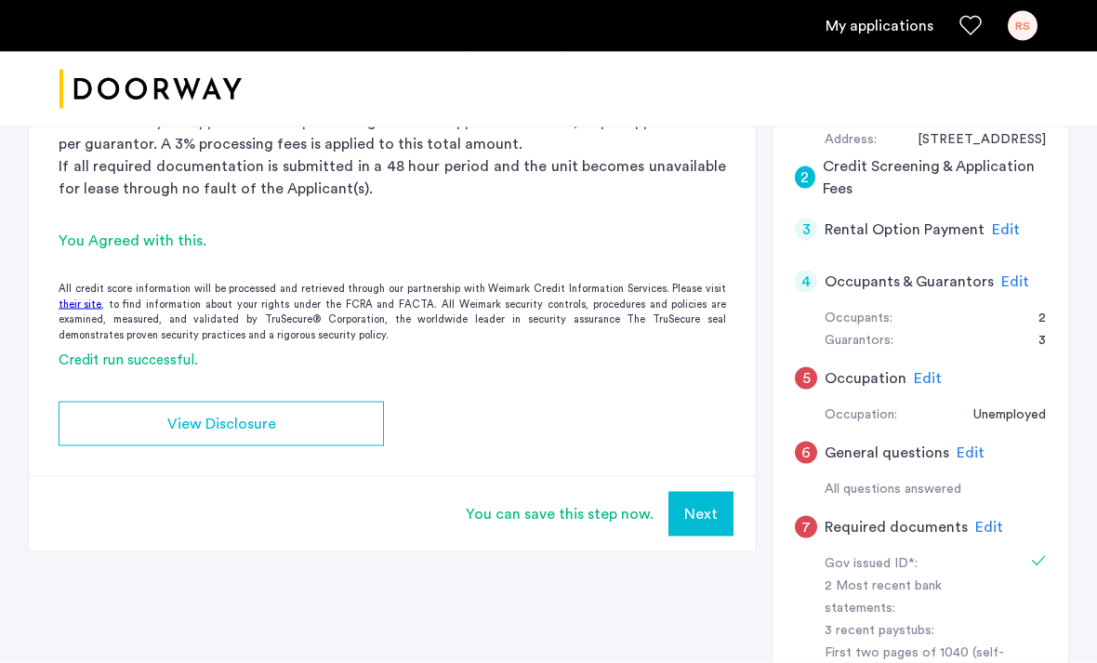
scroll to position [415, 0]
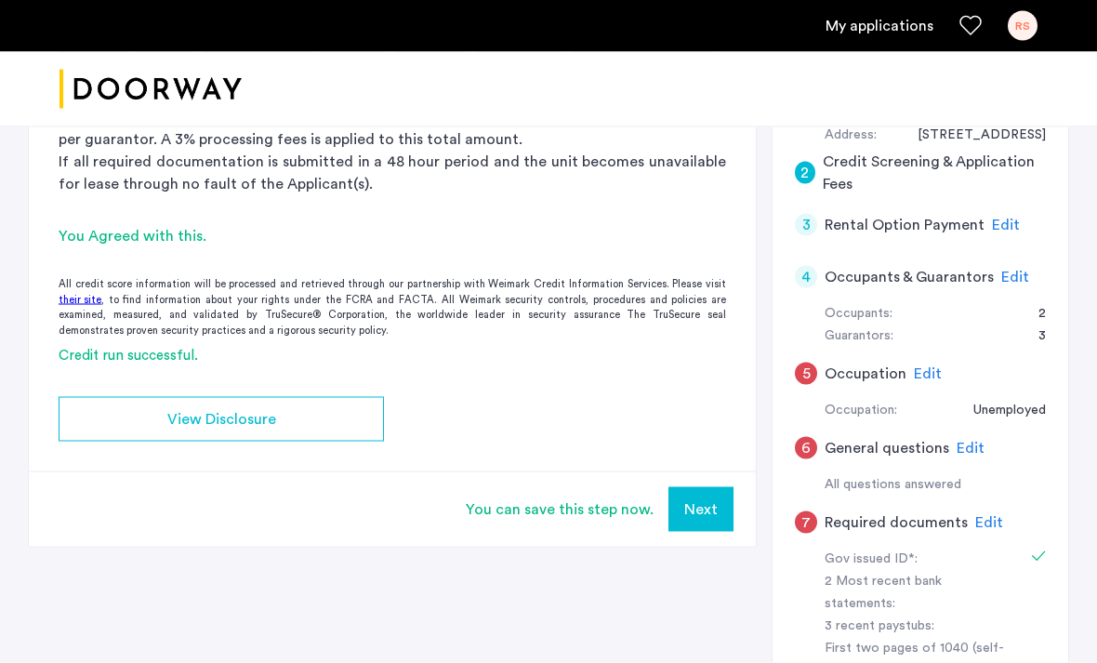
click at [702, 508] on button "Next" at bounding box center [700, 509] width 65 height 45
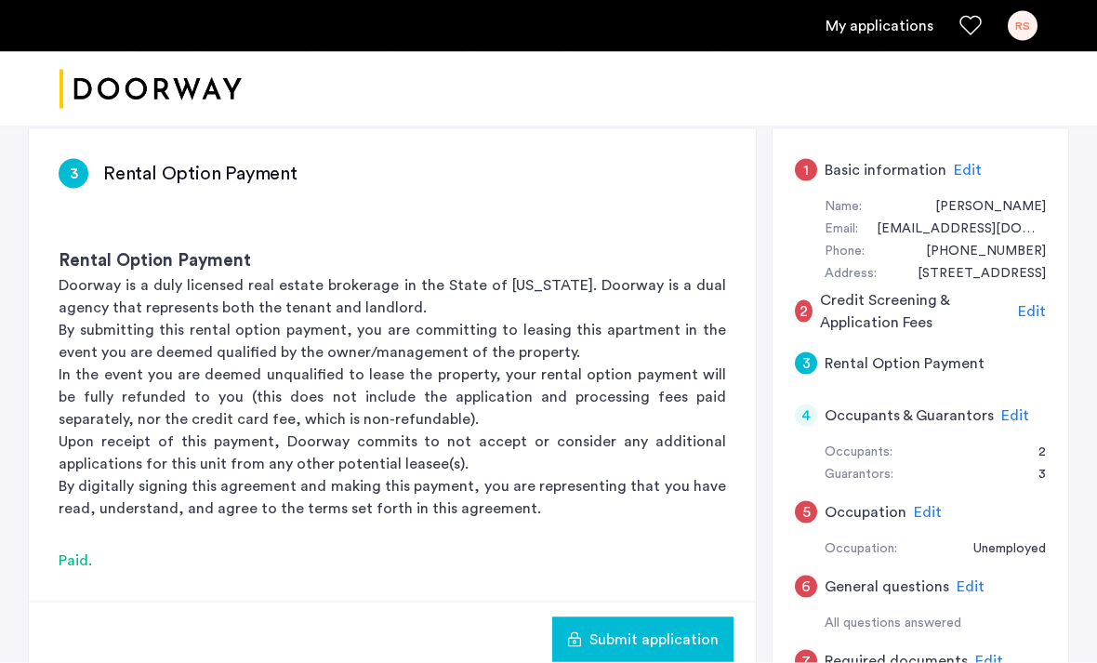
scroll to position [275, 0]
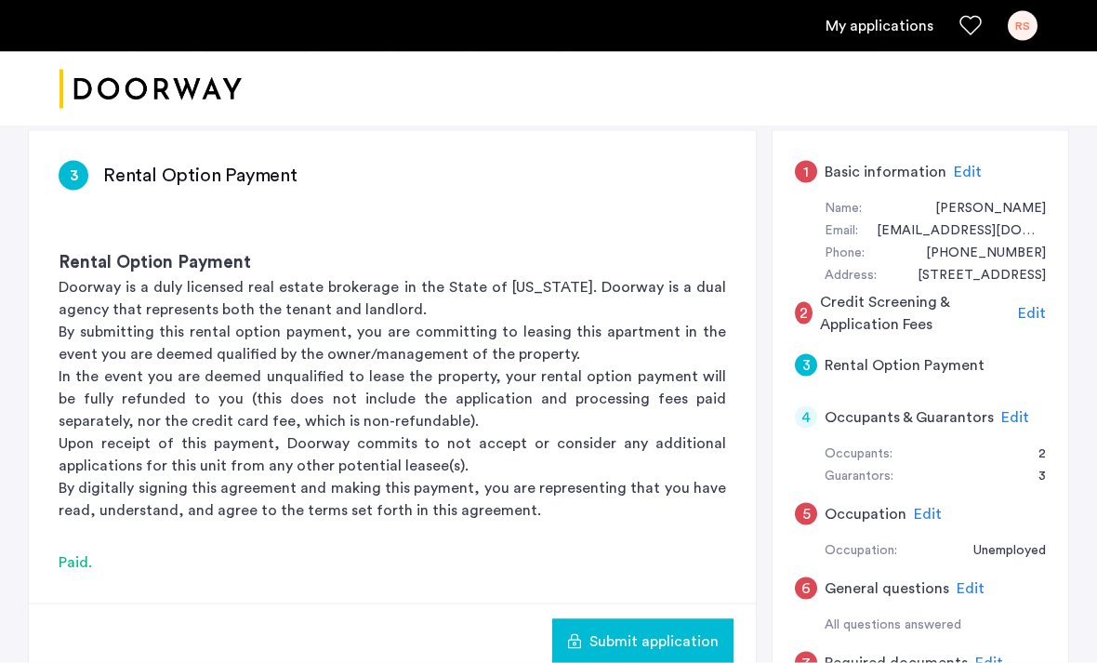
click at [966, 175] on span "Edit" at bounding box center [968, 172] width 28 height 15
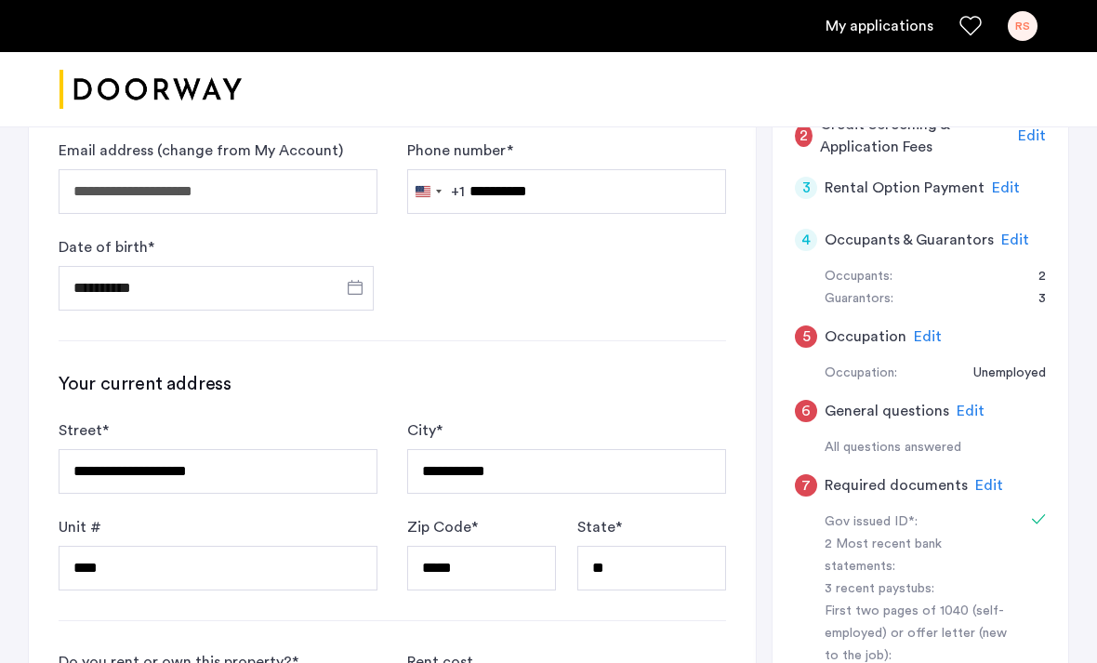
scroll to position [457, 0]
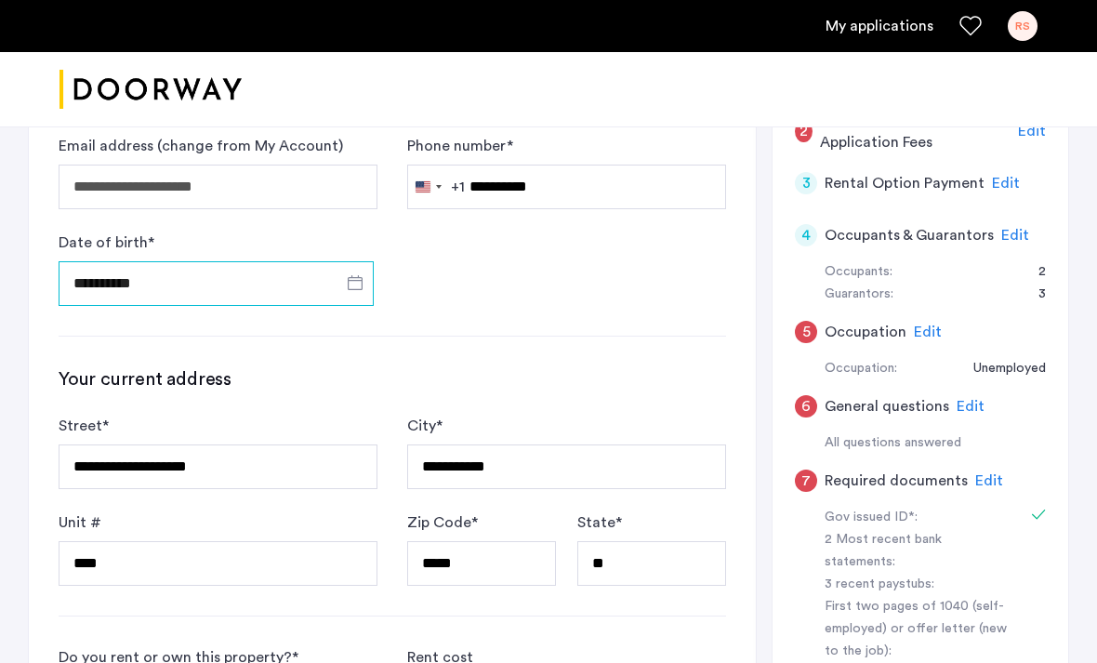
click at [242, 279] on input "**********" at bounding box center [216, 283] width 315 height 45
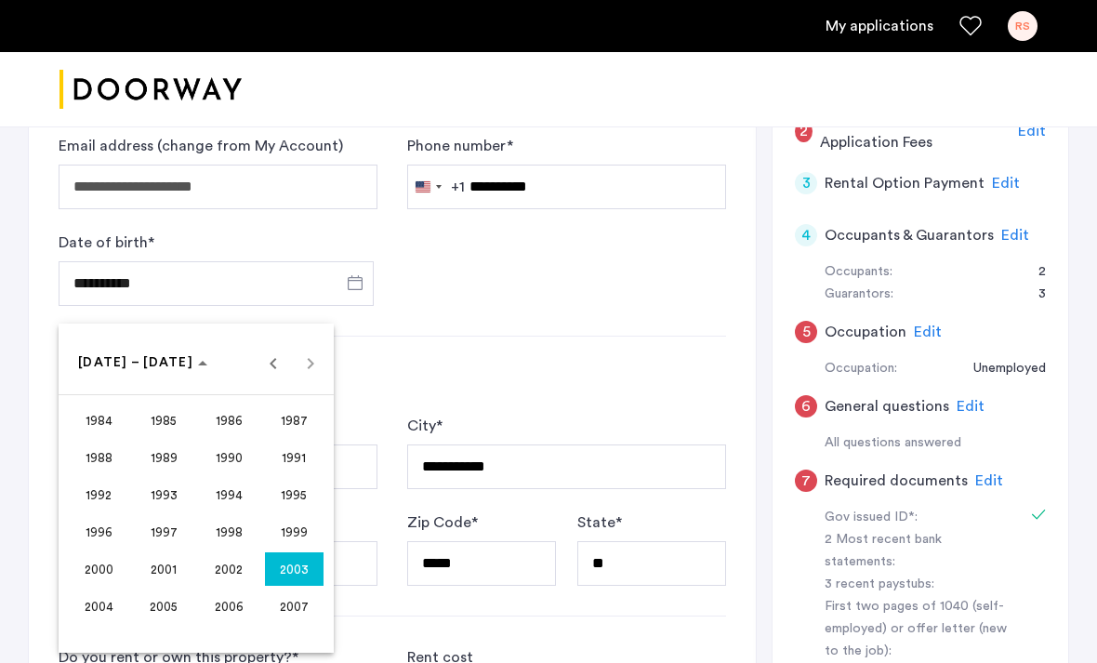
click at [123, 289] on div at bounding box center [548, 331] width 1097 height 663
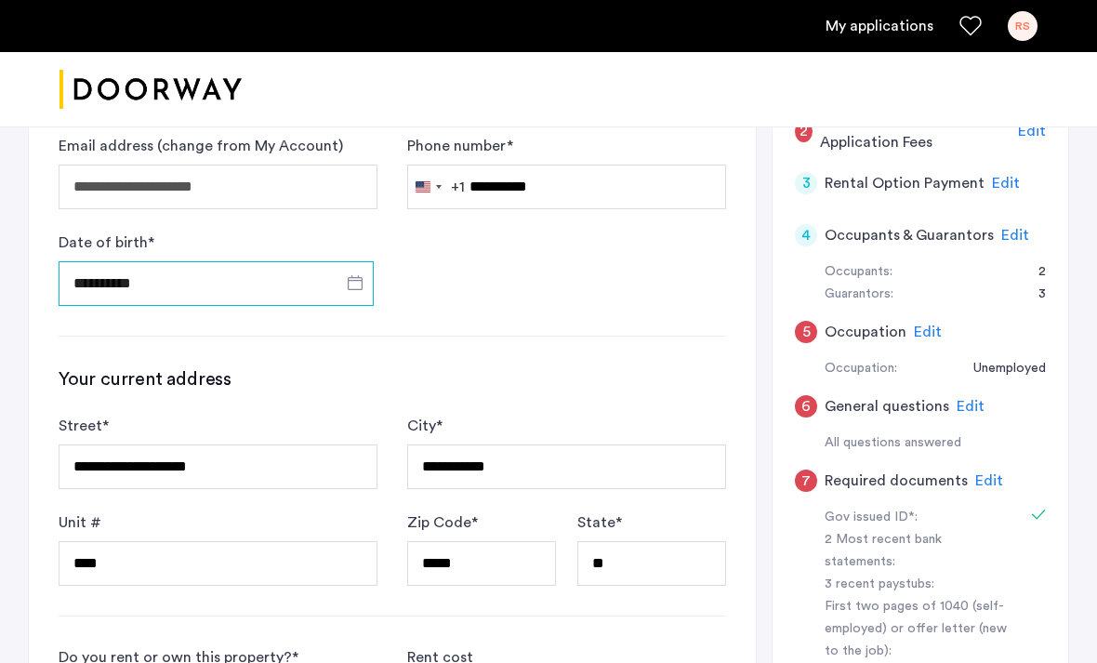
click at [110, 289] on input "**********" at bounding box center [216, 283] width 315 height 45
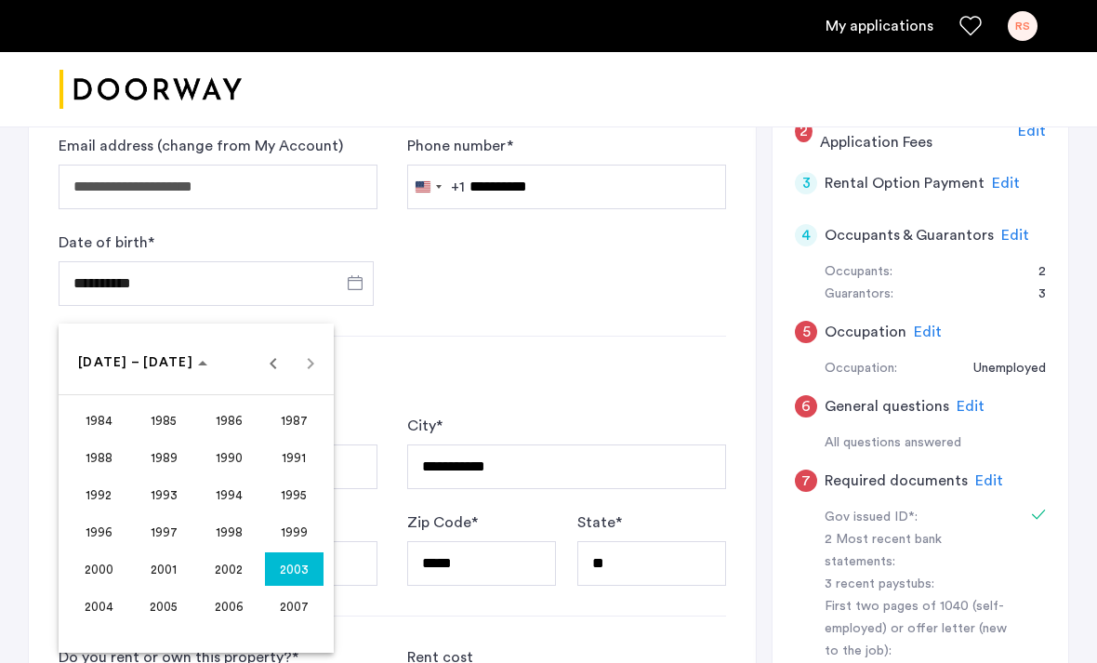
click at [320, 371] on div "1984 to 2007 1984 – 2007" at bounding box center [196, 362] width 266 height 37
click at [287, 571] on span "2003" at bounding box center [294, 568] width 59 height 33
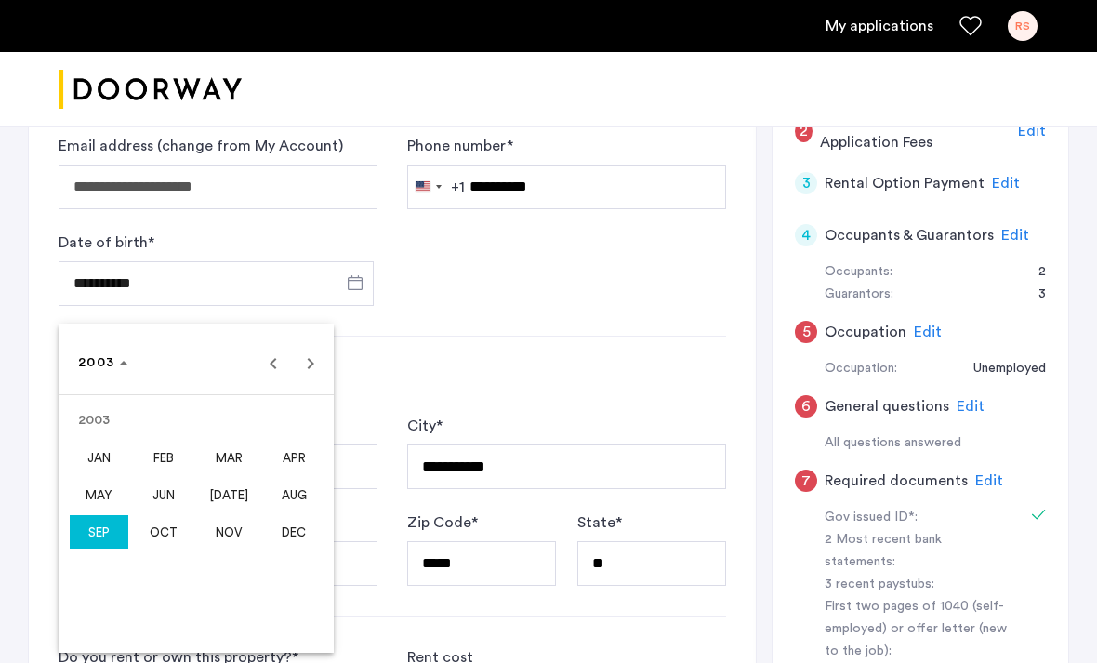
click at [305, 368] on span "Next year" at bounding box center [310, 362] width 37 height 37
click at [96, 535] on span "SEP" at bounding box center [99, 531] width 59 height 33
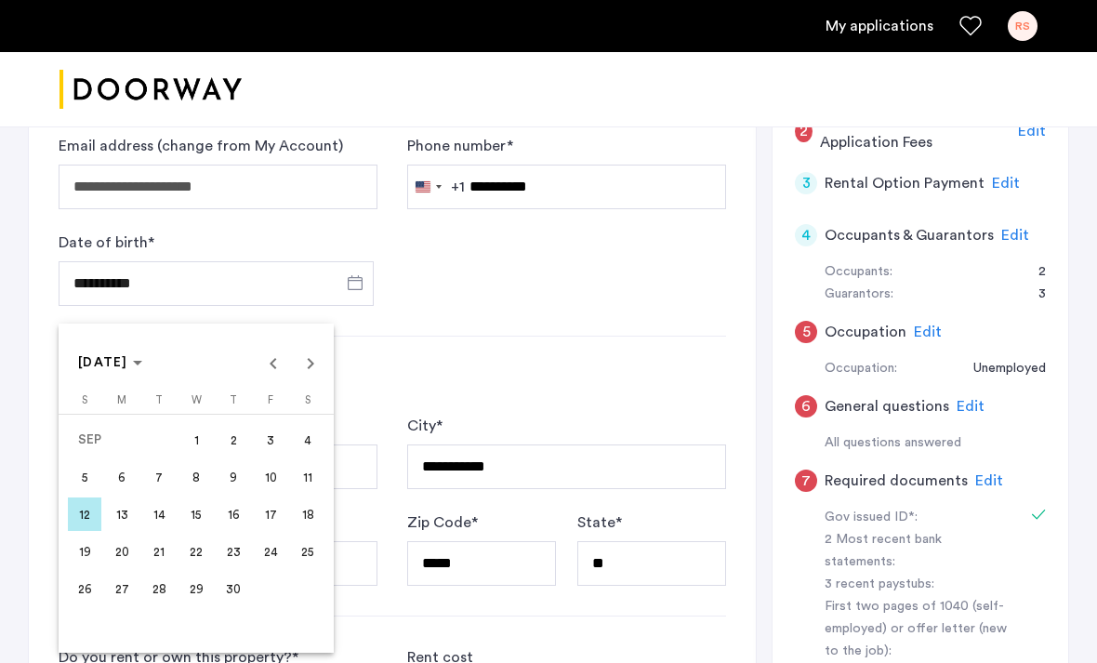
click at [124, 522] on span "13" at bounding box center [121, 513] width 33 height 33
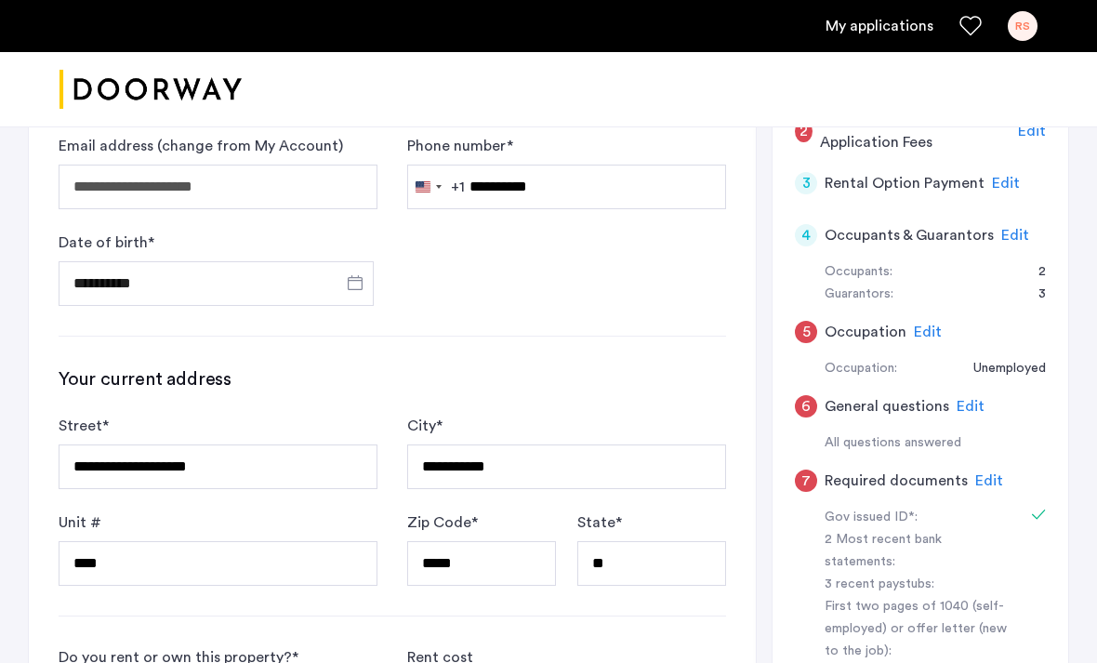
type input "**********"
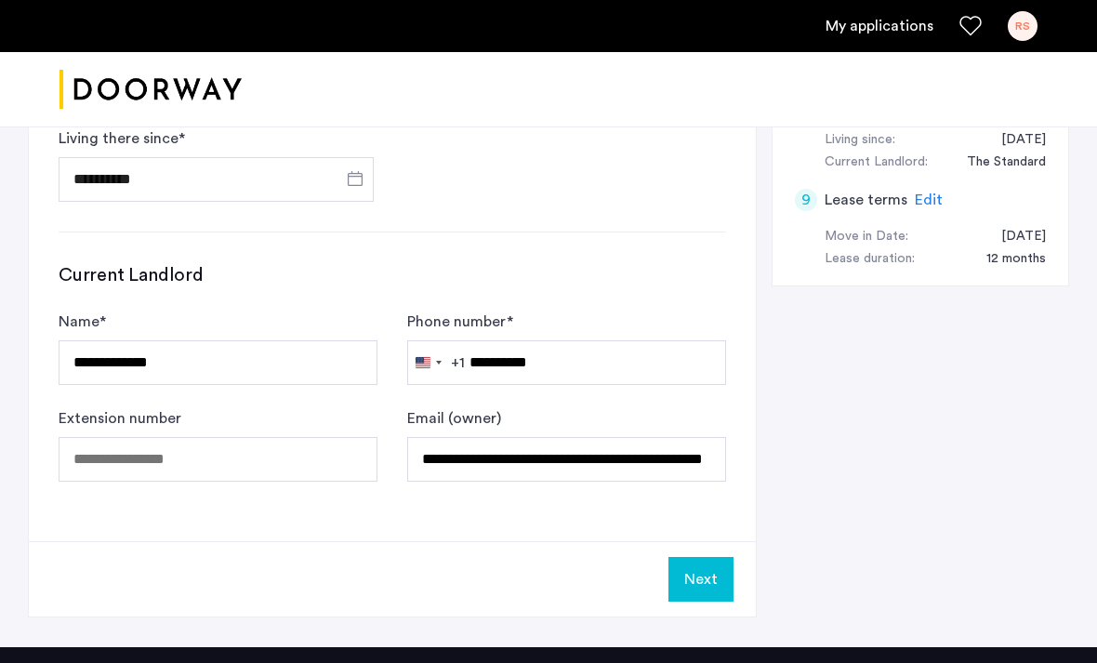
scroll to position [1089, 0]
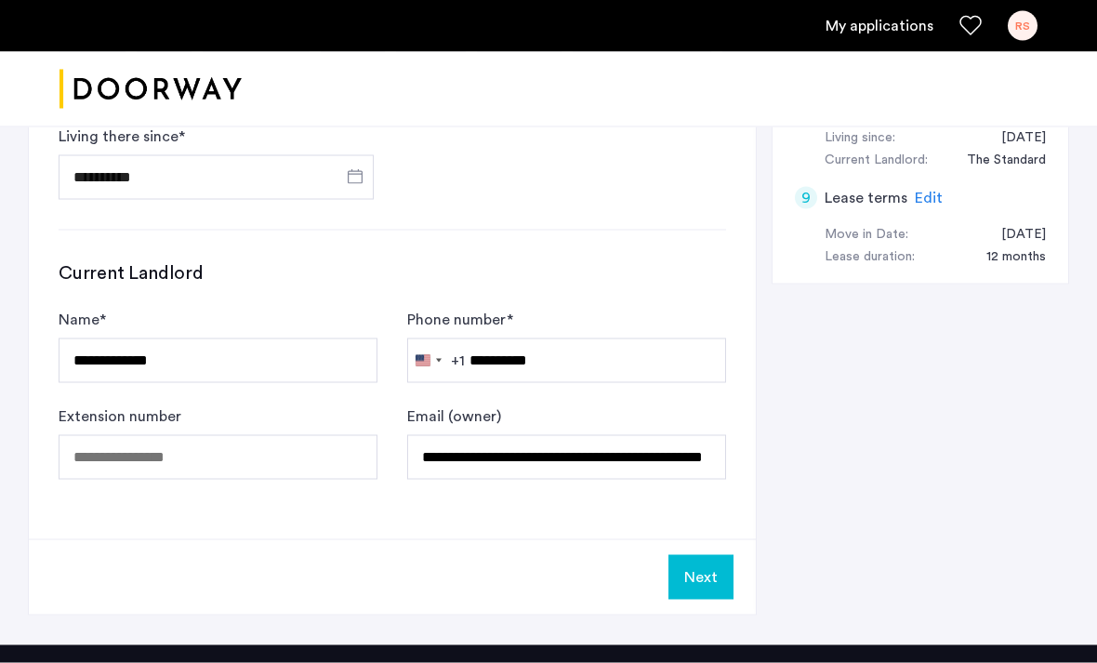
click at [702, 580] on button "Next" at bounding box center [700, 577] width 65 height 45
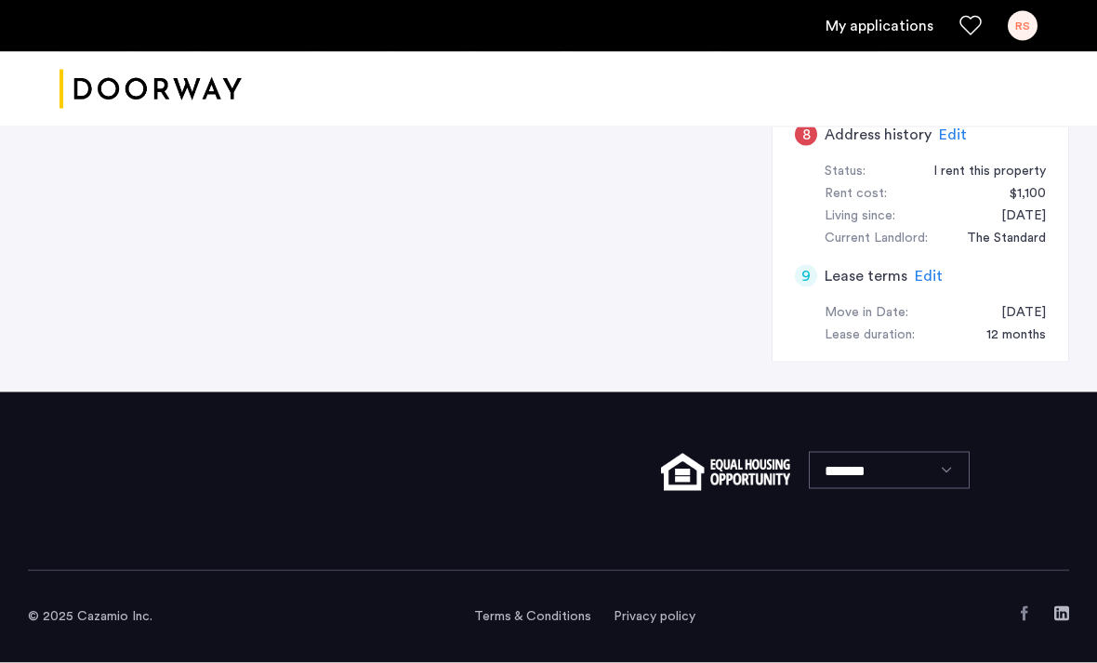
scroll to position [0, 0]
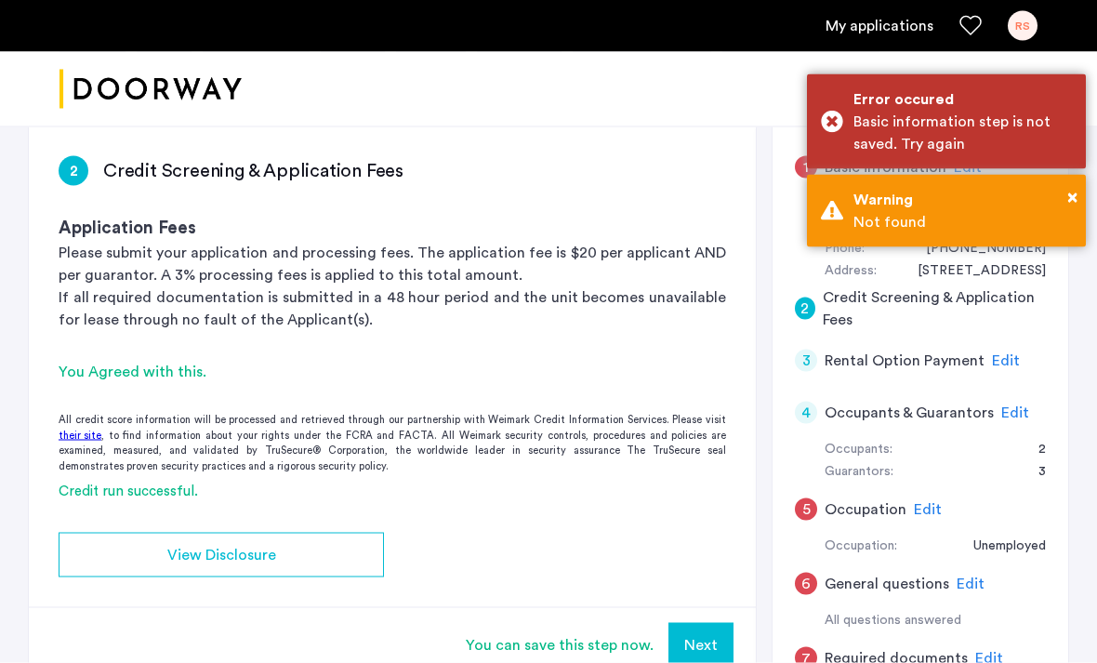
click at [929, 502] on span "Edit" at bounding box center [928, 509] width 28 height 15
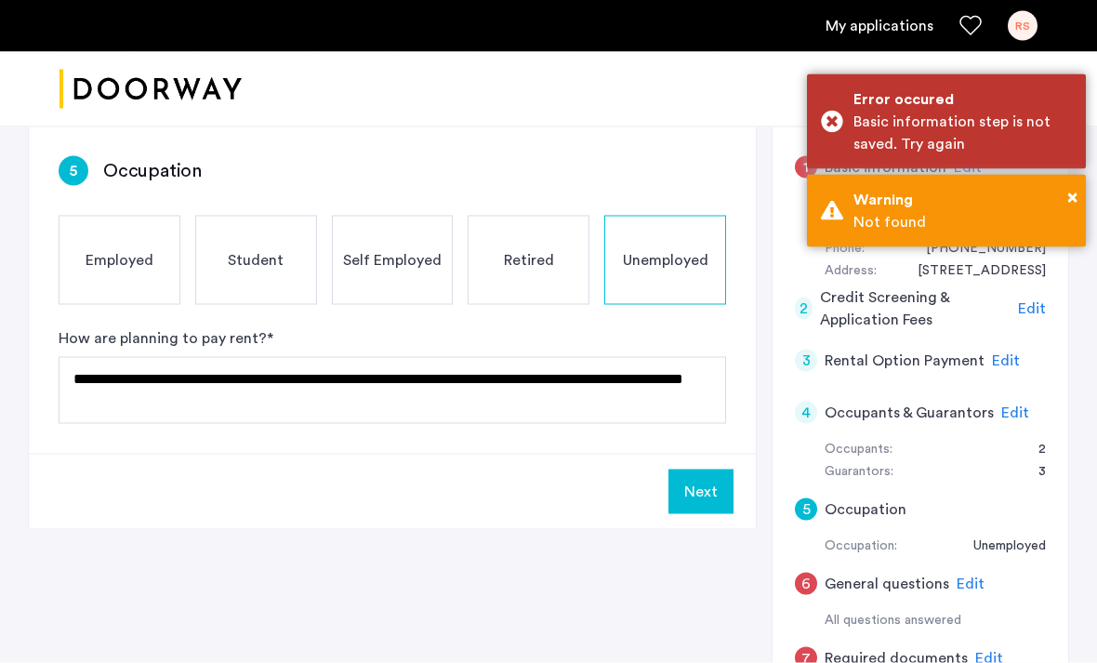
scroll to position [281, 0]
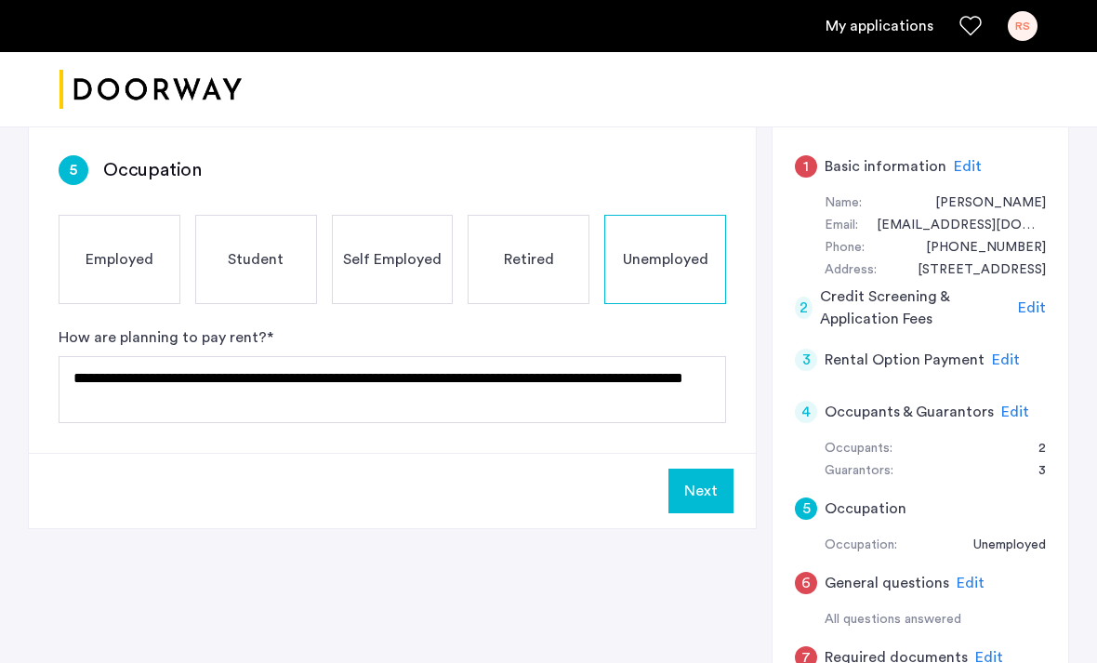
click at [712, 493] on button "Next" at bounding box center [700, 490] width 65 height 45
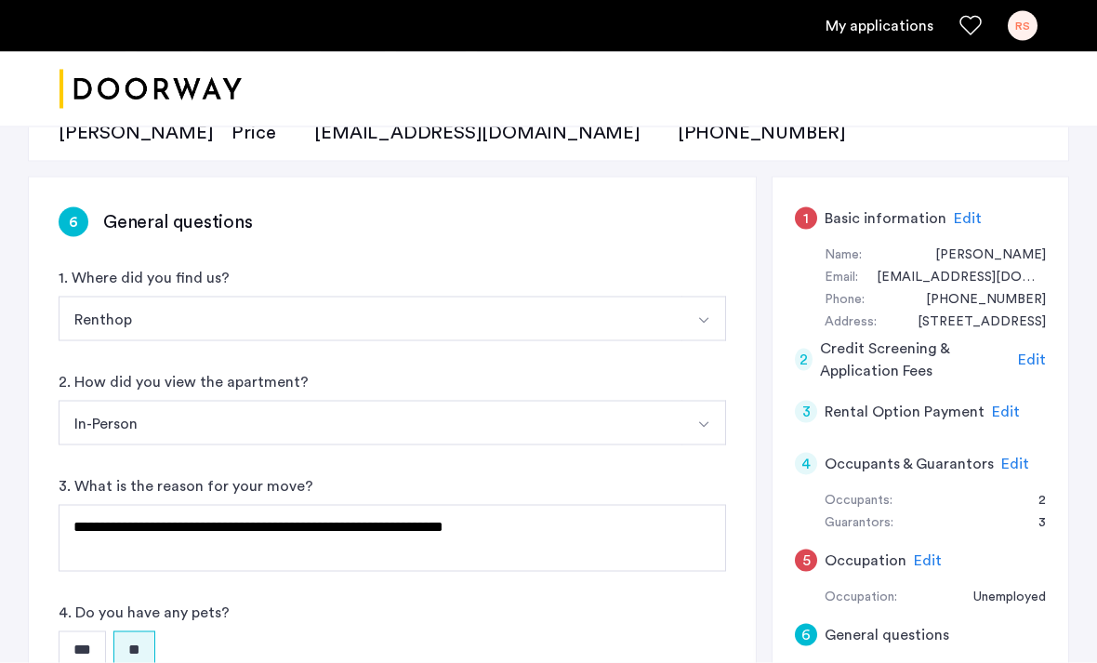
scroll to position [230, 0]
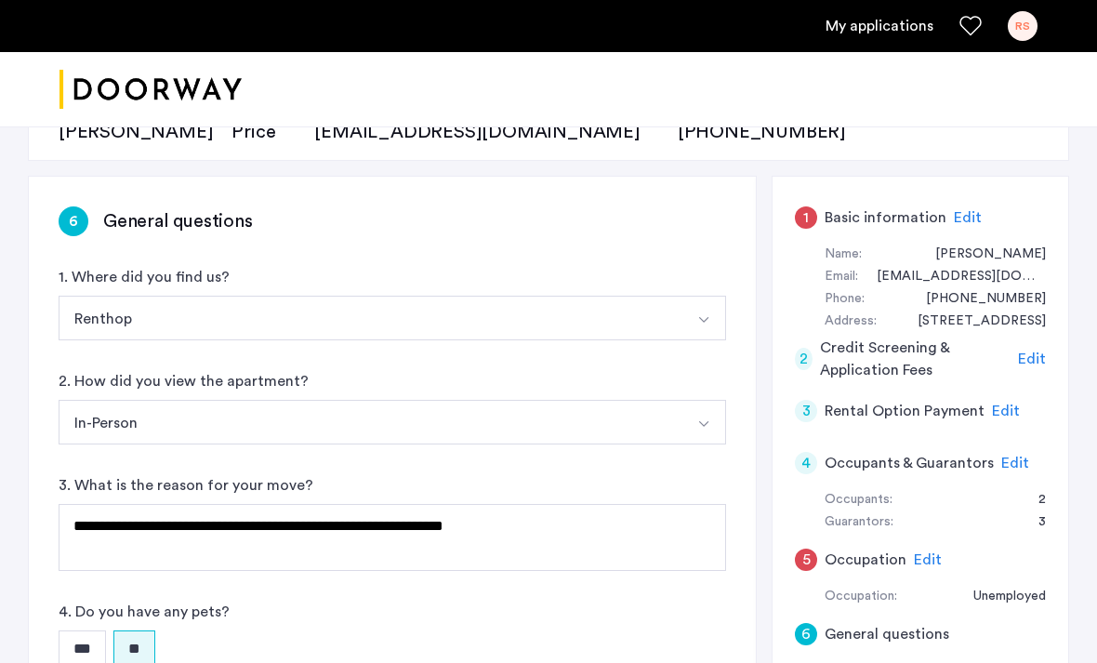
click at [985, 278] on div "[EMAIL_ADDRESS][DOMAIN_NAME]" at bounding box center [952, 277] width 188 height 22
click at [943, 219] on div "1 Basic information Edit" at bounding box center [920, 217] width 251 height 52
click at [954, 214] on span "Edit" at bounding box center [968, 217] width 28 height 15
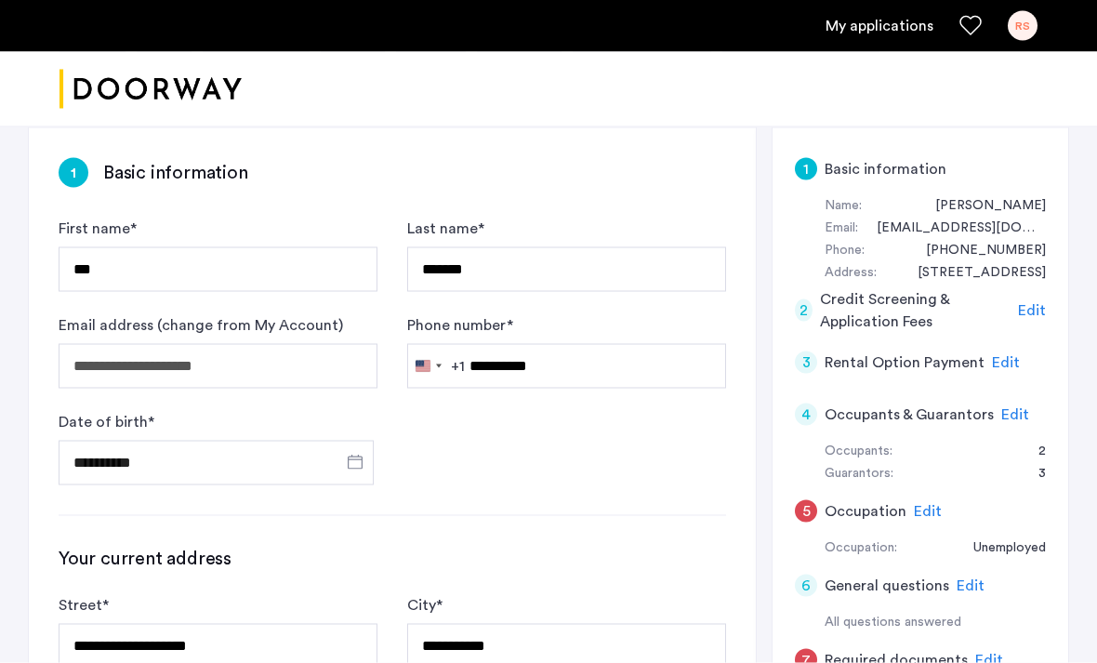
scroll to position [291, 0]
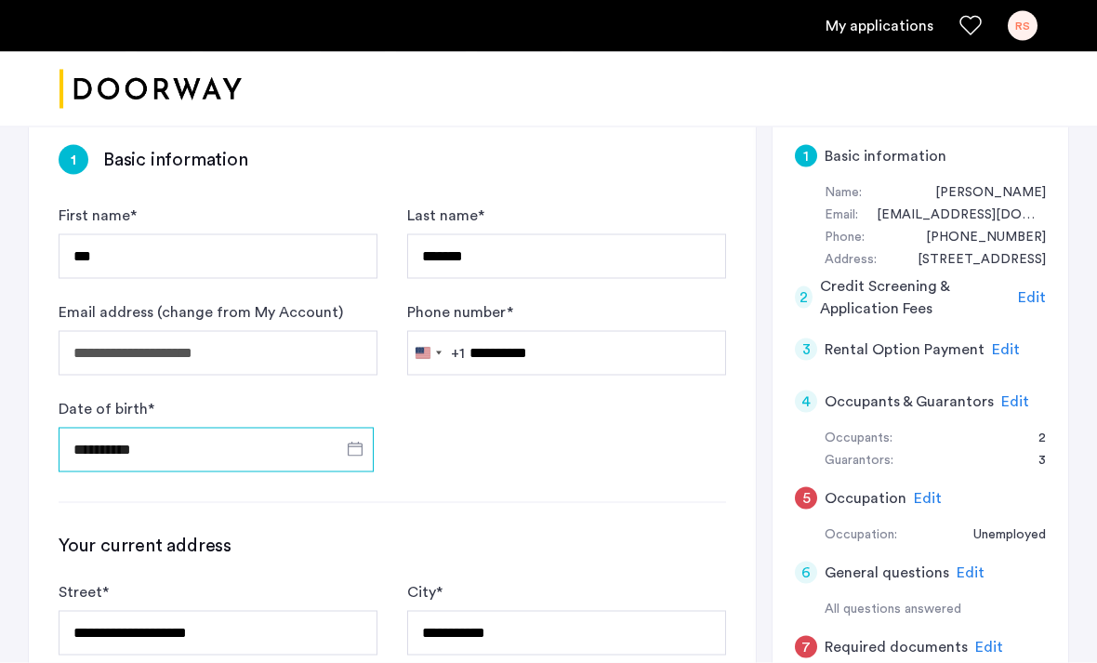
click at [242, 446] on input "**********" at bounding box center [216, 450] width 315 height 45
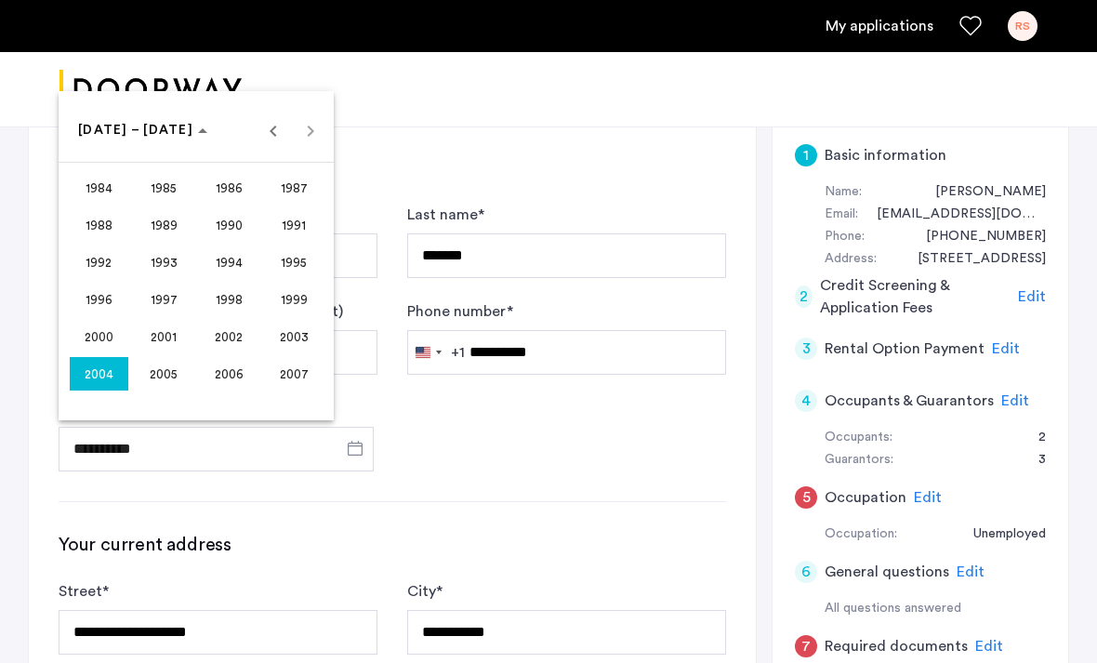
click at [300, 353] on span "2003" at bounding box center [294, 336] width 59 height 33
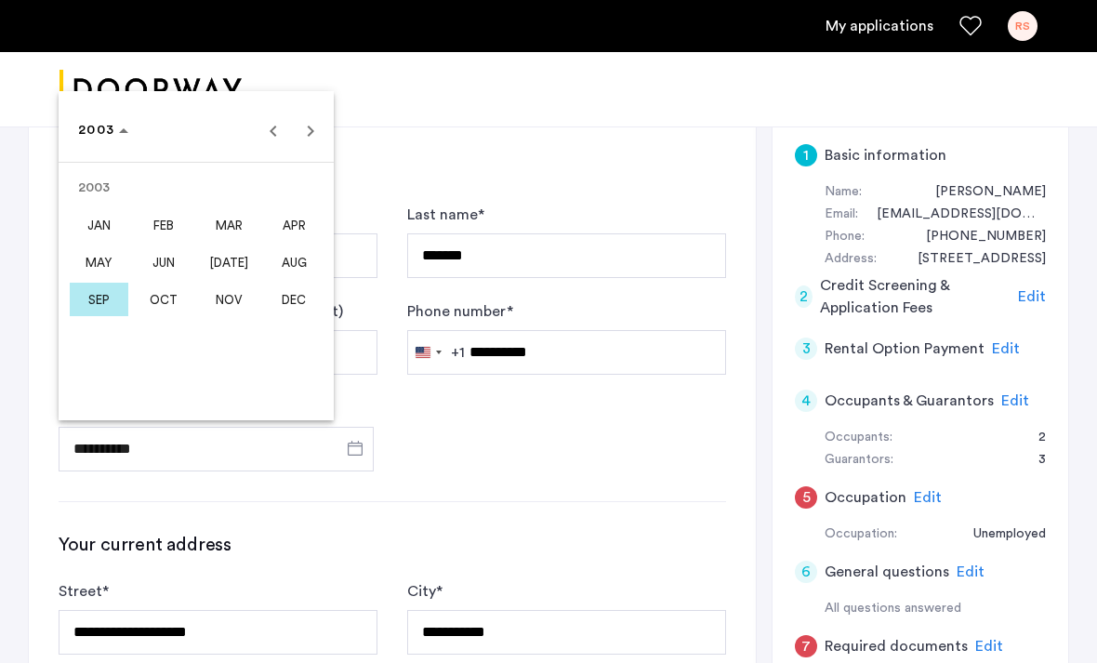
click at [104, 316] on span "SEP" at bounding box center [99, 299] width 59 height 33
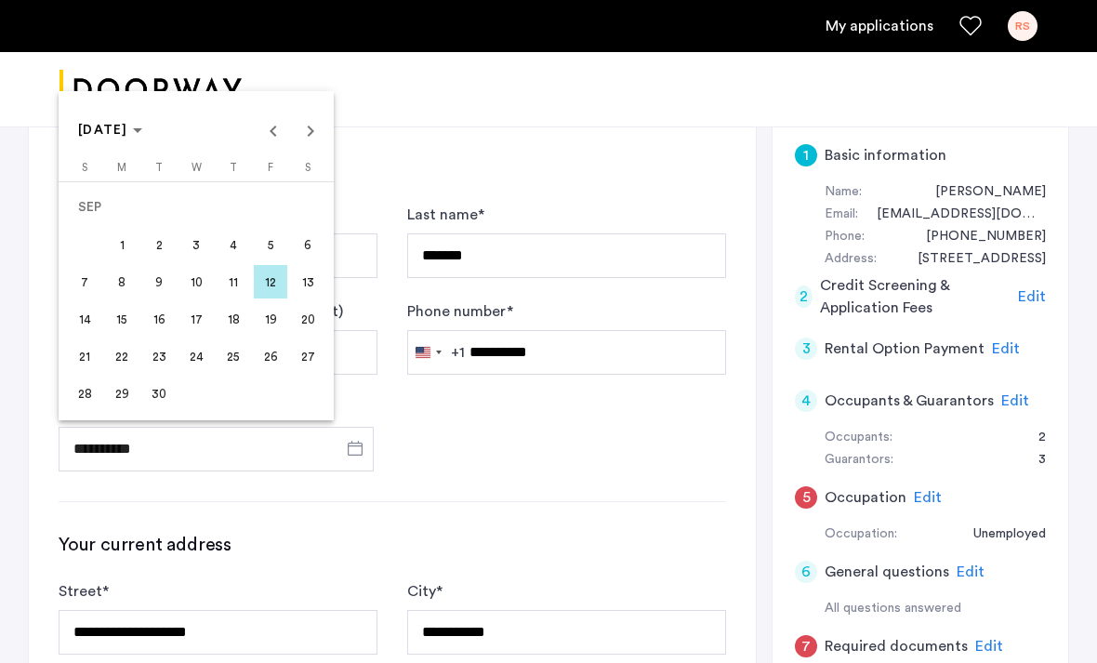
click at [305, 298] on span "13" at bounding box center [307, 281] width 33 height 33
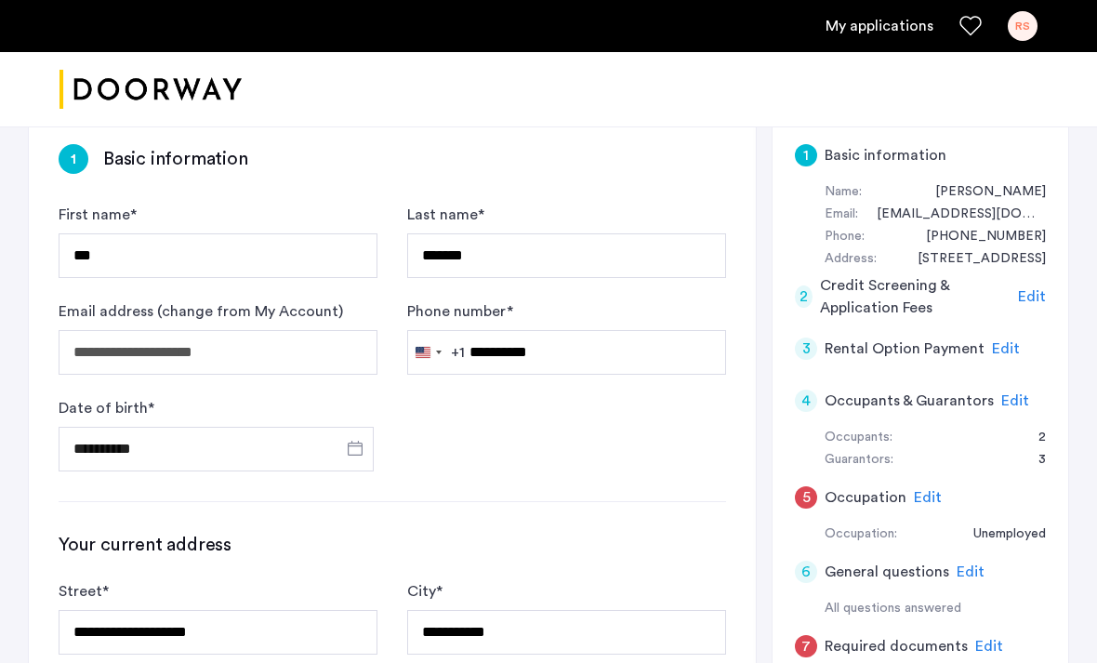
type input "**********"
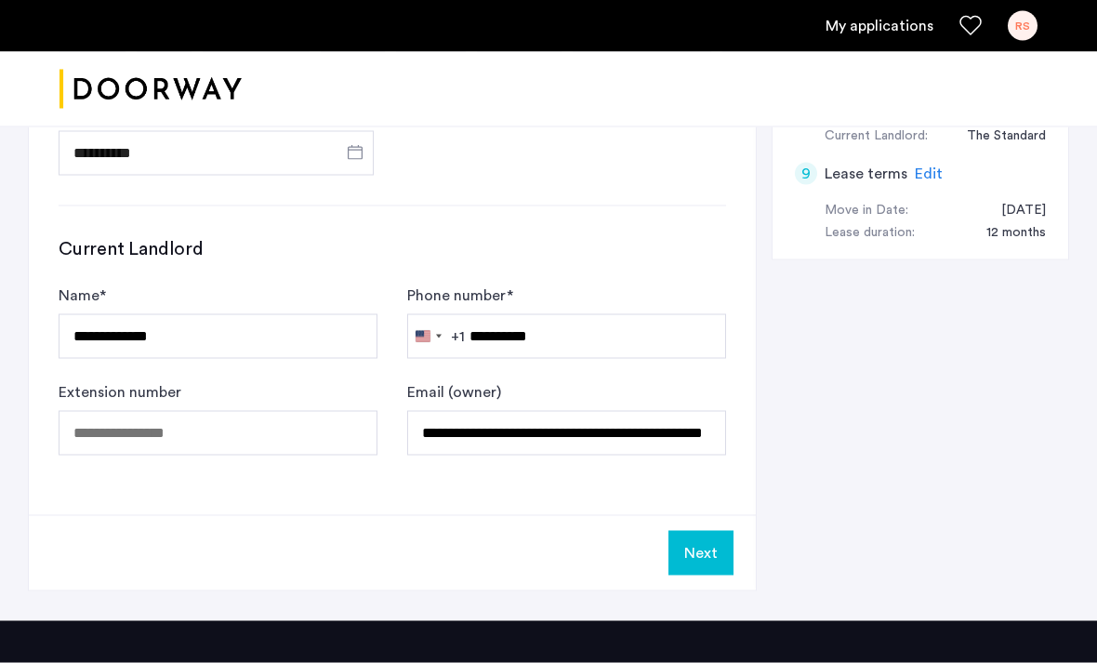
scroll to position [1112, 0]
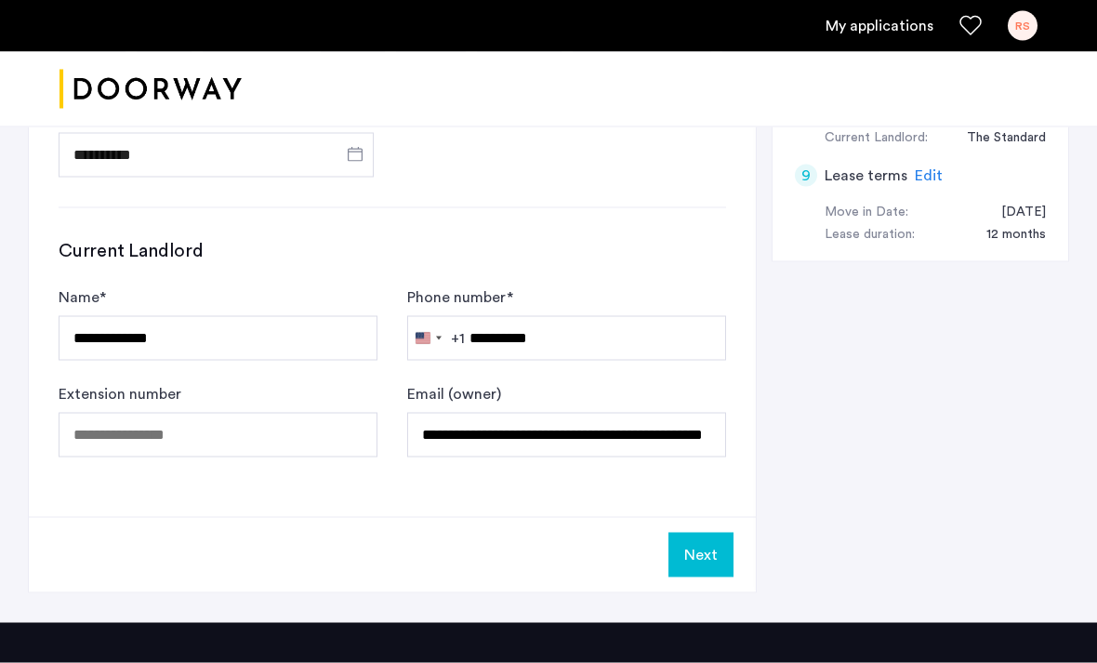
click at [700, 562] on button "Next" at bounding box center [700, 555] width 65 height 45
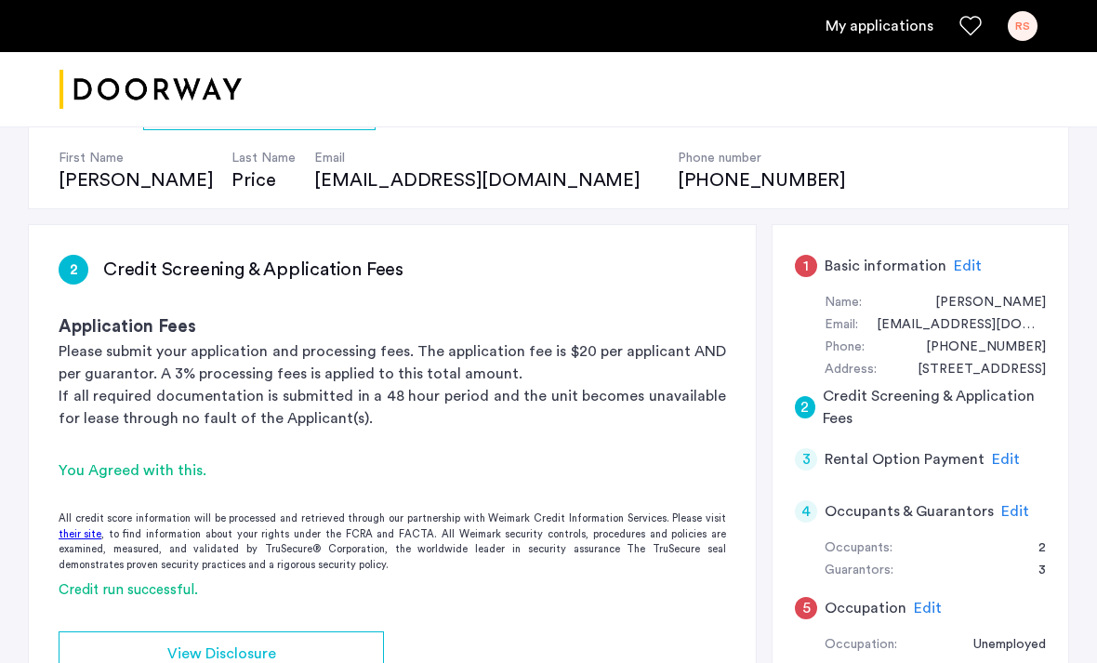
scroll to position [0, 0]
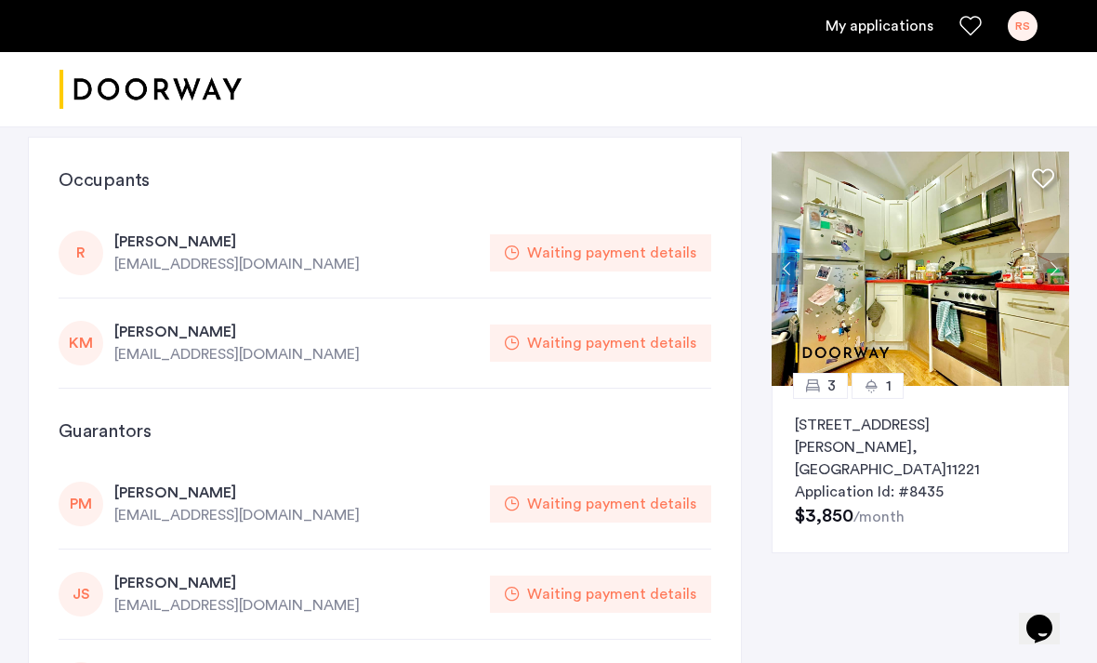
scroll to position [20, 0]
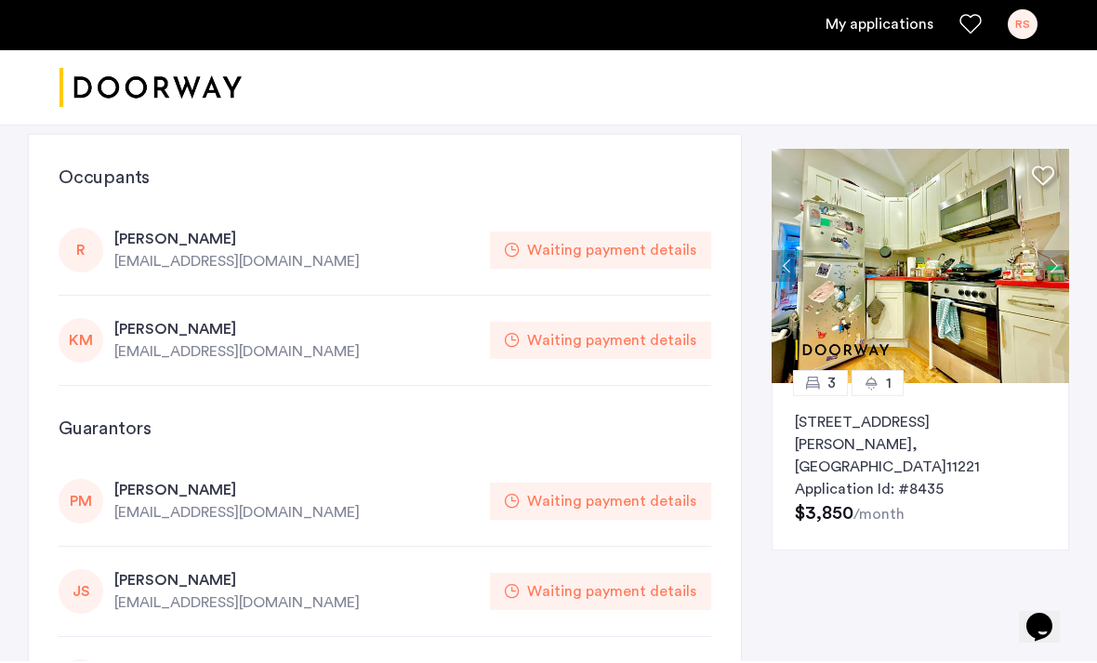
click at [688, 249] on div "Waiting payment details" at bounding box center [611, 252] width 169 height 22
click at [549, 255] on div "Waiting payment details" at bounding box center [611, 252] width 169 height 22
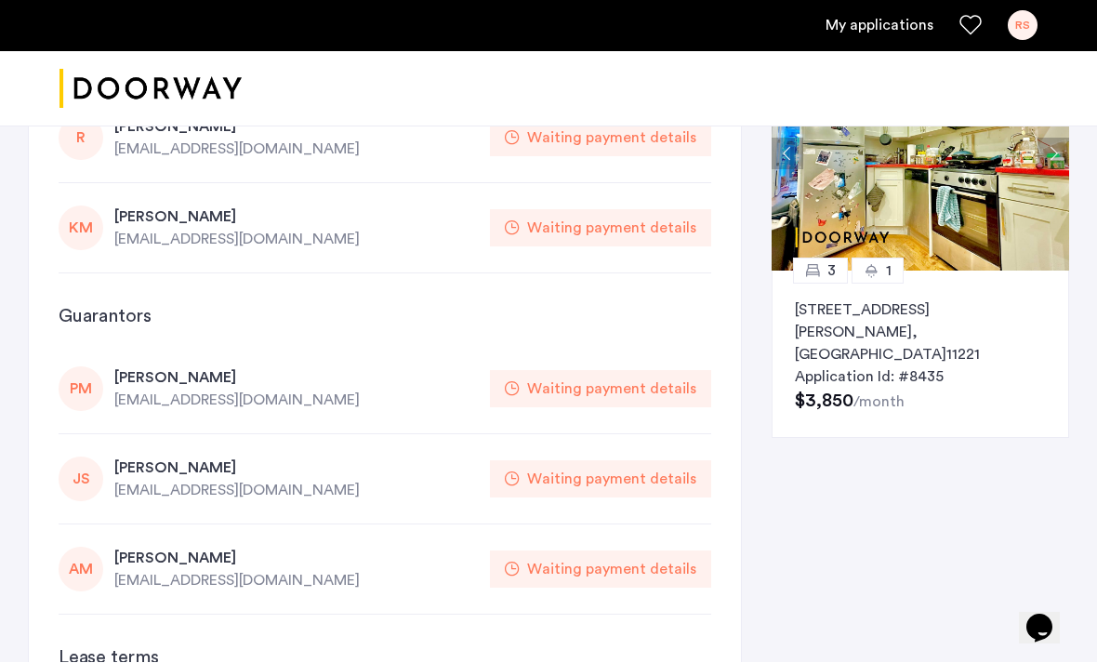
scroll to position [0, 0]
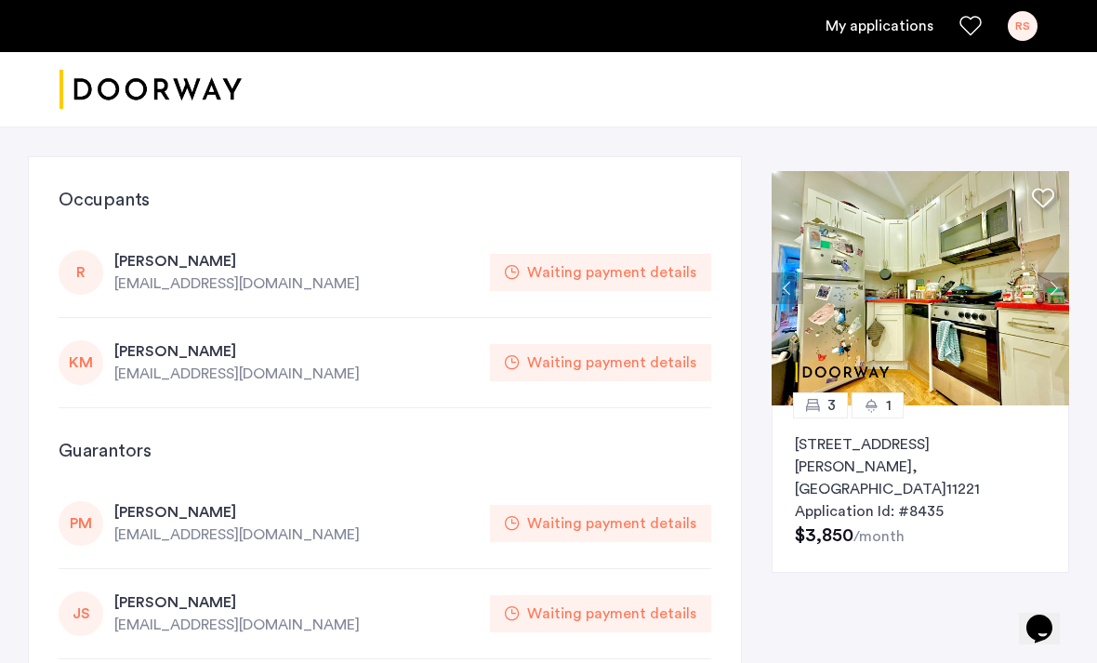
click at [500, 271] on div "Waiting payment details" at bounding box center [600, 272] width 221 height 37
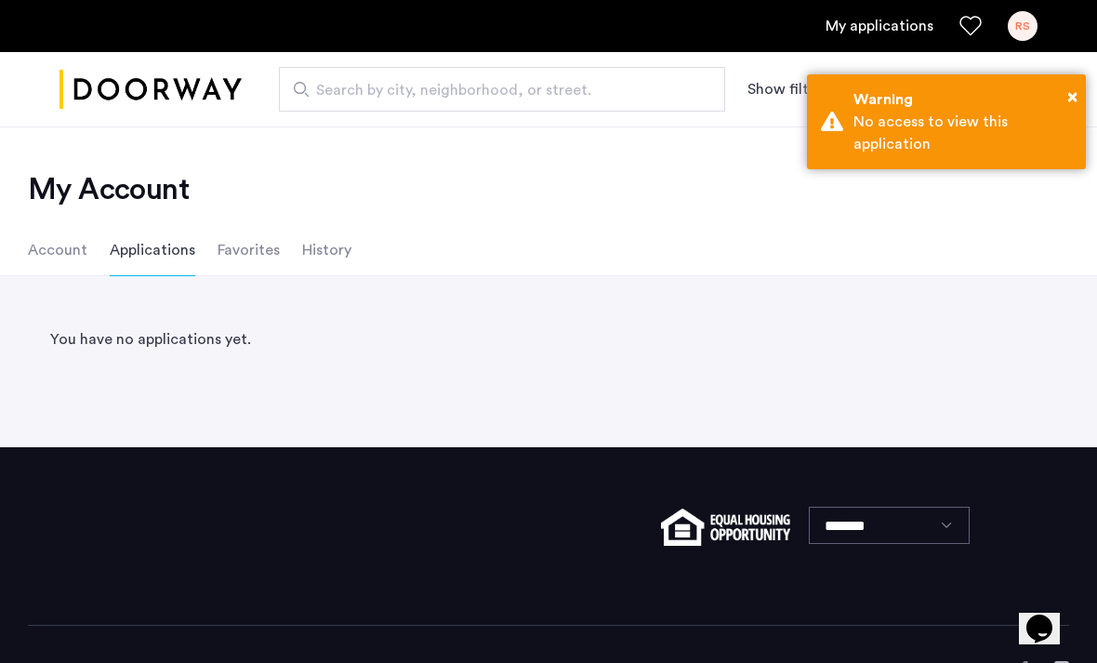
click at [1074, 83] on button "×" at bounding box center [1072, 97] width 10 height 28
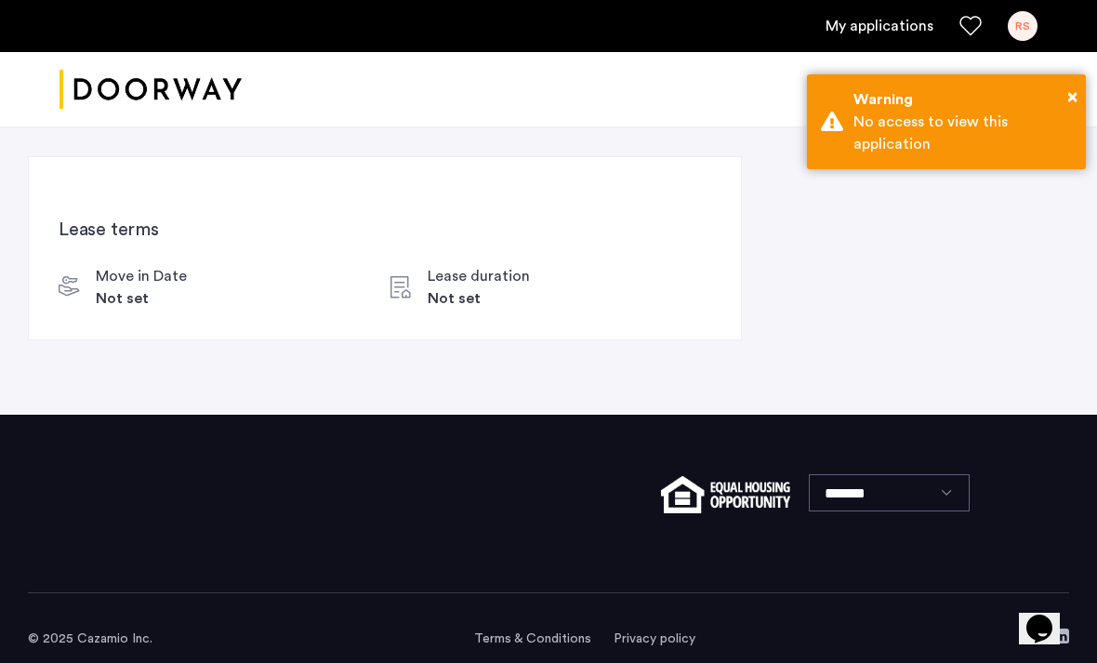
click at [628, 317] on div "Lease terms Move in Date Not set Lease duration Not set" at bounding box center [385, 248] width 714 height 184
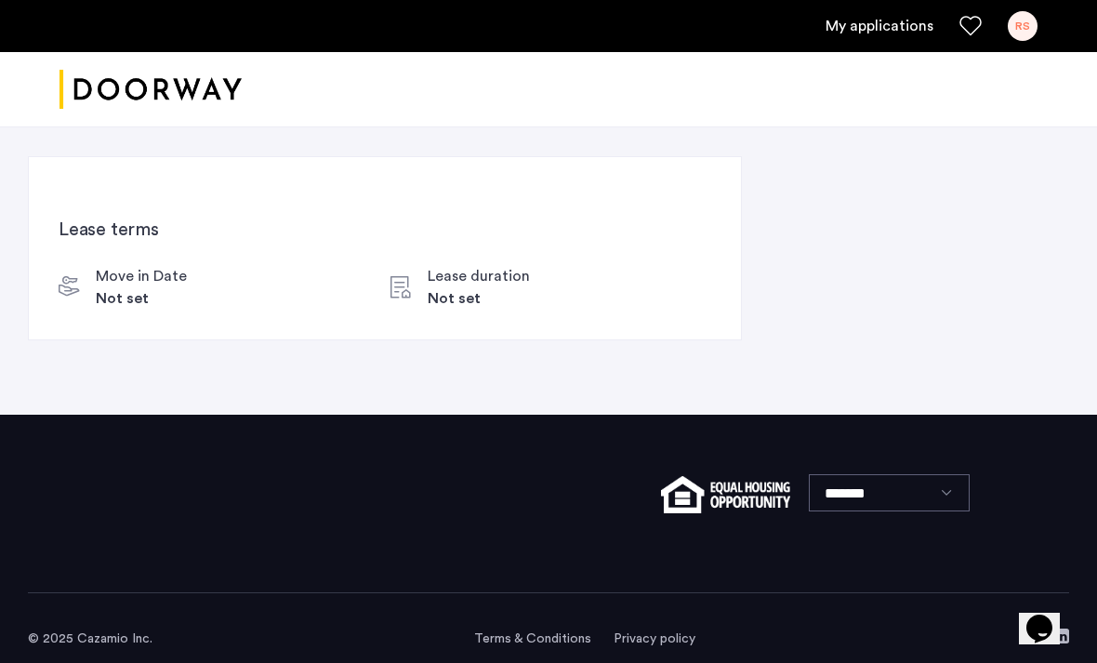
click at [903, 50] on div "My applications RS" at bounding box center [548, 26] width 1097 height 52
click at [899, 33] on link "My applications" at bounding box center [879, 26] width 108 height 22
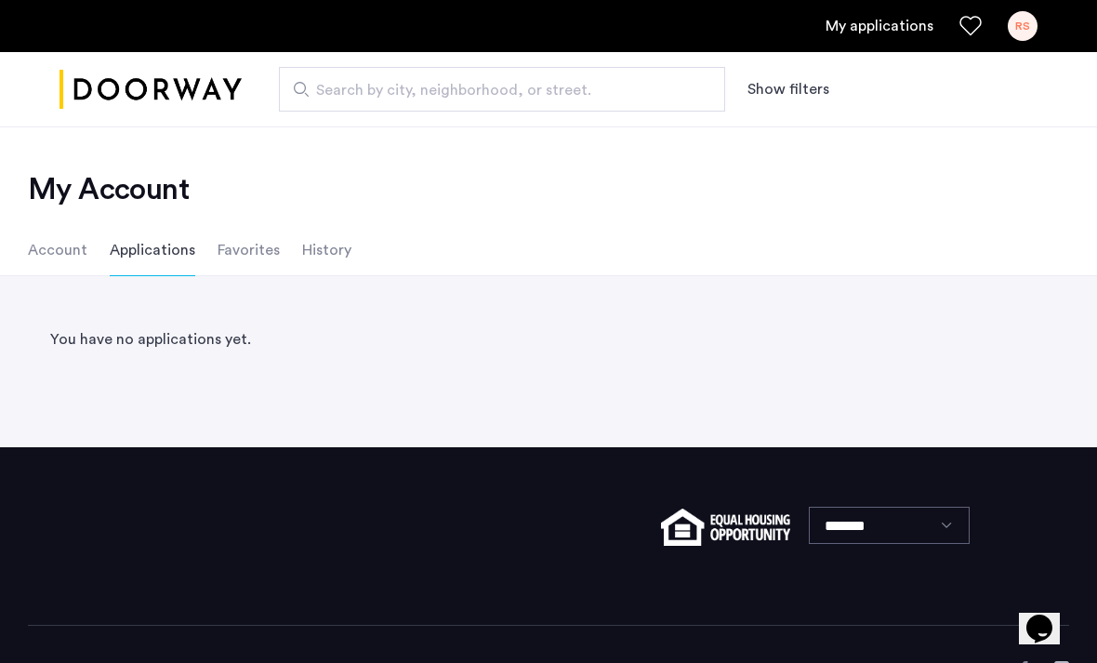
click at [1017, 29] on div "RS" at bounding box center [1023, 26] width 30 height 30
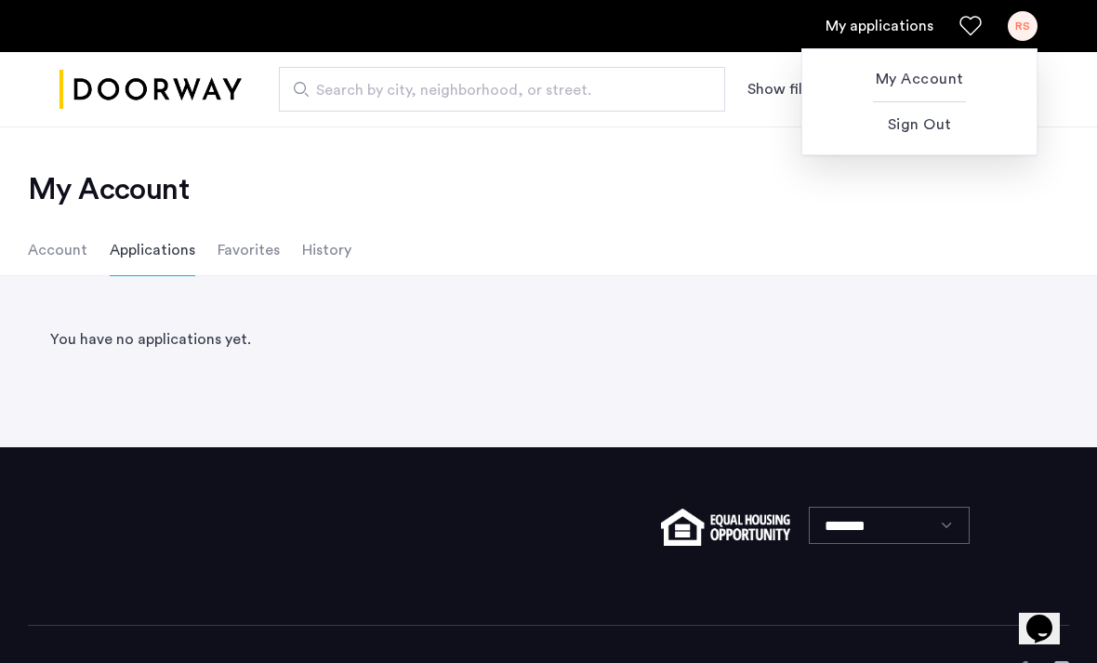
click at [751, 267] on div at bounding box center [548, 331] width 1097 height 663
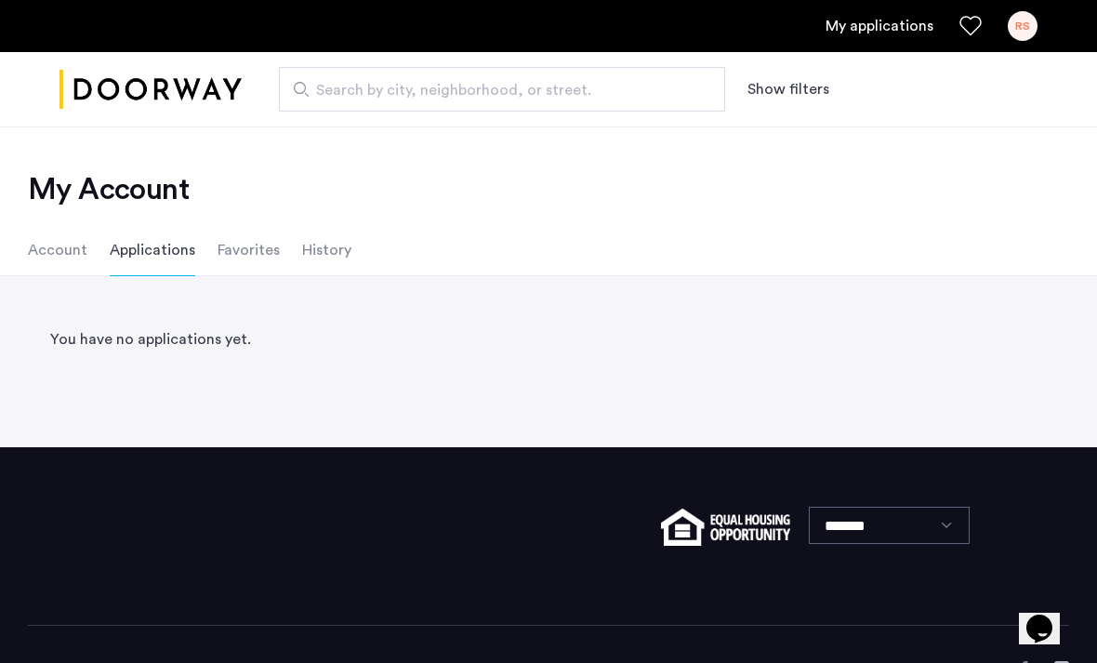
click at [52, 256] on li "Account" at bounding box center [57, 250] width 59 height 52
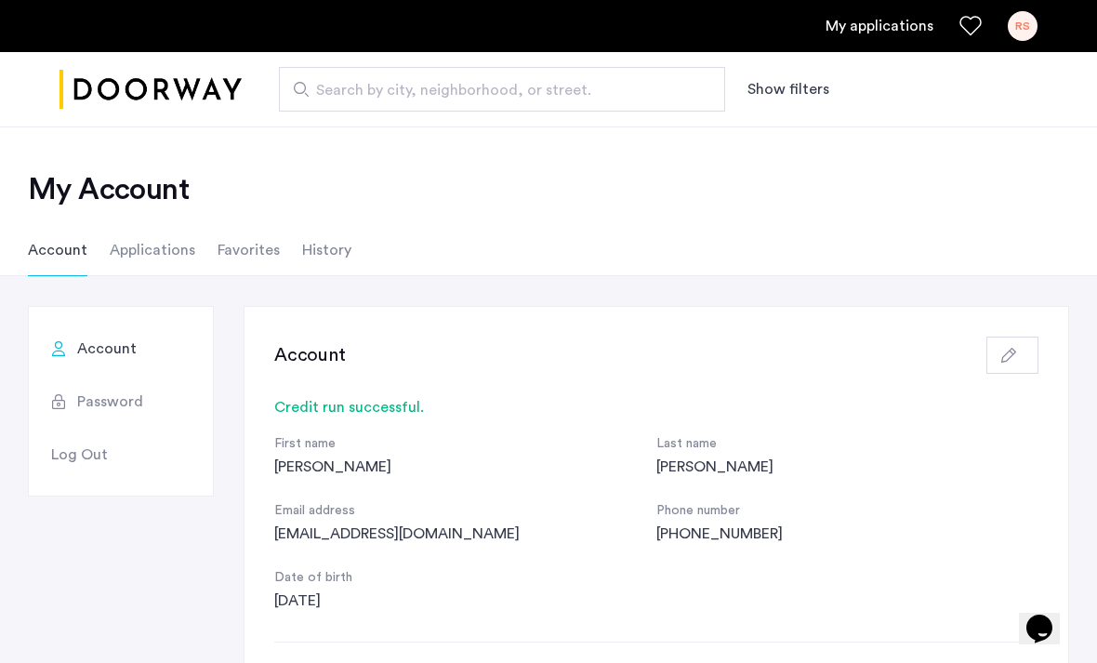
click at [56, 250] on li "Account" at bounding box center [57, 250] width 59 height 52
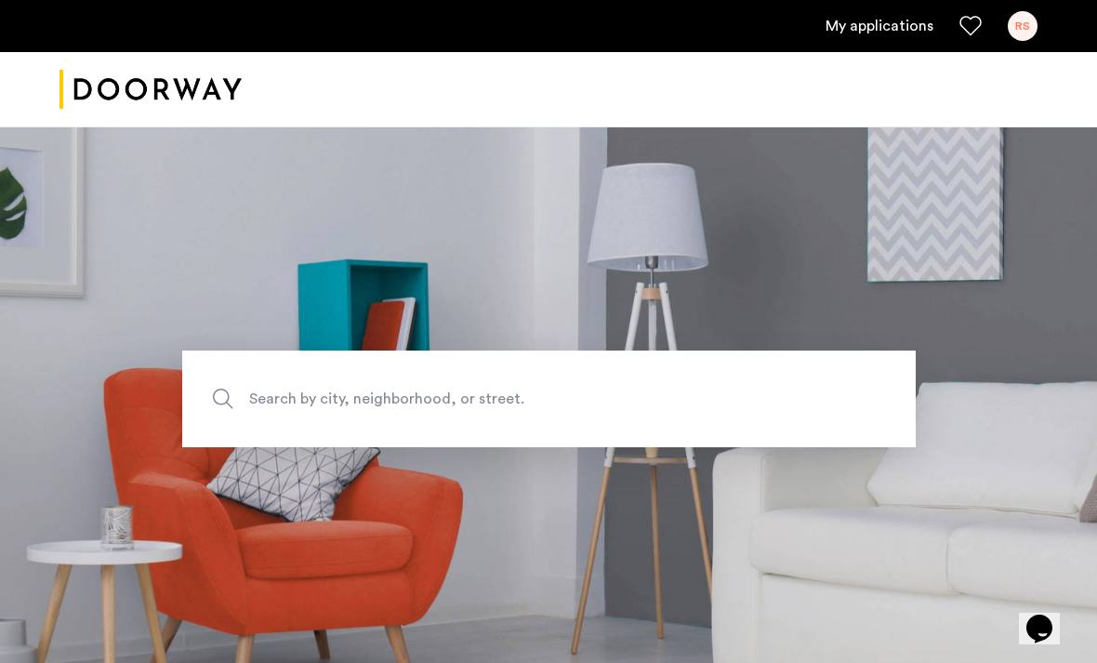
click at [910, 36] on link "My applications" at bounding box center [879, 26] width 108 height 22
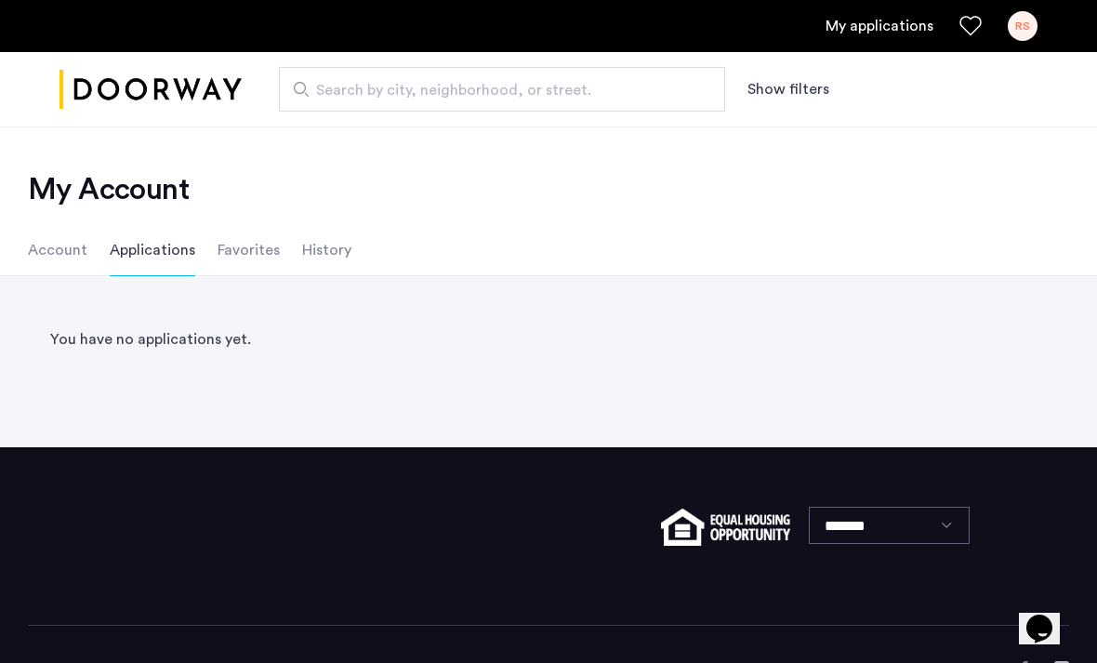
click at [60, 253] on li "Account" at bounding box center [57, 250] width 59 height 52
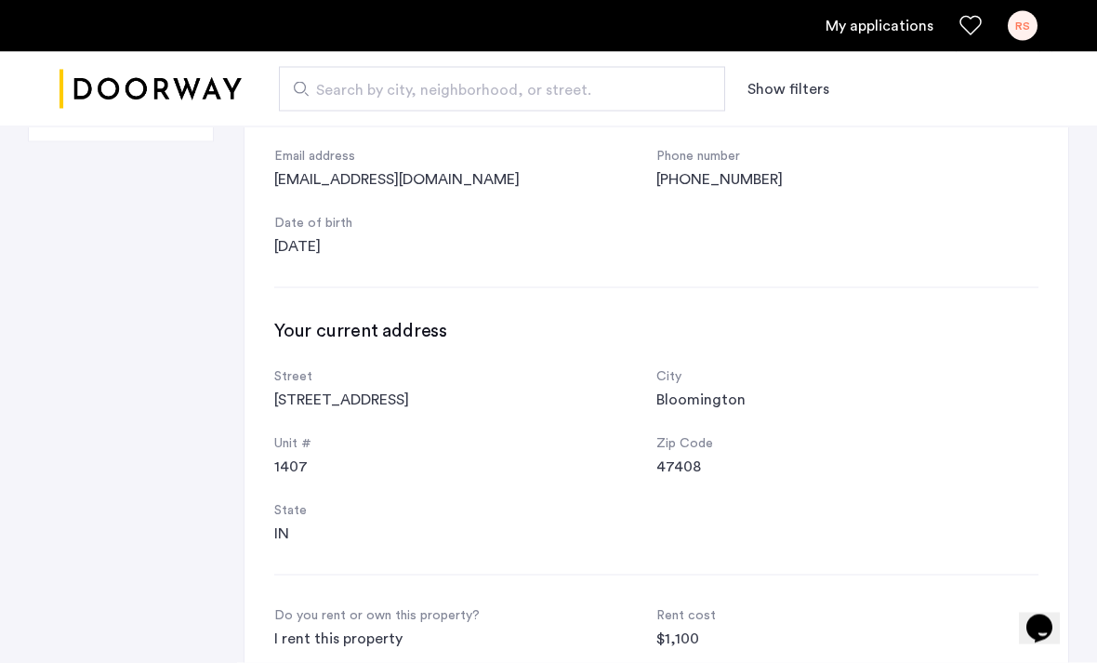
scroll to position [329, 0]
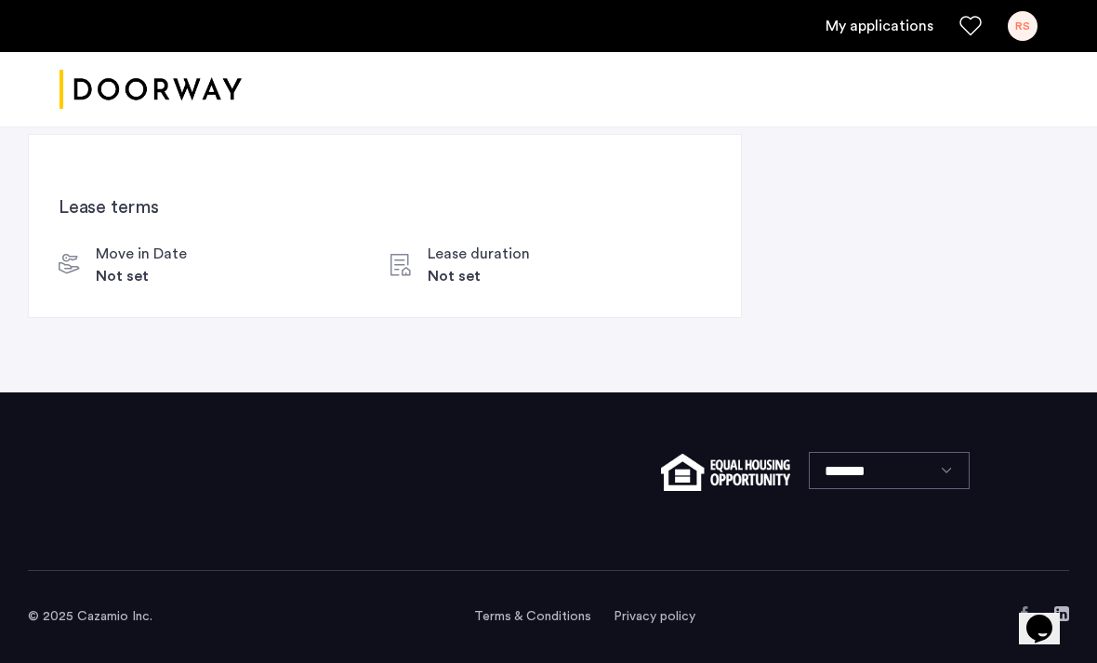
click at [480, 8] on div "My applications RS" at bounding box center [548, 26] width 1097 height 52
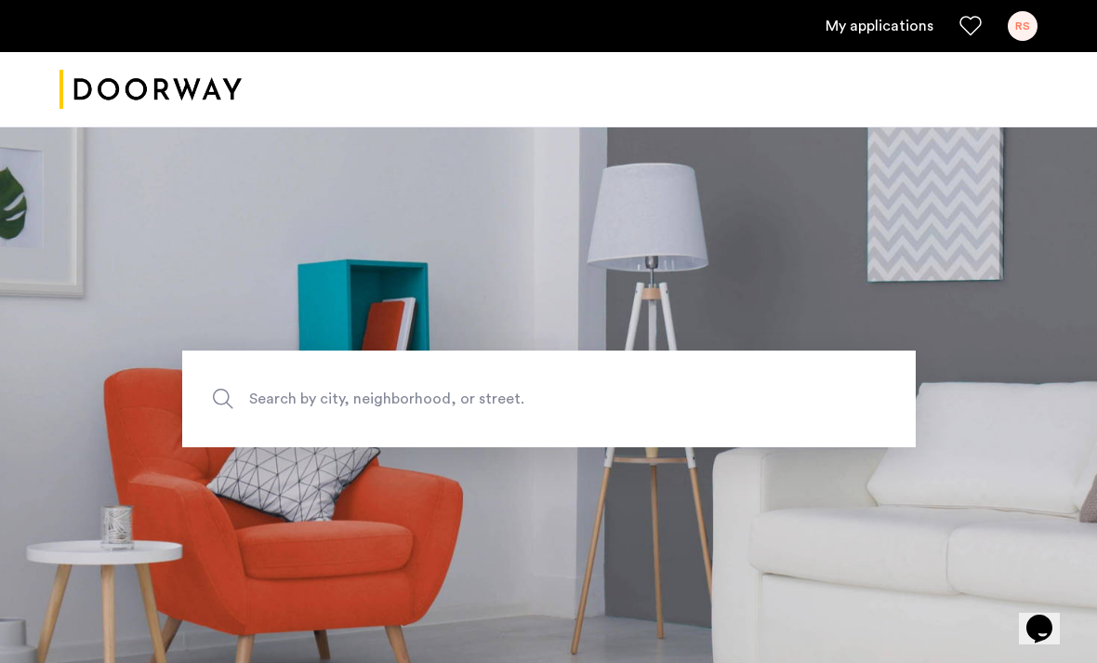
click at [1021, 33] on div "RS" at bounding box center [1023, 26] width 30 height 30
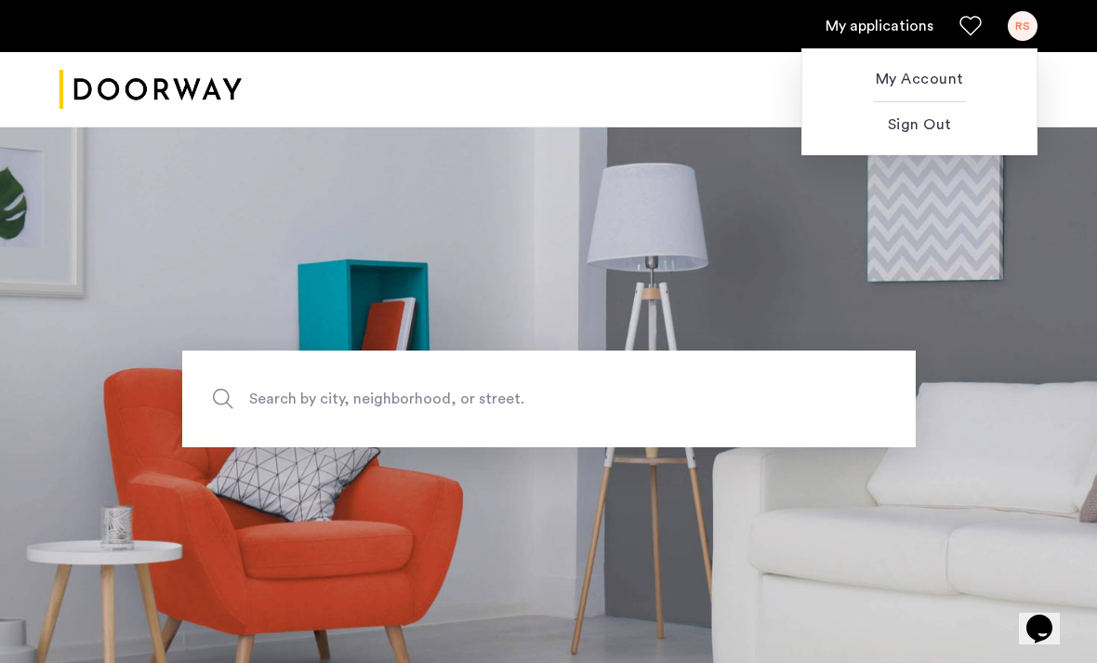
click at [945, 78] on span "My Account" at bounding box center [919, 79] width 204 height 22
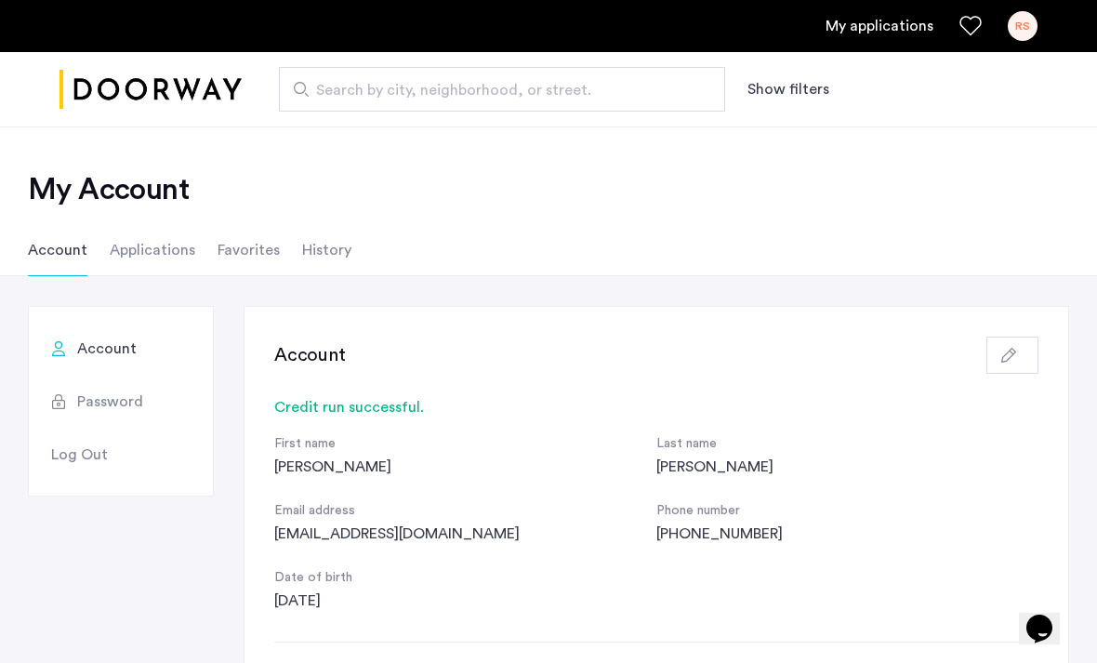
click at [163, 257] on li "Applications" at bounding box center [153, 250] width 86 height 52
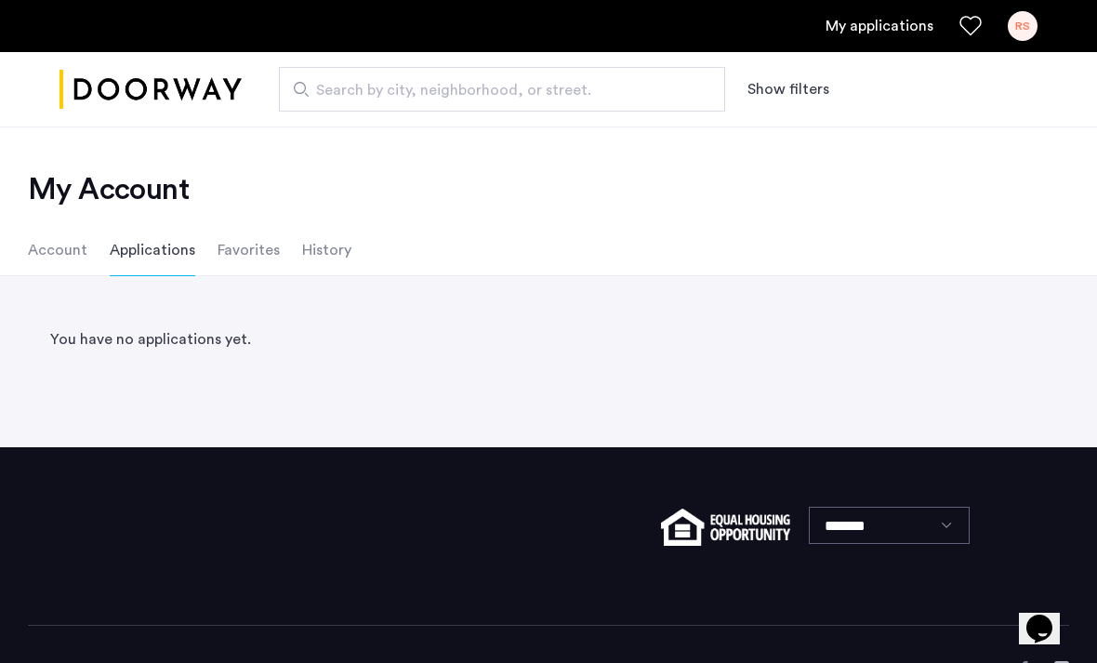
click at [331, 267] on li "History" at bounding box center [326, 250] width 49 height 52
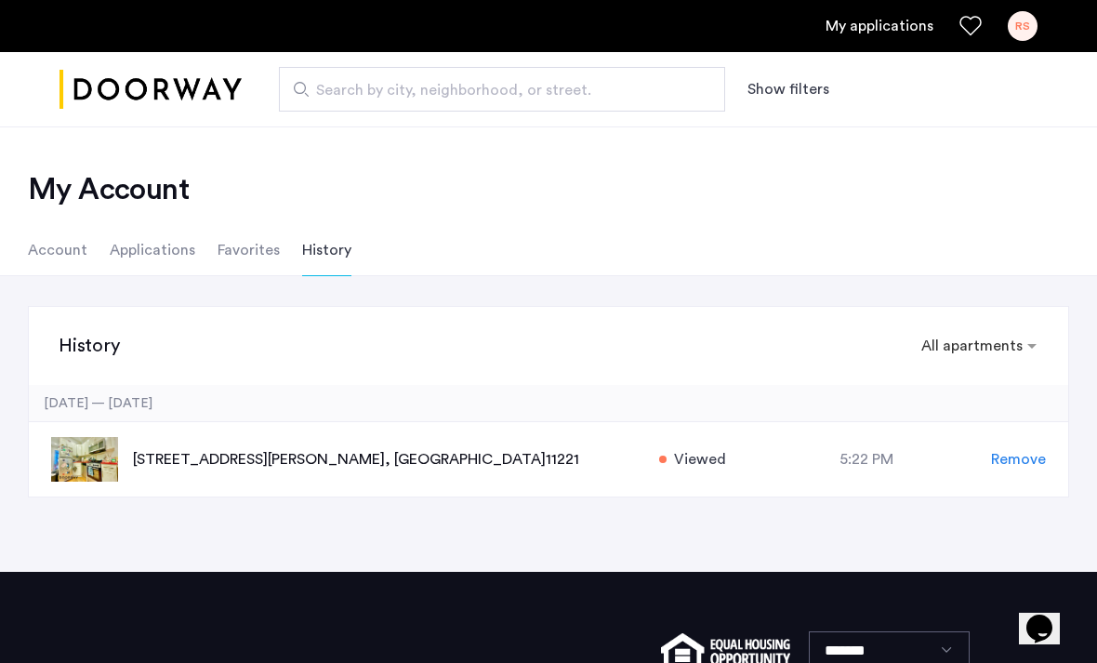
click at [384, 441] on div "[STREET_ADDRESS][PERSON_NAME] Viewed at 5:22 PM Remove" at bounding box center [548, 459] width 1039 height 75
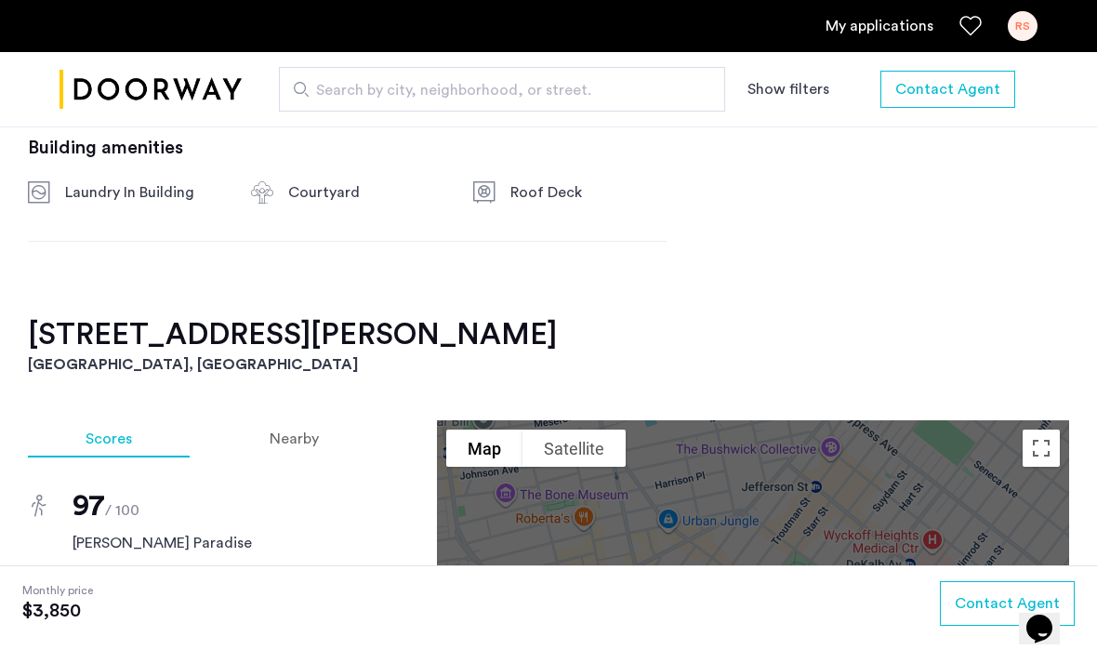
scroll to position [1404, 0]
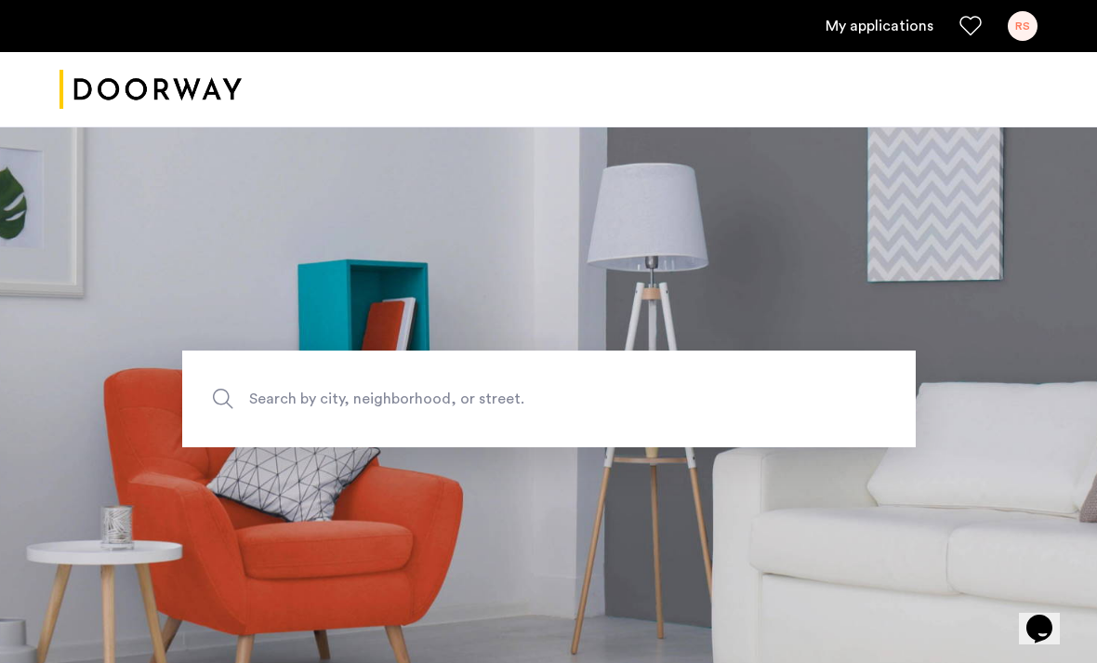
click at [1021, 28] on div "RS" at bounding box center [1023, 26] width 30 height 30
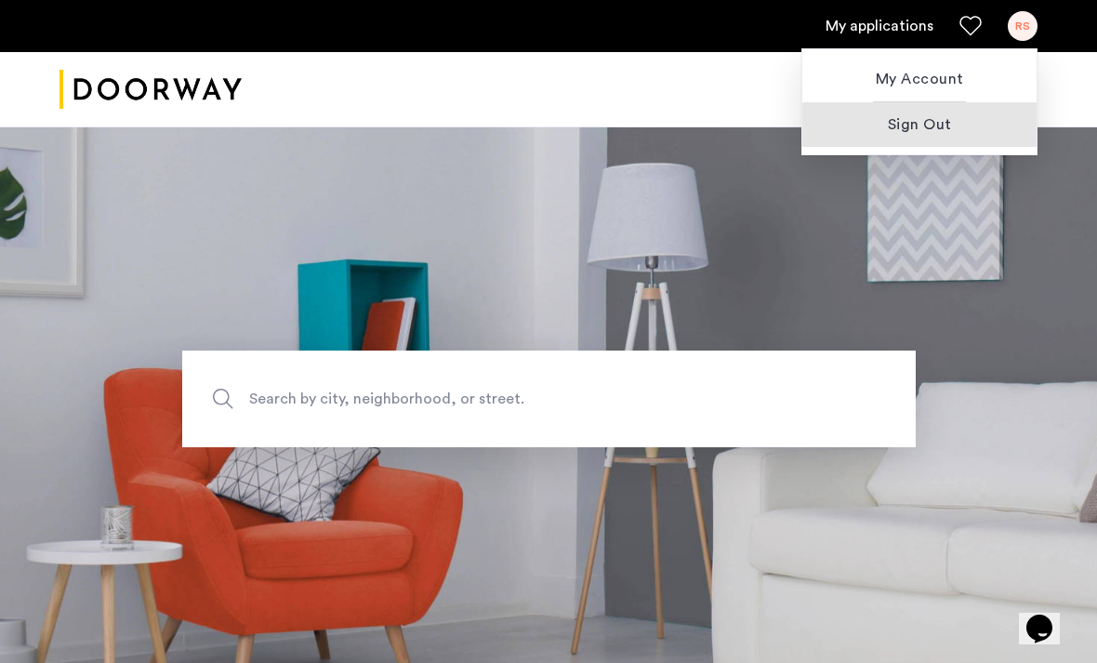
click at [929, 136] on button "Sign Out" at bounding box center [919, 124] width 234 height 45
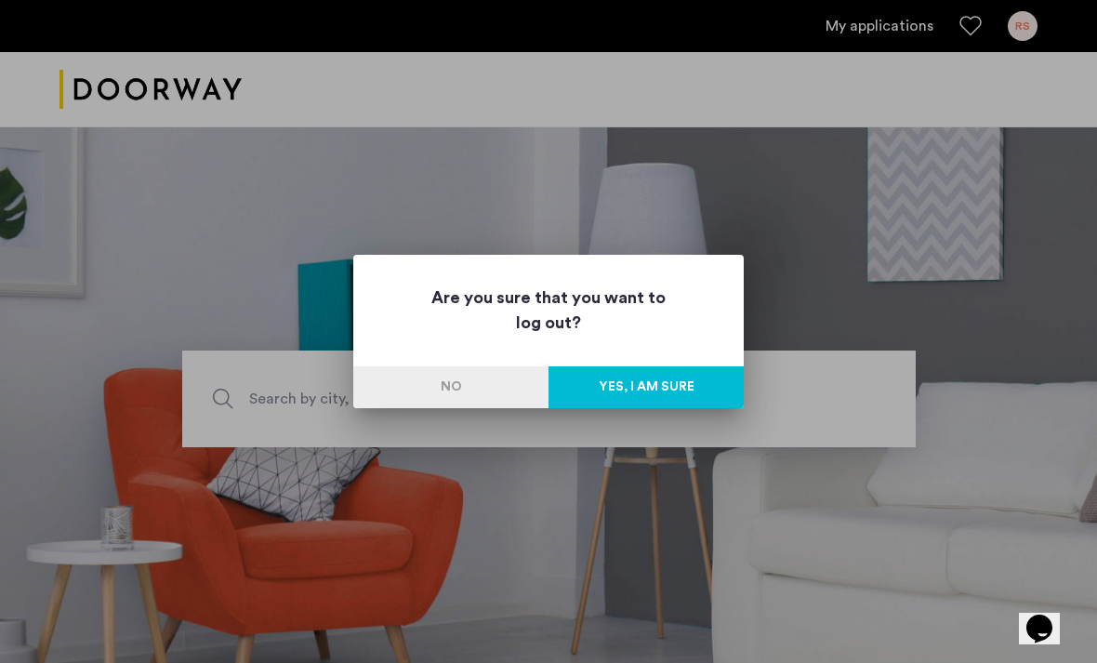
click at [720, 388] on button "Yes, I am sure" at bounding box center [645, 387] width 195 height 42
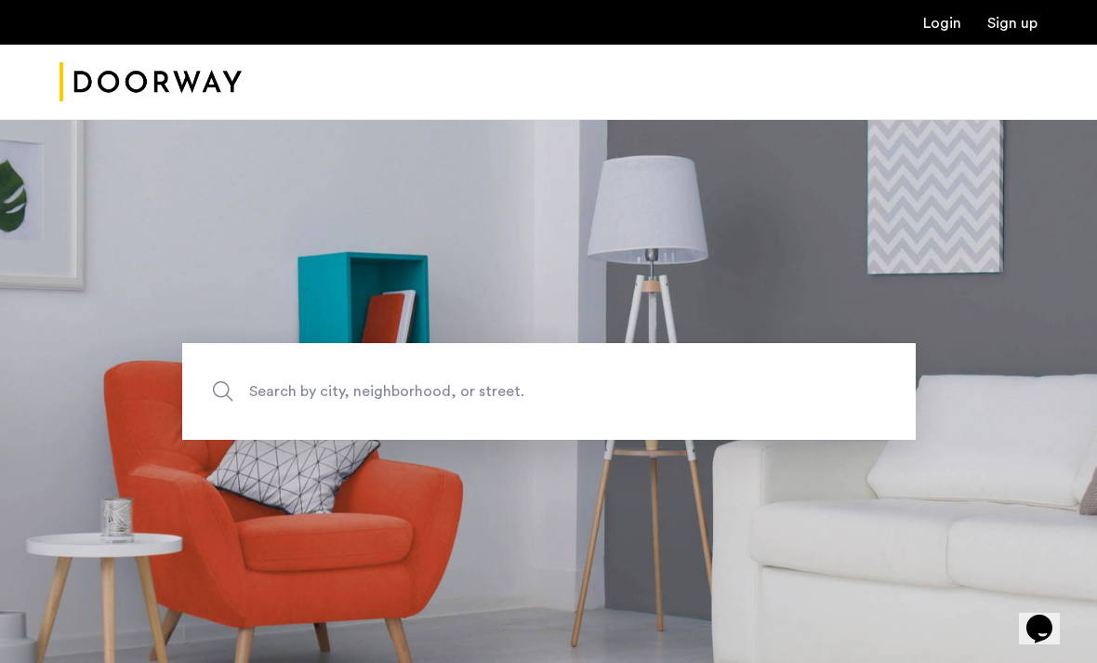
click at [935, 31] on link "Login" at bounding box center [942, 23] width 38 height 15
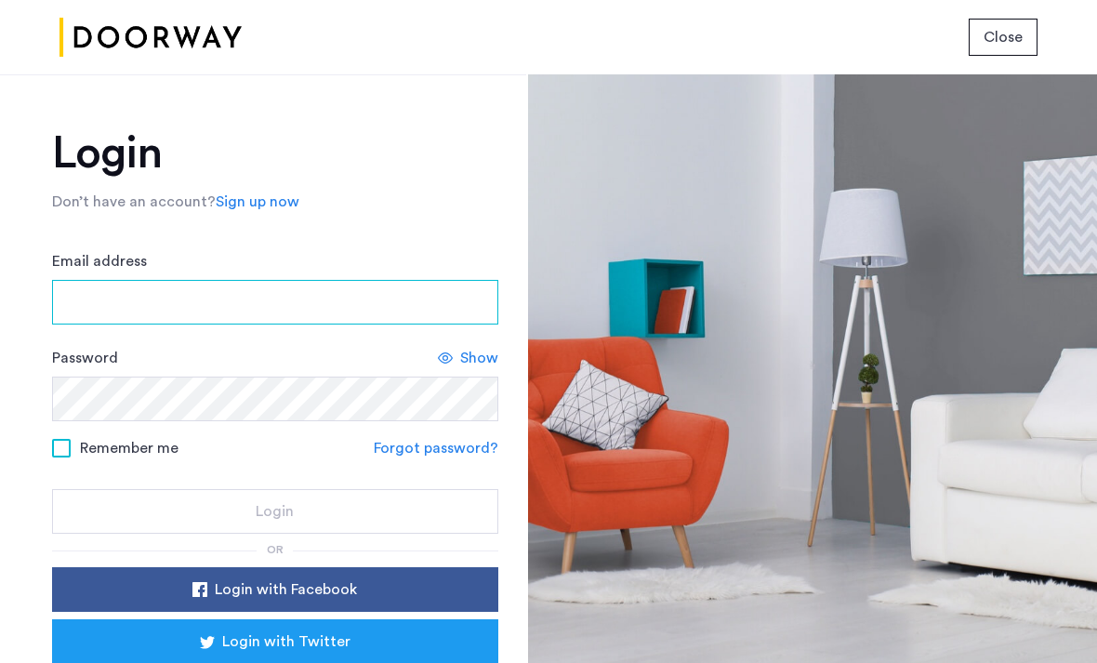
click at [455, 319] on input "Email address" at bounding box center [275, 302] width 446 height 45
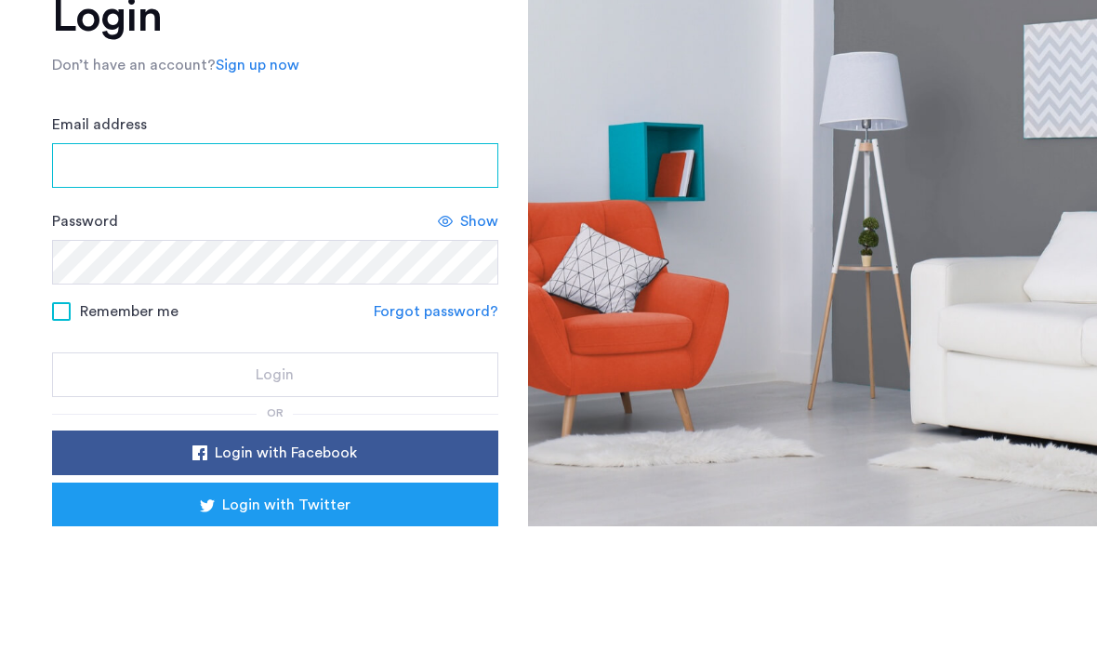
type input "**********"
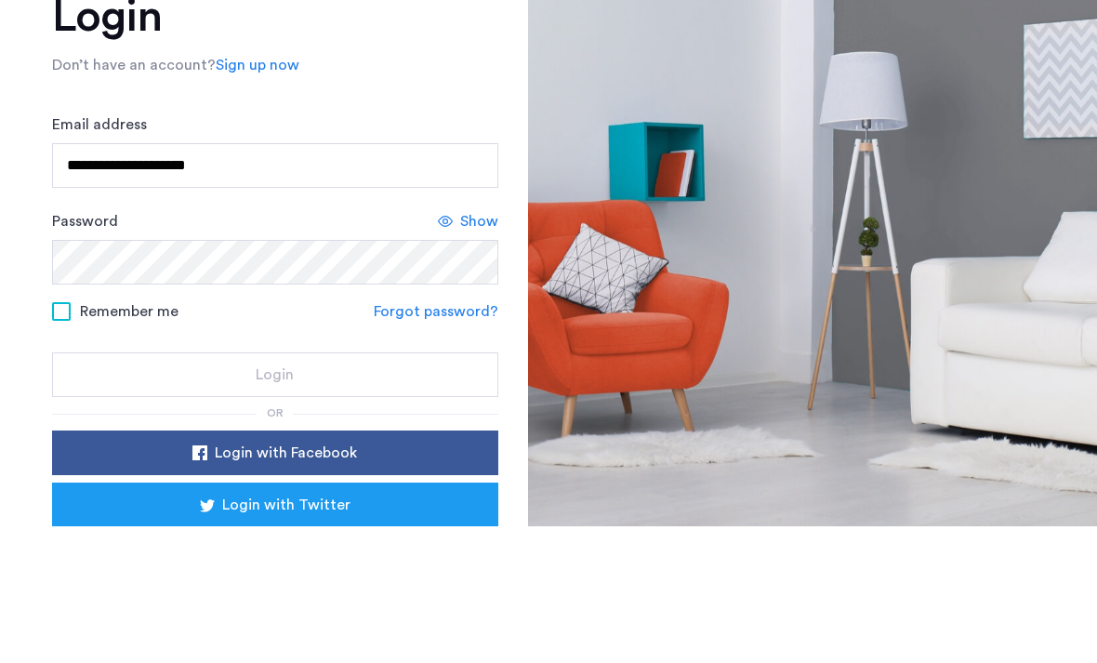
click at [274, 489] on button "Login" at bounding box center [275, 511] width 446 height 45
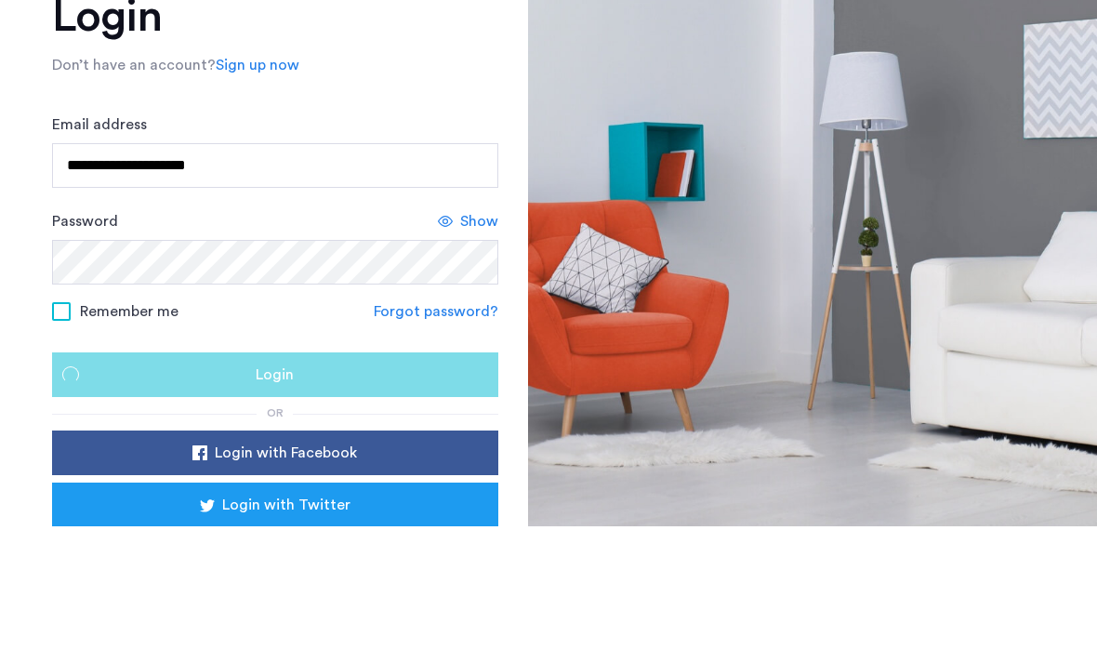
scroll to position [62, 0]
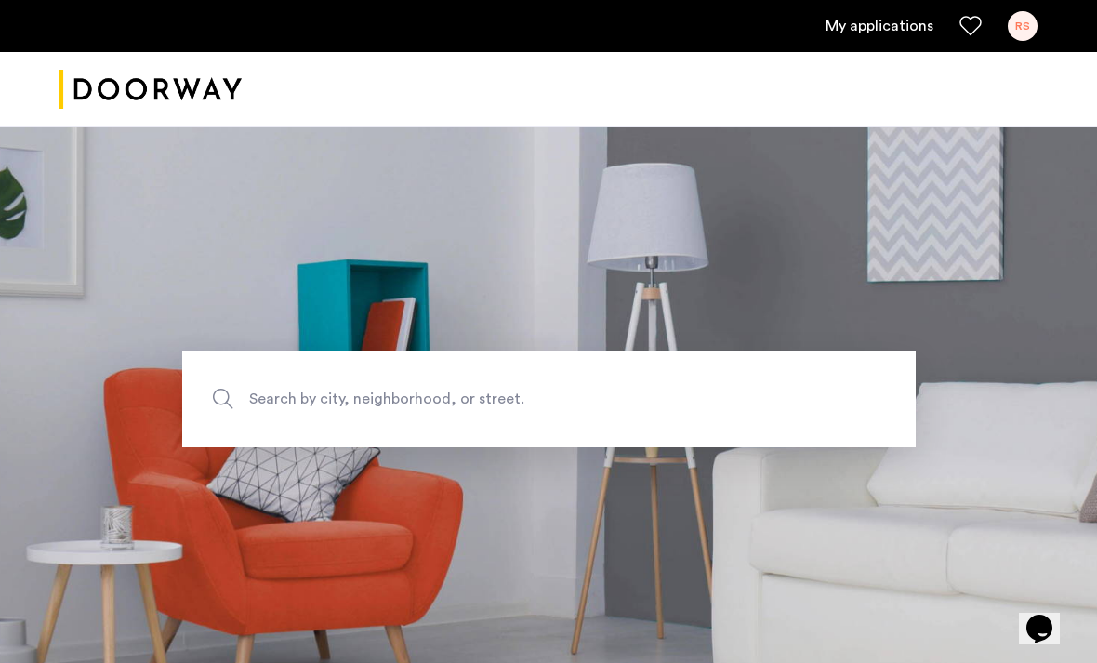
click at [889, 36] on link "My applications" at bounding box center [879, 26] width 108 height 22
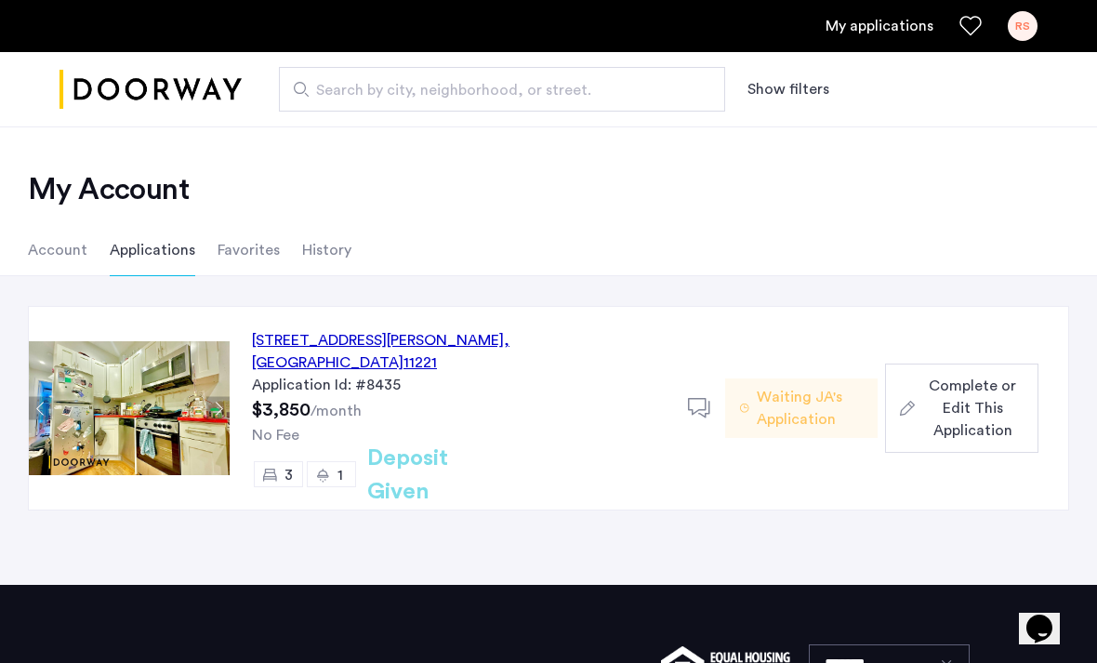
click at [598, 424] on div "No Fee" at bounding box center [459, 435] width 414 height 22
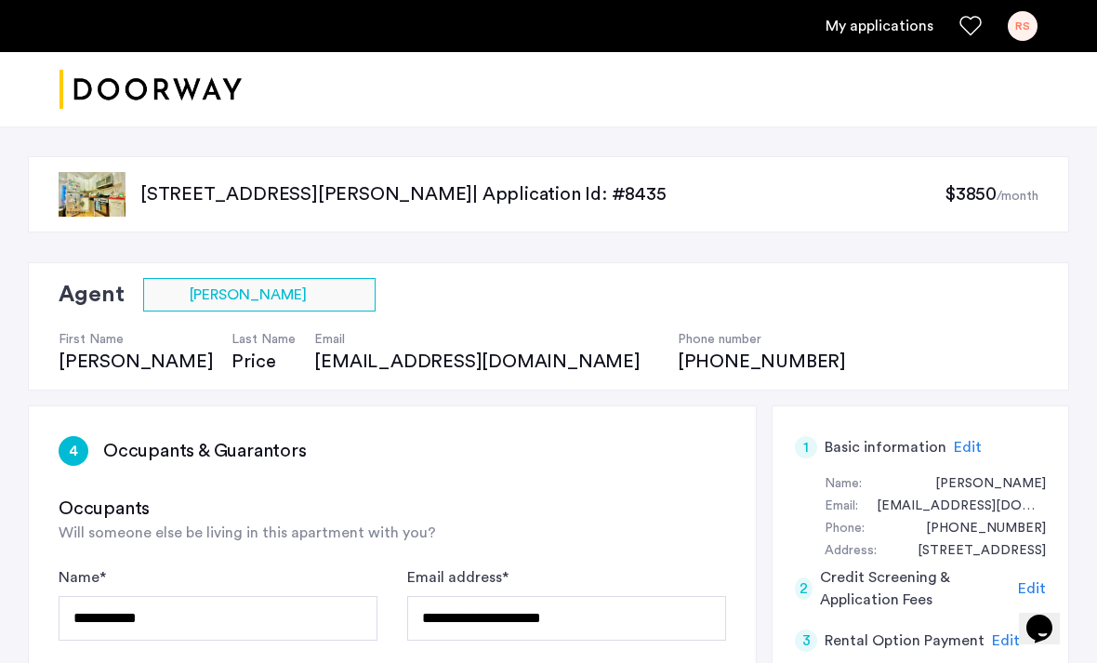
type input "**********"
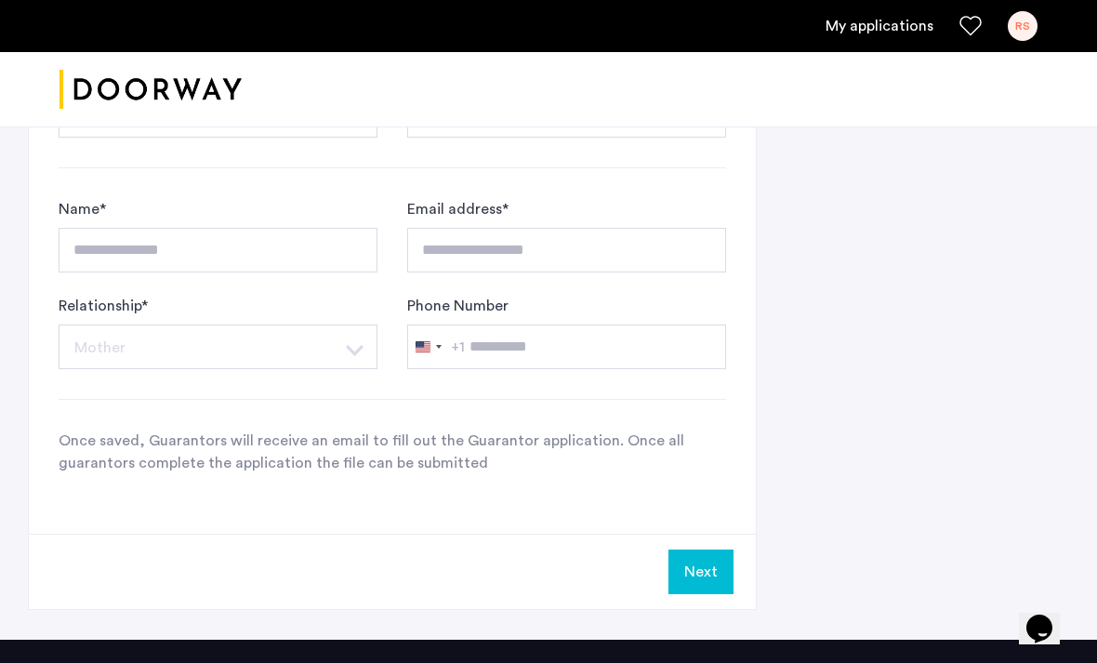
scroll to position [1732, 0]
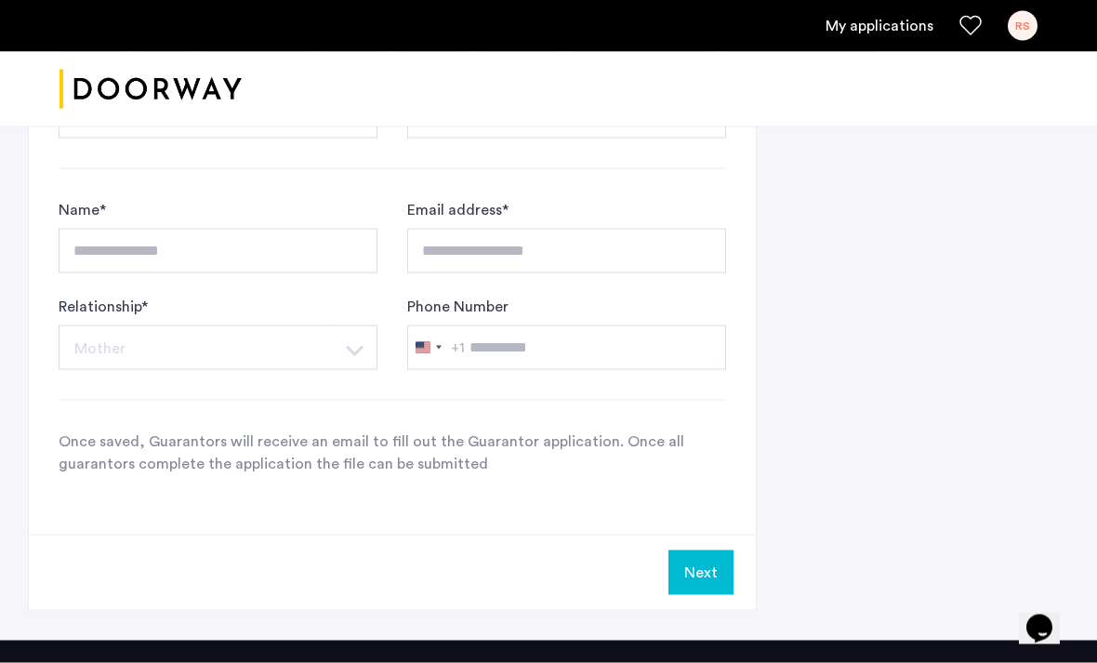
click at [723, 581] on button "Next" at bounding box center [700, 572] width 65 height 45
